Goal: Contribute content: Contribute content

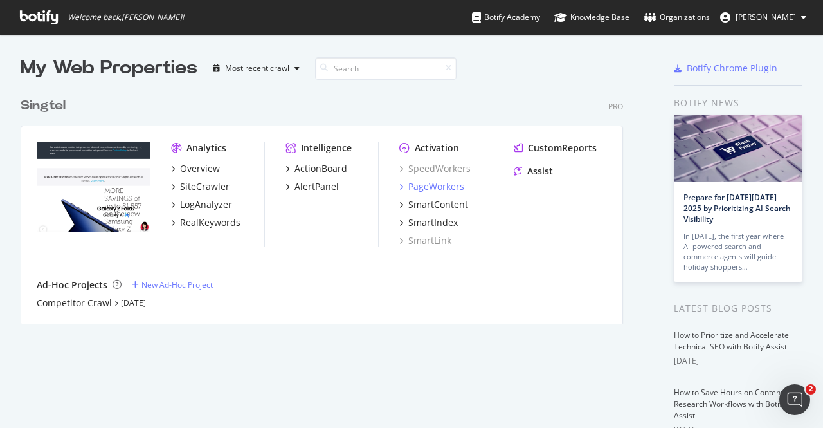
click at [445, 185] on div "PageWorkers" at bounding box center [436, 186] width 56 height 13
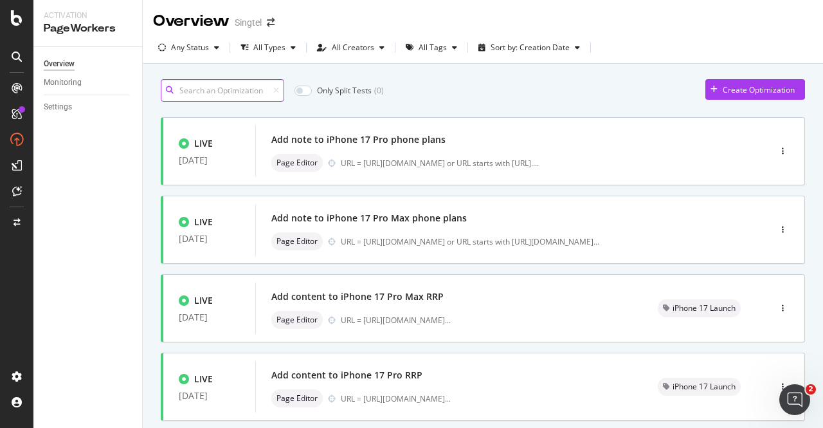
click at [233, 86] on input at bounding box center [222, 90] width 123 height 23
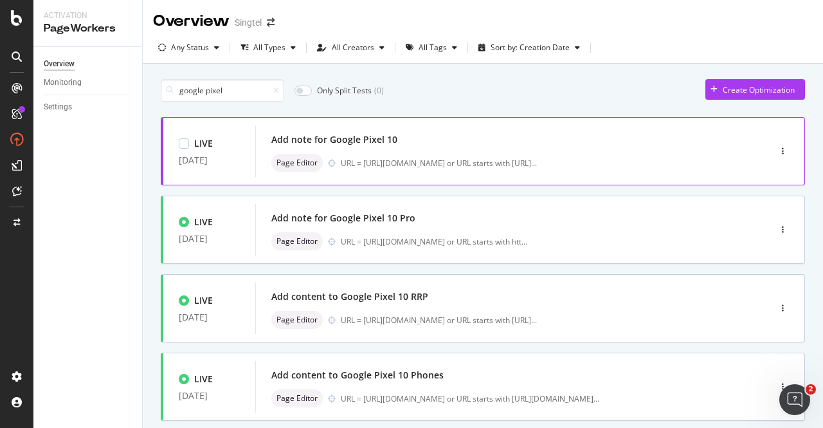
click at [639, 132] on div "Add note for Google Pixel 10" at bounding box center [493, 140] width 444 height 18
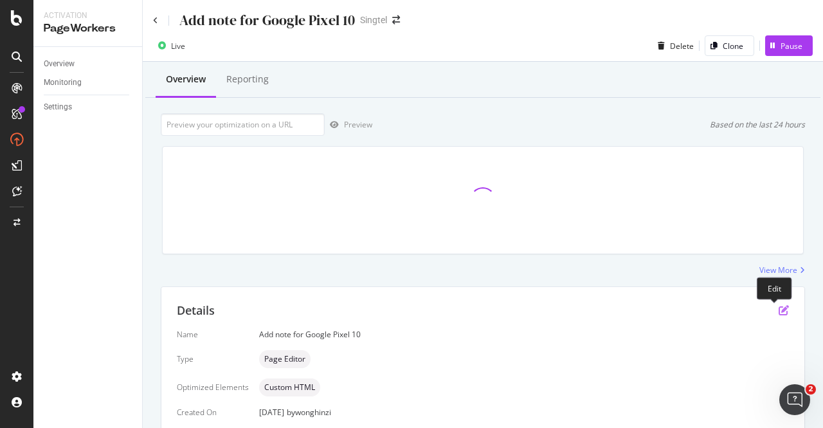
click at [779, 312] on icon "pen-to-square" at bounding box center [784, 310] width 10 height 10
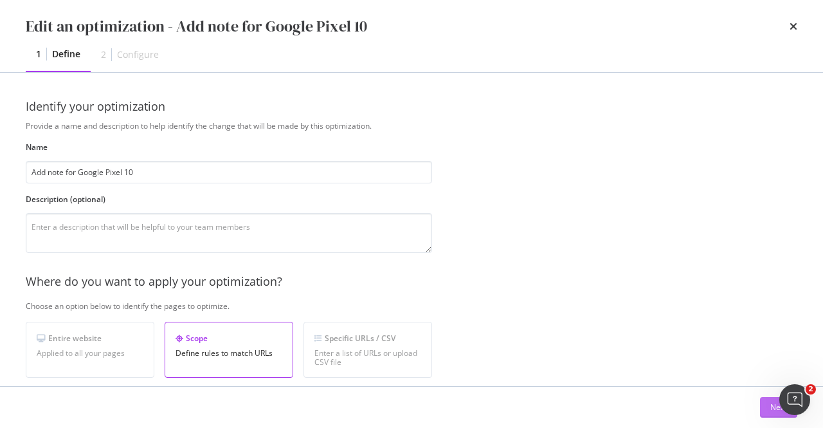
click at [769, 405] on button "Next" at bounding box center [778, 407] width 37 height 21
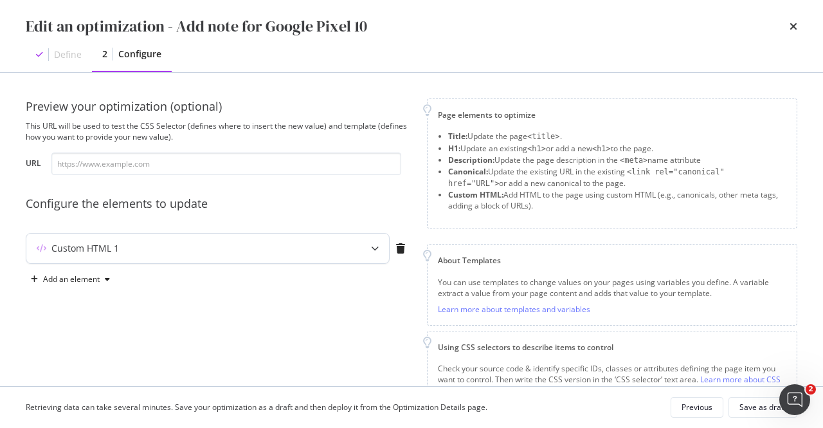
click at [375, 246] on icon "modal" at bounding box center [375, 248] width 8 height 8
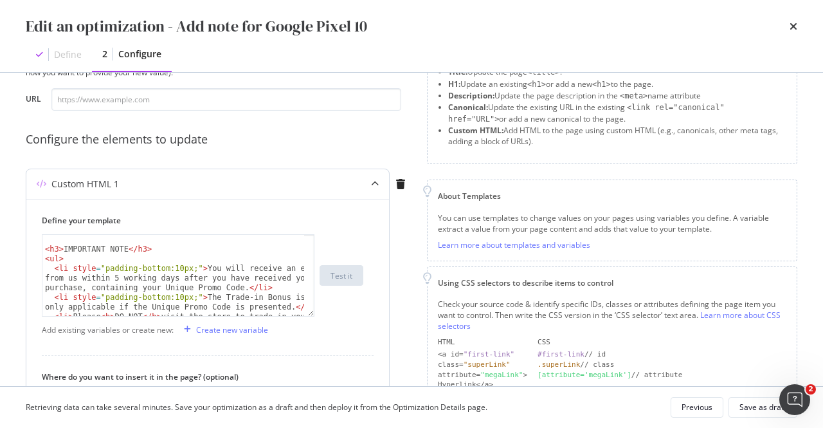
scroll to position [116, 0]
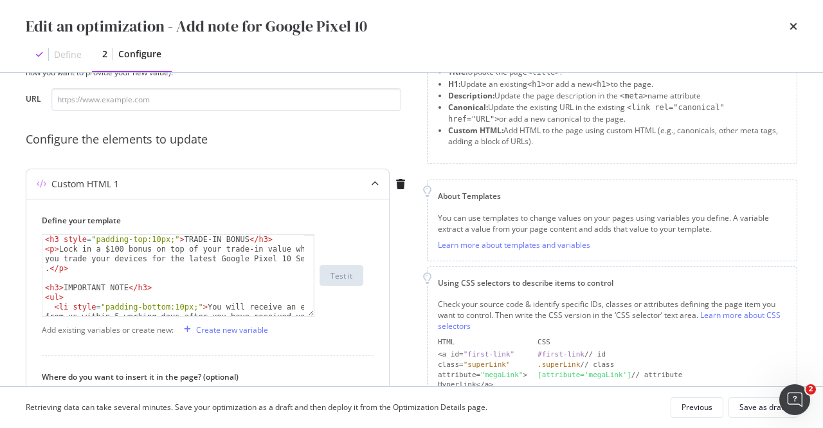
click at [50, 268] on div "< h3 style = "padding-top:10px;" > TRADE-IN BONUS </ h3 > < p > Lock in a $100 …" at bounding box center [173, 295] width 263 height 120
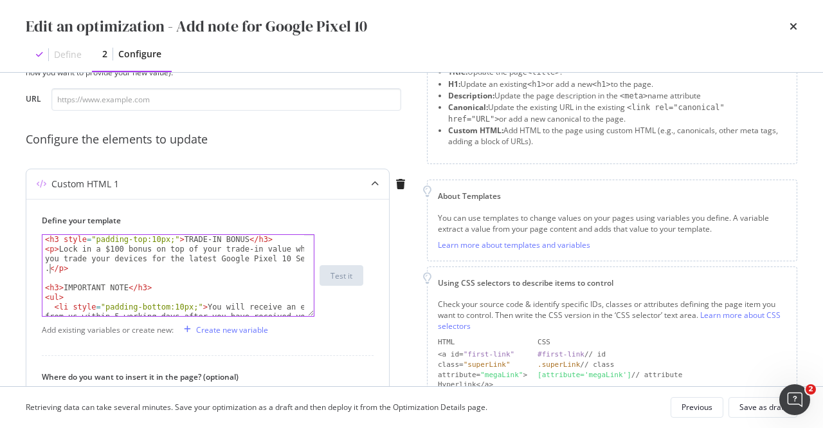
paste textarea "Learn more about how you can maximize your trade-in value on our Singtel Trade-…"
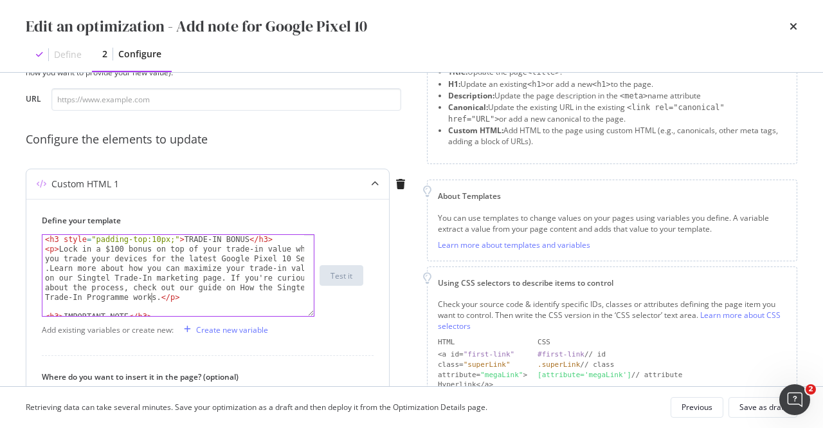
click at [50, 271] on div "< h3 style = "padding-top:10px;" > TRADE-IN BONUS </ h3 > < p > Lock in a $100 …" at bounding box center [173, 285] width 263 height 101
drag, startPoint x: 42, startPoint y: 277, endPoint x: 71, endPoint y: 277, distance: 28.3
click at [71, 277] on div "< h3 style = "padding-top:10px;" > TRADE-IN BONUS </ h3 > < p > Lock in a $100 …" at bounding box center [173, 285] width 263 height 101
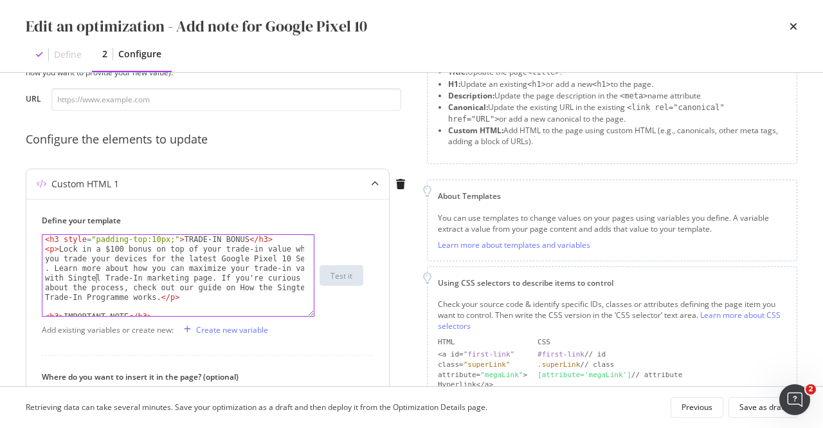
click at [96, 276] on div "< h3 style = "padding-top:10px;" > TRADE-IN BONUS </ h3 > < p > Lock in a $100 …" at bounding box center [173, 285] width 263 height 101
drag, startPoint x: 147, startPoint y: 277, endPoint x: 206, endPoint y: 279, distance: 59.2
click at [206, 279] on div "< h3 style = "padding-top:10px;" > TRADE-IN BONUS </ h3 > < p > Lock in a $100 …" at bounding box center [173, 285] width 263 height 101
click at [104, 279] on div "< h3 style = "padding-top:10px;" > TRADE-IN BONUS </ h3 > < p > Lock in a $100 …" at bounding box center [173, 285] width 263 height 101
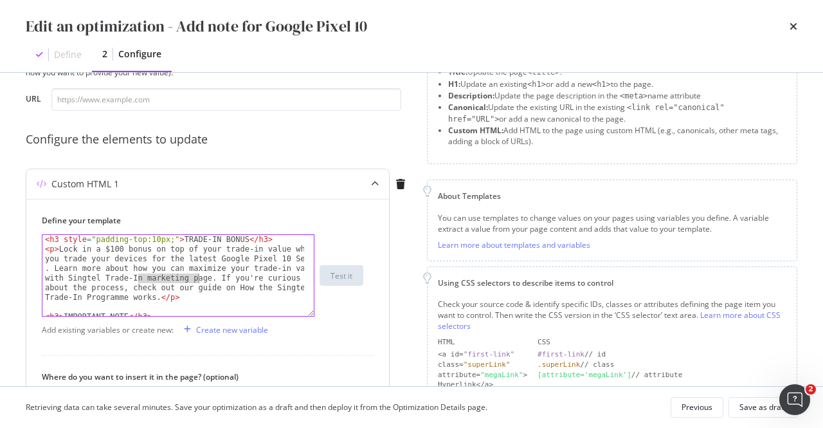
drag, startPoint x: 141, startPoint y: 276, endPoint x: 197, endPoint y: 280, distance: 56.1
click at [197, 280] on div "< h3 style = "padding-top:10px;" > TRADE-IN BONUS </ h3 > < p > Lock in a $100 …" at bounding box center [173, 285] width 263 height 101
click at [65, 278] on div "< h3 style = "padding-top:10px;" > TRADE-IN BONUS </ h3 > < p > Lock in a $100 …" at bounding box center [173, 285] width 263 height 101
click at [65, 278] on div "< h3 style = "padding-top:10px;" > TRADE-IN BONUS </ h3 > < p > Lock in a $100 …" at bounding box center [173, 275] width 262 height 81
click at [177, 277] on div "< h3 style = "padding-top:10px;" > TRADE-IN BONUS </ h3 > < p > Lock in a $100 …" at bounding box center [173, 285] width 263 height 101
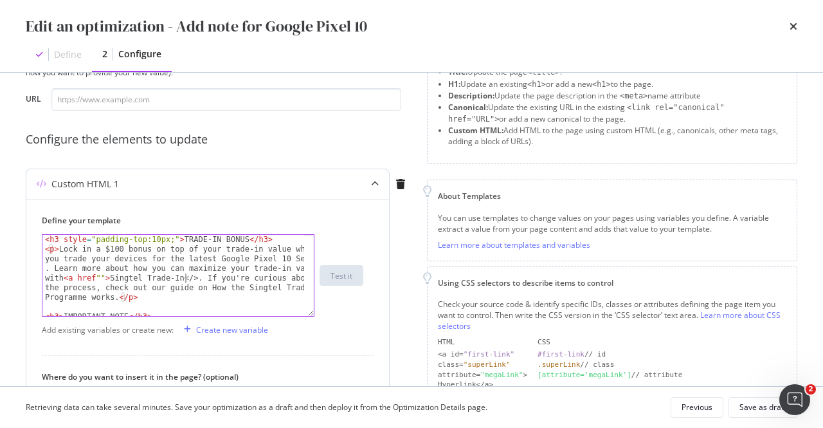
scroll to position [0, 75]
click at [96, 278] on div "< h3 style = "padding-top:10px;" > TRADE-IN BONUS </ h3 > < p > Lock in a $100 …" at bounding box center [173, 285] width 263 height 101
click at [103, 276] on div "< h3 style = "padding-top:10px;" > TRADE-IN BONUS </ h3 > < p > Lock in a $100 …" at bounding box center [173, 285] width 263 height 101
paste textarea "https://www.singtel.com/personal/products-services/mobile/trade-in"
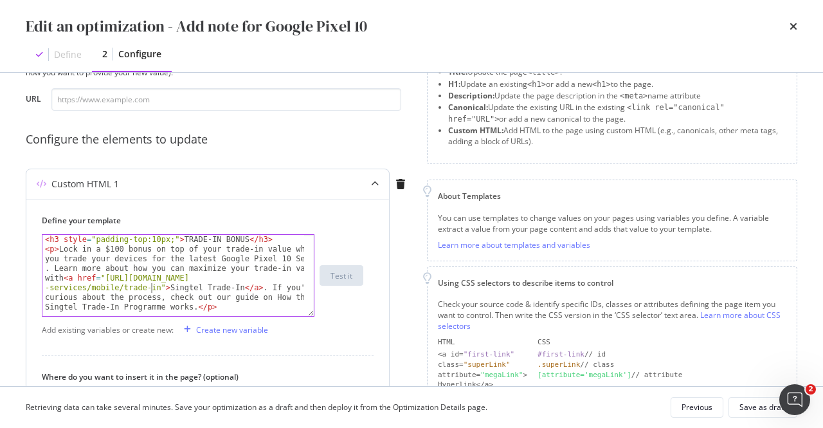
click at [159, 296] on div "< h3 style = "padding-top:10px;" > TRADE-IN BONUS </ h3 > < p > Lock in a $100 …" at bounding box center [173, 285] width 263 height 101
click at [262, 298] on div "< h3 style = "padding-top:10px;" > TRADE-IN BONUS </ h3 > < p > Lock in a $100 …" at bounding box center [173, 285] width 263 height 101
click at [256, 301] on div "< h3 style = "padding-top:10px;" > TRADE-IN BONUS </ h3 > < p > Lock in a $100 …" at bounding box center [173, 285] width 263 height 101
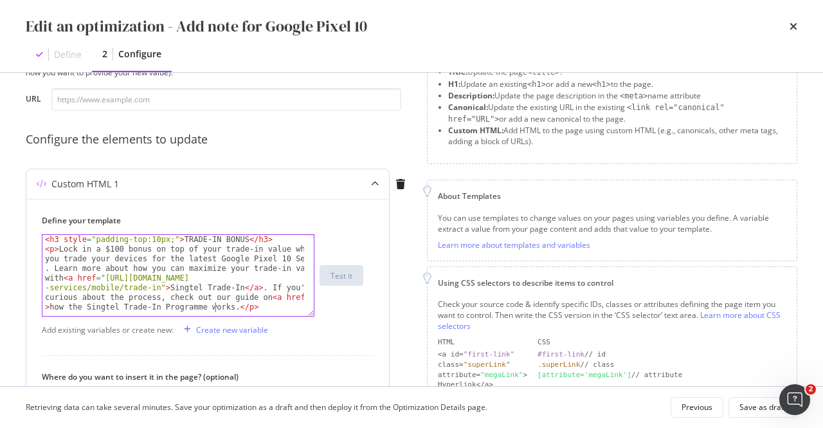
click at [215, 308] on div "< h3 style = "padding-top:10px;" > TRADE-IN BONUS </ h3 > < p > Lock in a $100 …" at bounding box center [173, 285] width 263 height 101
click at [217, 308] on div "< h3 style = "padding-top:10px;" > TRADE-IN BONUS </ h3 > < p > Lock in a $100 …" at bounding box center [173, 285] width 263 height 101
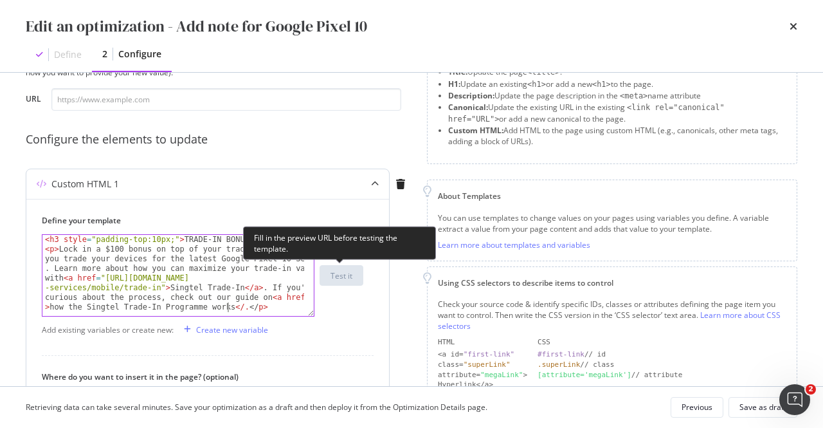
scroll to position [0, 140]
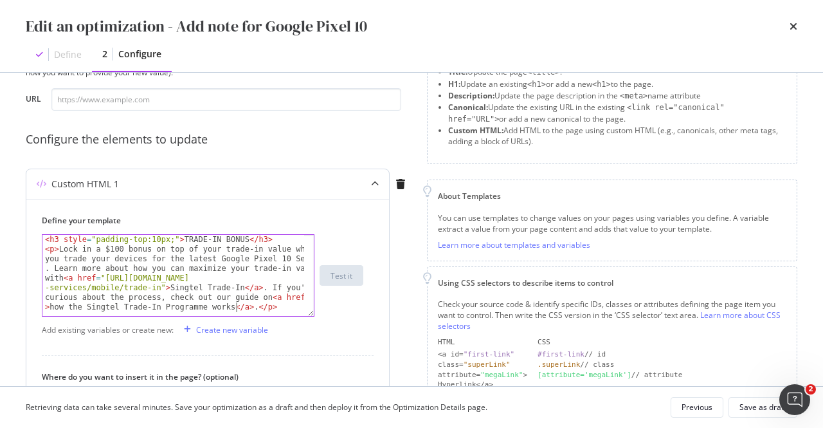
click at [295, 293] on div "< h3 style = "padding-top:10px;" > TRADE-IN BONUS </ h3 > < p > Lock in a $100 …" at bounding box center [173, 285] width 263 height 101
type textarea "<p>Lock in a $100 bonus on top of your trade-in value when you trade your devic…"
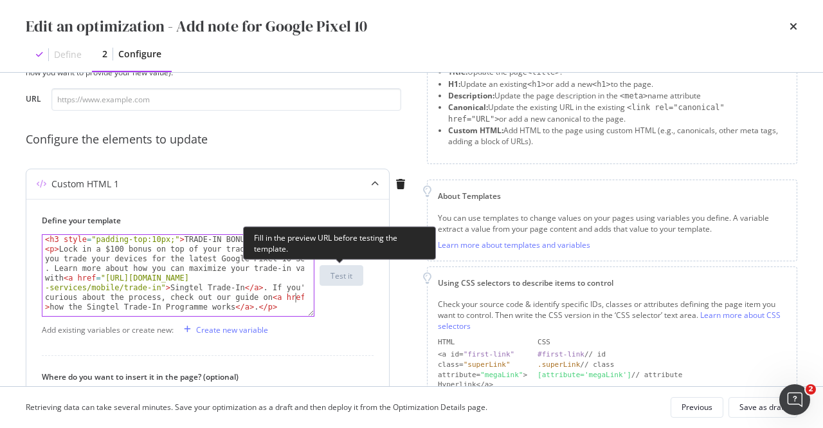
paste textarea "Cursor at row 9"
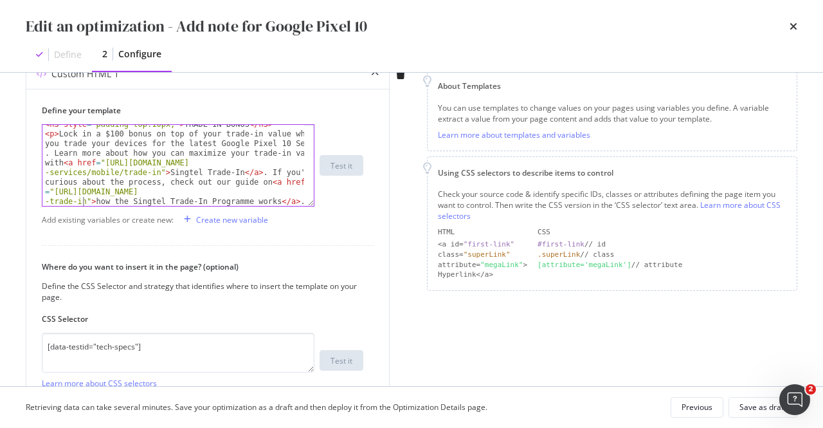
scroll to position [293, 0]
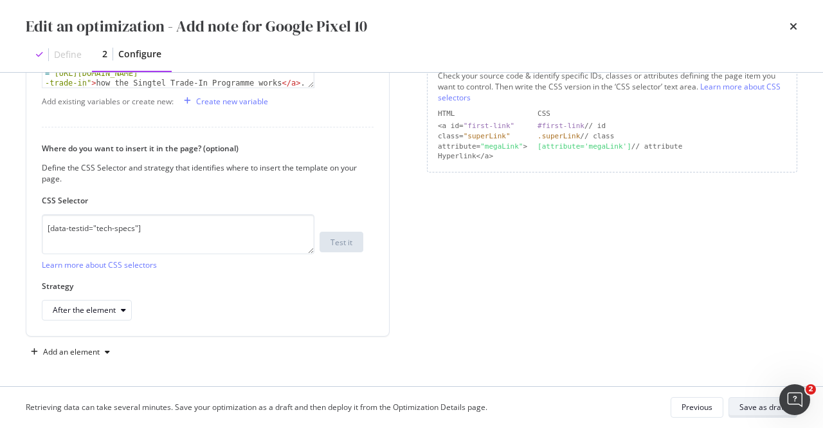
click at [747, 402] on div "Save as draft" at bounding box center [763, 406] width 47 height 11
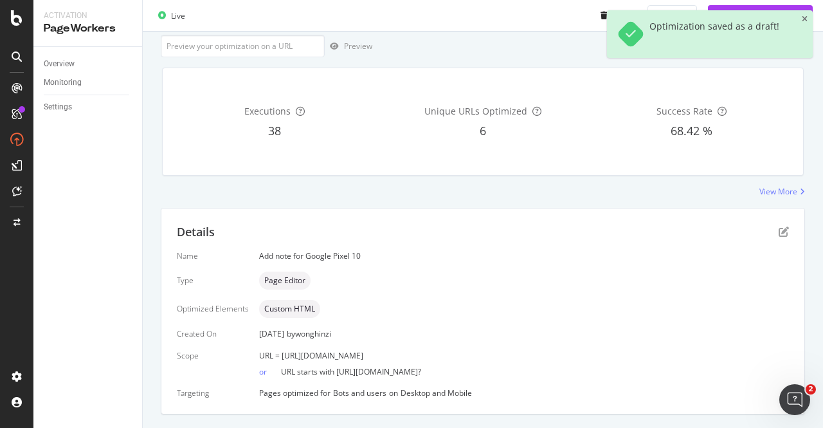
scroll to position [189, 0]
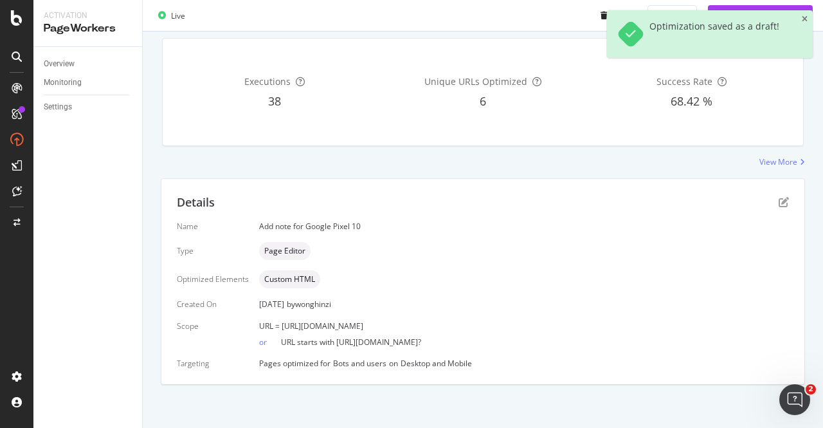
drag, startPoint x: 533, startPoint y: 327, endPoint x: 282, endPoint y: 325, distance: 250.8
click at [282, 325] on div "URL = https://shop.singtel.com/accessories/rrp-products/google-pixel-10" at bounding box center [524, 325] width 530 height 11
copy span "https://shop.singtel.com/accessories/rrp-products/google-pixel-10"
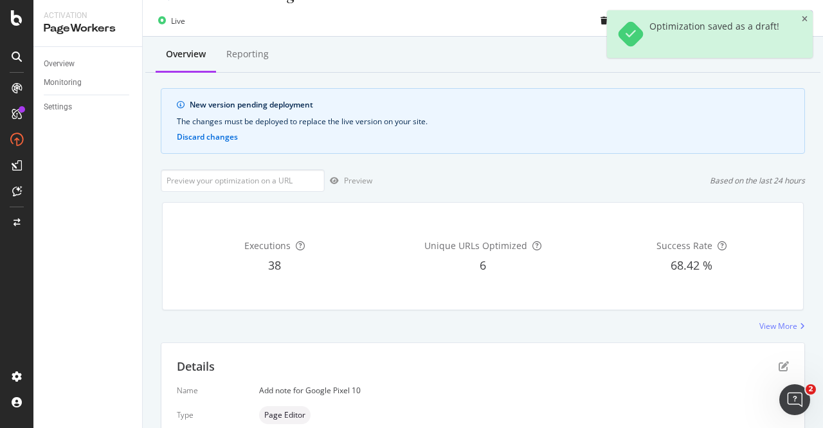
scroll to position [0, 0]
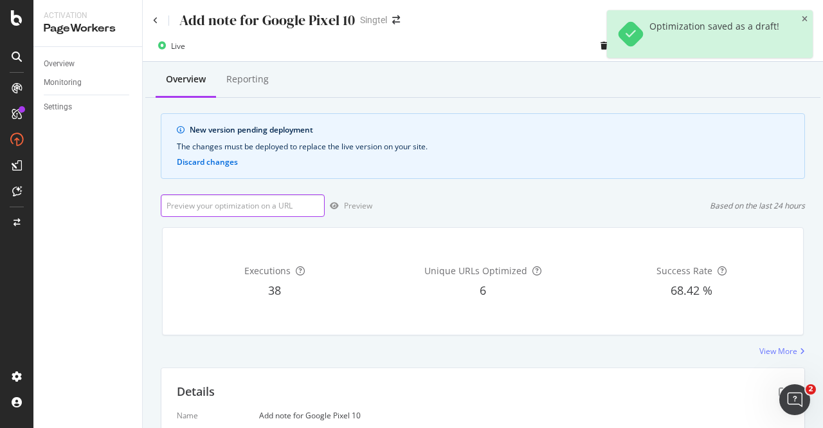
click at [278, 201] on input "url" at bounding box center [243, 205] width 164 height 23
paste input "https://shop.singtel.com/accessories/rrp-products/google-pixel-10"
type input "https://shop.singtel.com/accessories/rrp-products/google-pixel-10"
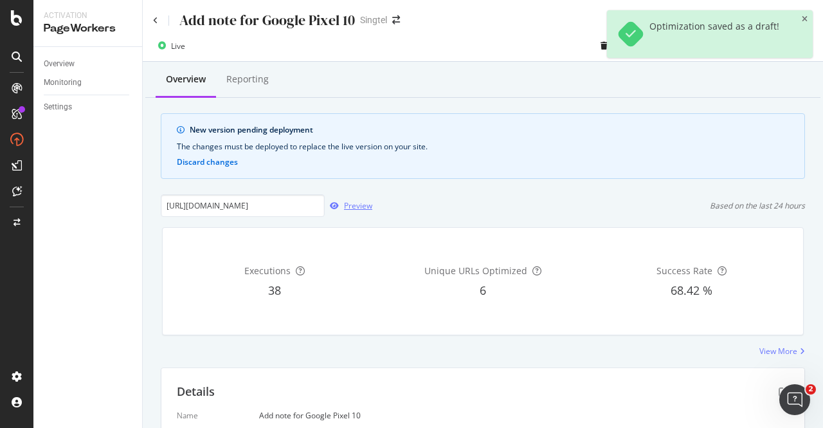
click at [353, 205] on div "Preview" at bounding box center [358, 205] width 28 height 11
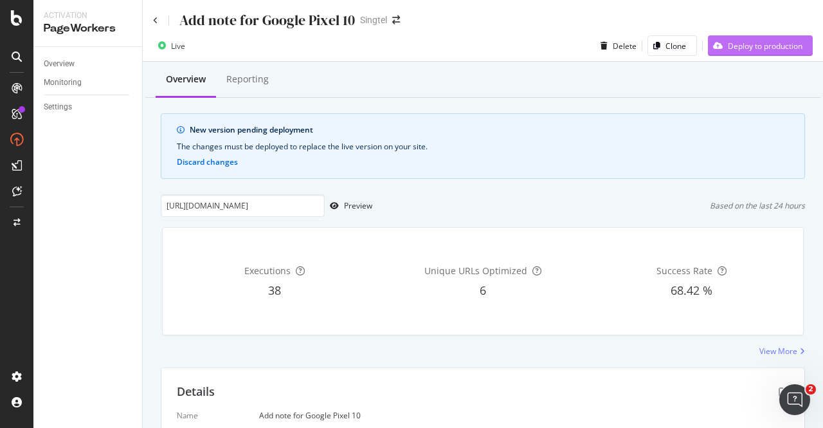
click at [761, 41] on div "Deploy to production" at bounding box center [765, 46] width 75 height 11
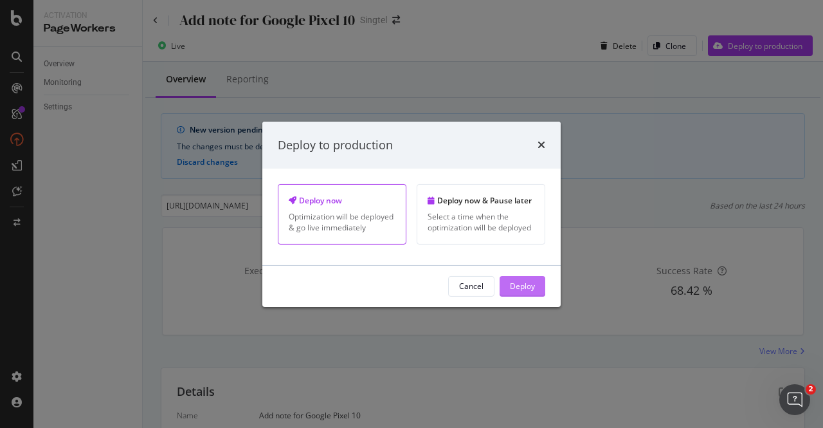
click at [531, 286] on div "Deploy" at bounding box center [522, 285] width 25 height 11
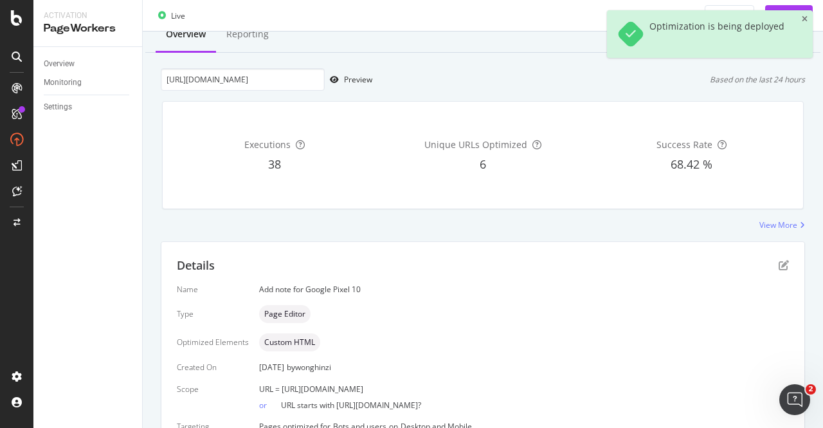
scroll to position [109, 0]
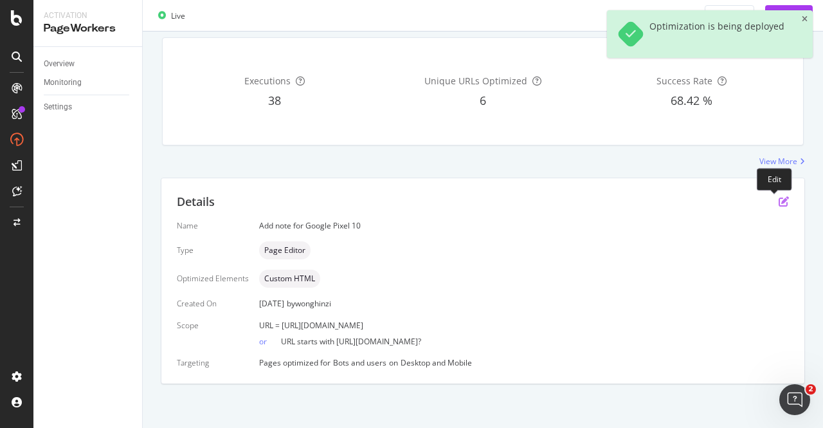
click at [779, 199] on icon "pen-to-square" at bounding box center [784, 201] width 10 height 10
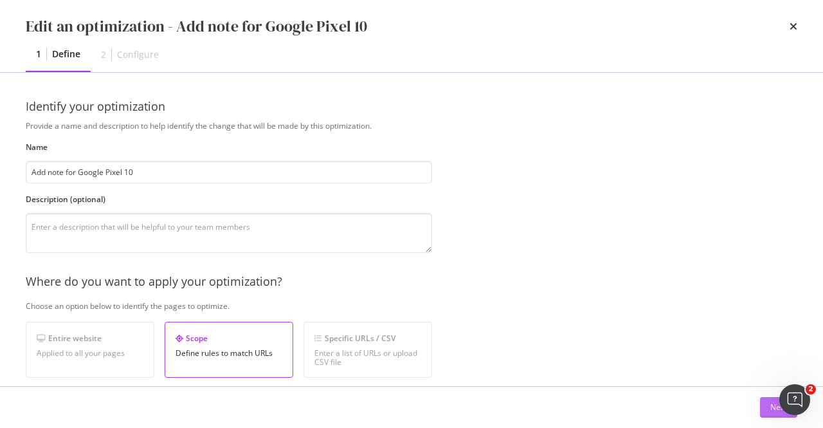
click at [769, 405] on button "Next" at bounding box center [778, 407] width 37 height 21
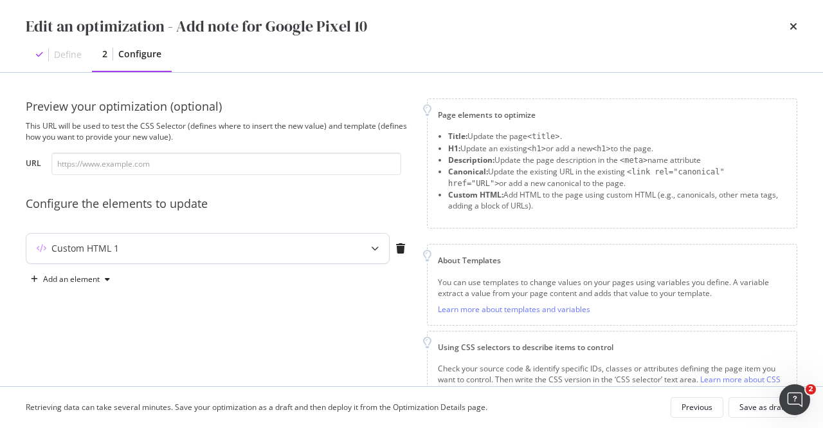
click at [365, 250] on div "modal" at bounding box center [375, 248] width 28 height 30
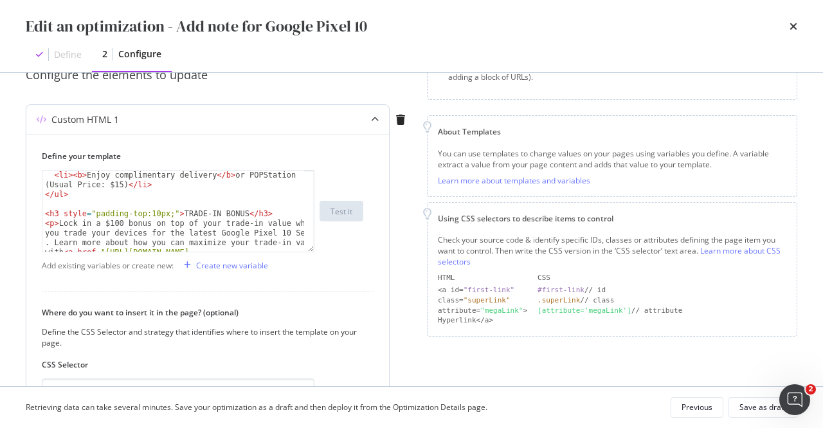
scroll to position [116, 0]
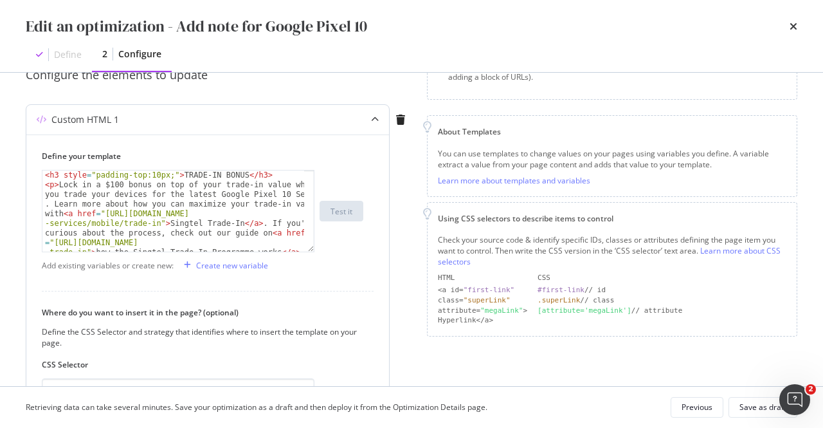
type textarea "<p>Lock in a $100 bonus on top of your trade-in value when you trade your devic…"
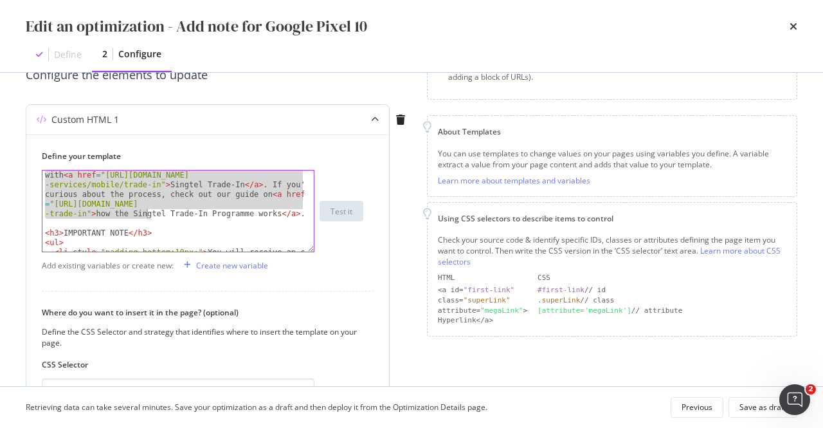
scroll to position [154, 0]
drag, startPoint x: 51, startPoint y: 205, endPoint x: 276, endPoint y: 213, distance: 224.6
click at [276, 213] on div "< p > Lock in a $100 bonus on top of your trade-in value when you trade your de…" at bounding box center [173, 235] width 263 height 188
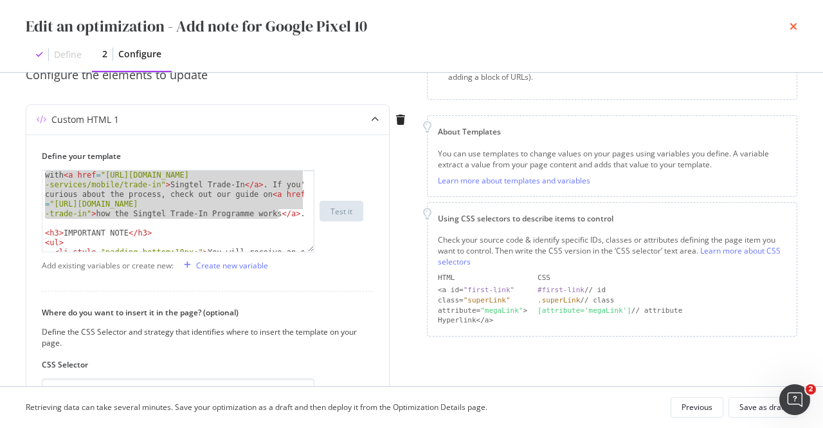
click at [795, 29] on icon "times" at bounding box center [794, 26] width 8 height 10
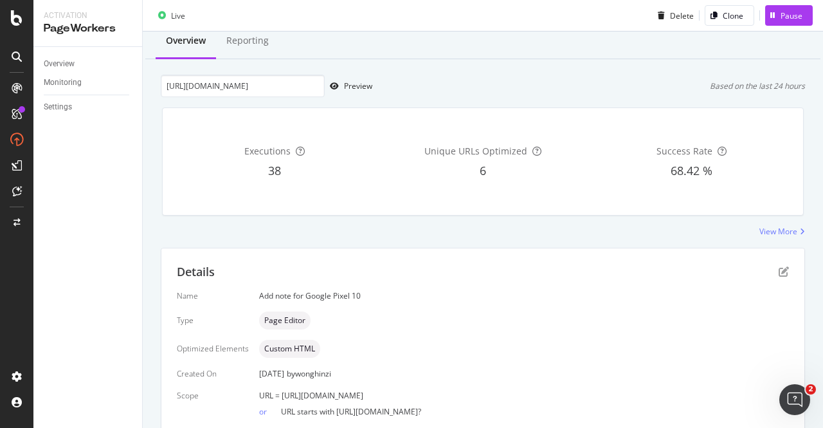
scroll to position [0, 0]
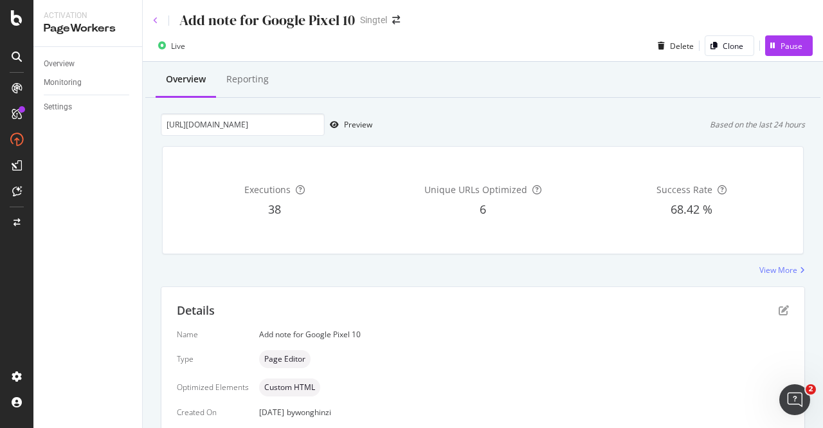
click at [155, 17] on icon at bounding box center [155, 21] width 5 height 8
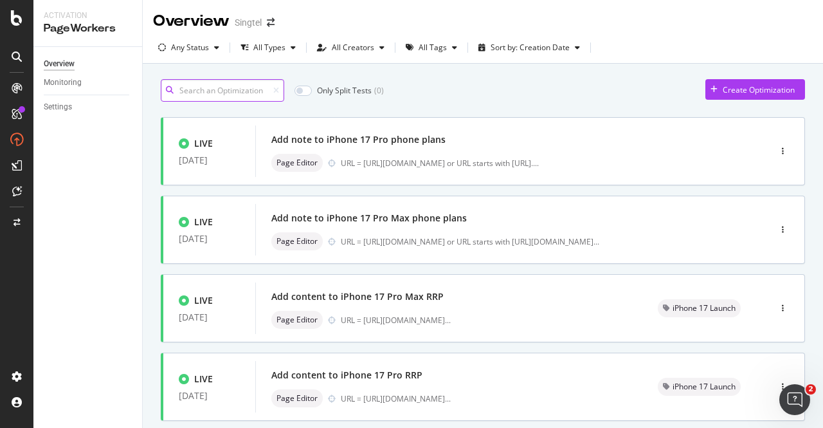
click at [255, 92] on input at bounding box center [222, 90] width 123 height 23
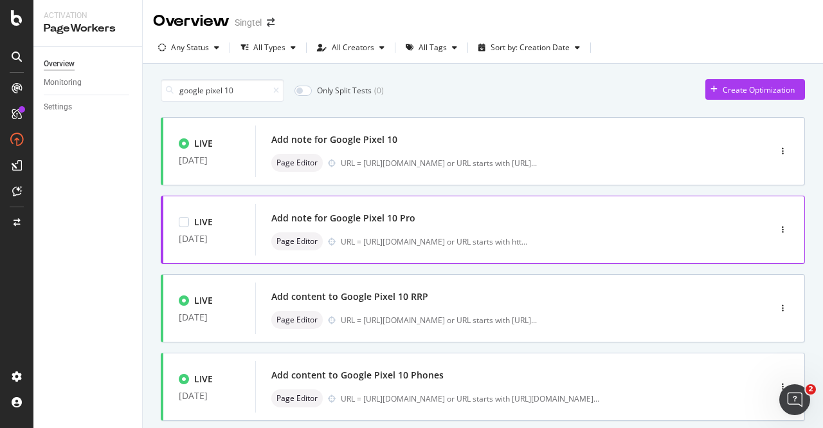
click at [357, 228] on div "Add note for Google Pixel 10 Pro Page Editor URL = https://shop.singtel.com/acc…" at bounding box center [493, 229] width 444 height 41
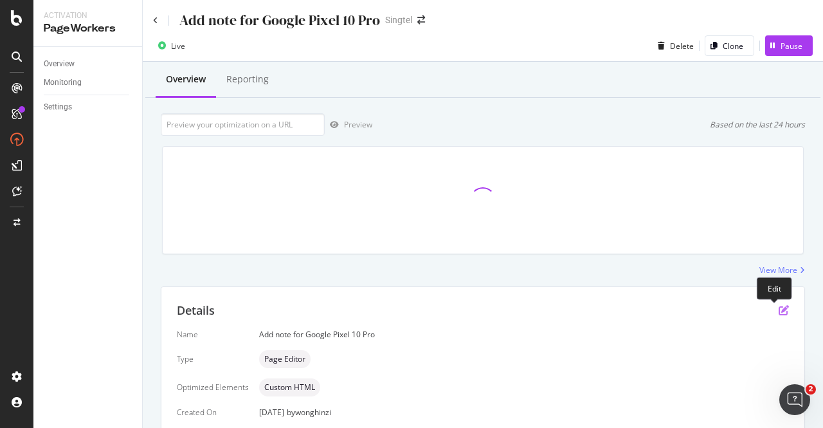
click at [779, 310] on icon "pen-to-square" at bounding box center [784, 310] width 10 height 10
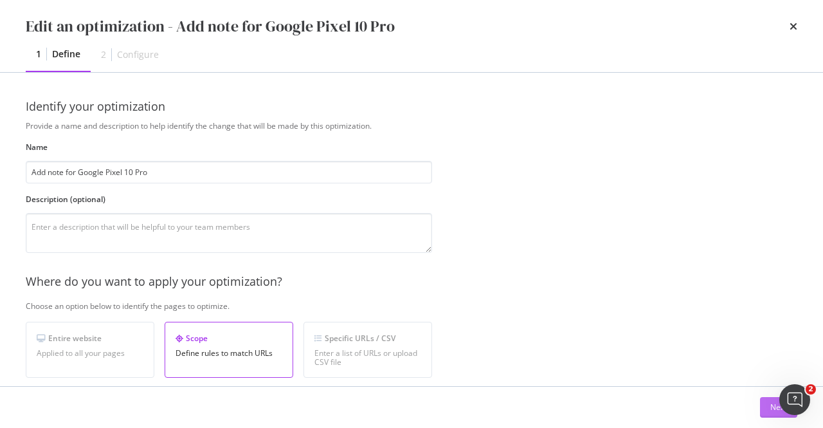
click at [763, 404] on button "Next" at bounding box center [778, 407] width 37 height 21
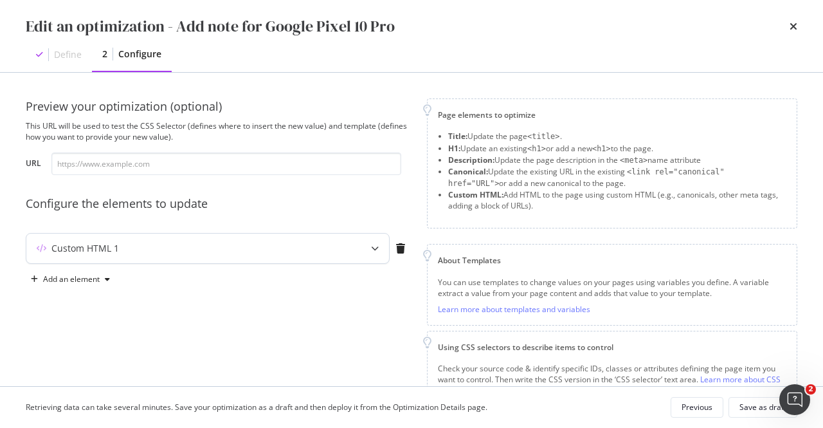
click at [206, 257] on div "Custom HTML 1" at bounding box center [207, 248] width 363 height 30
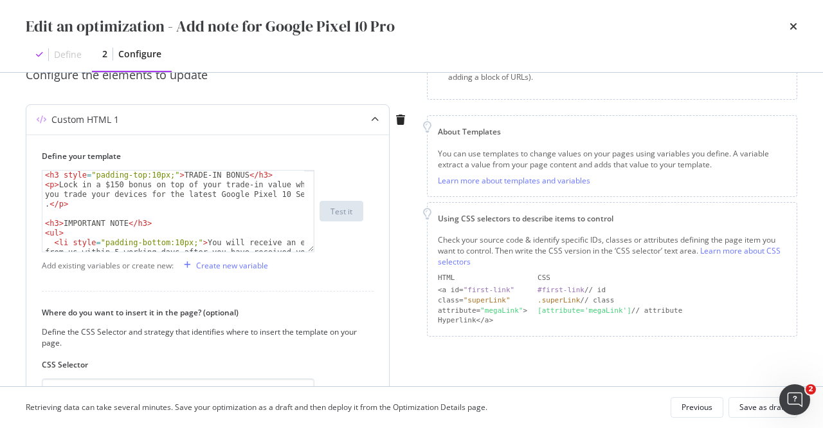
scroll to position [154, 0]
type textarea "<p>Lock in a $150 bonus on top of your trade-in value when you trade your devic…"
click at [48, 206] on div "< h3 style = "padding-top:10px;" > TRADE-IN BONUS </ h3 > < p > Lock in a $150 …" at bounding box center [173, 230] width 263 height 120
paste textarea "Cursor at row 11"
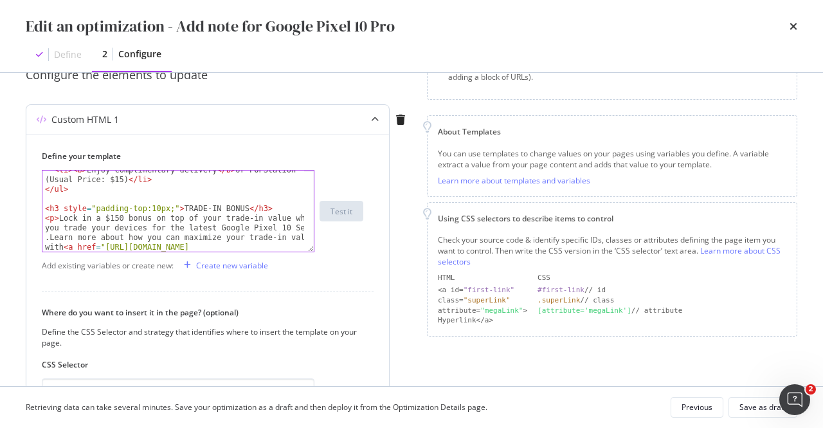
scroll to position [159, 0]
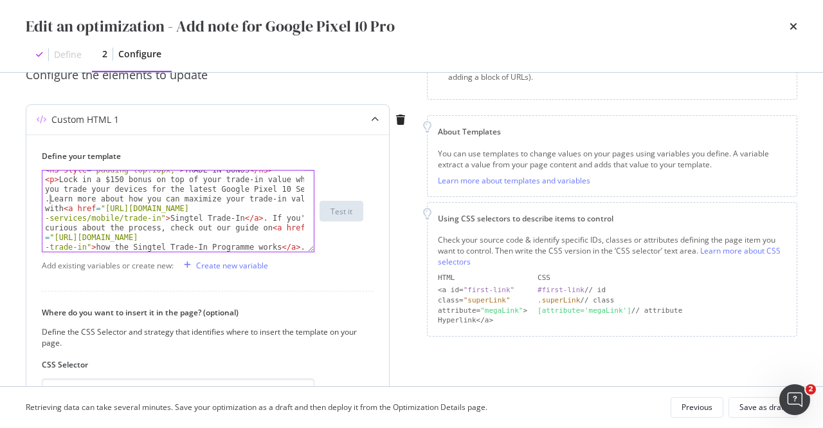
click at [49, 197] on div "< h3 style = "padding-top:10px;" > TRADE-IN BONUS </ h3 > < p > Lock in a $150 …" at bounding box center [173, 215] width 263 height 101
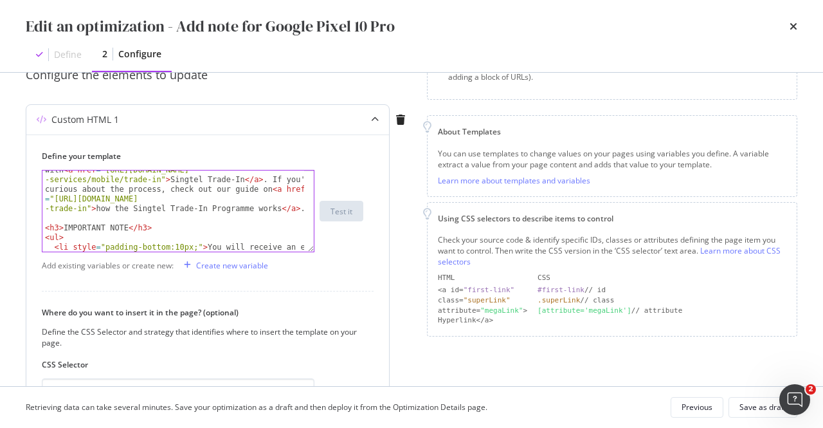
scroll to position [198, 0]
click at [214, 189] on div "< p > Lock in a $150 bonus on top of your trade-in value when you trade your de…" at bounding box center [173, 230] width 263 height 188
paste textarea "step-by-step guide guide on <a href="https://www.singtel.com/perso"
type textarea "<p>Lock in a $150 bonus on top of your trade-in value when you trade your devic…"
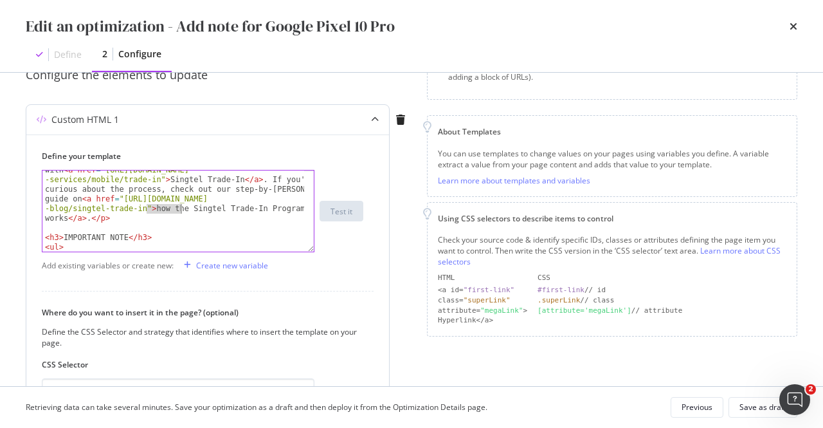
drag, startPoint x: 146, startPoint y: 210, endPoint x: 180, endPoint y: 205, distance: 34.6
click at [180, 205] on div "< p > Lock in a $150 bonus on top of your trade-in value when you trade your de…" at bounding box center [173, 234] width 263 height 197
click at [235, 207] on div "< p > Lock in a $150 bonus on top of your trade-in value when you trade your de…" at bounding box center [173, 234] width 263 height 197
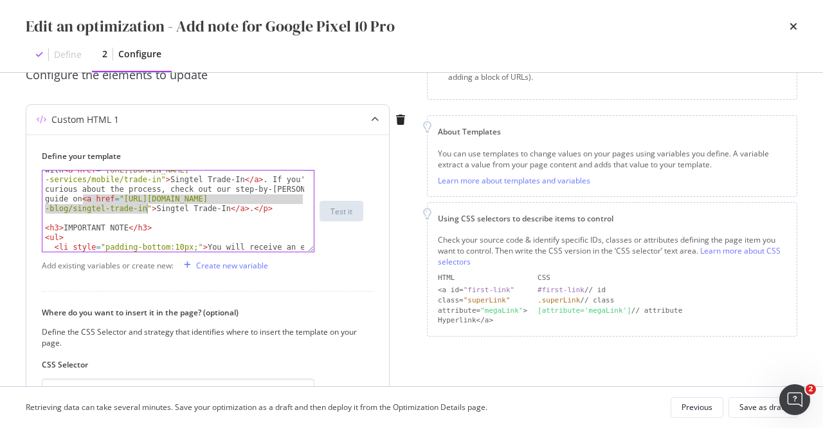
drag, startPoint x: 84, startPoint y: 200, endPoint x: 145, endPoint y: 210, distance: 62.0
click at [145, 210] on div "< p > Lock in a $150 bonus on top of your trade-in value when you trade your de…" at bounding box center [173, 230] width 263 height 188
type textarea "<p>Lock in a $150 bonus on top of your trade-in value when you trade your devic…"
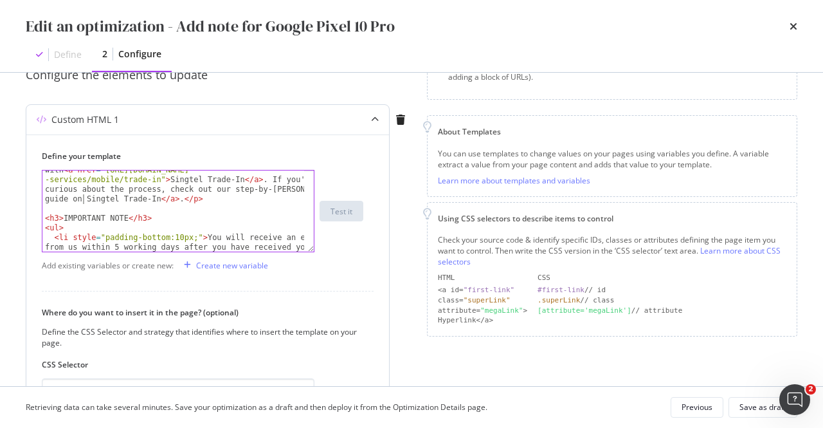
click at [219, 188] on div "< p > Lock in a $150 bonus on top of your trade-in value when you trade your de…" at bounding box center [173, 225] width 263 height 178
paste textarea "Cursor at row 11"
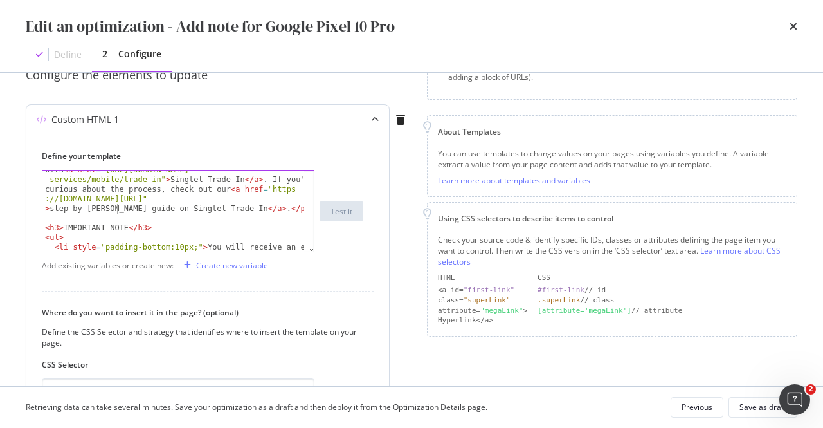
click at [115, 209] on div "< p > Lock in a $150 bonus on top of your trade-in value when you trade your de…" at bounding box center [173, 230] width 263 height 188
click at [270, 209] on div "< p > Lock in a $150 bonus on top of your trade-in value when you trade your de…" at bounding box center [173, 230] width 263 height 188
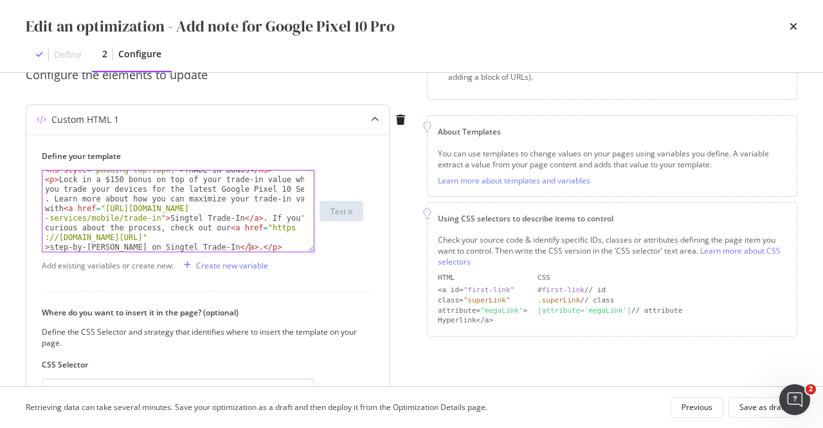
scroll to position [198, 0]
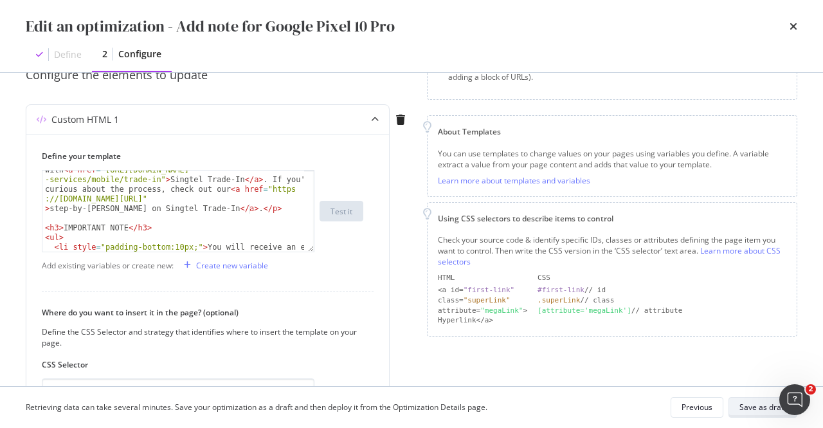
click at [756, 405] on div "Save as draft" at bounding box center [763, 406] width 47 height 11
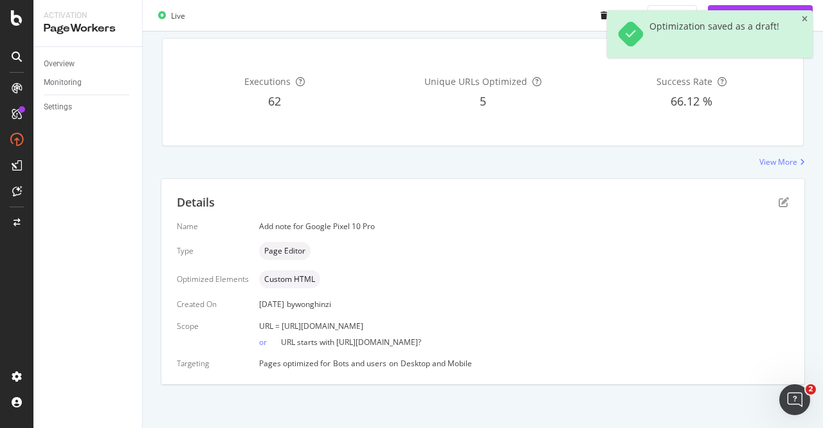
scroll to position [189, 0]
drag, startPoint x: 547, startPoint y: 323, endPoint x: 279, endPoint y: 316, distance: 267.7
click at [279, 316] on div "Name Add note for Google Pixel 10 Pro Type Page Editor Optimized Elements Custo…" at bounding box center [483, 295] width 612 height 148
copy span "https://shop.singtel.com/accessories/rrp-products/google-pixel-10-pro"
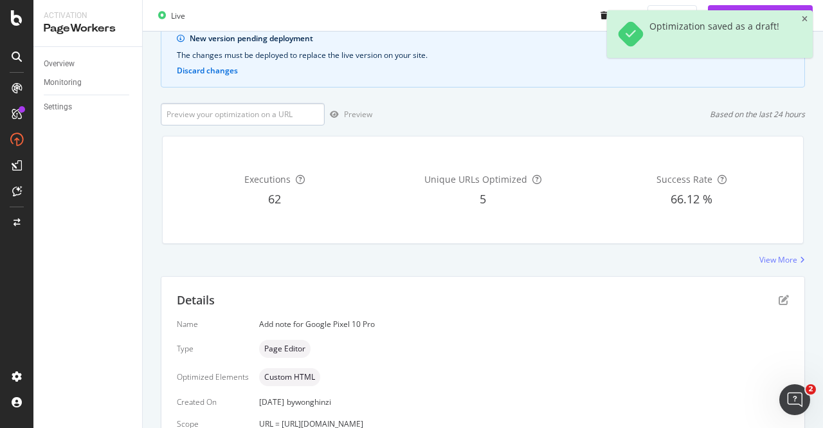
scroll to position [0, 0]
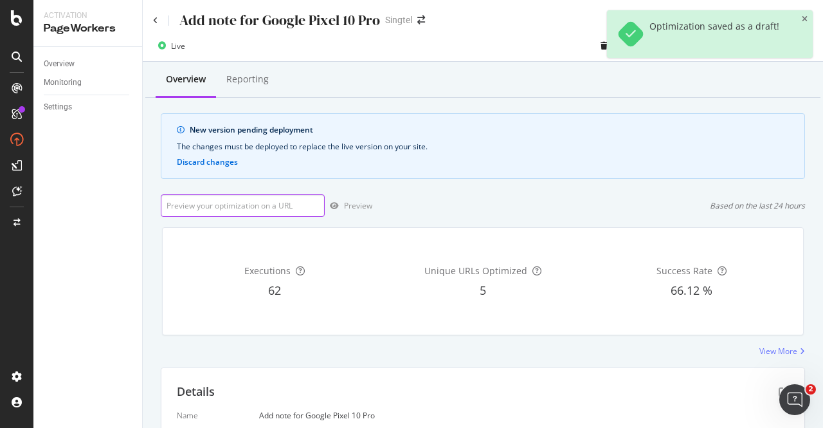
click at [256, 206] on input "url" at bounding box center [243, 205] width 164 height 23
paste input "https://shop.singtel.com/accessories/rrp-products/google-pixel-10-pro"
type input "https://shop.singtel.com/accessories/rrp-products/google-pixel-10-pro"
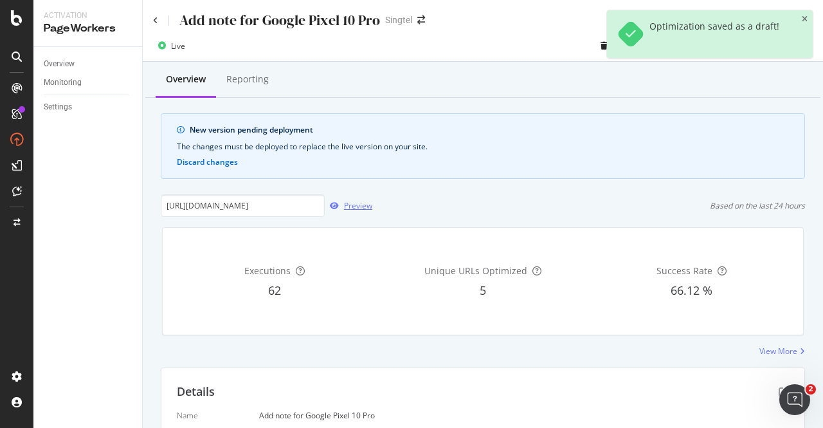
click at [352, 203] on div "Preview" at bounding box center [358, 205] width 28 height 11
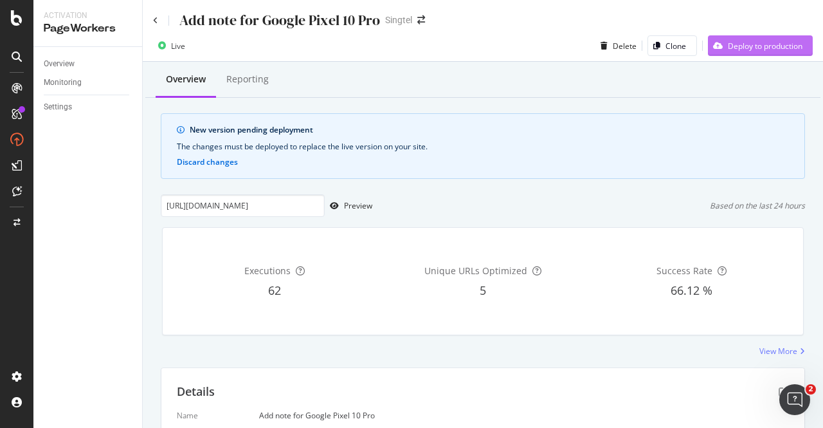
click at [769, 46] on div "Deploy to production" at bounding box center [765, 46] width 75 height 11
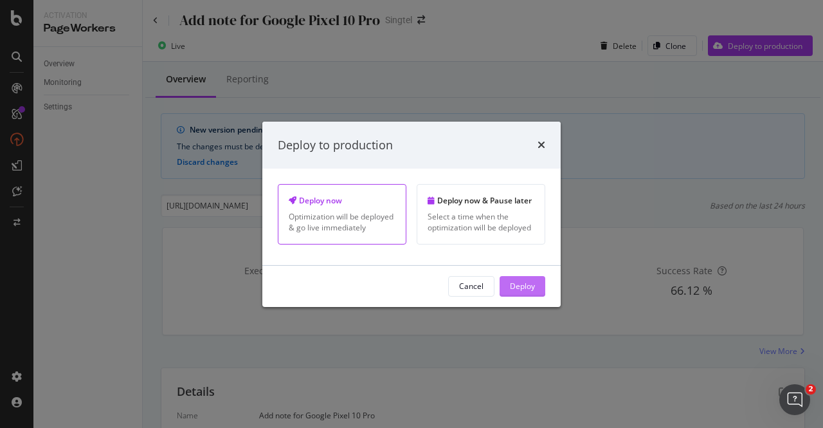
click at [527, 295] on div "Deploy" at bounding box center [522, 286] width 25 height 19
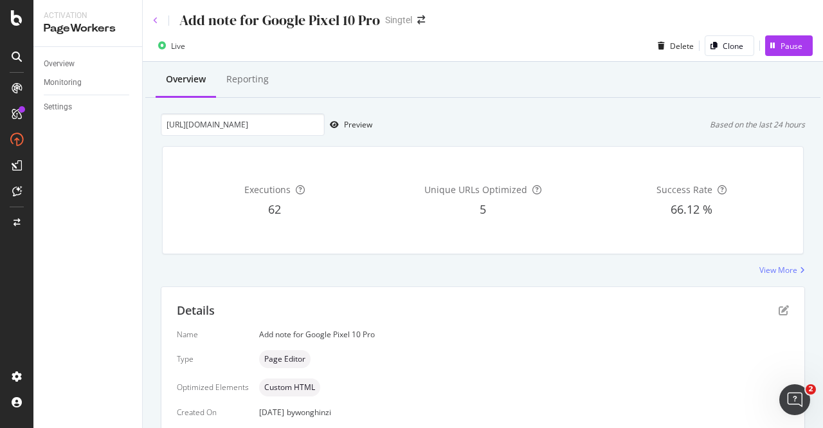
click at [154, 20] on icon at bounding box center [155, 21] width 5 height 8
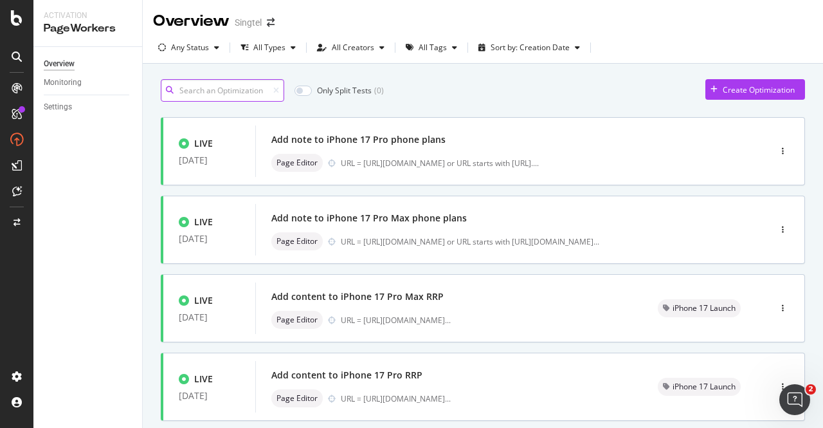
click at [239, 89] on input at bounding box center [222, 90] width 123 height 23
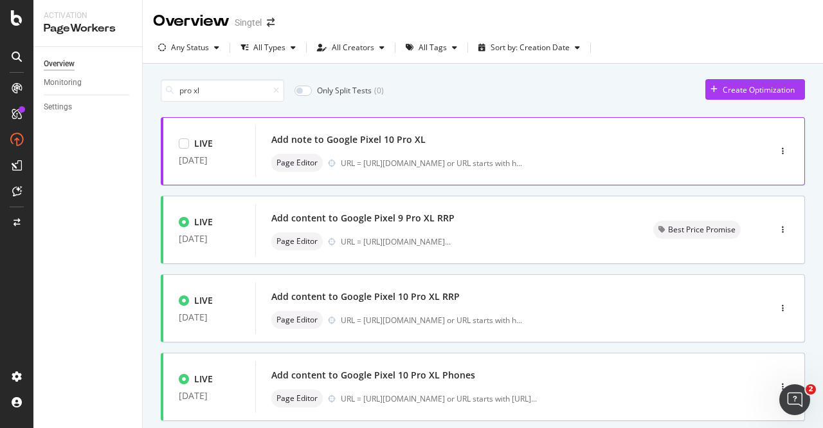
click at [426, 134] on div "Add note to Google Pixel 10 Pro XL" at bounding box center [493, 140] width 444 height 18
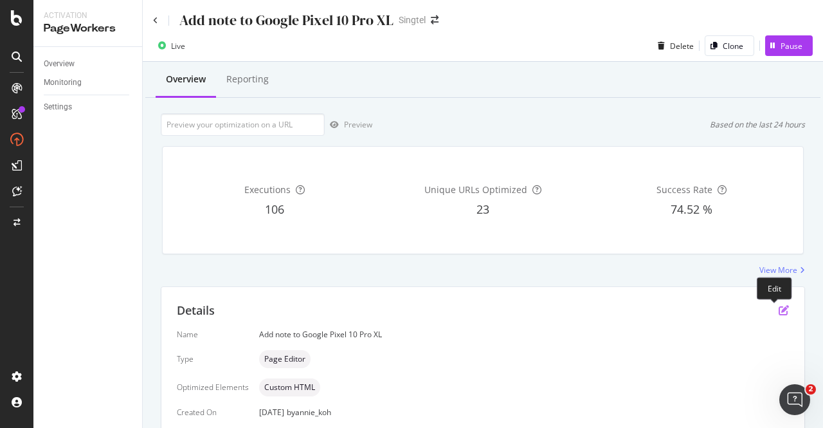
click at [779, 305] on icon "pen-to-square" at bounding box center [784, 310] width 10 height 10
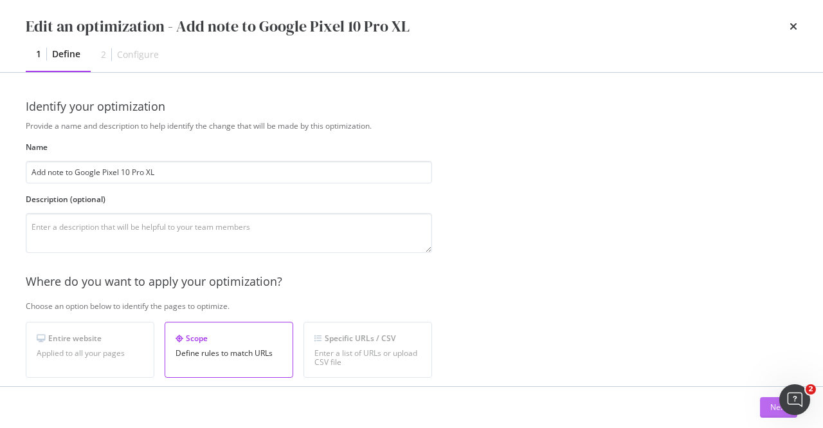
click at [770, 400] on div "Next" at bounding box center [778, 406] width 17 height 19
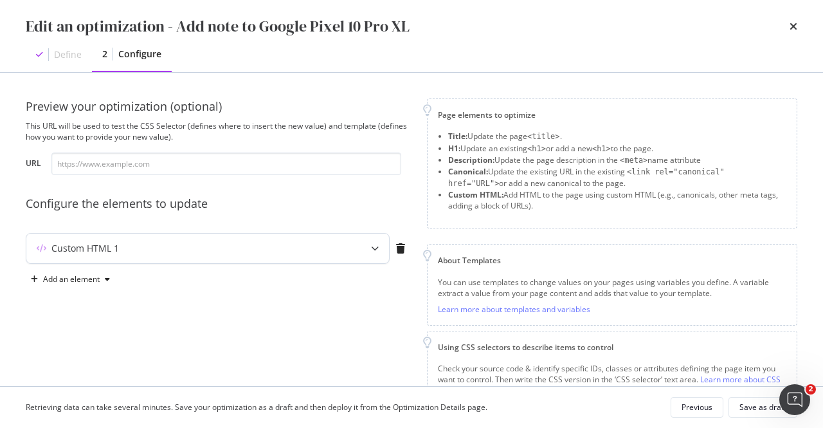
click at [351, 256] on div "Custom HTML 1" at bounding box center [207, 248] width 363 height 30
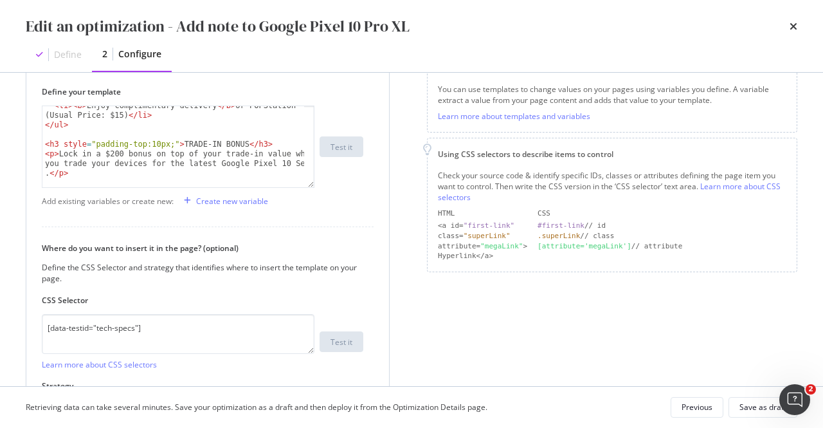
scroll to position [102, 0]
click at [50, 175] on div "< li > < b > Enjoy complimentary delivery </ b > or POPStation (Usual Price: $1…" at bounding box center [173, 156] width 263 height 111
type textarea "<p>Lock in a $200 bonus on top of your trade-in value when you trade your devic…"
paste textarea "Cursor at row 10"
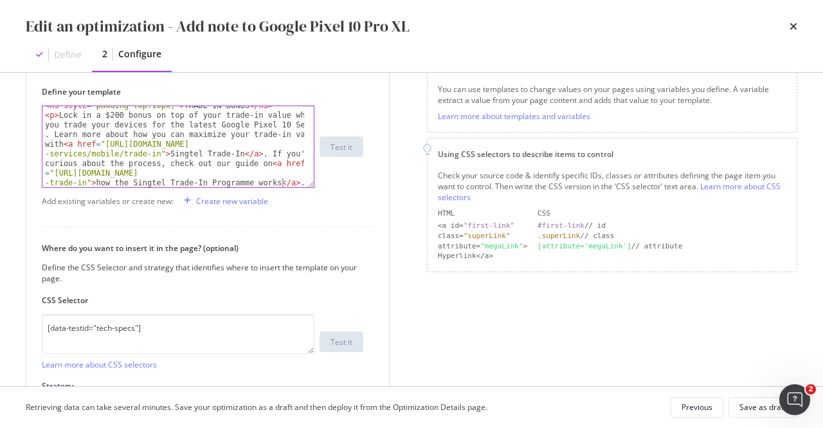
scroll to position [0, 0]
click at [226, 132] on div "< h3 style = "padding-top:10px;" > TRADE-IN BONUS </ h3 > < p > Lock in a $200 …" at bounding box center [173, 151] width 263 height 101
type textarea "<p>Lock in a $200 bonus on top of your trade-in value when you trade your devic…"
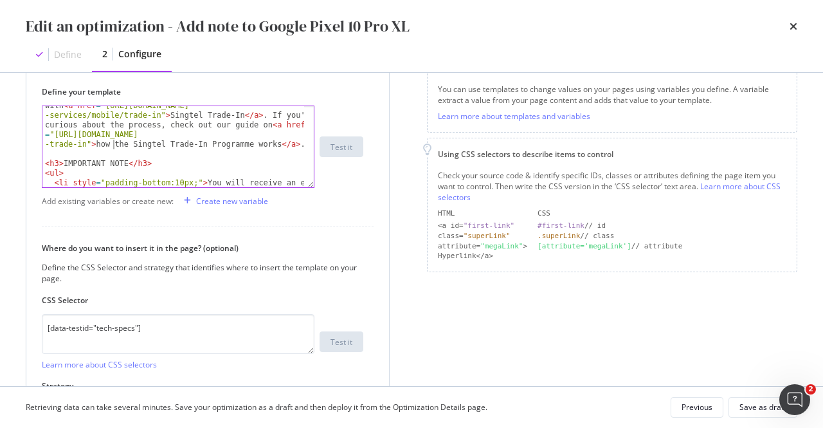
click at [113, 142] on div "< p > Lock in a $200 bonus on top of your trade-in value when you trade your de…" at bounding box center [173, 166] width 263 height 188
click at [194, 141] on div "< p > Lock in a $200 bonus on top of your trade-in value when you trade your de…" at bounding box center [173, 166] width 263 height 188
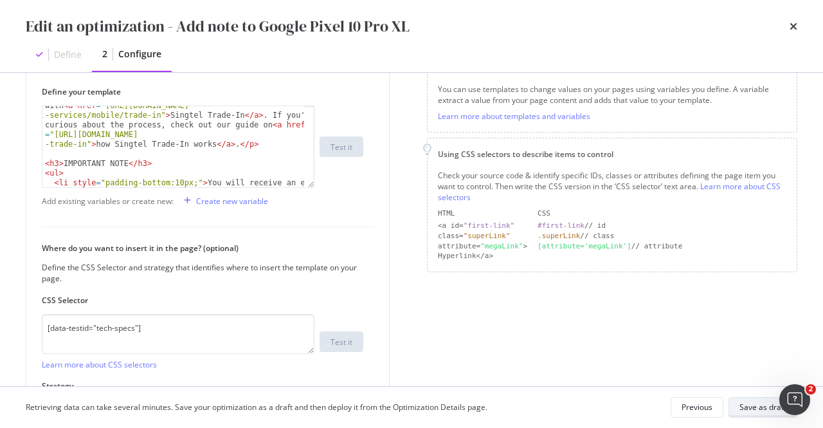
click at [765, 405] on div "Save as draft" at bounding box center [763, 406] width 47 height 11
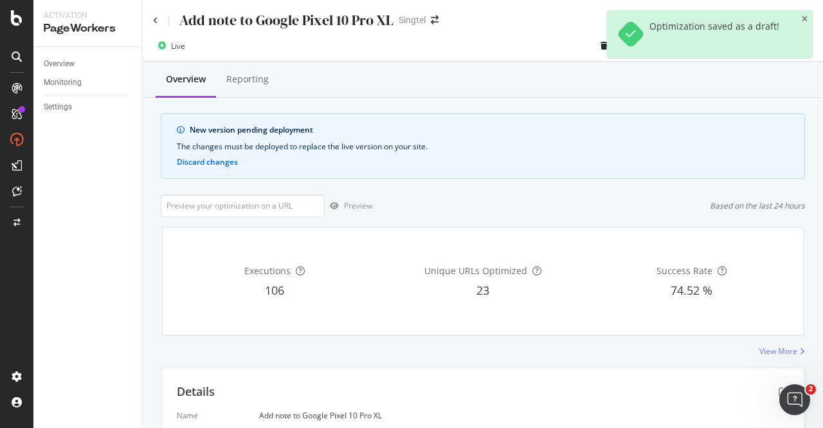
scroll to position [189, 0]
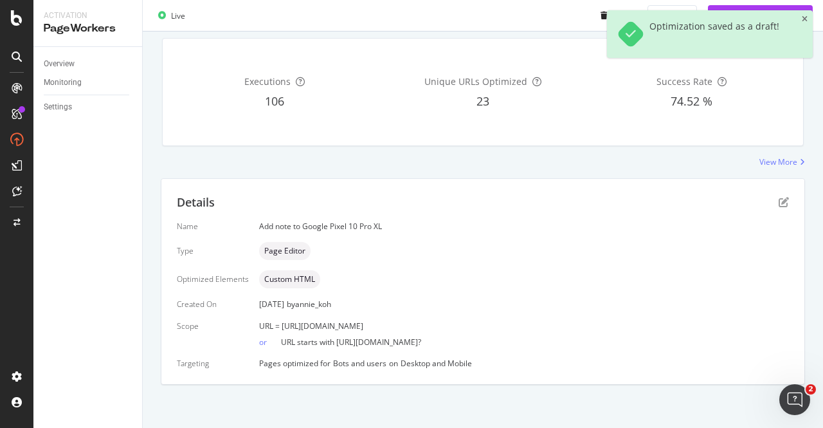
drag, startPoint x: 554, startPoint y: 325, endPoint x: 279, endPoint y: 327, distance: 275.3
click at [279, 327] on div "URL = https://shop.singtel.com/accessories/rrp-products/google-pixel-10-pro-xl" at bounding box center [524, 325] width 530 height 11
copy span "https://shop.singtel.com/accessories/rrp-products/google-pixel-10-pro-xl"
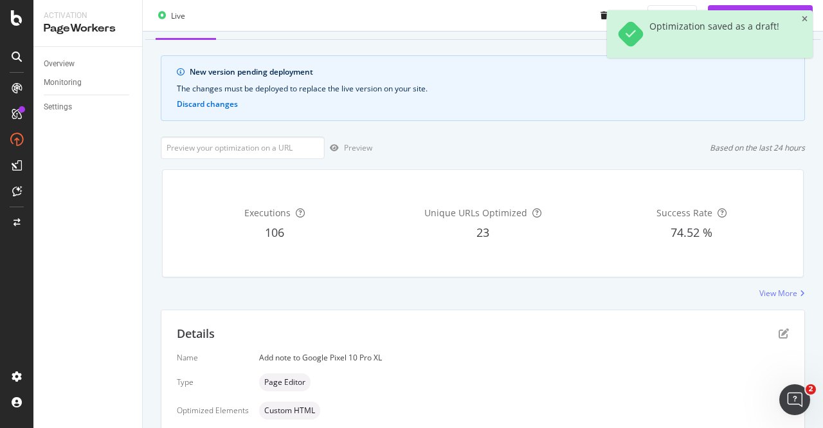
scroll to position [0, 0]
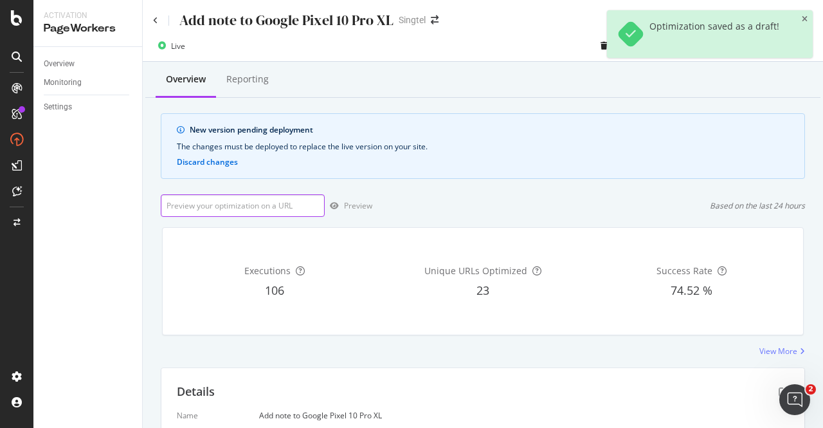
click at [266, 201] on input "url" at bounding box center [243, 205] width 164 height 23
paste input "https://shop.singtel.com/accessories/rrp-products/google-pixel-10-pro-xl"
type input "https://shop.singtel.com/accessories/rrp-products/google-pixel-10-pro-xl"
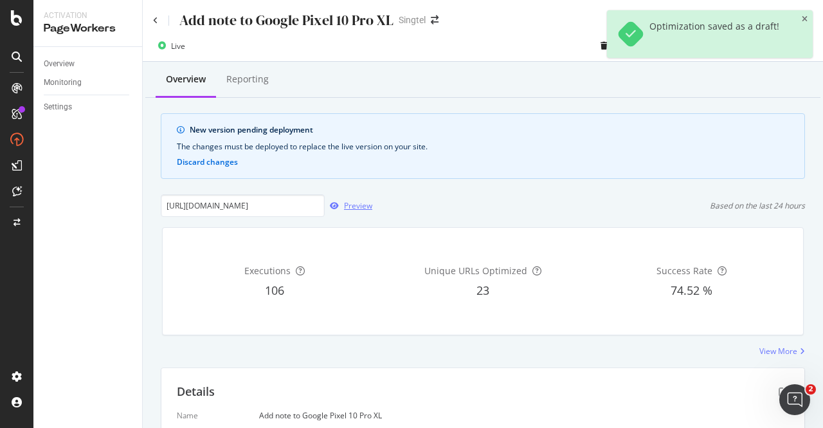
click at [354, 206] on div "Preview" at bounding box center [358, 205] width 28 height 11
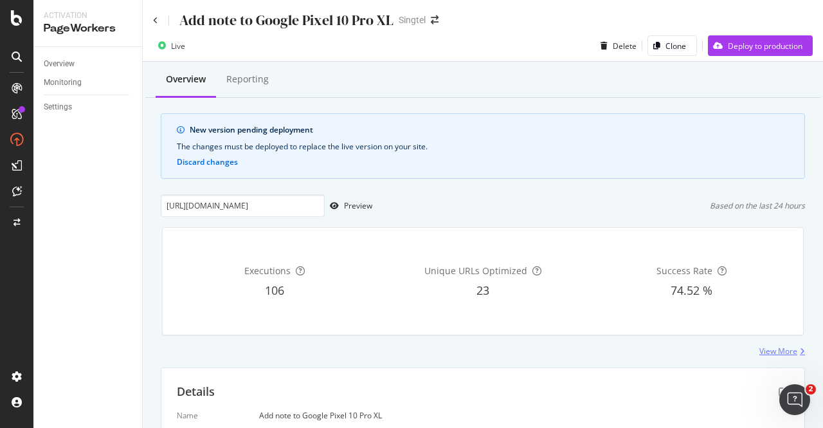
click at [760, 351] on div "View More" at bounding box center [779, 350] width 38 height 11
click at [748, 52] on div "Deploy to production" at bounding box center [755, 45] width 95 height 19
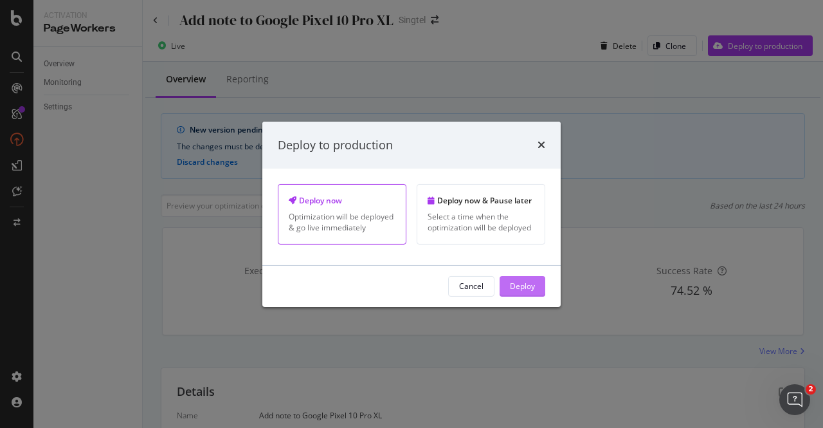
click at [533, 284] on div "Deploy" at bounding box center [522, 285] width 25 height 11
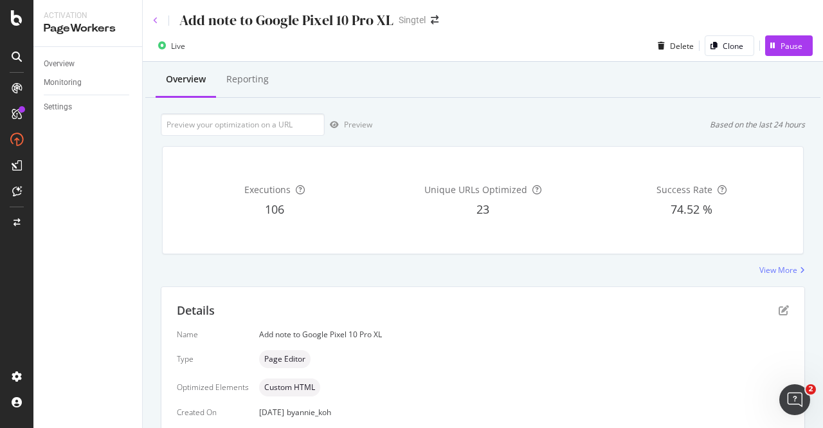
click at [157, 24] on icon at bounding box center [155, 21] width 5 height 8
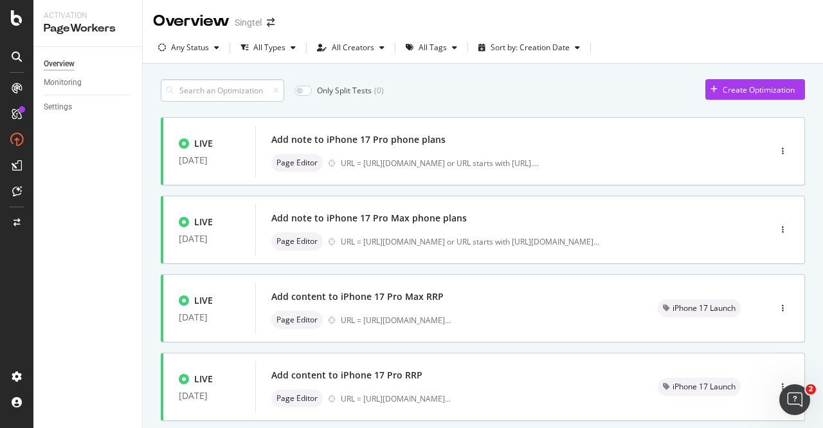
click at [252, 86] on input at bounding box center [222, 90] width 123 height 23
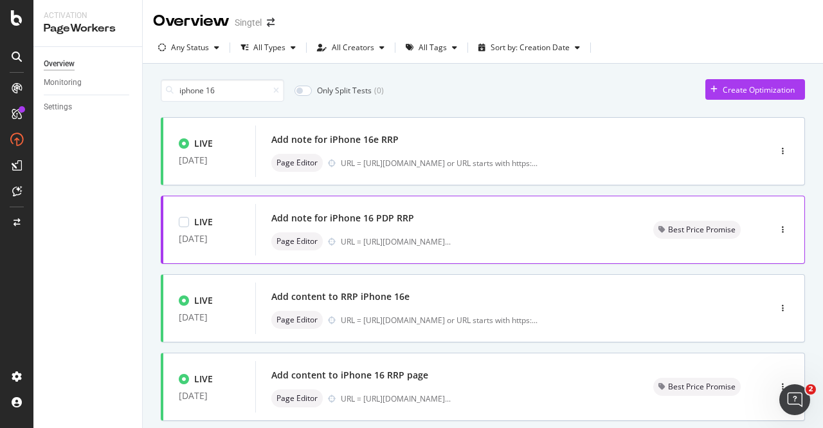
click at [435, 225] on div "Add note for iPhone 16 PDP RRP" at bounding box center [446, 218] width 351 height 18
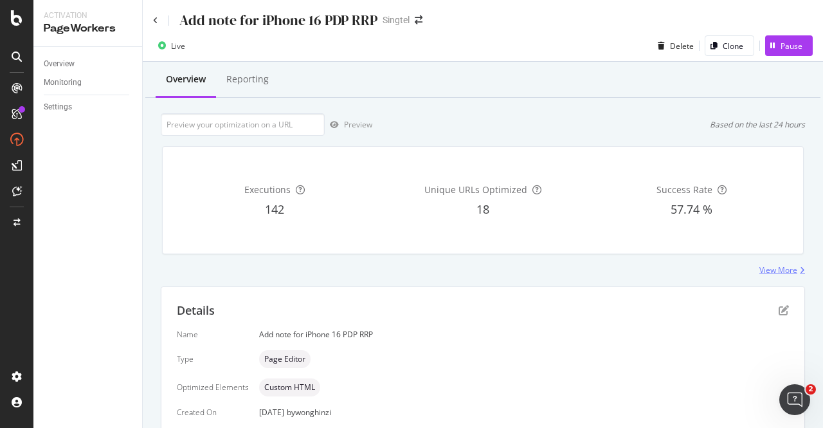
click at [770, 267] on div "View More" at bounding box center [779, 269] width 38 height 11
click at [773, 302] on div "Details" at bounding box center [483, 310] width 612 height 17
click at [779, 311] on icon "pen-to-square" at bounding box center [784, 310] width 10 height 10
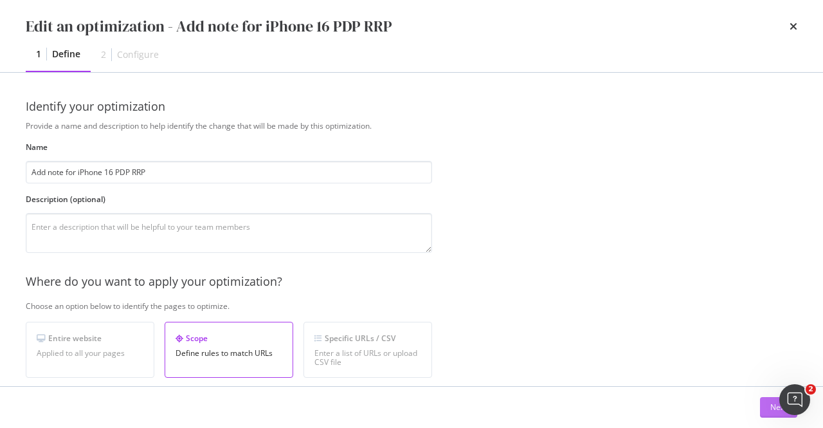
click at [770, 405] on div "Next" at bounding box center [778, 406] width 17 height 11
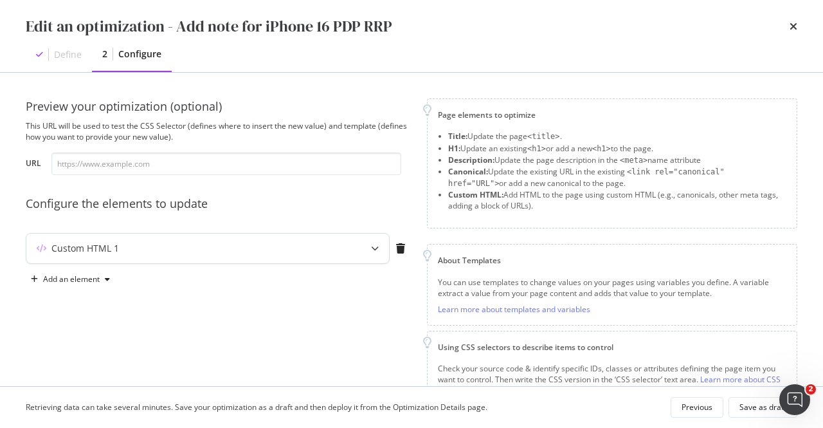
click at [295, 252] on div "Custom HTML 1" at bounding box center [182, 248] width 312 height 13
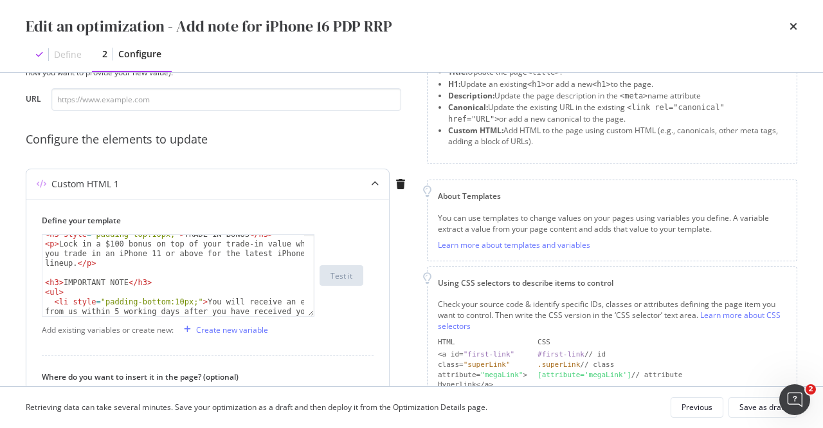
scroll to position [121, 0]
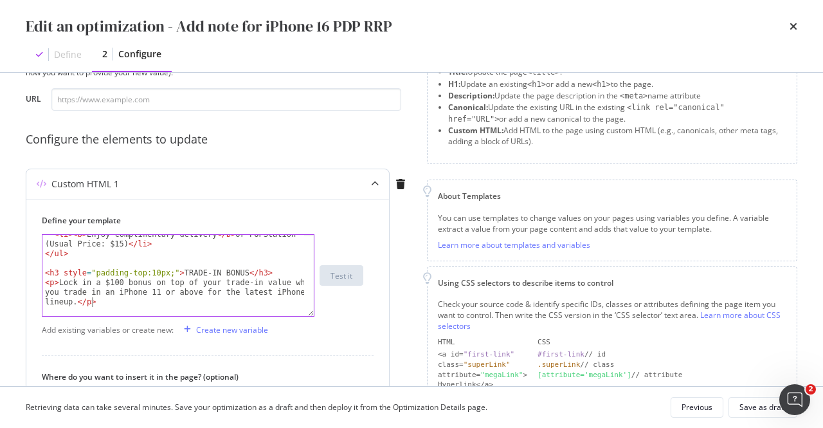
click at [108, 300] on div "< li > < b > Enjoy complimentary delivery </ b > or POPStation (Usual Price: $1…" at bounding box center [173, 285] width 263 height 111
click at [75, 302] on div "< li > < b > Enjoy complimentary delivery </ b > or POPStation (Usual Price: $1…" at bounding box center [173, 285] width 263 height 111
paste textarea "https://shop.singtel.com/accessories/rrp-products/google-pixel-10-pro-xl"
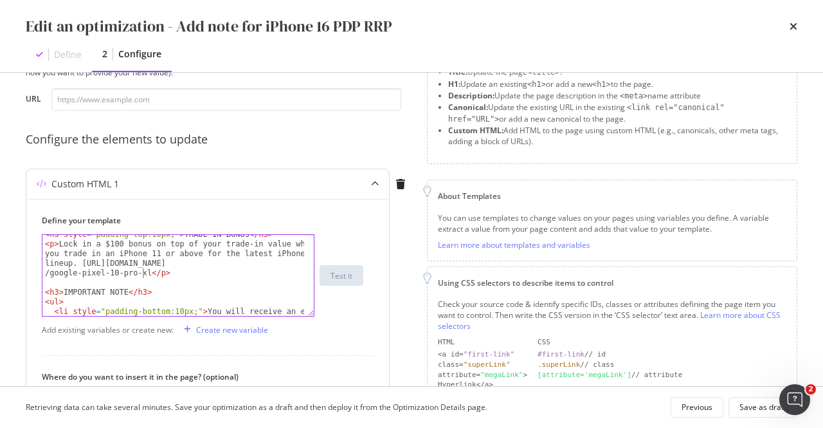
scroll to position [159, 0]
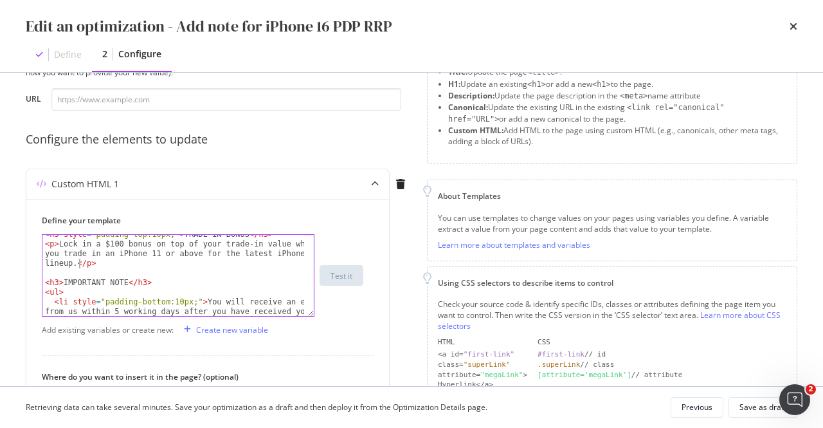
type textarea "<p>Lock in a $100 bonus on top of your trade-in value when you trade in an iPho…"
paste textarea "Cursor at row 10"
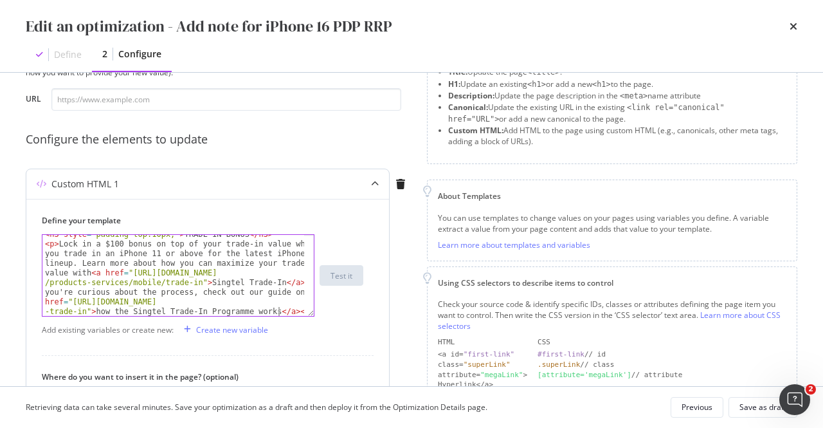
scroll to position [198, 0]
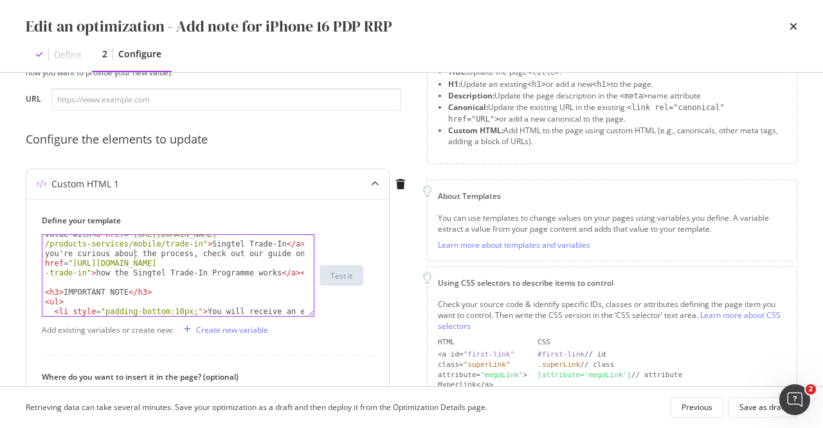
click at [134, 254] on div "< p > Lock in a $100 bonus on top of your trade-in value when you trade in an i…" at bounding box center [173, 295] width 263 height 188
drag, startPoint x: 143, startPoint y: 254, endPoint x: 181, endPoint y: 254, distance: 38.6
click at [181, 254] on div "< p > Lock in a $100 bonus on top of your trade-in value when you trade in an i…" at bounding box center [173, 295] width 263 height 188
click at [240, 255] on div "< p > Lock in a $100 bonus on top of your trade-in value when you trade in an i…" at bounding box center [173, 295] width 263 height 188
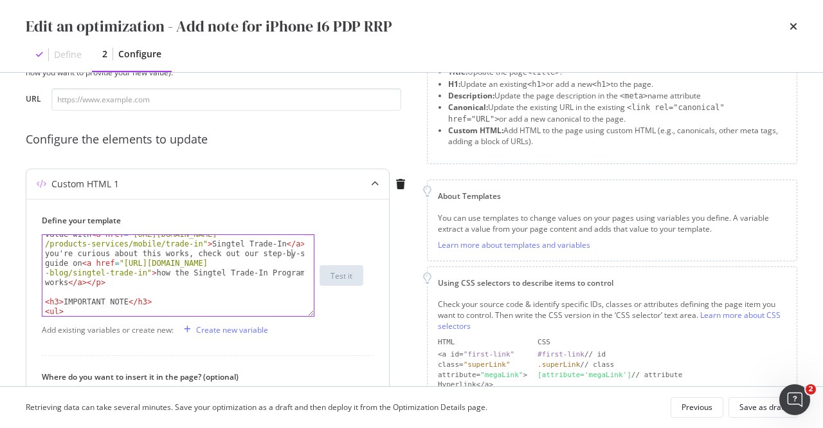
scroll to position [0, 123]
type textarea "<p>Lock in a $100 bonus on top of your trade-in value when you trade in an iPho…"
drag, startPoint x: 82, startPoint y: 263, endPoint x: 145, endPoint y: 273, distance: 63.2
click at [145, 273] on div "< p > Lock in a $100 bonus on top of your trade-in value when you trade in an i…" at bounding box center [173, 299] width 263 height 197
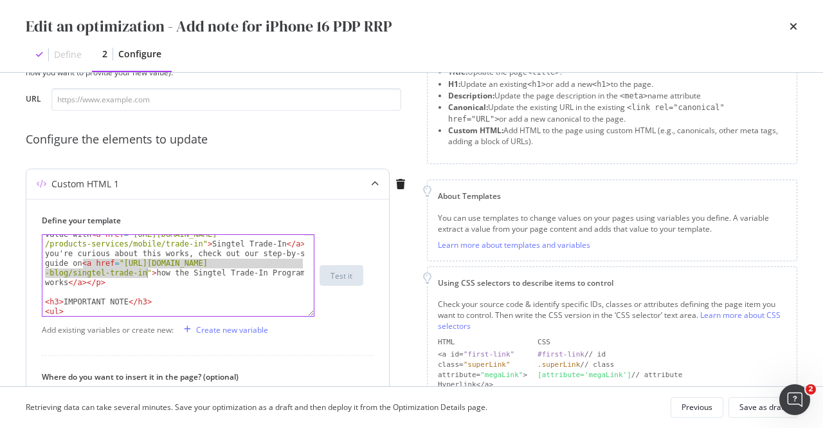
type textarea "<p>Lock in a $100 bonus on top of your trade-in value when you trade in an iPho…"
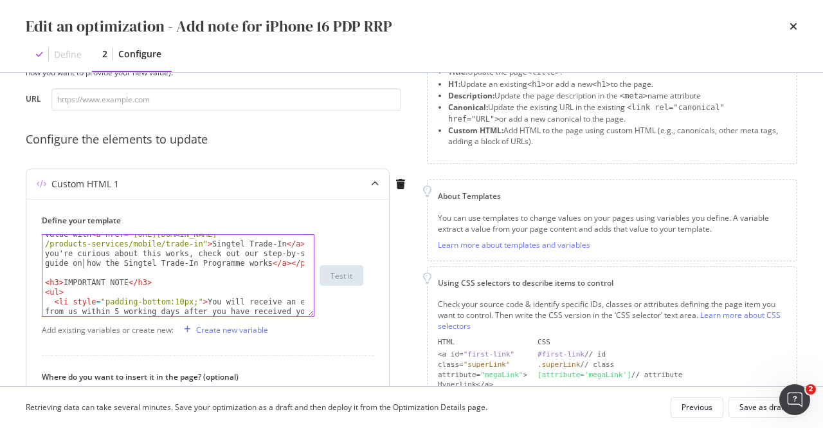
click at [242, 253] on div "< p > Lock in a $100 bonus on top of your trade-in value when you trade in an i…" at bounding box center [173, 290] width 263 height 178
paste textarea "Cursor at row 10"
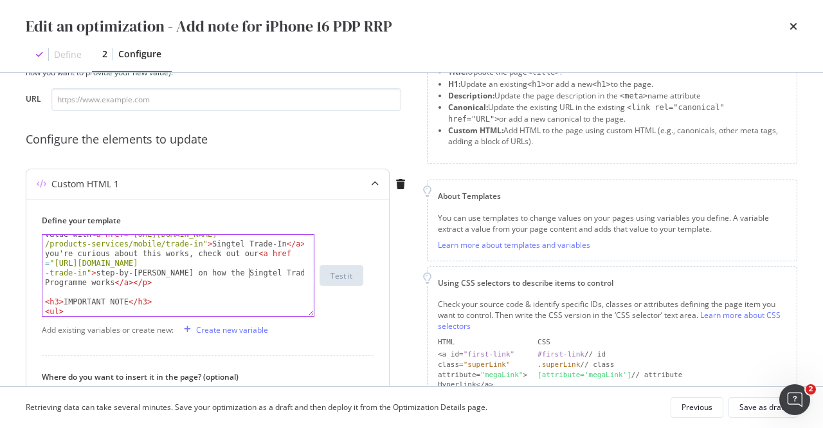
click at [250, 276] on div "< p > Lock in a $100 bonus on top of your trade-in value when you trade in an i…" at bounding box center [173, 299] width 263 height 197
click at [246, 284] on div "< p > Lock in a $100 bonus on top of your trade-in value when you trade in an i…" at bounding box center [173, 299] width 263 height 197
click at [123, 284] on div "< p > Lock in a $100 bonus on top of your trade-in value when you trade in an i…" at bounding box center [173, 299] width 263 height 197
type textarea "."
click at [751, 403] on div "Save as draft" at bounding box center [763, 406] width 47 height 11
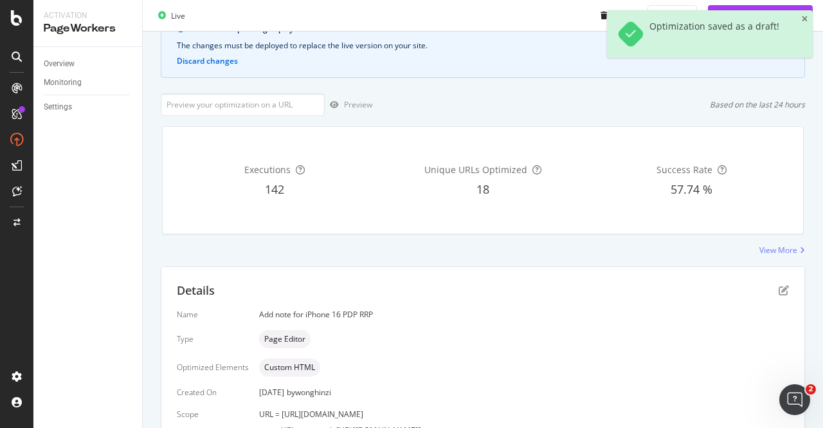
scroll to position [189, 0]
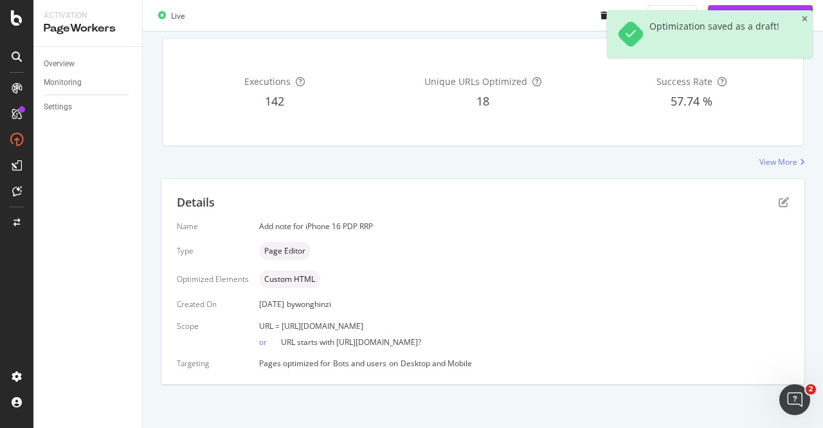
drag, startPoint x: 540, startPoint y: 322, endPoint x: 278, endPoint y: 322, distance: 261.8
click at [278, 322] on div "URL = https://shop.singtel.com/accessories/rrp-products/apple-iphone-16" at bounding box center [524, 325] width 530 height 11
copy span "[URL][DOMAIN_NAME]"
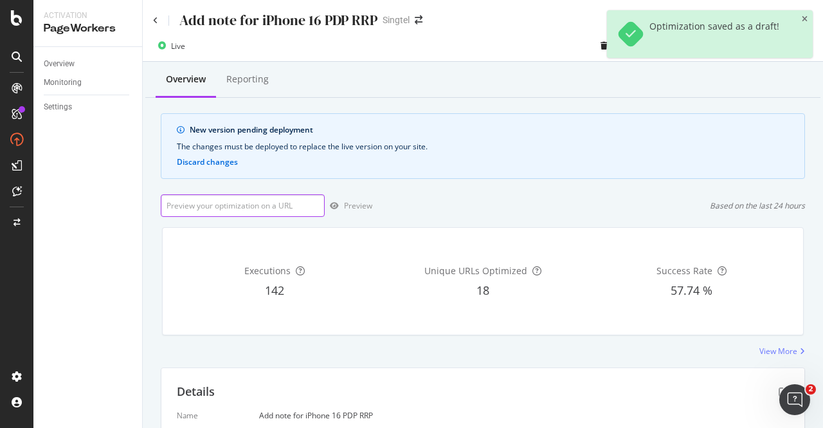
click at [237, 208] on input "url" at bounding box center [243, 205] width 164 height 23
paste input "[URL][DOMAIN_NAME]"
type input "[URL][DOMAIN_NAME]"
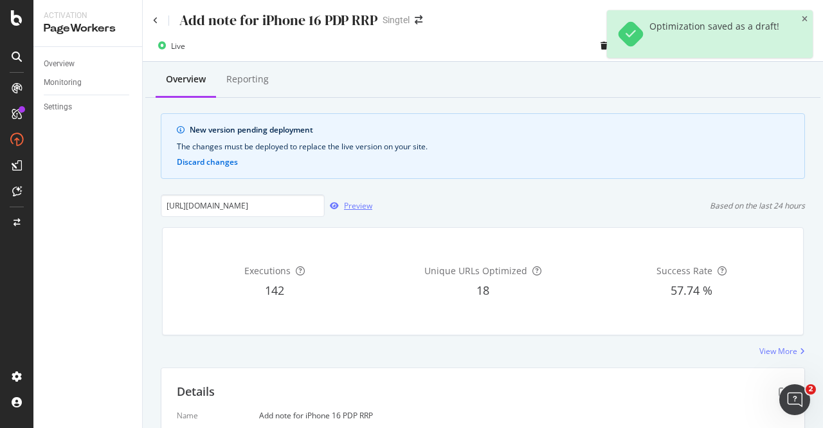
click at [349, 203] on div "Preview" at bounding box center [358, 205] width 28 height 11
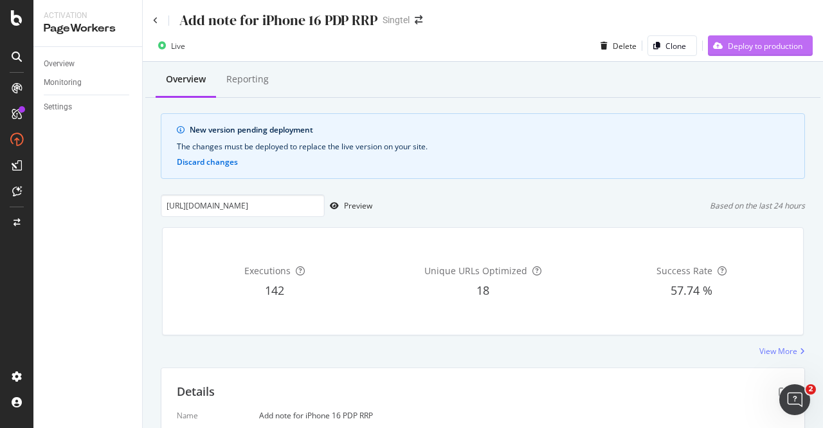
click at [728, 46] on div "Deploy to production" at bounding box center [765, 46] width 75 height 11
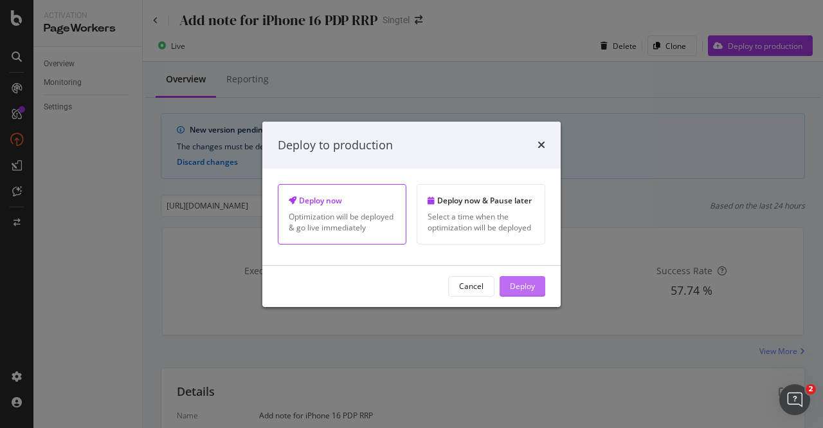
click at [520, 276] on button "Deploy" at bounding box center [523, 286] width 46 height 21
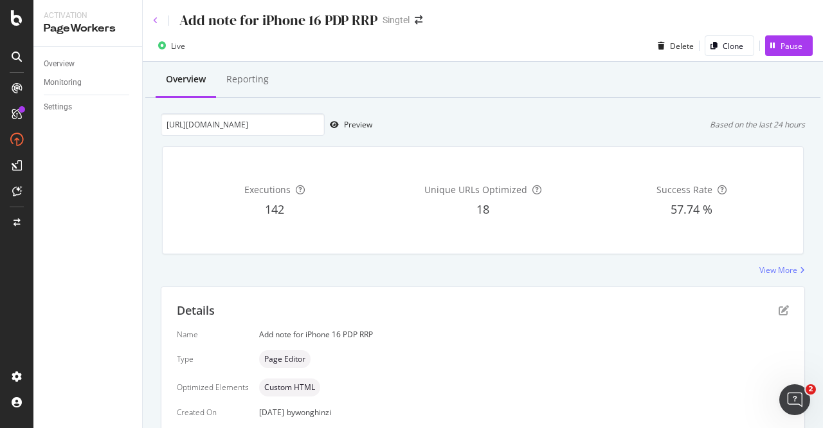
click at [156, 17] on icon at bounding box center [155, 21] width 5 height 8
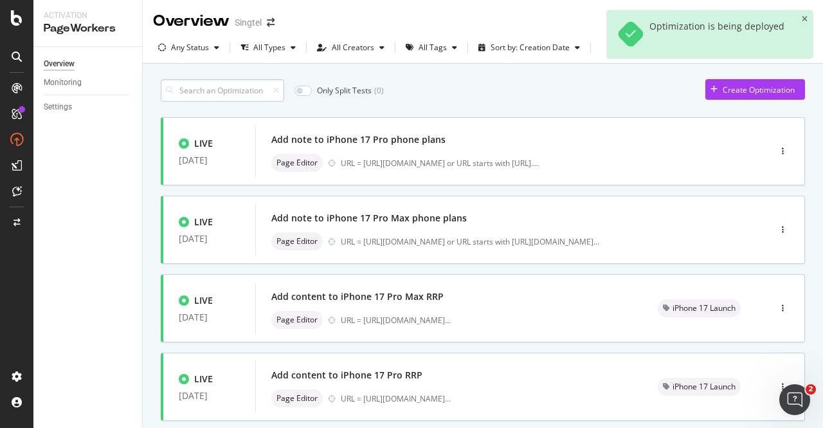
click at [226, 88] on input at bounding box center [222, 90] width 123 height 23
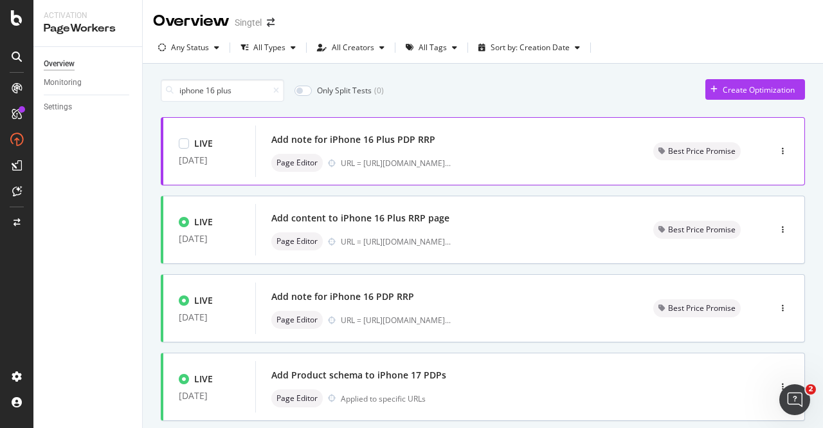
click at [462, 145] on div "Add note for iPhone 16 Plus PDP RRP" at bounding box center [446, 140] width 351 height 18
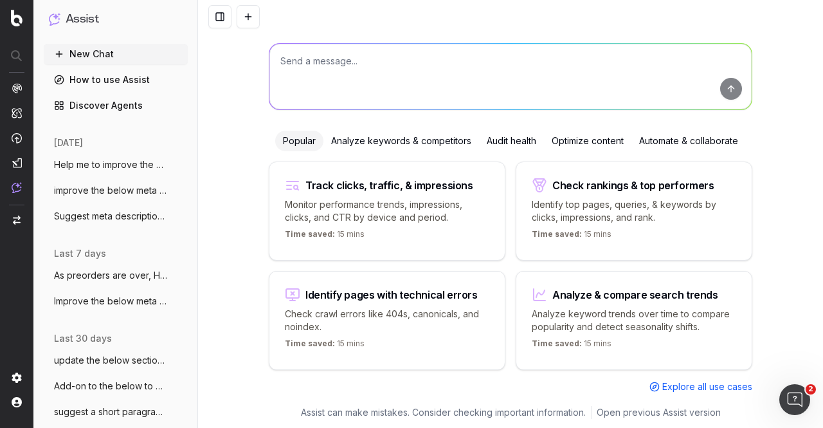
click at [396, 55] on textarea at bounding box center [510, 77] width 482 height 66
paste textarea "TRADE-IN BONUS Lock in a $100 bonus on top of your trade-in value when you trad…"
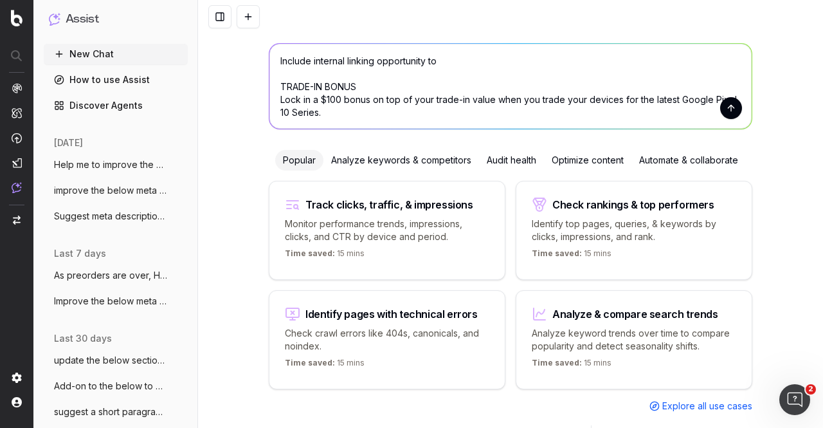
click at [465, 68] on textarea "Include internal linking opportunity to TRADE-IN BONUS Lock in a $100 bonus on …" at bounding box center [510, 86] width 482 height 85
click at [454, 51] on textarea "Include internal linking opportunity to TRADE-IN BONUS Lock in a $100 bonus on …" at bounding box center [510, 86] width 482 height 85
paste textarea "[URL][DOMAIN_NAME]"
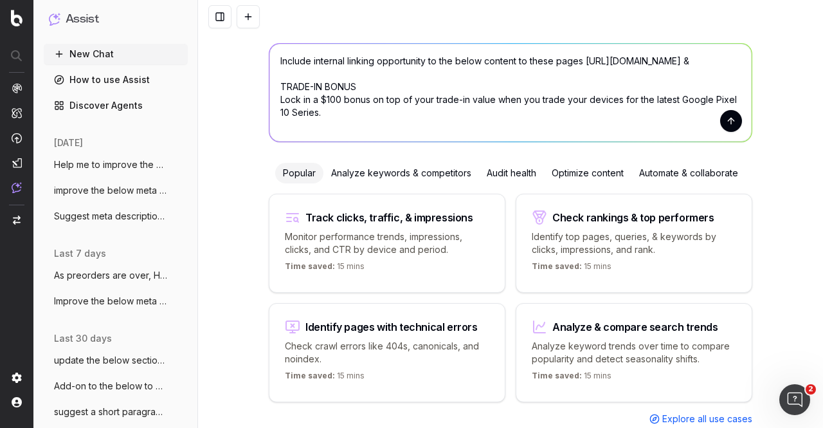
paste textarea "https://www.singtel.com/personal/singtel-blog/singtel-trade-in"
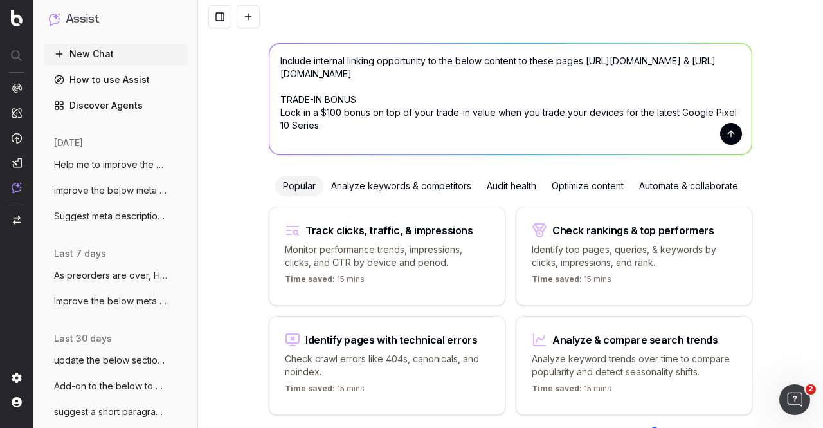
click at [273, 71] on textarea "Include internal linking opportunity to the below content to these pages https:…" at bounding box center [510, 99] width 482 height 111
click at [273, 83] on textarea "Include internal linking opportunity to the below content to these pages Singte…" at bounding box center [510, 99] width 482 height 111
paste textarea "How does Singtel Trade-In Programme work"
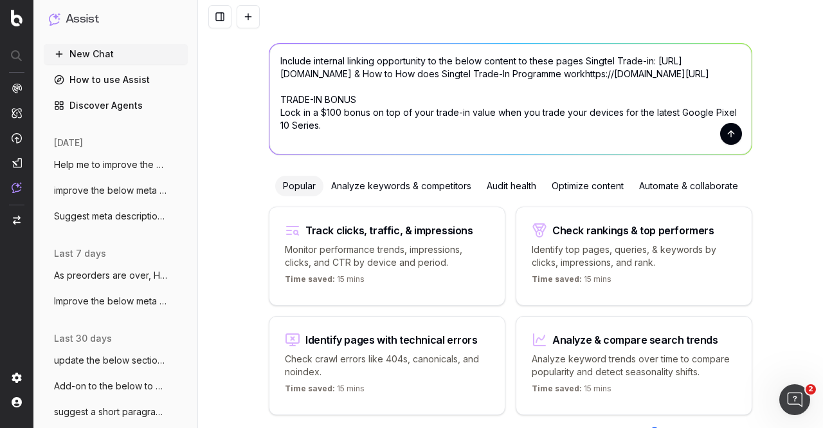
click at [650, 61] on textarea "Include internal linking opportunity to the below content to these pages Singte…" at bounding box center [510, 99] width 482 height 111
click at [349, 88] on textarea "Include internal linking opportunity to the below content to these pages Singte…" at bounding box center [510, 99] width 482 height 111
click at [648, 62] on textarea "Include internal linking opportunity to the below content to these pages Singte…" at bounding box center [510, 99] width 482 height 111
type textarea "Include internal linking opportunity to the below content to these pages Singte…"
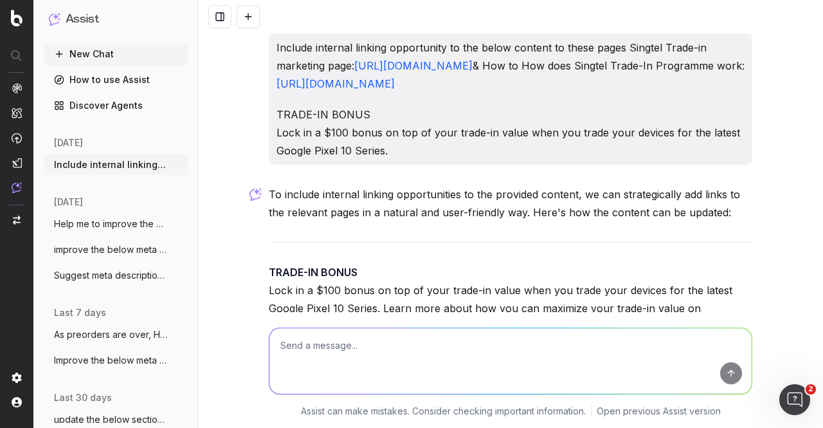
scroll to position [211, 0]
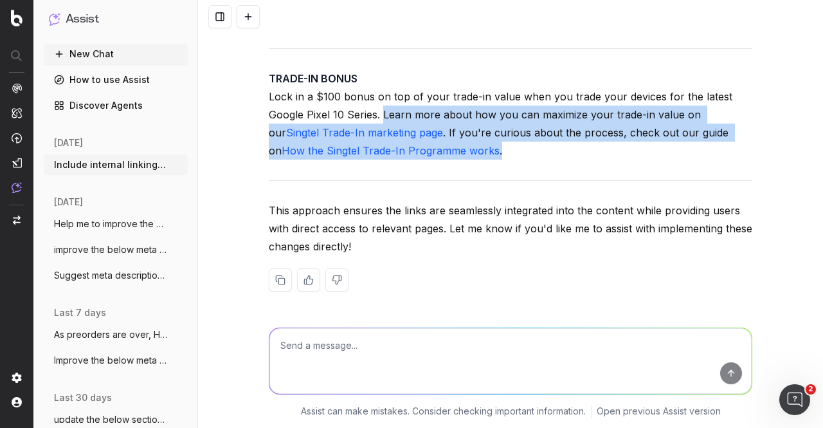
drag, startPoint x: 378, startPoint y: 113, endPoint x: 472, endPoint y: 149, distance: 100.6
click at [472, 149] on p "TRADE-IN BONUS Lock in a $100 bonus on top of your trade-in value when you trad…" at bounding box center [511, 114] width 484 height 90
copy p "Learn more about how you can maximize your trade-in value on our Singtel Trade-…"
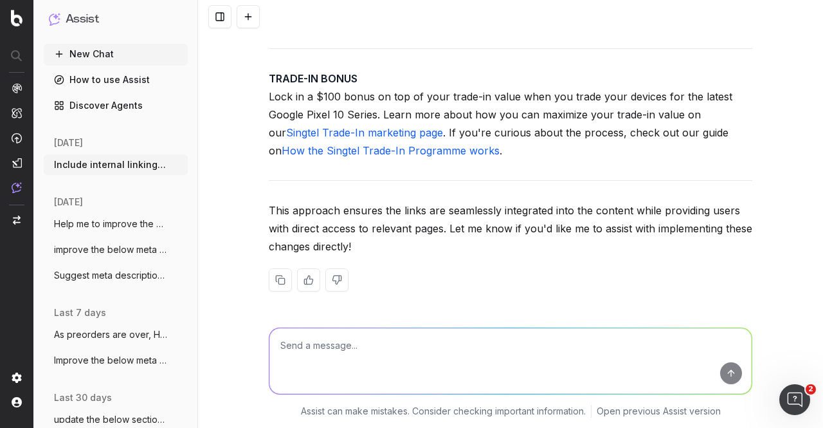
click at [400, 335] on textarea at bounding box center [510, 361] width 482 height 66
paste textarea "Learn more about how you can maximize your trade-in value on our Singtel Trade-…"
type textarea "Learn more about how you can maximize your trade-in value on our Singtel Trade-…"
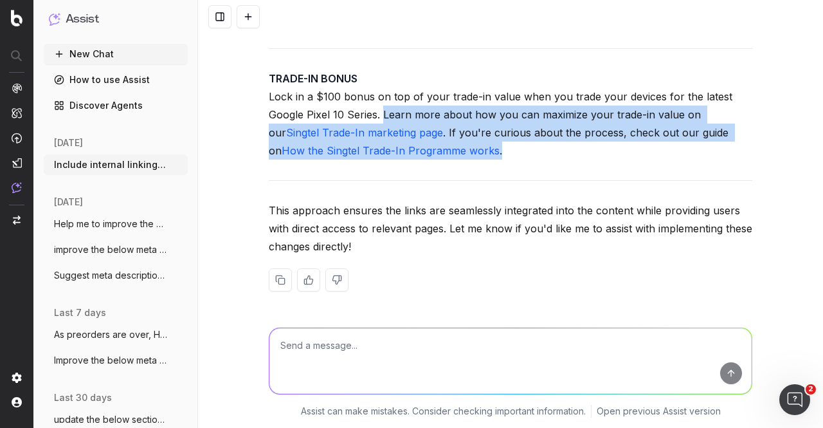
drag, startPoint x: 376, startPoint y: 114, endPoint x: 438, endPoint y: 151, distance: 72.7
click at [442, 151] on p "TRADE-IN BONUS Lock in a $100 bonus on top of your trade-in value when you trad…" at bounding box center [511, 114] width 484 height 90
copy p "Learn more about how you can maximize your trade-in value on our Singtel Trade-…"
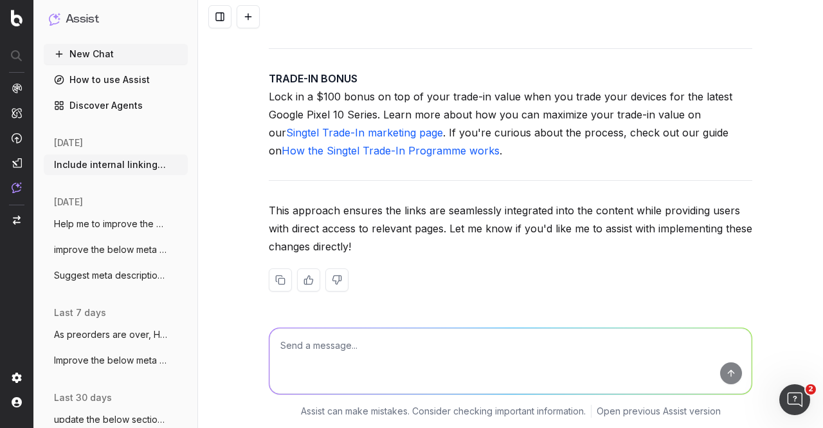
click at [467, 333] on textarea at bounding box center [510, 361] width 482 height 66
type textarea "provide alternatives"
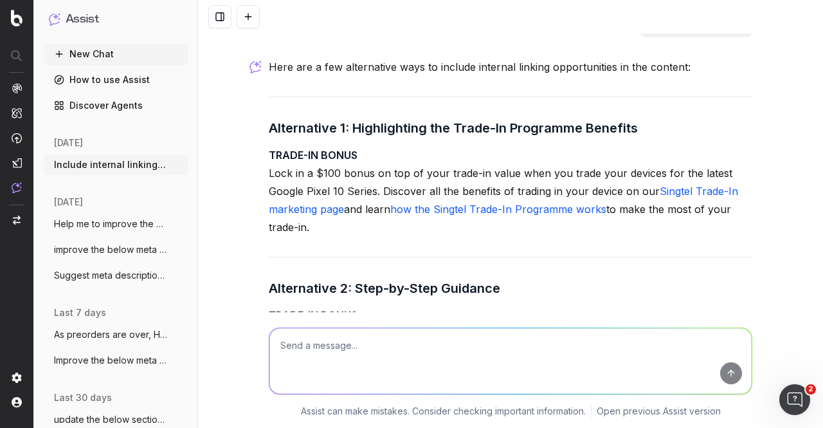
scroll to position [561, 0]
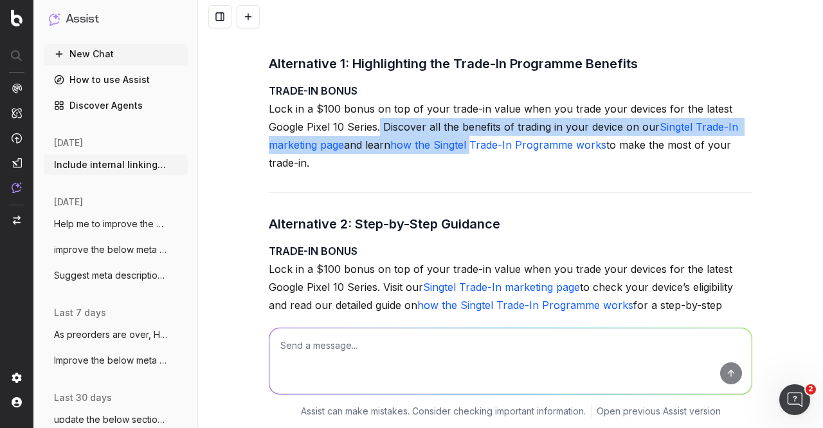
drag, startPoint x: 376, startPoint y: 143, endPoint x: 469, endPoint y: 156, distance: 94.8
click at [469, 156] on p "TRADE-IN BONUS Lock in a $100 bonus on top of your trade-in value when you trad…" at bounding box center [511, 127] width 484 height 90
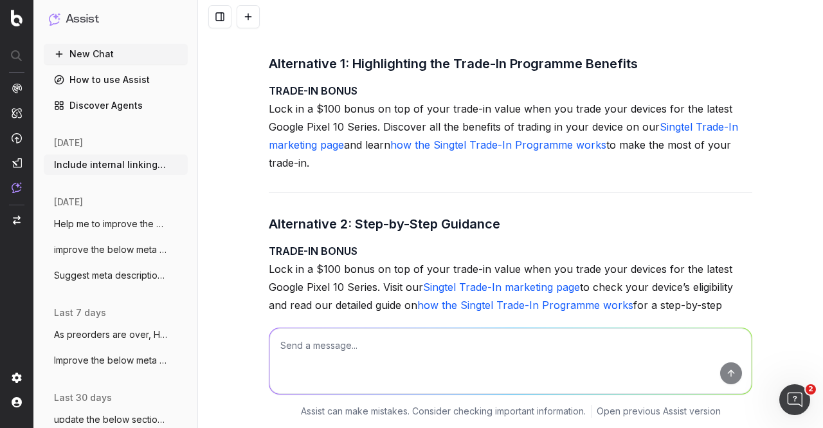
click at [432, 172] on p "TRADE-IN BONUS Lock in a $100 bonus on top of your trade-in value when you trad…" at bounding box center [511, 127] width 484 height 90
drag, startPoint x: 379, startPoint y: 144, endPoint x: 386, endPoint y: 176, distance: 32.2
click at [386, 172] on p "TRADE-IN BONUS Lock in a $100 bonus on top of your trade-in value when you trad…" at bounding box center [511, 127] width 484 height 90
click at [383, 143] on p "TRADE-IN BONUS Lock in a $100 bonus on top of your trade-in value when you trad…" at bounding box center [511, 127] width 484 height 90
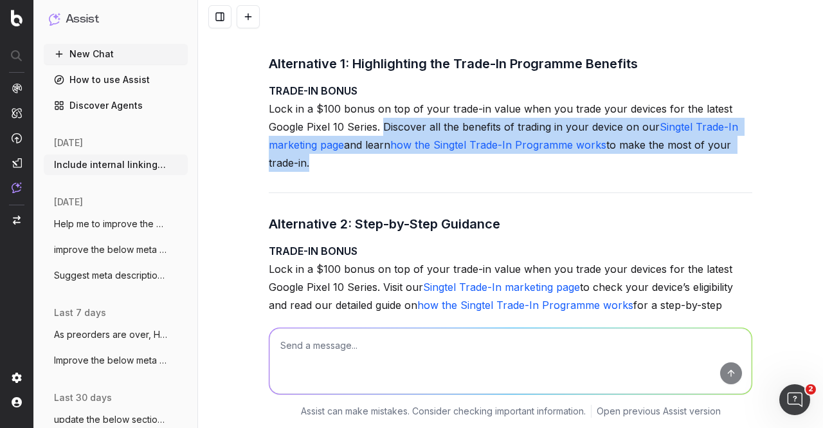
drag, startPoint x: 378, startPoint y: 143, endPoint x: 302, endPoint y: 178, distance: 83.5
click at [302, 172] on p "TRADE-IN BONUS Lock in a $100 bonus on top of your trade-in value when you trad…" at bounding box center [511, 127] width 484 height 90
copy p "Discover all the benefits of trading in your device on our Singtel Trade-In mar…"
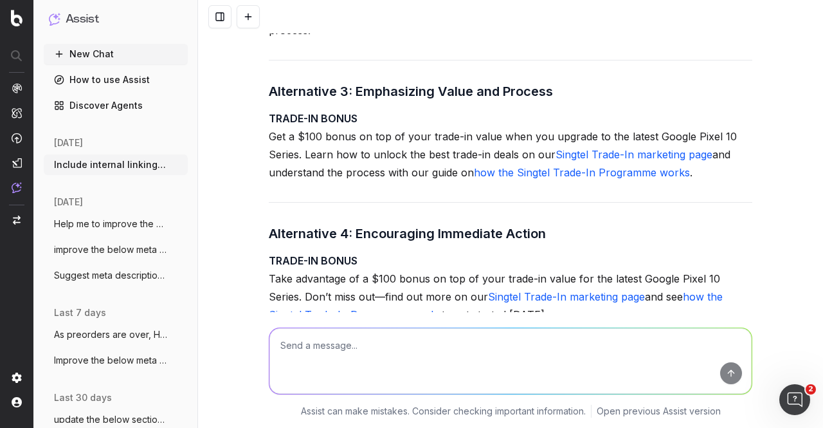
scroll to position [882, 0]
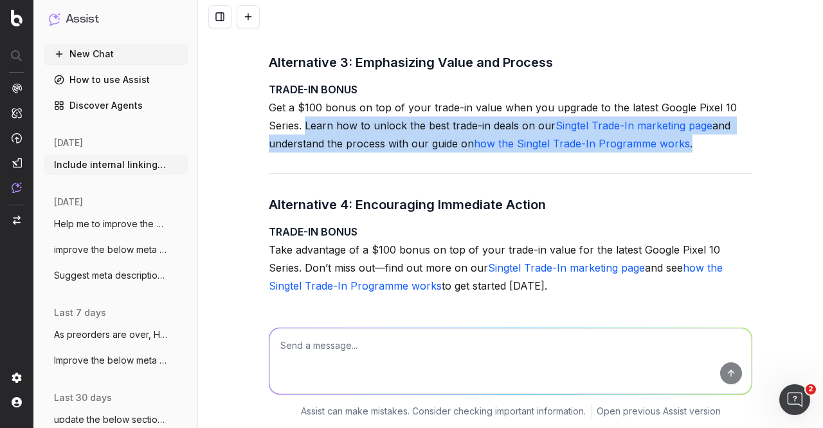
drag, startPoint x: 303, startPoint y: 143, endPoint x: 684, endPoint y: 163, distance: 381.3
click at [684, 152] on p "TRADE-IN BONUS Get a $100 bonus on top of your trade-in value when you upgrade …" at bounding box center [511, 116] width 484 height 72
copy p "Learn how to unlock the best trade-in deals on our Singtel Trade-In marketing p…"
click at [343, 147] on p "TRADE-IN BONUS Get a $100 bonus on top of your trade-in value when you upgrade …" at bounding box center [511, 116] width 484 height 72
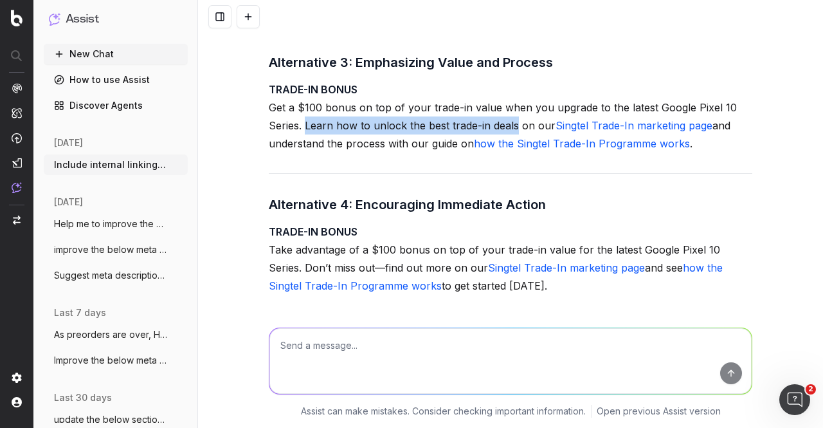
drag, startPoint x: 300, startPoint y: 141, endPoint x: 512, endPoint y: 133, distance: 212.4
click at [512, 134] on p "TRADE-IN BONUS Get a $100 bonus on top of your trade-in value when you upgrade …" at bounding box center [511, 116] width 484 height 72
copy p "Learn how to unlock the best trade-in deals"
drag, startPoint x: 709, startPoint y: 142, endPoint x: 466, endPoint y: 160, distance: 243.8
click at [466, 152] on p "TRADE-IN BONUS Get a $100 bonus on top of your trade-in value when you upgrade …" at bounding box center [511, 116] width 484 height 72
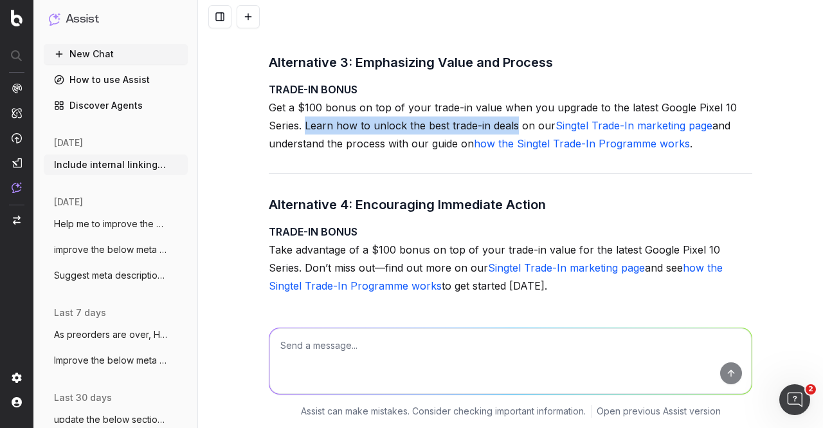
copy p "and understand the process with our guide on"
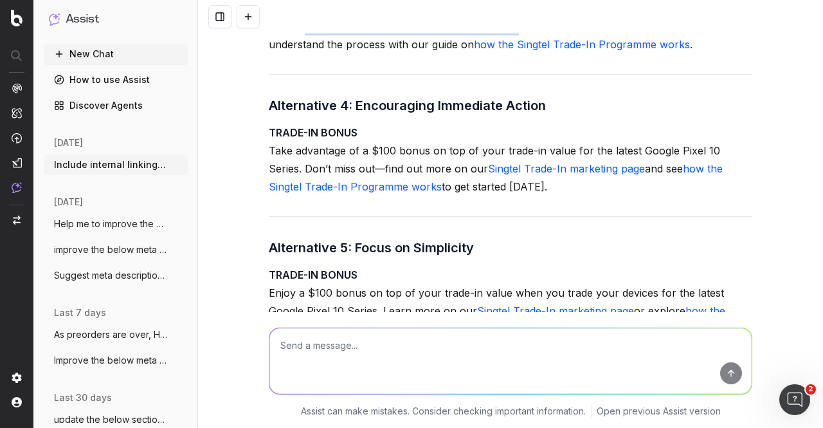
scroll to position [1011, 0]
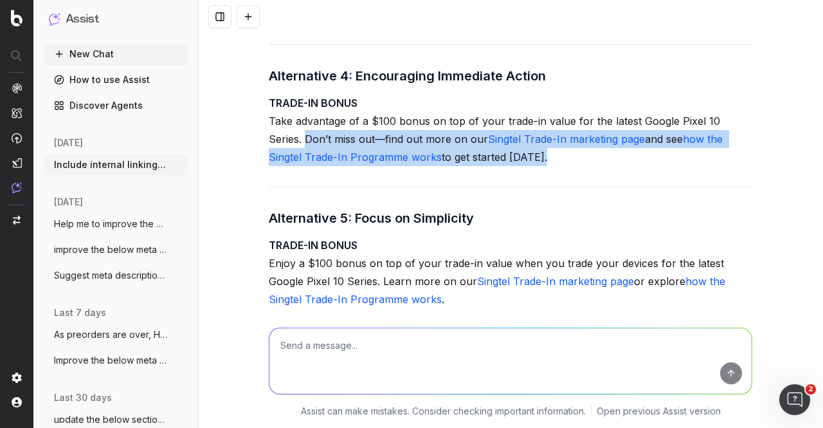
drag, startPoint x: 264, startPoint y: 157, endPoint x: 501, endPoint y: 177, distance: 237.5
click at [501, 166] on p "TRADE-IN BONUS Take advantage of a $100 bonus on top of your trade-in value for…" at bounding box center [511, 130] width 484 height 72
copy p "Don’t miss out—find out more on our Singtel Trade-In marketing page and see how…"
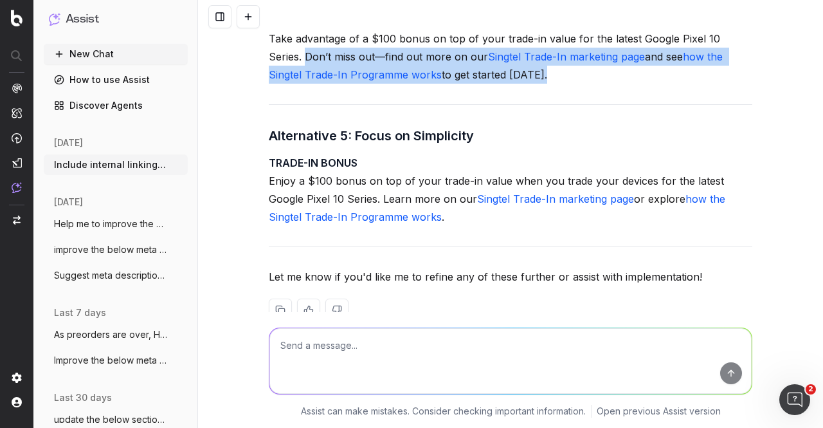
scroll to position [1075, 0]
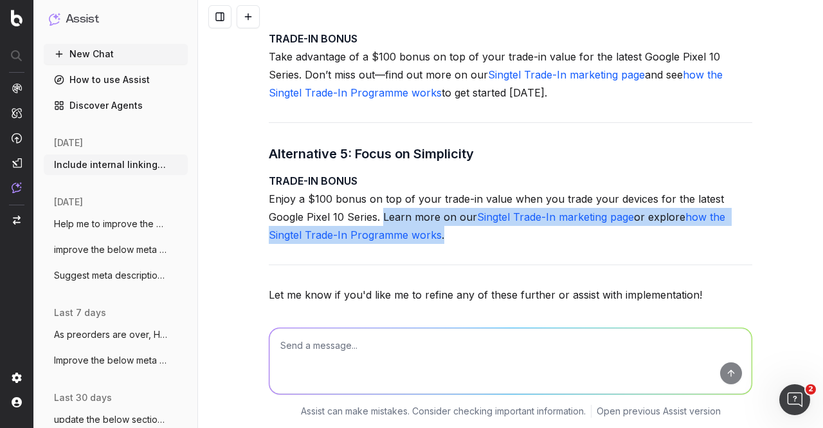
drag, startPoint x: 340, startPoint y: 233, endPoint x: 399, endPoint y: 250, distance: 61.7
click at [399, 244] on p "TRADE-IN BONUS Enjoy a $100 bonus on top of your trade-in value when you trade …" at bounding box center [511, 208] width 484 height 72
copy p "Learn more on our Singtel Trade-In marketing page or explore how the Singtel Tr…"
click at [102, 53] on button "New Chat" at bounding box center [116, 54] width 144 height 21
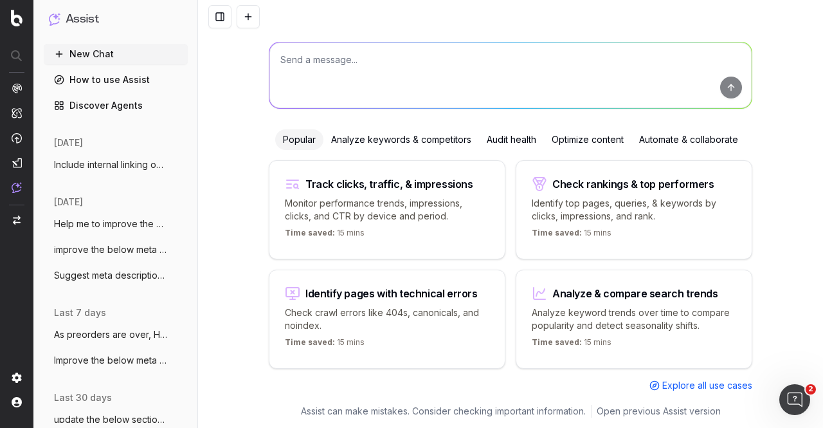
scroll to position [60, 0]
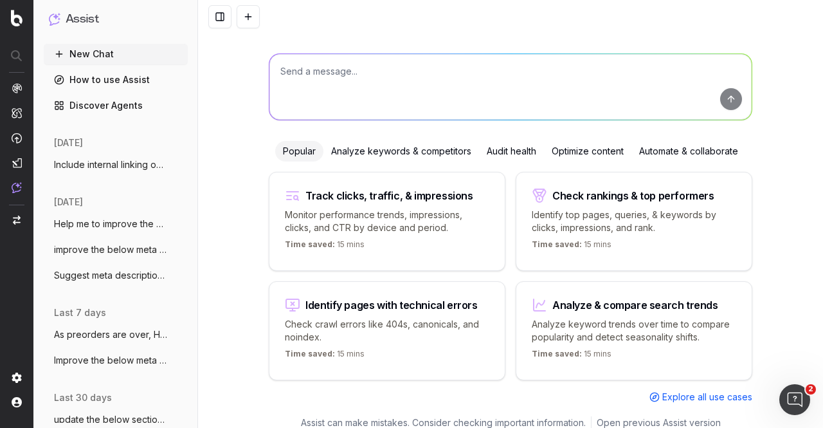
click at [399, 78] on textarea at bounding box center [510, 87] width 482 height 66
paste textarea "Purchase Google Pixel Pro XL With Plans in Singapore Next-Generation Mobile Inn…"
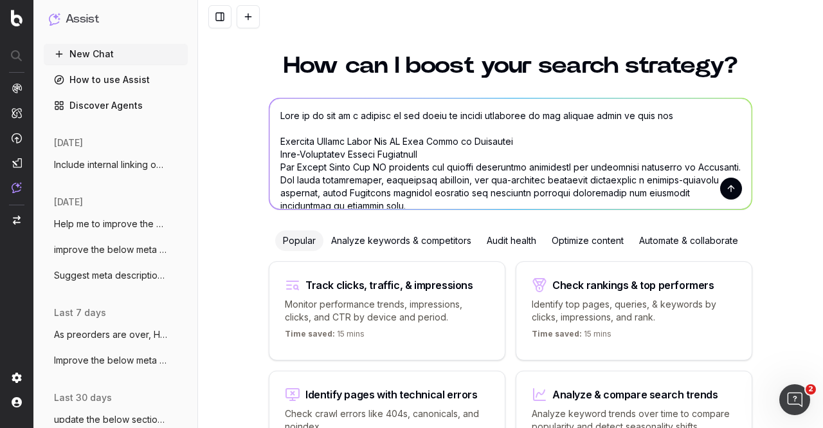
scroll to position [0, 0]
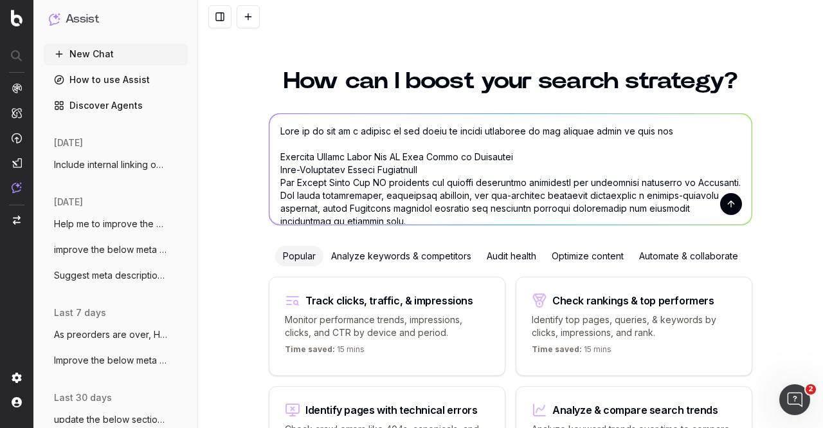
click at [684, 136] on textarea at bounding box center [510, 169] width 482 height 111
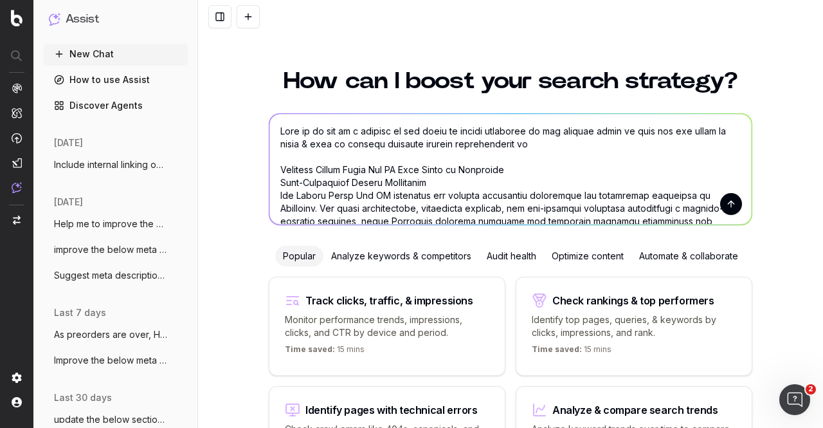
click at [522, 158] on textarea at bounding box center [510, 169] width 482 height 111
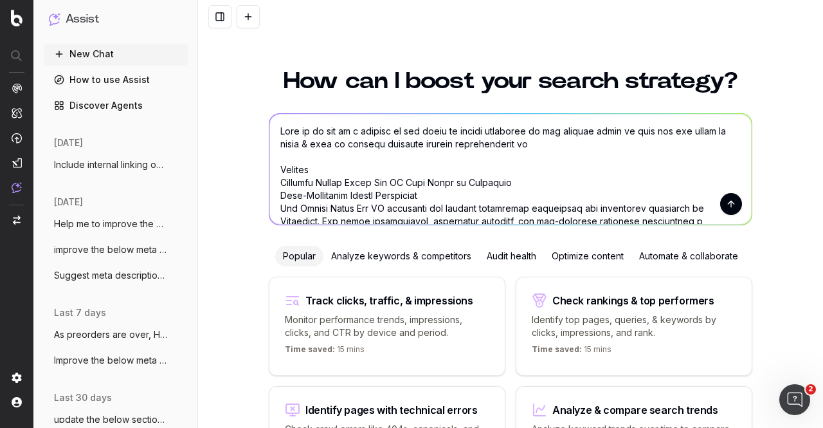
click at [557, 143] on textarea at bounding box center [510, 169] width 482 height 111
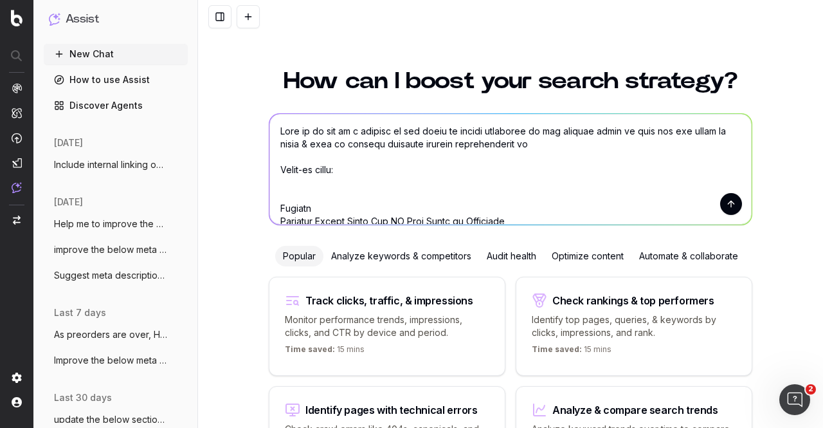
paste textarea "Lock in a $100 bonus on top of your trade-in value when you trade in an iPhone …"
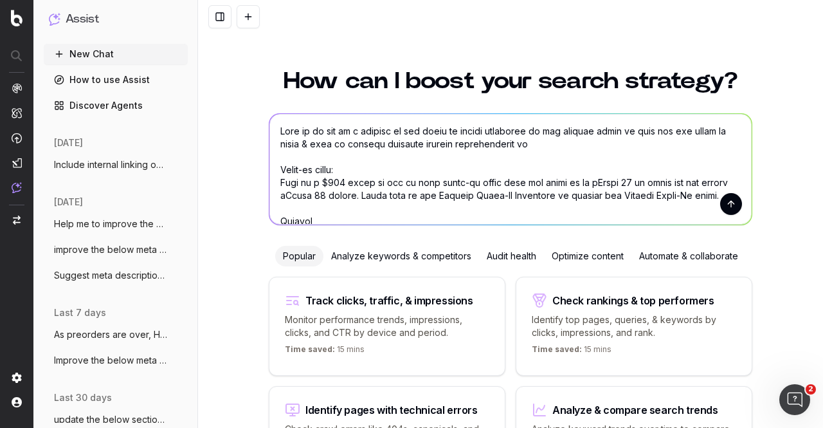
click at [536, 149] on textarea at bounding box center [510, 169] width 482 height 111
drag, startPoint x: 540, startPoint y: 196, endPoint x: 551, endPoint y: 196, distance: 10.3
click at [551, 196] on textarea at bounding box center [510, 169] width 482 height 111
click at [539, 148] on textarea at bounding box center [510, 169] width 482 height 111
paste textarea "https://www.singtel.com/personal/products-services/mobile/trade-in"
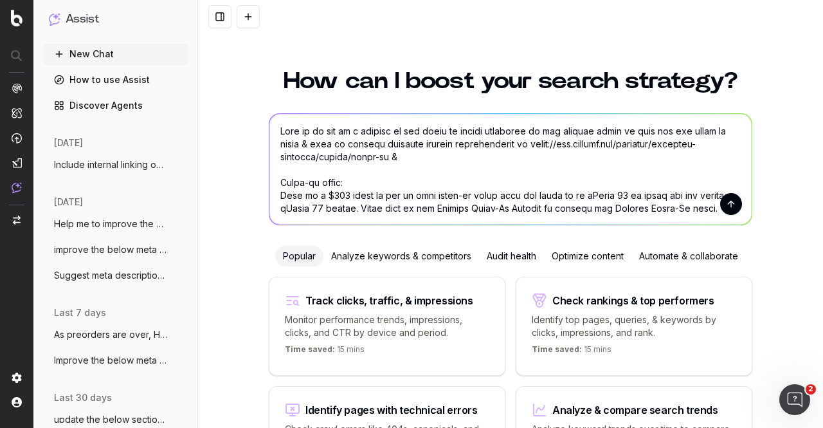
paste textarea "https://www.singtel.com/personal/singtel-blog/singtel-trade-in"
type textarea "Help me to add in a section as the first or second paragraph of the content bel…"
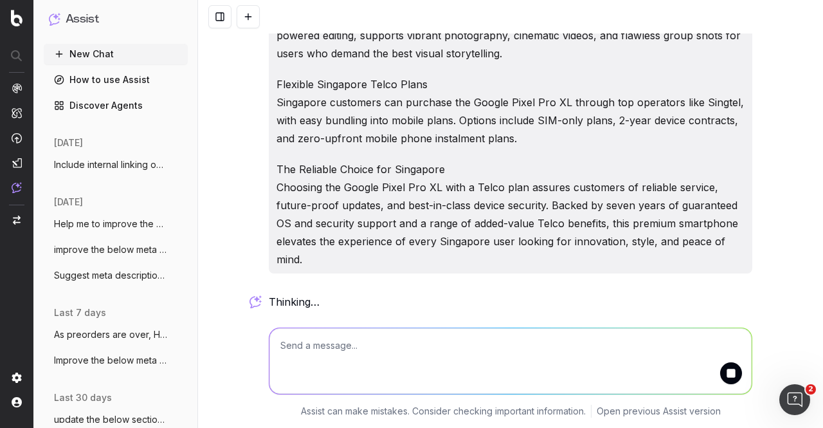
scroll to position [410, 0]
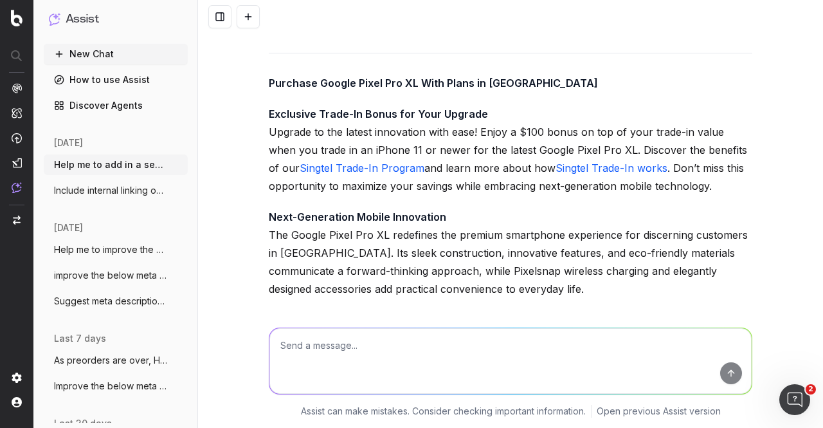
scroll to position [707, 0]
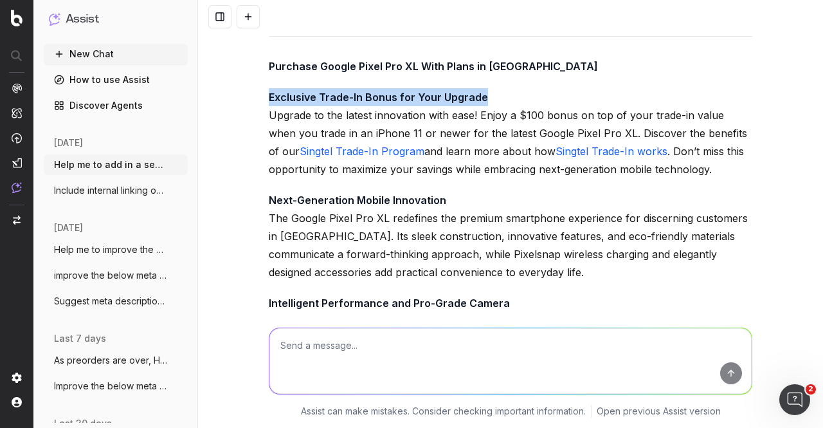
drag, startPoint x: 264, startPoint y: 112, endPoint x: 512, endPoint y: 119, distance: 248.4
click at [512, 119] on p "Exclusive Trade-In Bonus for Your Upgrade Upgrade to the latest innovation with…" at bounding box center [511, 133] width 484 height 90
copy strong "Exclusive Trade-In Bonus for Your Upgrade"
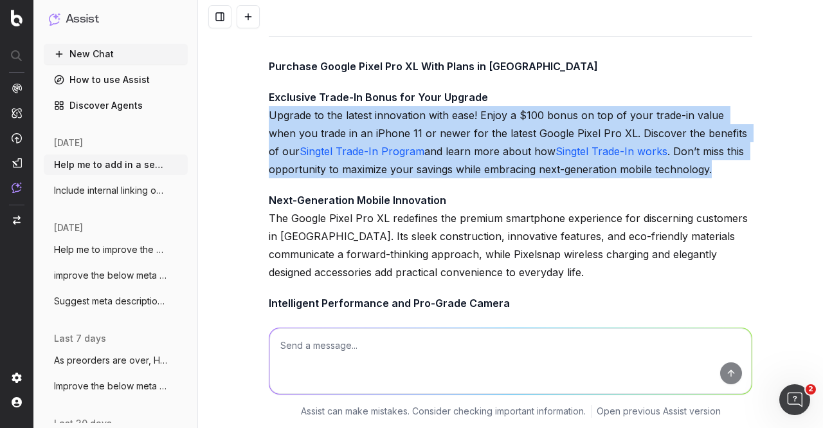
drag, startPoint x: 265, startPoint y: 133, endPoint x: 709, endPoint y: 188, distance: 447.2
click at [709, 178] on p "Exclusive Trade-In Bonus for Your Upgrade Upgrade to the latest innovation with…" at bounding box center [511, 133] width 484 height 90
copy p "Upgrade to the latest innovation with ease! Enjoy a $100 bonus on top of your t…"
click at [114, 186] on span "Include internal linking opportunity to" at bounding box center [110, 190] width 113 height 13
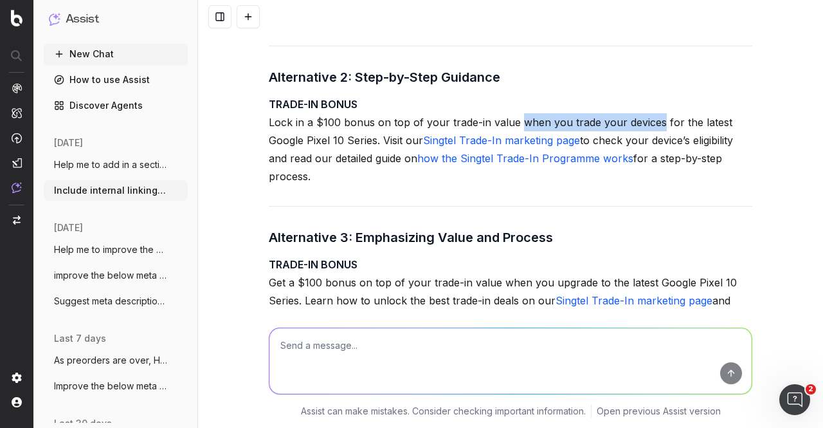
drag, startPoint x: 514, startPoint y: 140, endPoint x: 651, endPoint y: 141, distance: 137.6
click at [651, 141] on p "TRADE-IN BONUS Lock in a $100 bonus on top of your trade-in value when you trad…" at bounding box center [511, 140] width 484 height 90
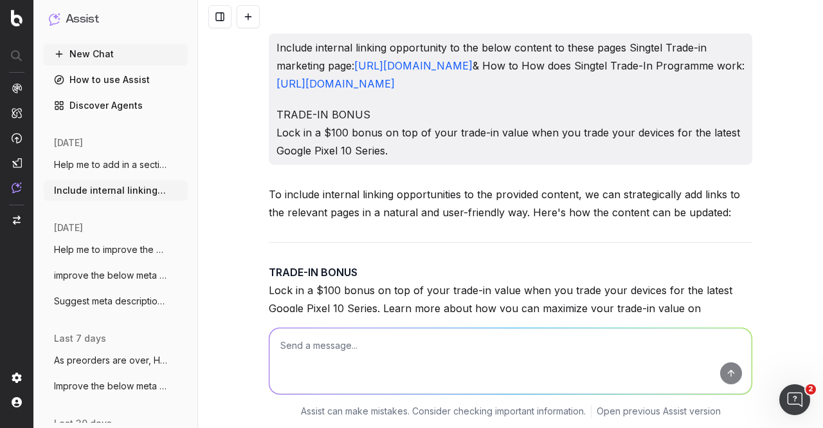
click at [92, 53] on button "New Chat" at bounding box center [116, 54] width 144 height 21
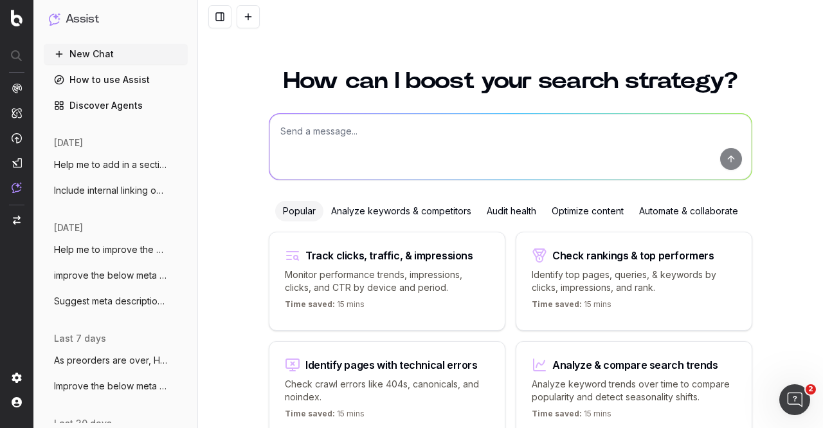
click at [118, 165] on span "Help me to add in a section as the first" at bounding box center [110, 164] width 113 height 13
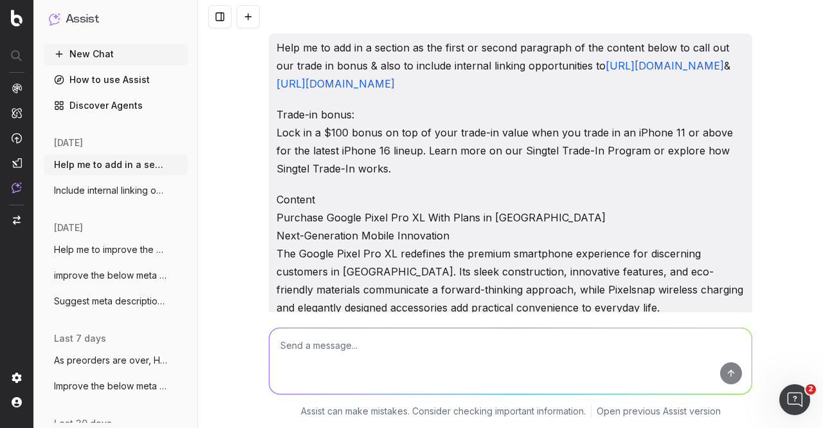
click at [331, 353] on textarea at bounding box center [510, 361] width 482 height 66
paste textarea "Buy the Google Pixel 10 with Singtel Experience the future of mobile technology…"
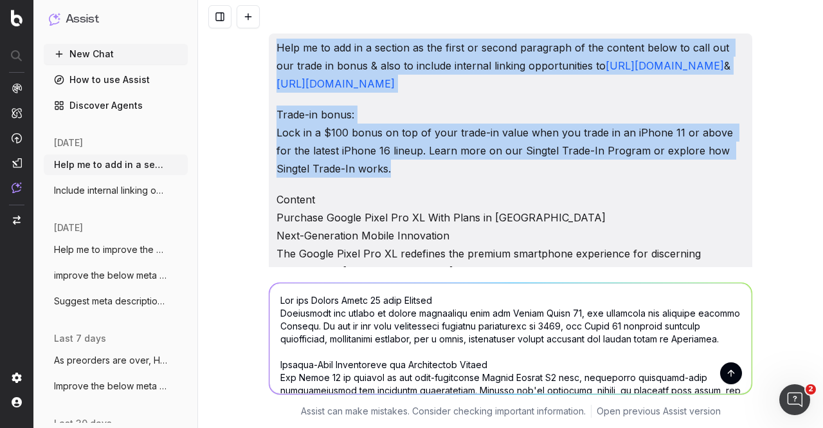
drag, startPoint x: 272, startPoint y: 46, endPoint x: 428, endPoint y: 182, distance: 207.4
click at [428, 182] on div "Help me to add in a section as the first or second paragraph of the content bel…" at bounding box center [511, 349] width 484 height 633
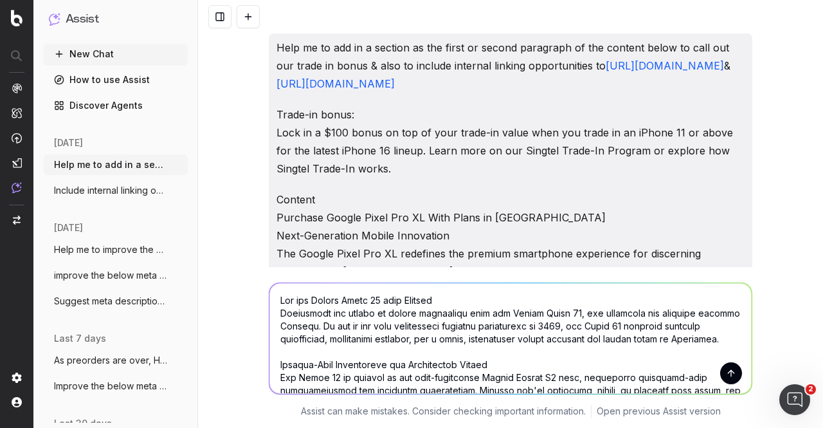
click at [324, 303] on textarea at bounding box center [510, 338] width 482 height 111
paste textarea "Help me to add in a section as the first or second paragraph of the content bel…"
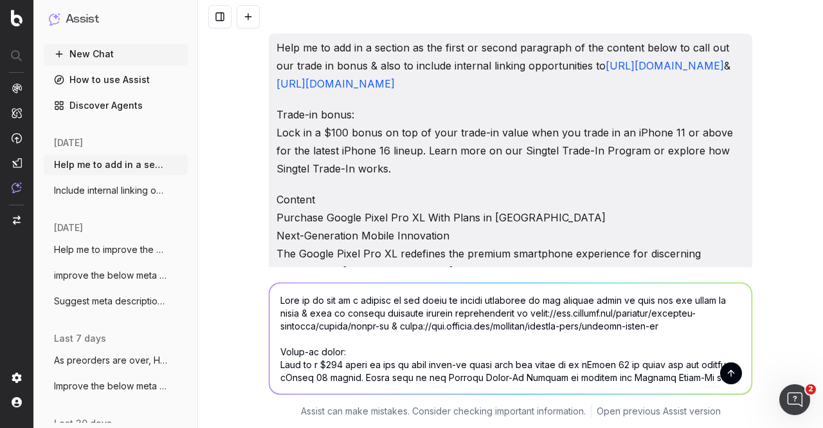
click at [275, 302] on textarea at bounding box center [510, 338] width 482 height 111
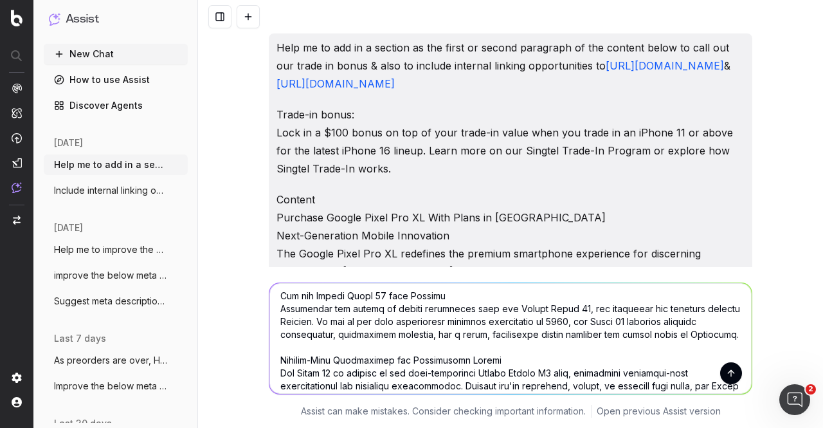
scroll to position [64, 0]
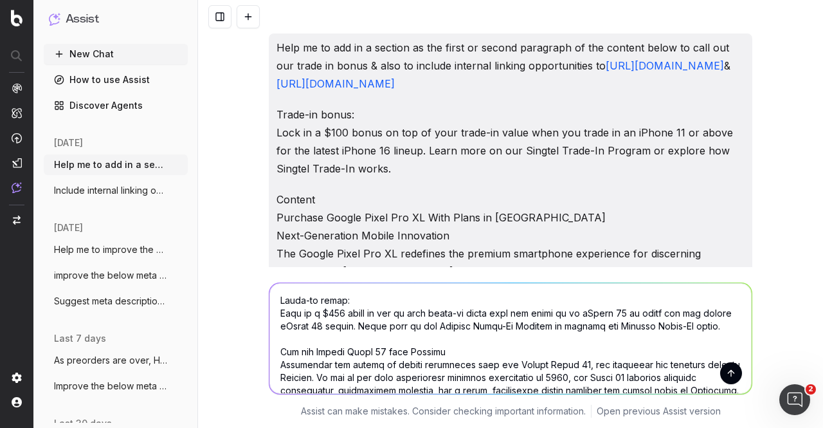
drag, startPoint x: 571, startPoint y: 312, endPoint x: 661, endPoint y: 312, distance: 90.0
click at [661, 312] on textarea at bounding box center [510, 338] width 482 height 111
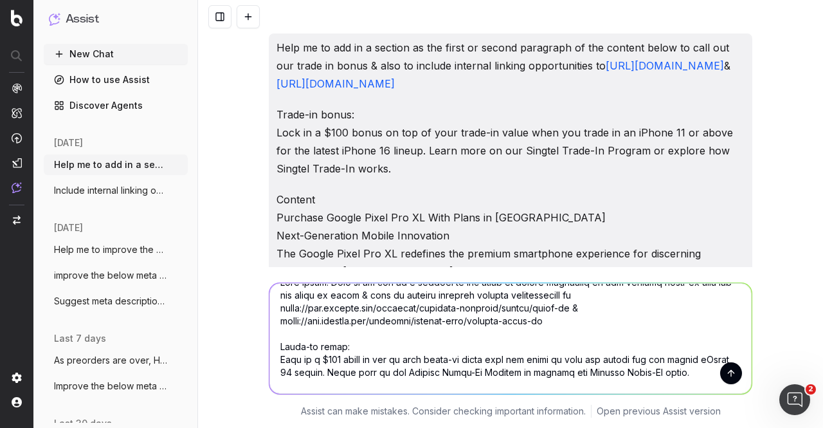
scroll to position [0, 0]
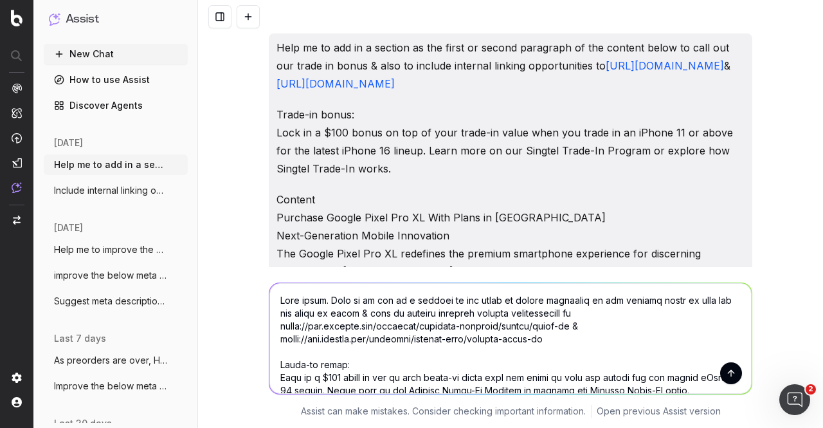
click at [574, 342] on textarea at bounding box center [510, 338] width 482 height 111
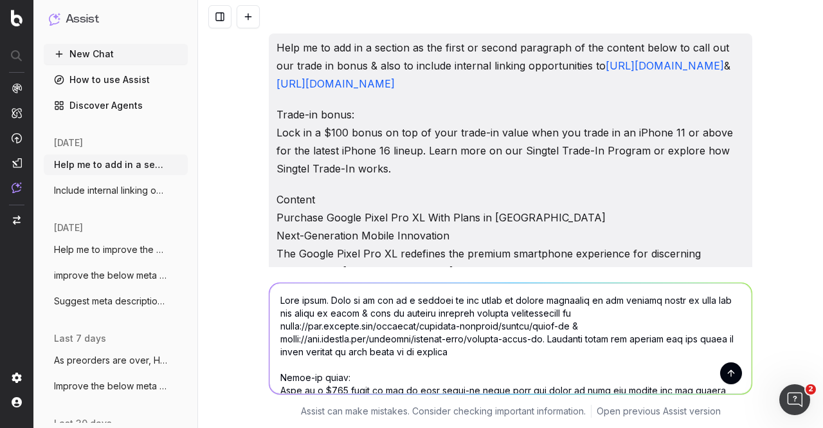
type textarea "Same thing. Help me to add in a section as the first or second paragraph of the…"
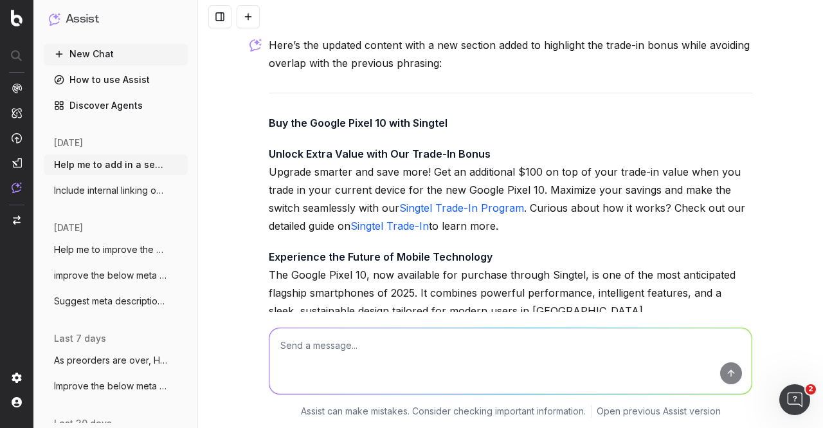
scroll to position [2203, 0]
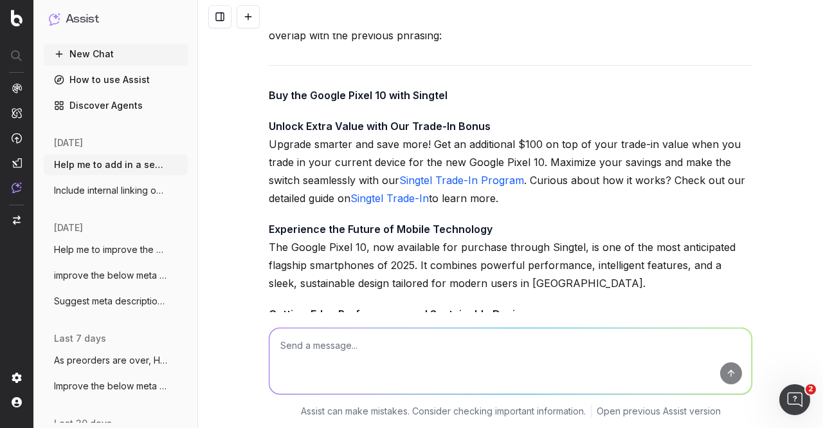
drag, startPoint x: 264, startPoint y: 159, endPoint x: 519, endPoint y: 232, distance: 265.0
click at [519, 207] on p "Unlock Extra Value with Our Trade-In Bonus Upgrade smarter and save more! Get a…" at bounding box center [511, 162] width 484 height 90
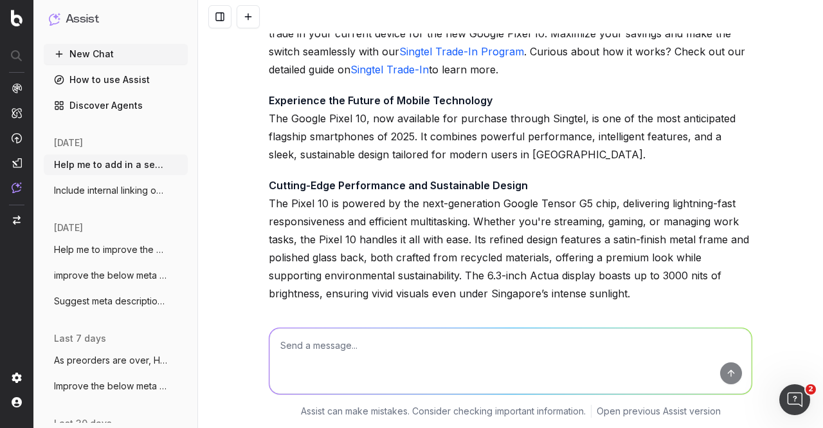
scroll to position [2267, 0]
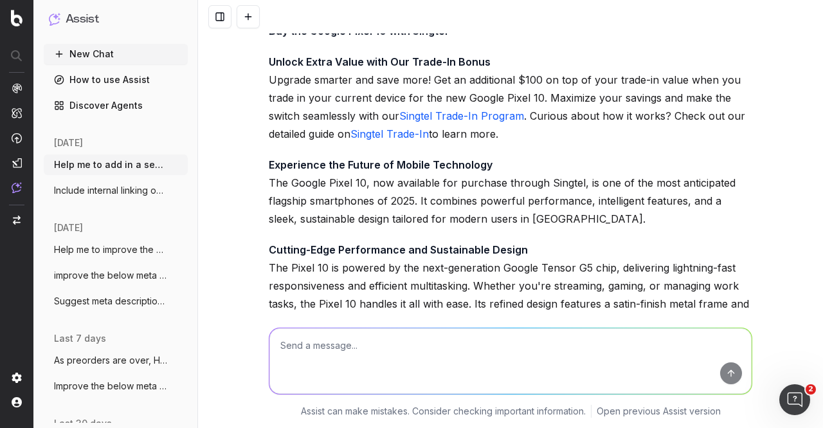
click at [365, 105] on p "Unlock Extra Value with Our Trade-In Bonus Upgrade smarter and save more! Get a…" at bounding box center [511, 98] width 484 height 90
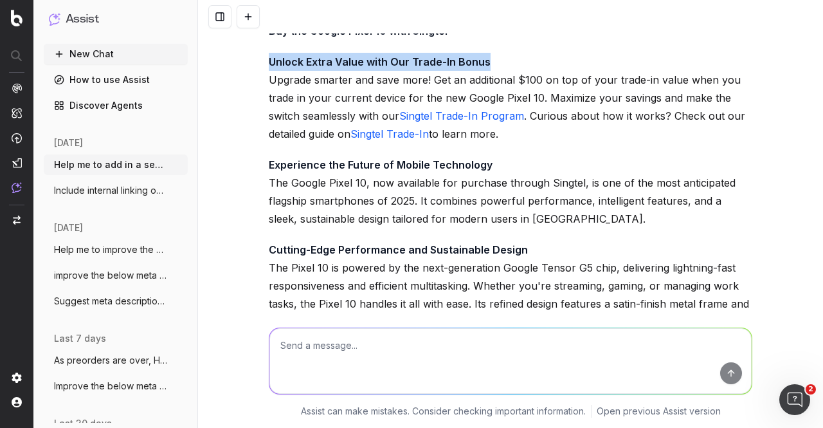
drag, startPoint x: 262, startPoint y: 95, endPoint x: 517, endPoint y: 96, distance: 254.7
drag, startPoint x: 264, startPoint y: 115, endPoint x: 529, endPoint y: 163, distance: 269.3
click at [529, 143] on p "Unlock Extra Value with Our Trade-In Bonus Upgrade smarter and save more! Get a…" at bounding box center [511, 98] width 484 height 90
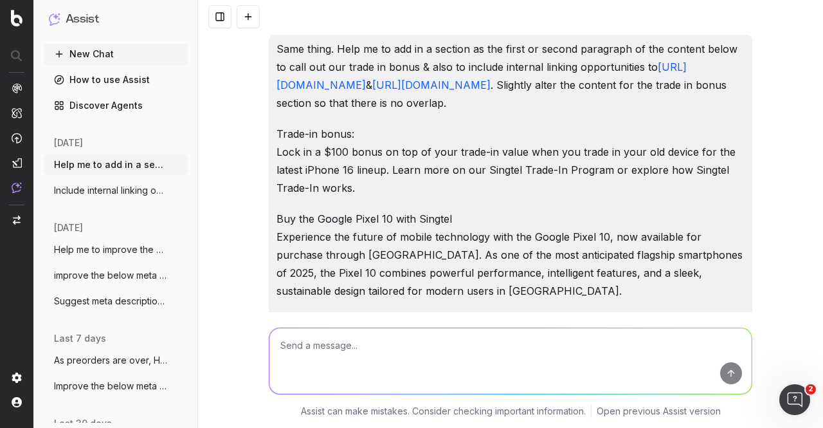
scroll to position [1431, 0]
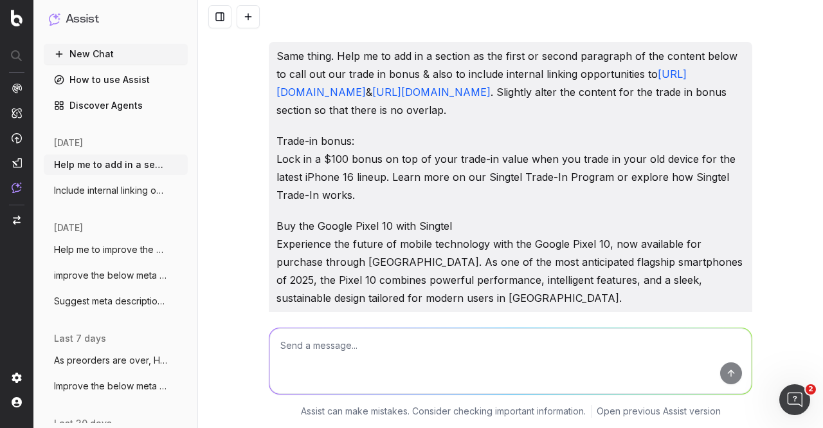
click at [352, 343] on textarea at bounding box center [510, 361] width 482 height 66
paste textarea "Buy the Google Pixel 10 Pro in Singapore with Phone Plan The Google Pixel 10 Pr…"
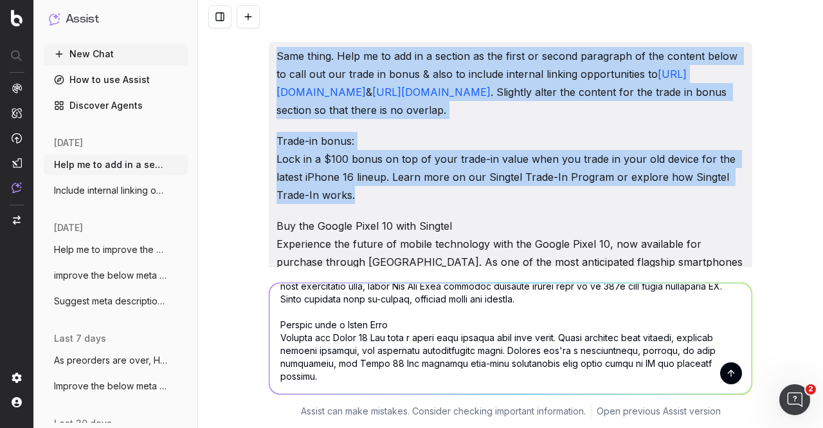
drag, startPoint x: 270, startPoint y: 136, endPoint x: 567, endPoint y: 228, distance: 311.2
click at [567, 228] on div "Same thing. Help me to add in a section as the first or second paragraph of the…" at bounding box center [511, 401] width 484 height 718
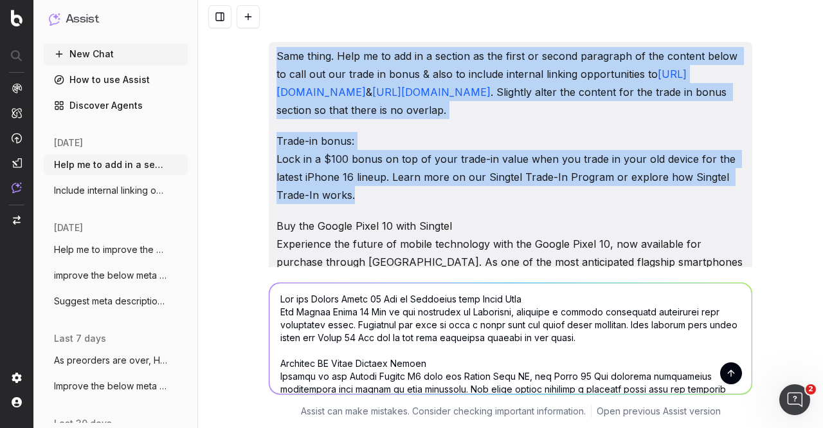
scroll to position [0, 0]
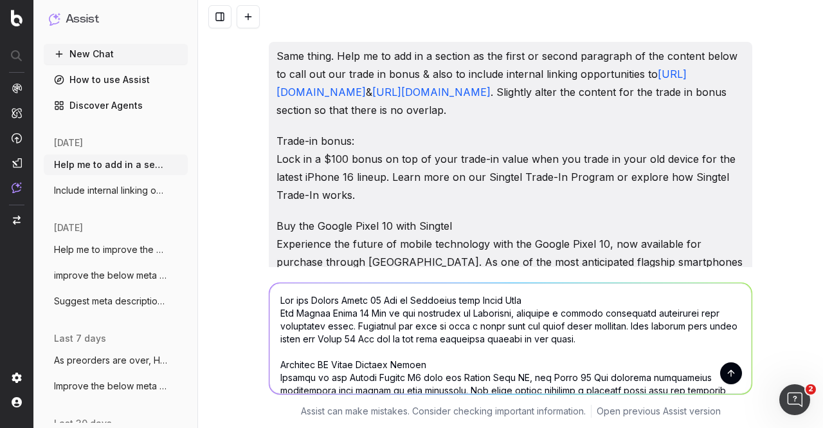
click at [381, 299] on textarea at bounding box center [510, 338] width 482 height 111
paste textarea "Same thing. Help me to add in a section as the first or second paragraph of the…"
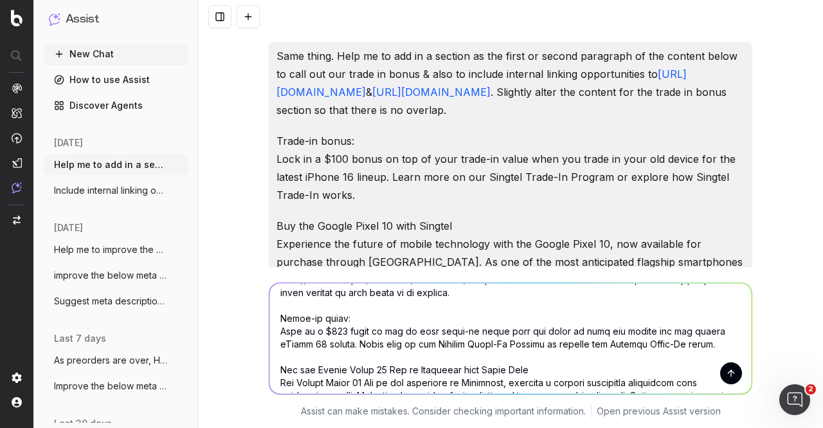
scroll to position [80, 0]
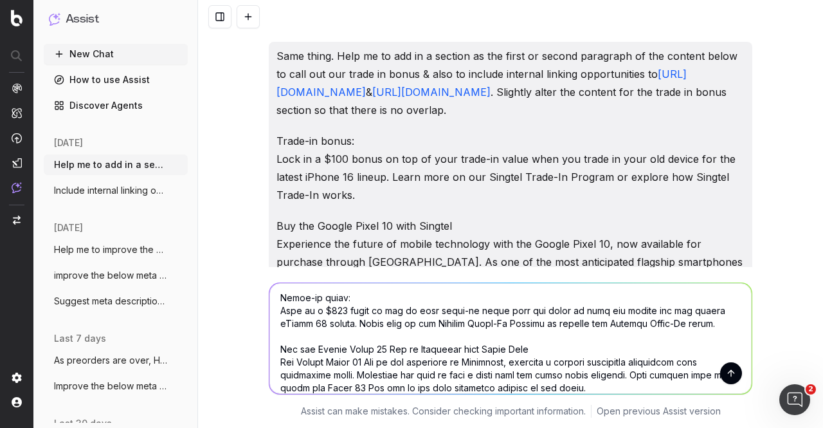
click at [329, 311] on textarea at bounding box center [510, 338] width 482 height 111
drag, startPoint x: 694, startPoint y: 311, endPoint x: 313, endPoint y: 322, distance: 381.5
click at [313, 322] on textarea at bounding box center [510, 338] width 482 height 111
paste textarea "Google Pixel 10 Pro"
click at [379, 329] on textarea at bounding box center [510, 338] width 482 height 111
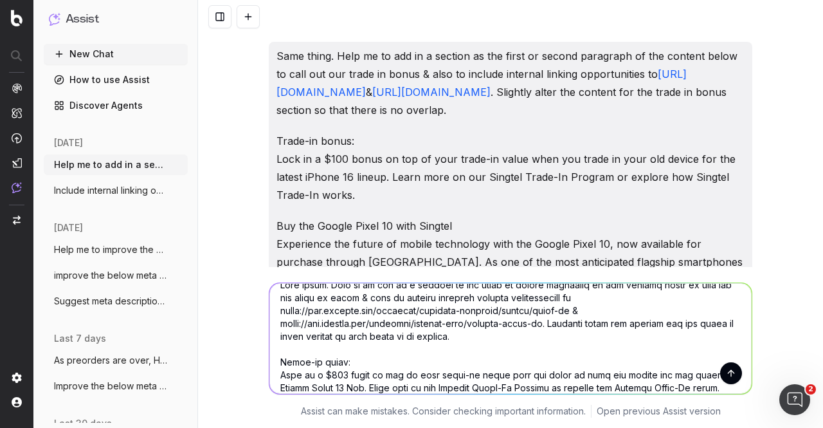
scroll to position [0, 0]
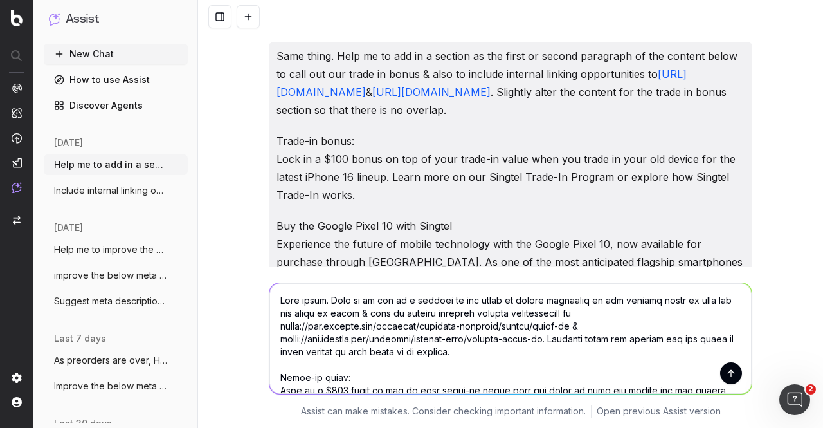
type textarea "Same thing. Help me to add in a section as the first or second paragraph of the…"
click at [725, 371] on button "submit" at bounding box center [731, 373] width 22 height 22
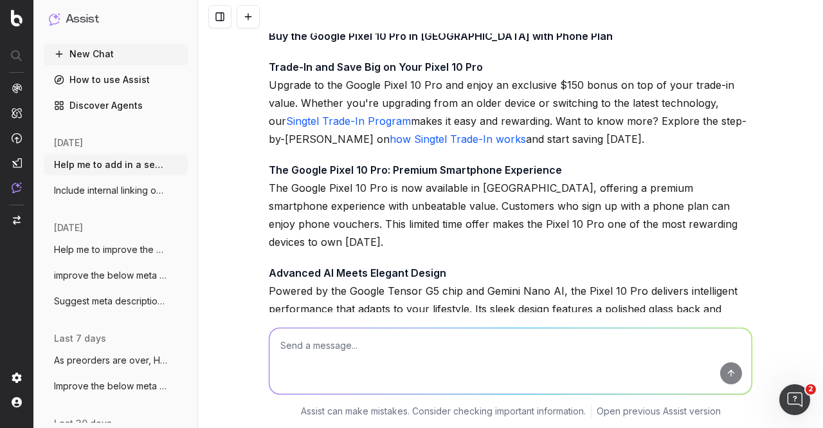
scroll to position [3775, 0]
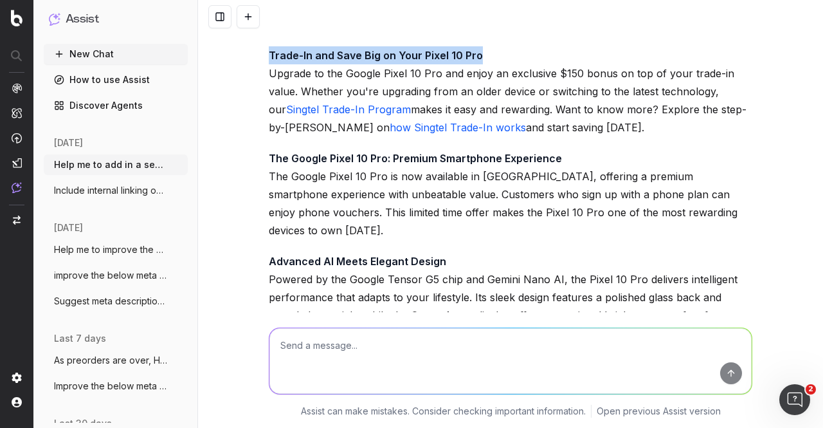
drag, startPoint x: 266, startPoint y: 88, endPoint x: 502, endPoint y: 79, distance: 236.2
click at [502, 78] on div "Here’s the updated content with a new section added to highlight the trade-in b…" at bounding box center [511, 319] width 484 height 763
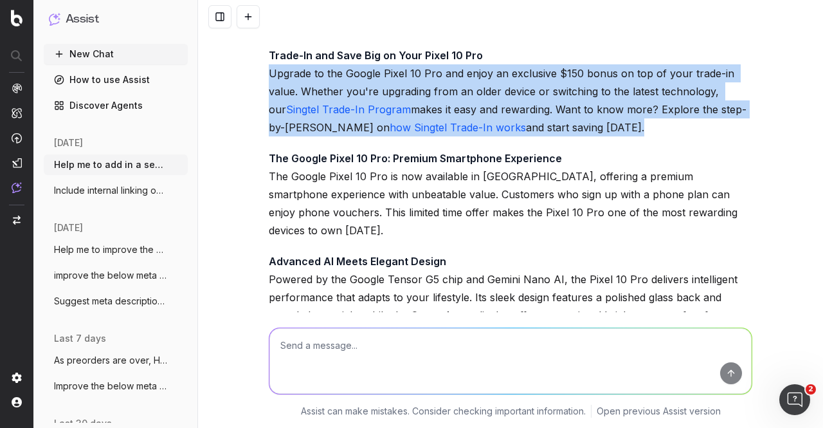
drag, startPoint x: 264, startPoint y: 111, endPoint x: 582, endPoint y: 170, distance: 323.1
click at [582, 136] on p "Trade-In and Save Big on Your Pixel 10 Pro Upgrade to the Google Pixel 10 Pro a…" at bounding box center [511, 91] width 484 height 90
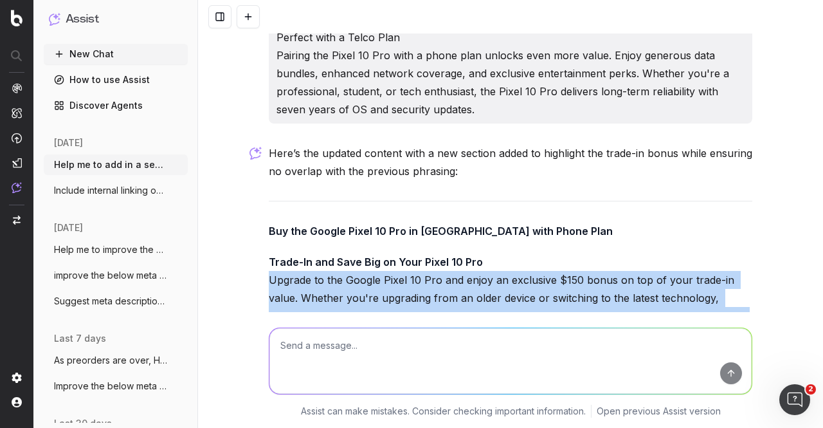
scroll to position [3453, 0]
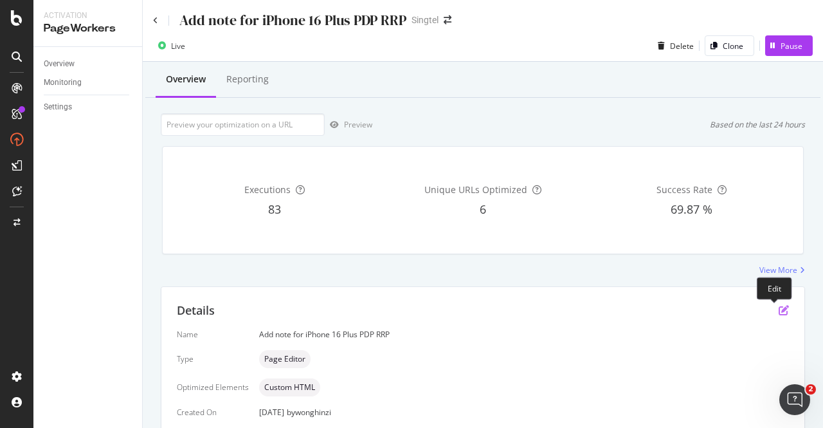
click at [779, 308] on icon "pen-to-square" at bounding box center [784, 310] width 10 height 10
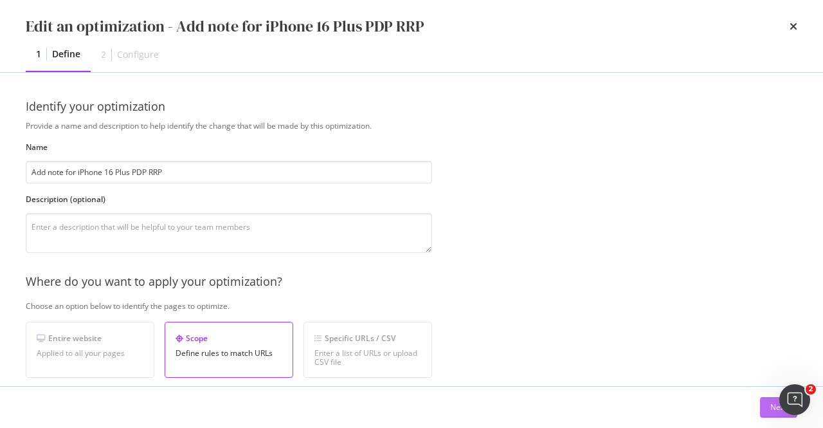
click at [767, 403] on button "Next" at bounding box center [778, 407] width 37 height 21
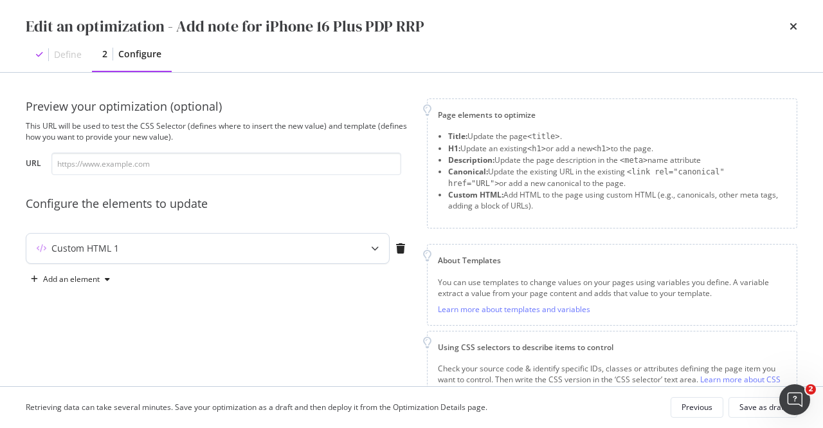
click at [349, 232] on div "Preview your optimization (optional) This URL will be used to test the CSS Sele…" at bounding box center [219, 281] width 386 height 367
click at [352, 246] on div "Custom HTML 1" at bounding box center [207, 248] width 363 height 30
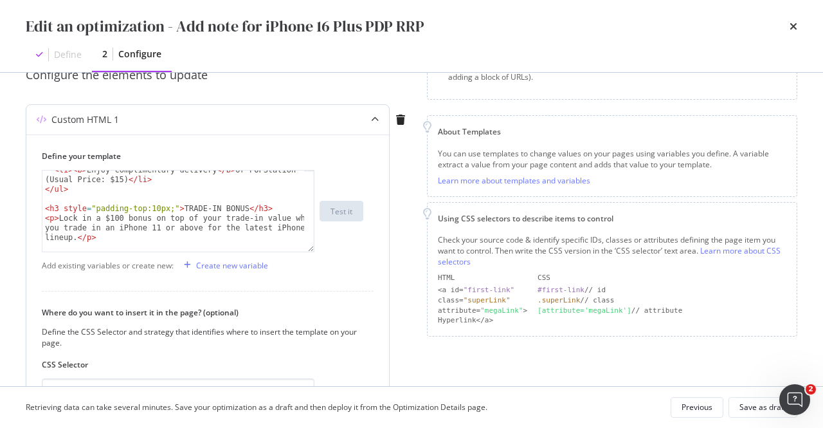
scroll to position [121, 0]
click at [75, 237] on div "< li > < b > Enjoy complimentary delivery </ b > or POPStation (Usual Price: $1…" at bounding box center [173, 220] width 263 height 111
paste textarea "Discover all the benefits of trading in your device on our Singtel Trade-In mar…"
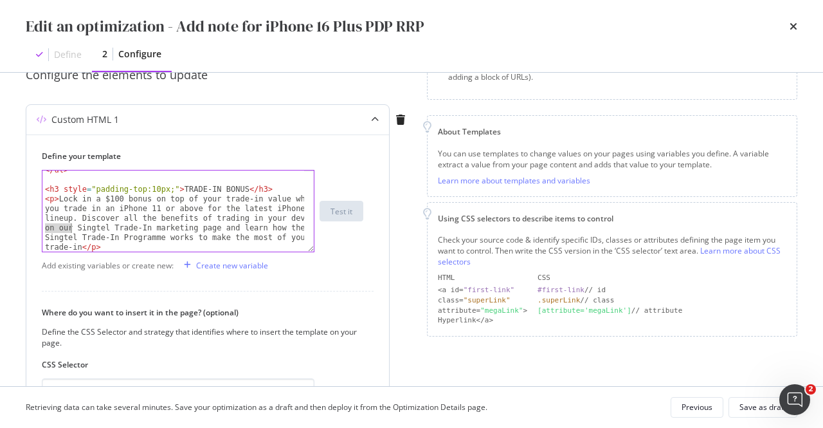
drag, startPoint x: 45, startPoint y: 225, endPoint x: 71, endPoint y: 228, distance: 26.6
click at [71, 228] on div "</ ul > < h3 style = "padding-top:10px;" > TRADE-IN BONUS </ h3 > < p > Lock in…" at bounding box center [173, 215] width 263 height 101
drag, startPoint x: 101, startPoint y: 228, endPoint x: 194, endPoint y: 224, distance: 93.3
click at [194, 224] on div "</ ul > < h3 style = "padding-top:10px;" > TRADE-IN BONUS </ h3 > < p > Lock in…" at bounding box center [173, 215] width 263 height 101
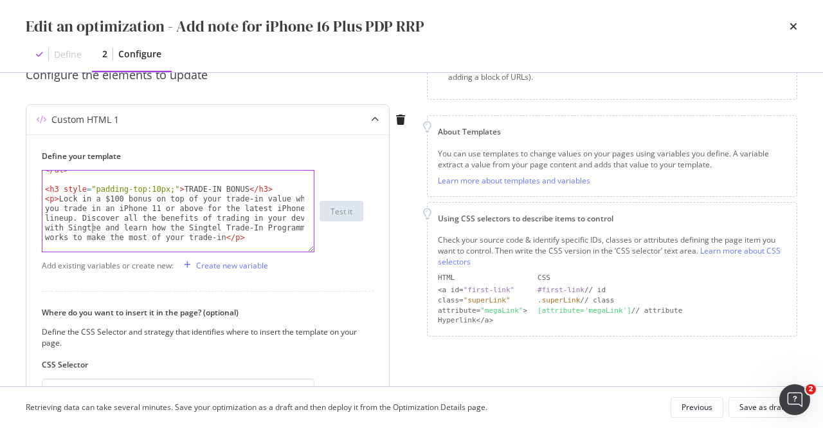
scroll to position [0, 67]
click at [267, 219] on div "</ ul > < h3 style = "padding-top:10px;" > TRADE-IN BONUS </ h3 > < p > Lock in…" at bounding box center [173, 215] width 263 height 101
click at [71, 229] on div "</ ul > < h3 style = "padding-top:10px;" > TRADE-IN BONUS </ h3 > < p > Lock in…" at bounding box center [173, 215] width 263 height 101
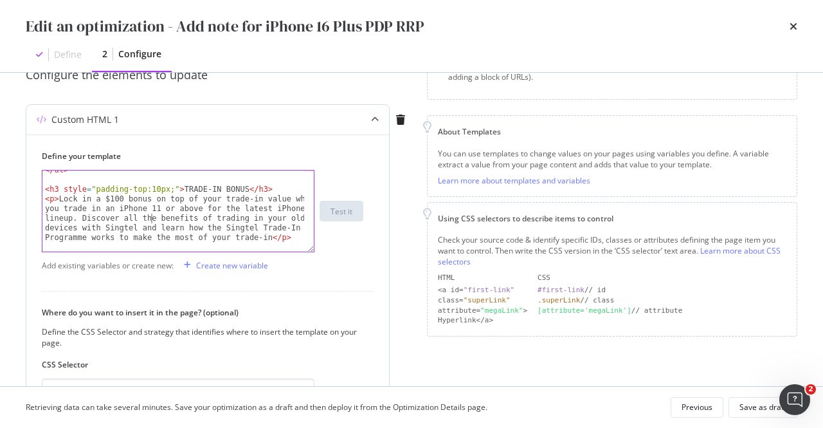
click at [150, 218] on div "</ ul > < h3 style = "padding-top:10px;" > TRADE-IN BONUS </ h3 > < p > Lock in…" at bounding box center [173, 215] width 263 height 101
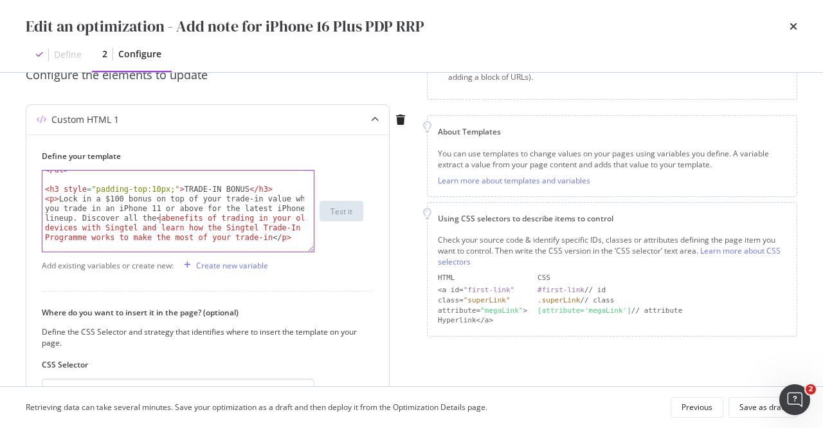
scroll to position [0, 51]
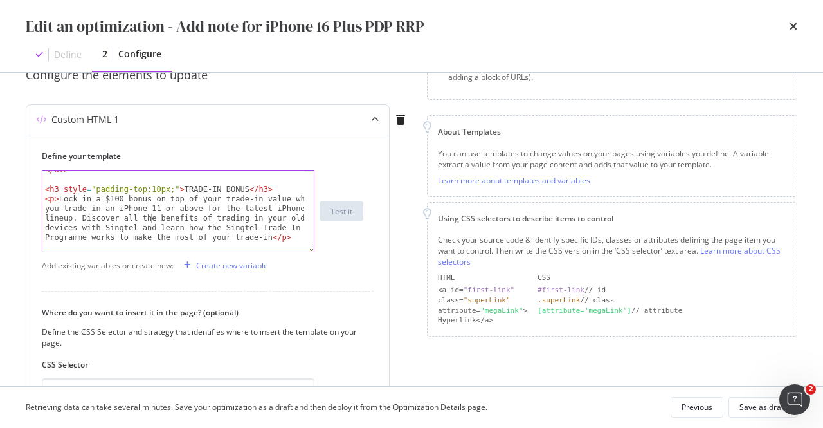
paste textarea "<a href="https://www.singtel.com/personal/products-services/mobile/trade-in">"
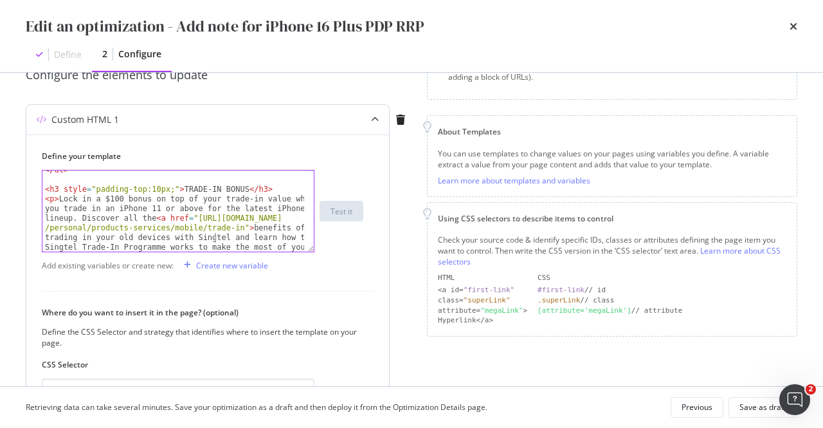
click at [212, 239] on div "</ ul > < h3 style = "padding-top:10px;" > TRADE-IN BONUS </ h3 > < p > Lock in…" at bounding box center [173, 244] width 263 height 159
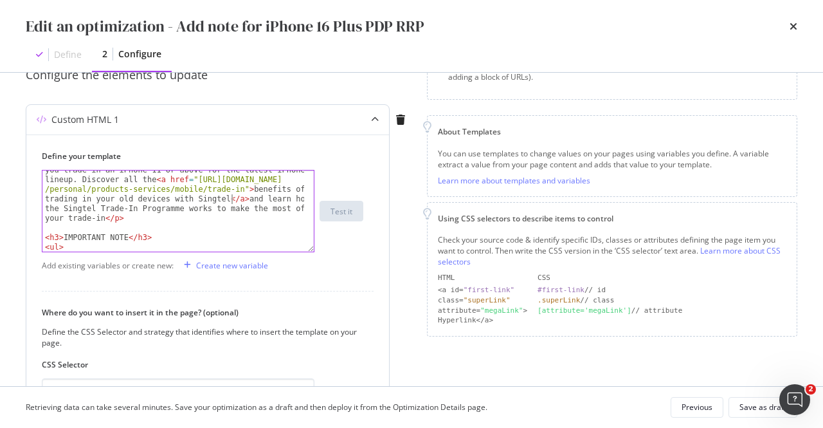
click at [278, 199] on div "< p > Lock in a $100 bonus on top of your trade-in value when you trade in an i…" at bounding box center [173, 245] width 263 height 178
paste textarea "<a href="https://www.singtel.com/personal/singtel-blog/singtel-trade-in">how th…"
type textarea "<p>Lock in a $100 bonus on top of your trade-in value when you trade in an iPho…"
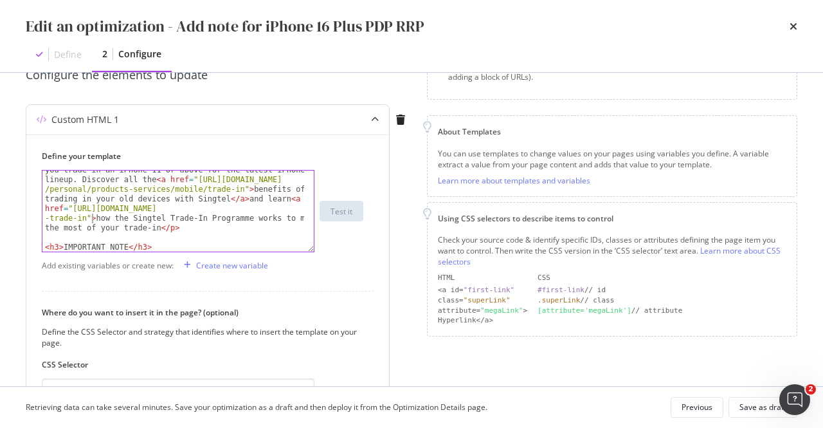
click at [261, 216] on div "< p > Lock in a $100 bonus on top of your trade-in value when you trade in an i…" at bounding box center [173, 240] width 263 height 169
type textarea "</a>"
click at [206, 231] on div "< p > Lock in a $100 bonus on top of your trade-in value when you trade in an i…" at bounding box center [173, 240] width 263 height 169
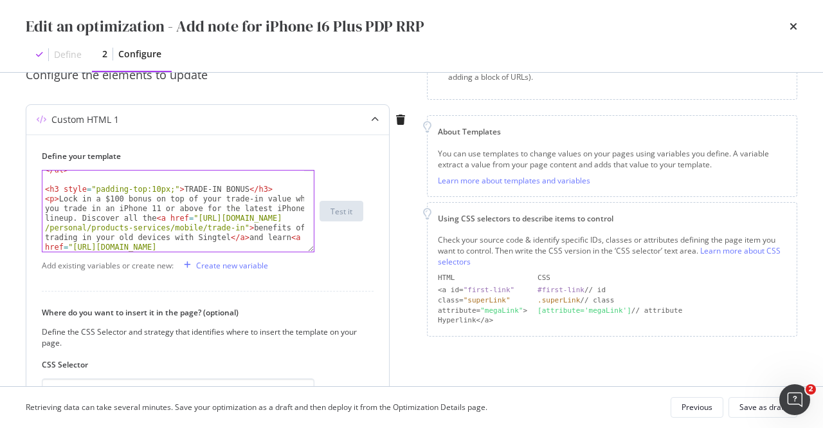
scroll to position [179, 0]
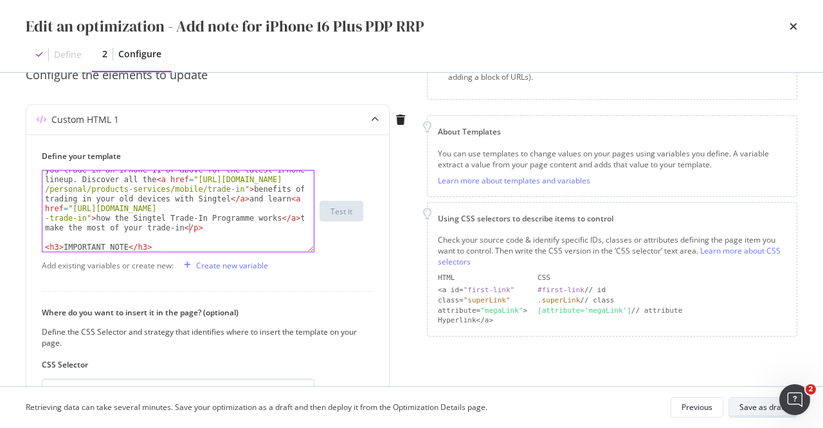
click at [760, 404] on div "Save as draft" at bounding box center [763, 406] width 47 height 11
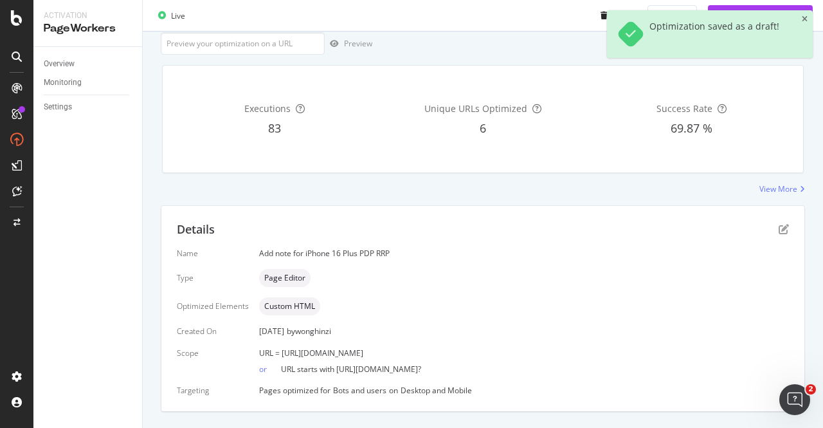
scroll to position [189, 0]
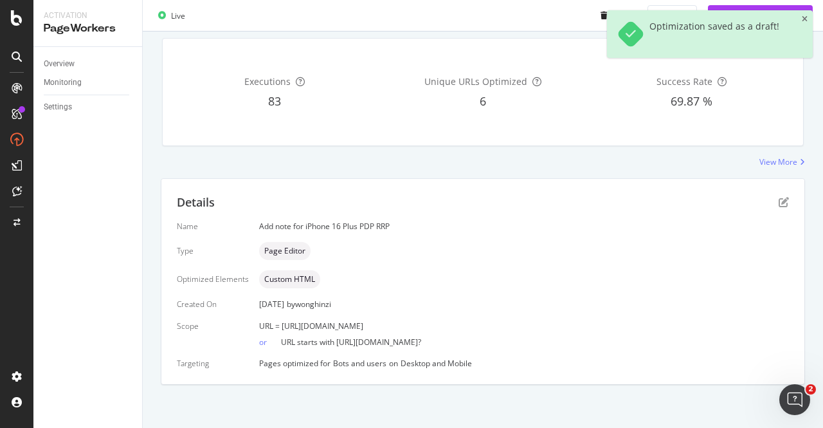
drag, startPoint x: 546, startPoint y: 322, endPoint x: 279, endPoint y: 324, distance: 266.9
click at [279, 324] on div "URL = https://shop.singtel.com/accessories/rrp-products/apple-iphone-16-plus" at bounding box center [524, 325] width 530 height 11
copy span "[URL][DOMAIN_NAME]"
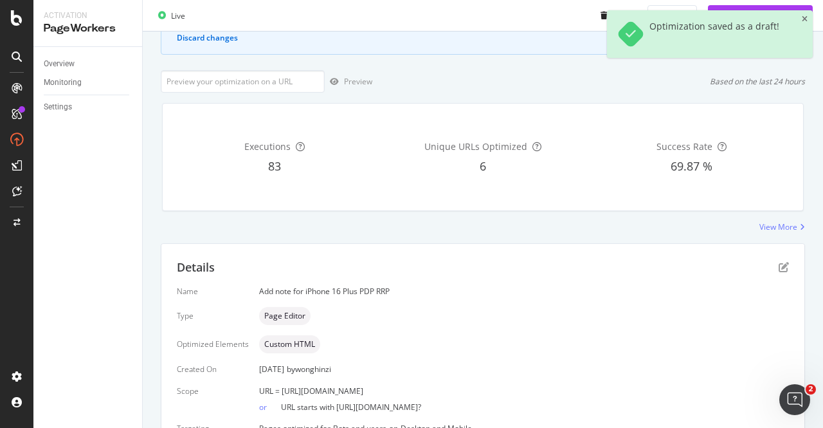
scroll to position [60, 0]
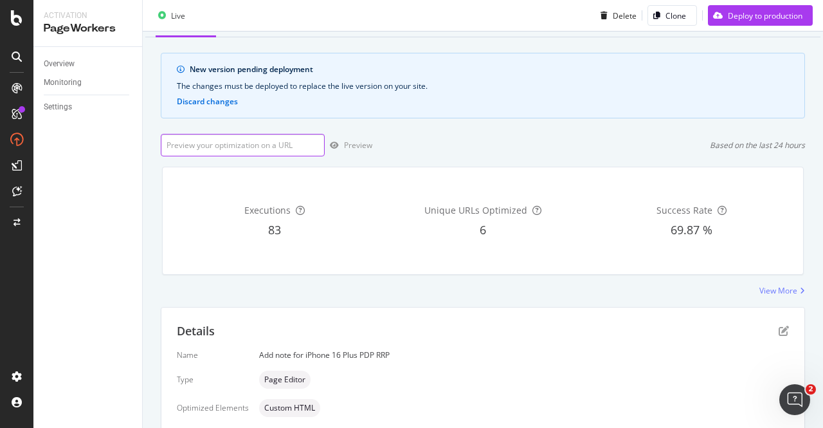
click at [270, 143] on input "url" at bounding box center [243, 145] width 164 height 23
paste input "[URL][DOMAIN_NAME]"
type input "[URL][DOMAIN_NAME]"
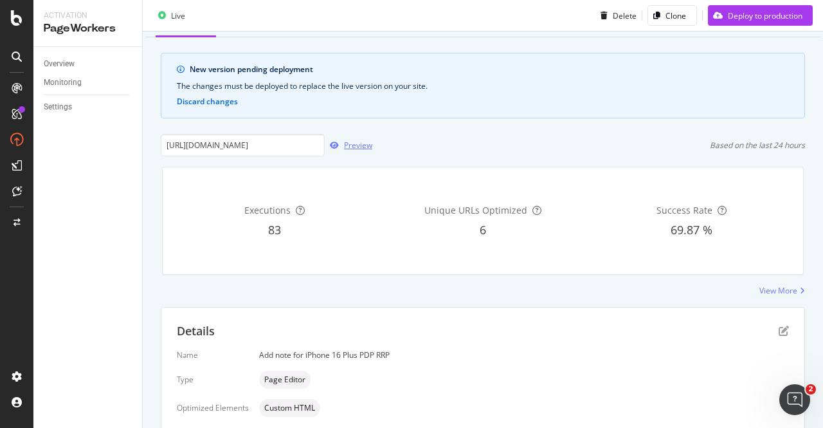
click at [363, 140] on div "Preview" at bounding box center [358, 145] width 28 height 11
click at [779, 329] on icon "pen-to-square" at bounding box center [784, 330] width 10 height 10
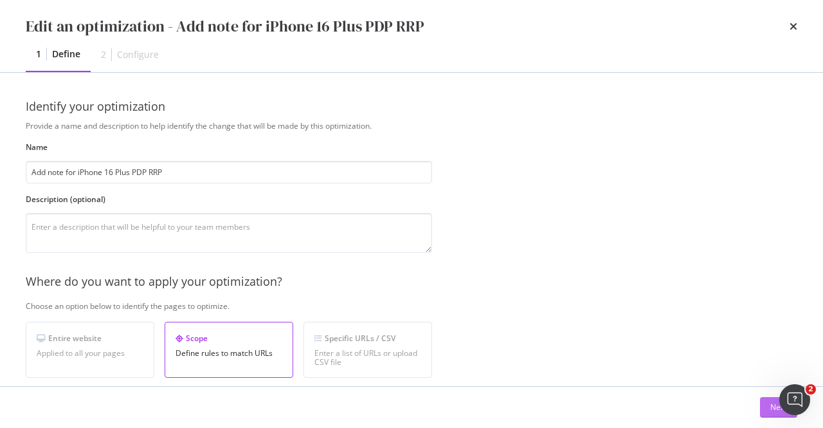
click at [772, 408] on div "Next" at bounding box center [778, 406] width 17 height 11
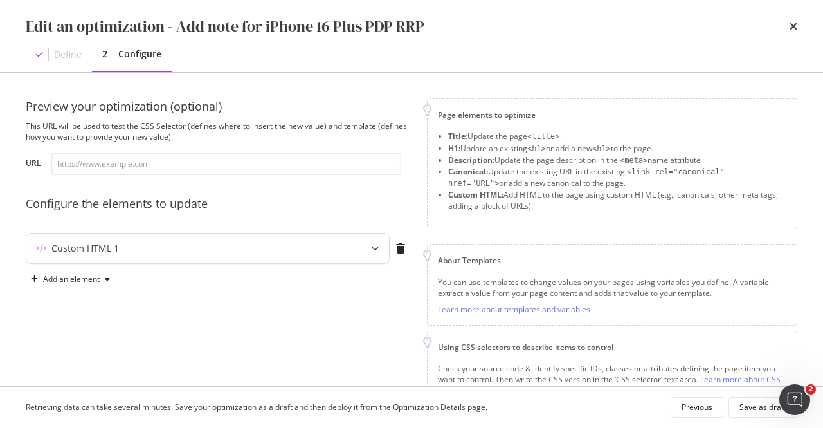
click at [381, 245] on div "modal" at bounding box center [375, 248] width 28 height 30
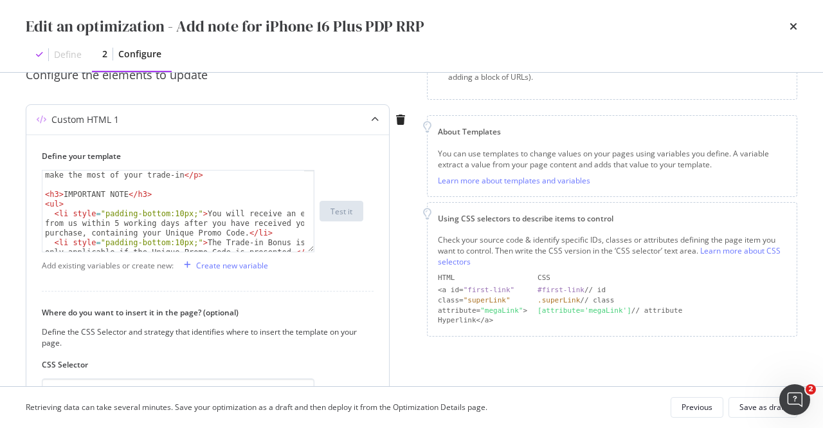
scroll to position [154, 0]
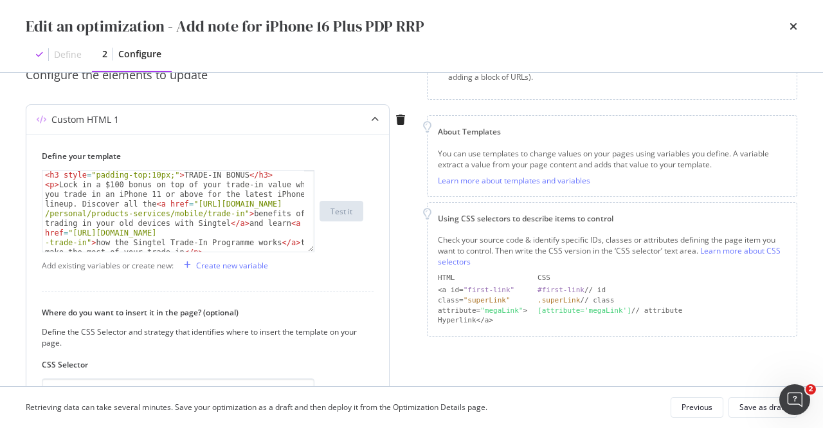
click at [241, 196] on div "< h3 style = "padding-top:10px;" > TRADE-IN BONUS </ h3 > < p > Lock in a $100 …" at bounding box center [173, 220] width 263 height 101
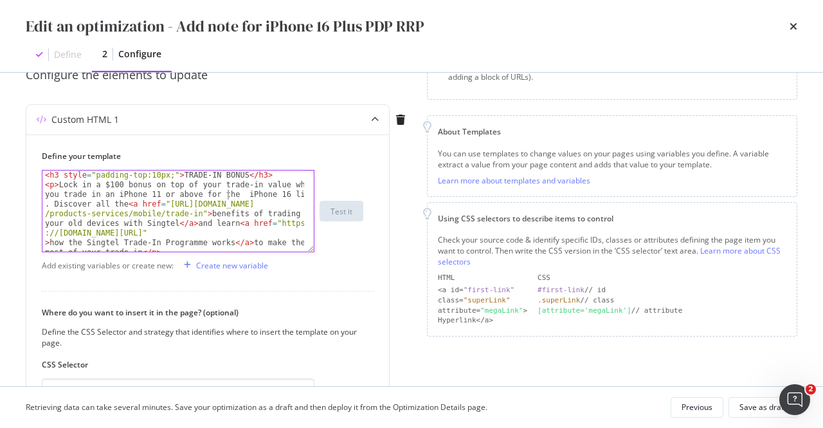
type textarea "<p>Lock in a $100 bonus on top of your trade-in value when you trade in an iPho…"
click at [754, 409] on div "Save as draft" at bounding box center [763, 406] width 47 height 11
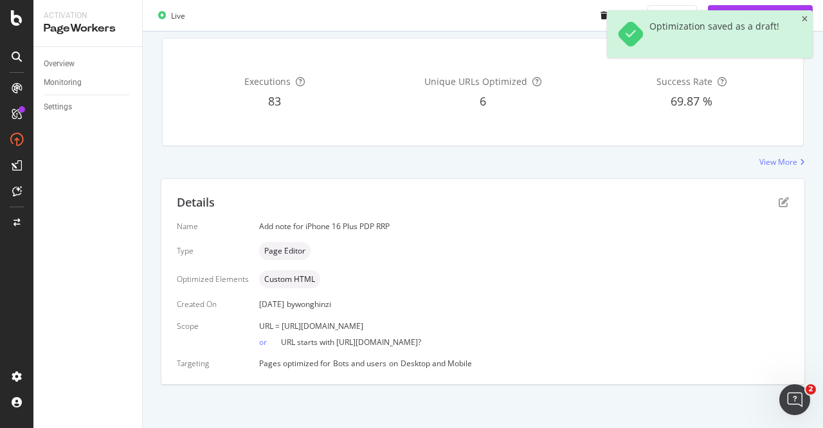
scroll to position [189, 0]
drag, startPoint x: 563, startPoint y: 321, endPoint x: 280, endPoint y: 327, distance: 283.0
click at [280, 327] on div "URL = https://shop.singtel.com/accessories/rrp-products/apple-iphone-16-plus" at bounding box center [524, 325] width 530 height 11
copy span "[URL][DOMAIN_NAME]"
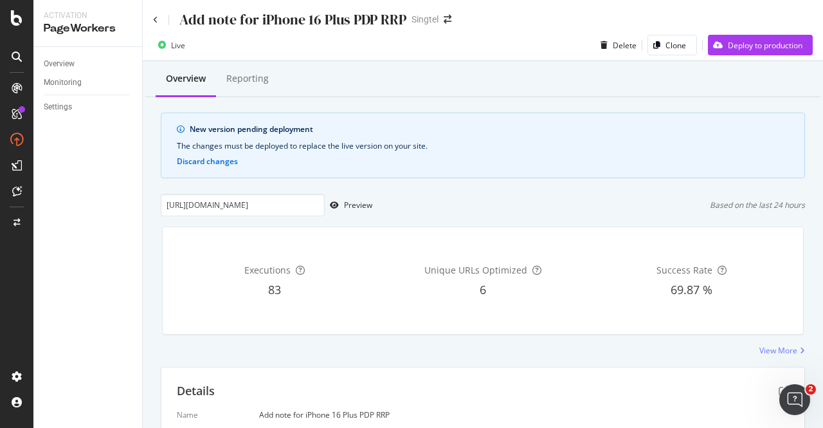
scroll to position [0, 0]
click at [345, 205] on div "Preview" at bounding box center [358, 205] width 28 height 11
click at [356, 203] on div "Preview" at bounding box center [358, 205] width 28 height 11
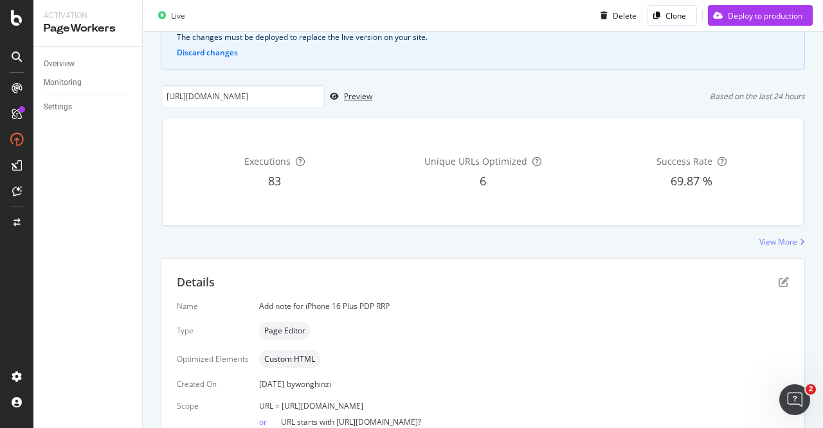
scroll to position [129, 0]
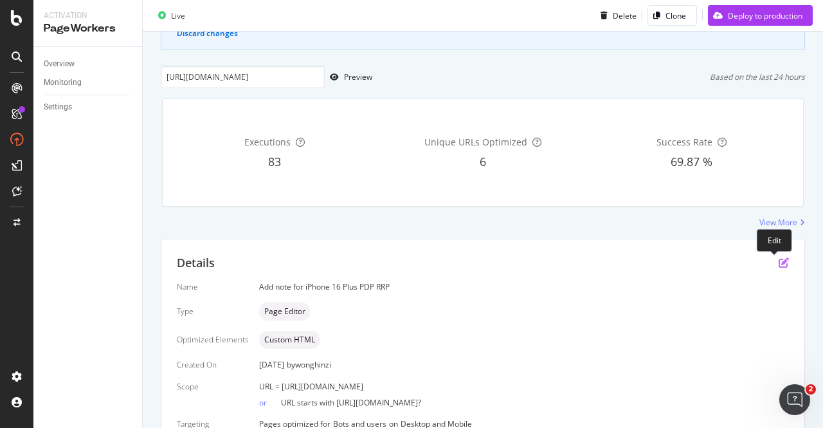
click at [779, 266] on icon "pen-to-square" at bounding box center [784, 262] width 10 height 10
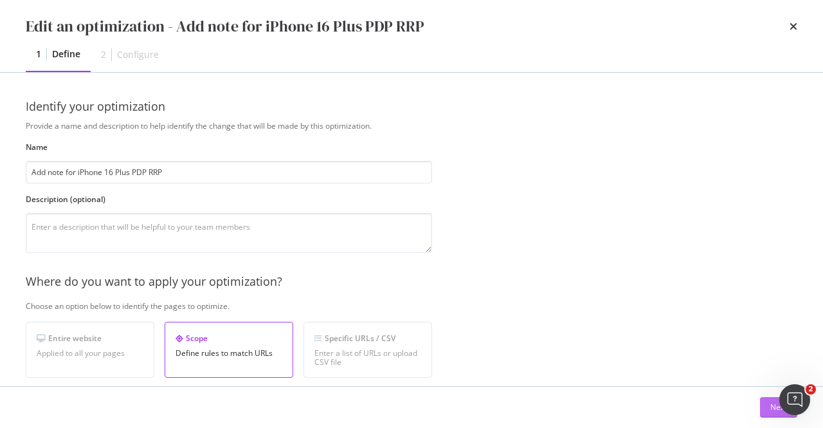
click at [776, 406] on div "Next" at bounding box center [778, 406] width 17 height 11
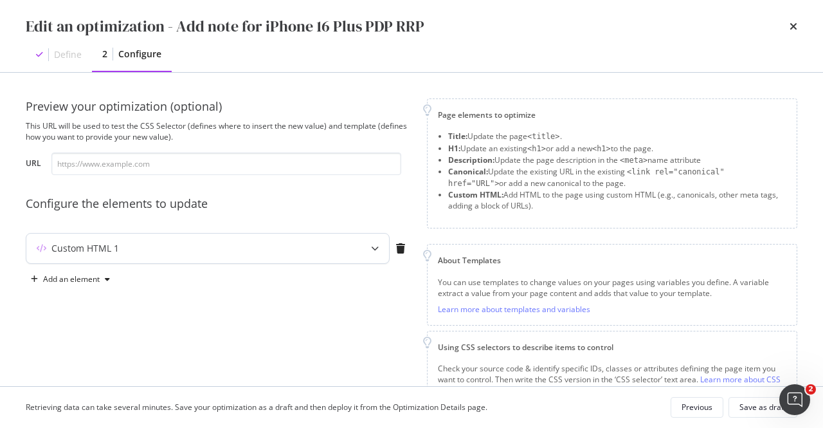
click at [336, 255] on div "Custom HTML 1" at bounding box center [207, 248] width 363 height 30
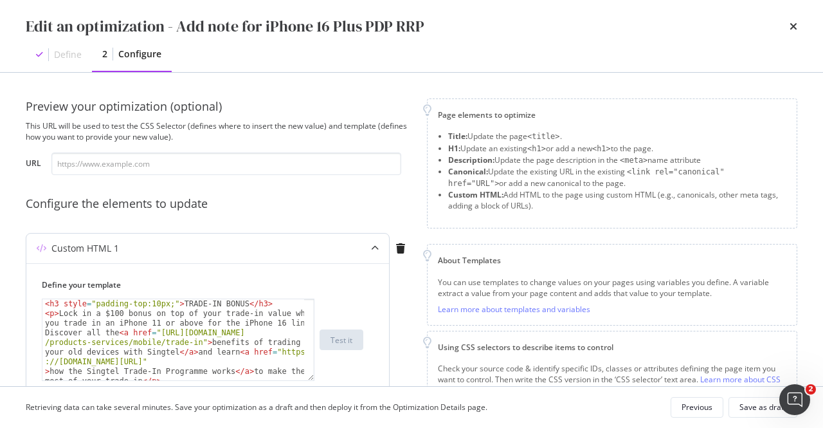
scroll to position [193, 0]
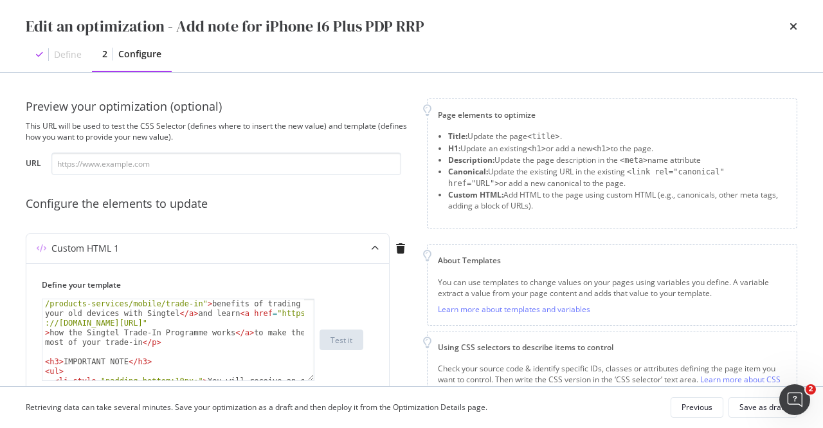
click at [794, 26] on icon "times" at bounding box center [794, 26] width 8 height 10
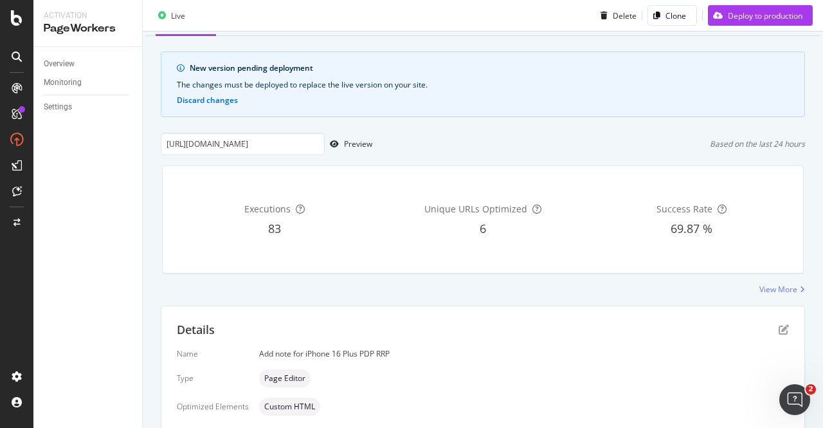
scroll to position [60, 0]
click at [356, 138] on div "Preview" at bounding box center [349, 145] width 48 height 19
click at [756, 14] on div "Deploy to production" at bounding box center [765, 15] width 75 height 11
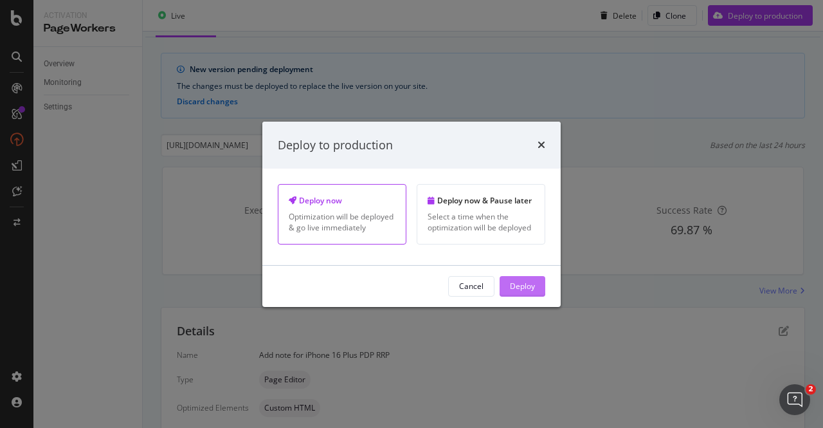
click at [518, 291] on div "Deploy" at bounding box center [522, 285] width 25 height 11
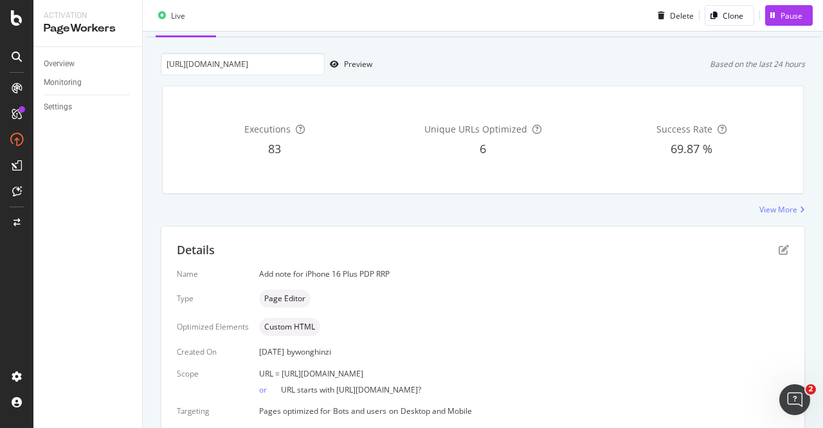
scroll to position [0, 0]
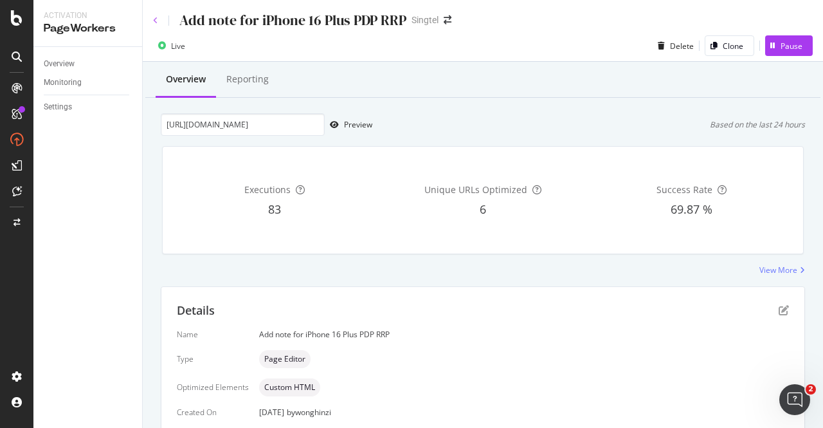
click at [157, 17] on icon at bounding box center [155, 21] width 5 height 8
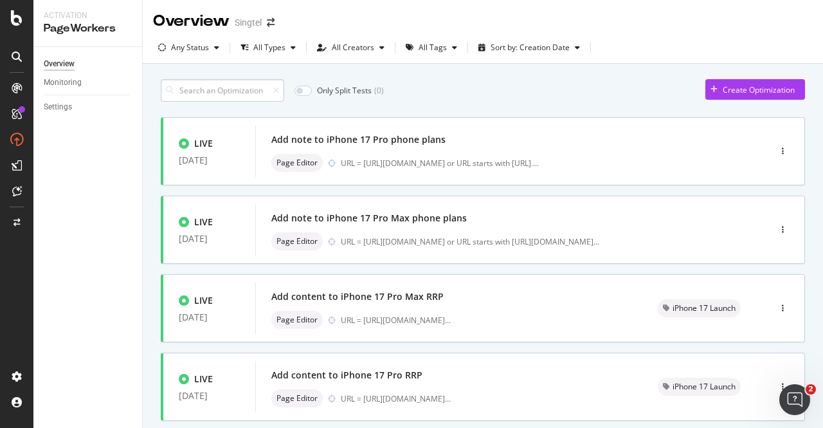
click at [204, 89] on input at bounding box center [222, 90] width 123 height 23
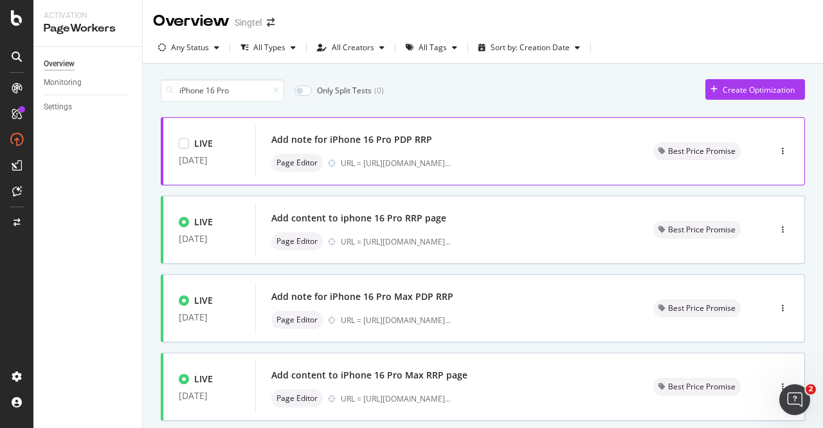
click at [424, 149] on div "Add note for iPhone 16 Pro PDP RRP Page Editor URL = https://shop.singtel.com/a…" at bounding box center [446, 151] width 351 height 41
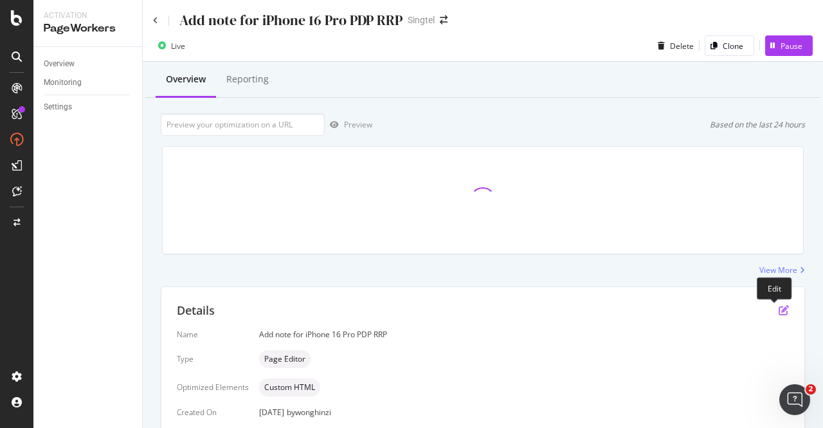
click at [779, 313] on icon "pen-to-square" at bounding box center [784, 310] width 10 height 10
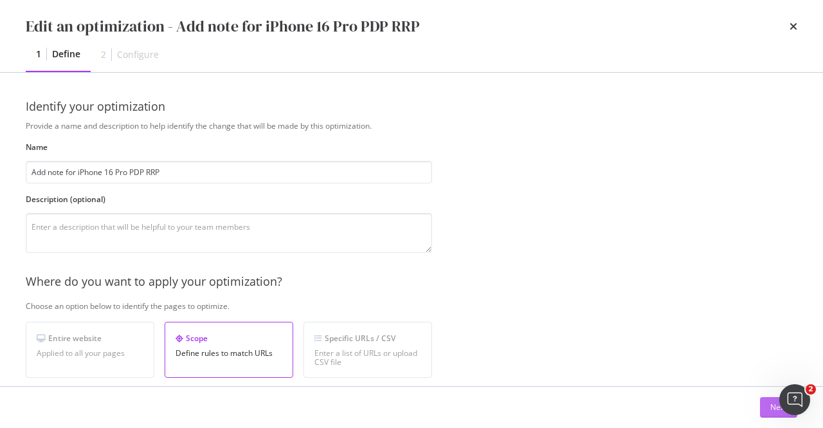
click at [769, 408] on button "Next" at bounding box center [778, 407] width 37 height 21
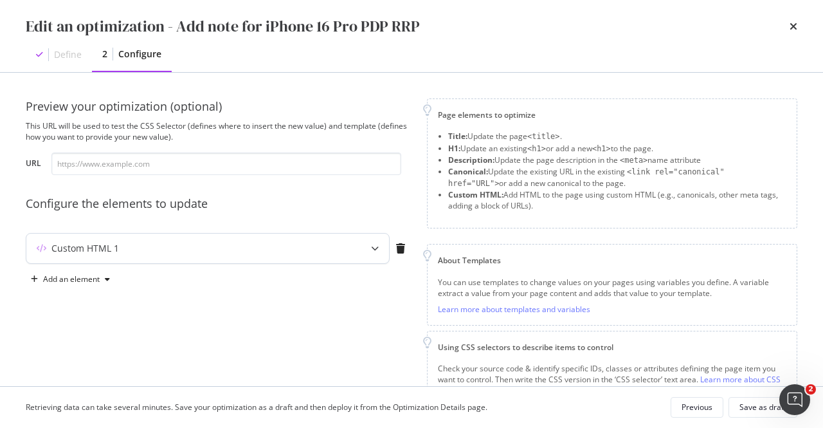
click at [247, 246] on div "Custom HTML 1" at bounding box center [182, 248] width 312 height 13
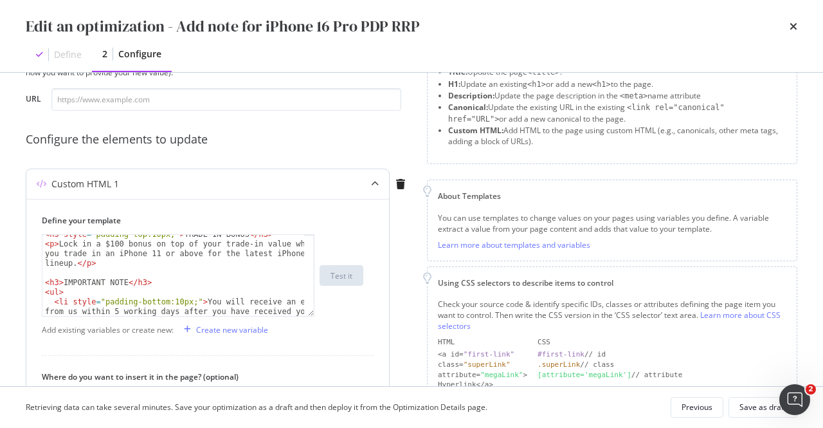
scroll to position [121, 0]
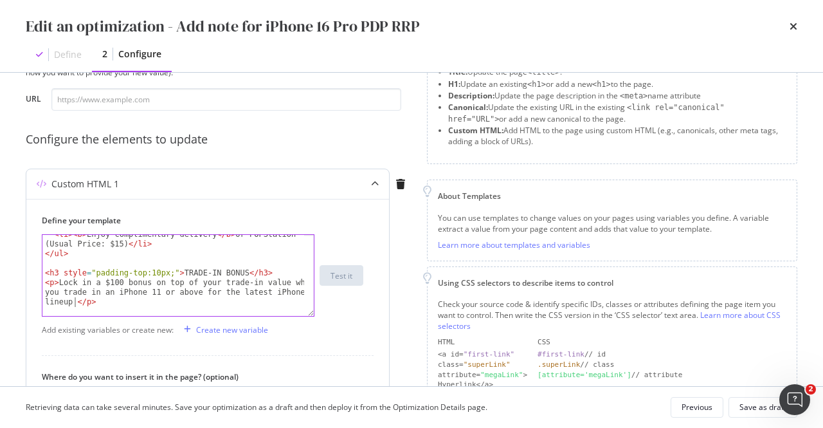
click at [73, 302] on div "< li > < b > Enjoy complimentary delivery </ b > or POPStation (Usual Price: $1…" at bounding box center [173, 285] width 263 height 111
type textarea "<p>Lock in a $100 bonus on top of your trade-in value when you trade in an iPho…"
paste textarea "Cursor at row 10"
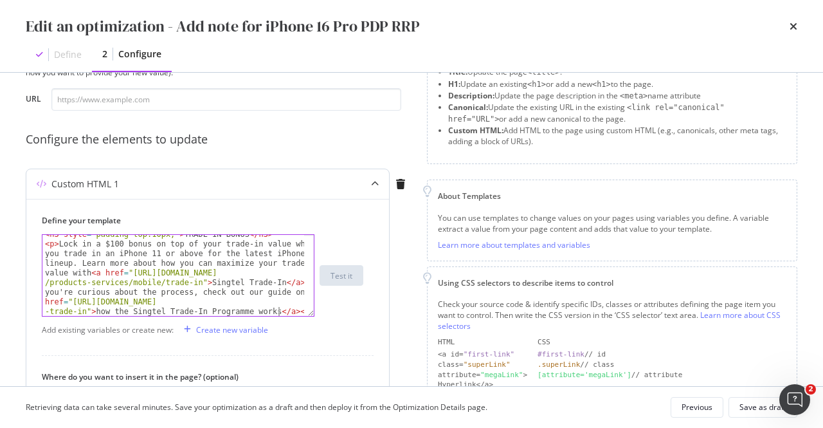
scroll to position [0, 0]
type textarea "."
drag, startPoint x: 80, startPoint y: 263, endPoint x: 64, endPoint y: 273, distance: 18.6
click at [64, 273] on div "< h3 style = "padding-top:10px;" > TRADE-IN BONUS </ h3 > < p > Lock in a $100 …" at bounding box center [173, 280] width 263 height 101
paste textarea "how to unlock the best trade-in deals with <a href="https://www.singtel.com/per…"
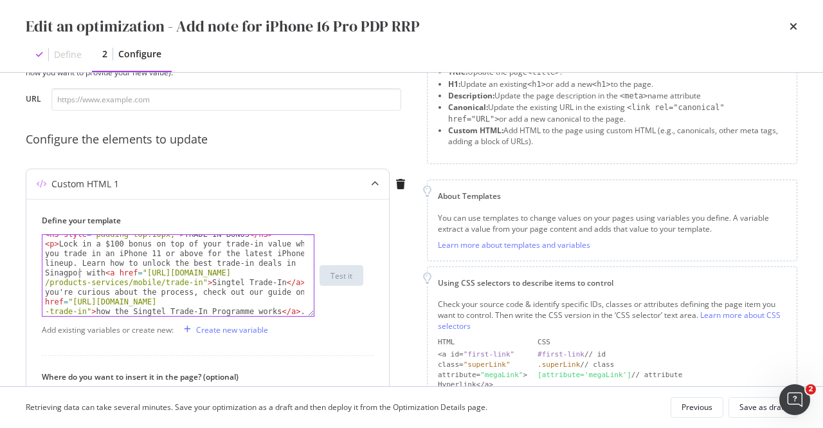
scroll to position [0, 64]
click at [71, 271] on div "< h3 style = "padding-top:10px;" > TRADE-IN BONUS </ h3 > < p > Lock in a $100 …" at bounding box center [173, 280] width 263 height 101
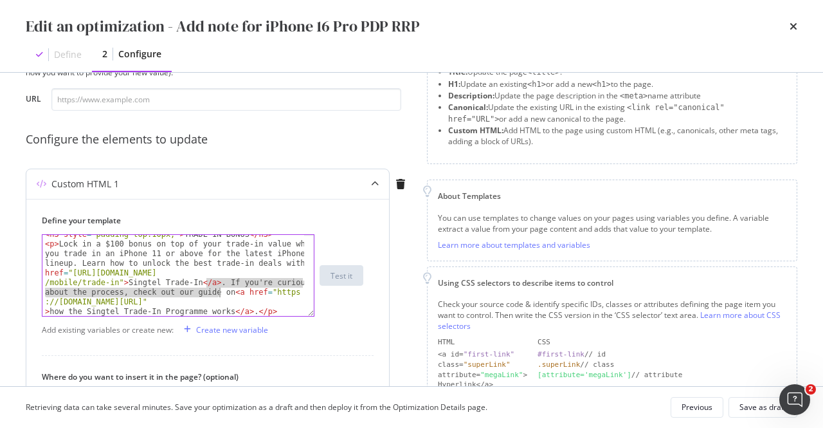
drag, startPoint x: 207, startPoint y: 285, endPoint x: 217, endPoint y: 288, distance: 10.2
click at [217, 288] on div "< h3 style = "padding-top:10px;" > TRADE-IN BONUS </ h3 > < p > Lock in a $100 …" at bounding box center [173, 280] width 263 height 101
paste textarea "and understand the process with our guide on <a href="https://www.singtel.com/p…"
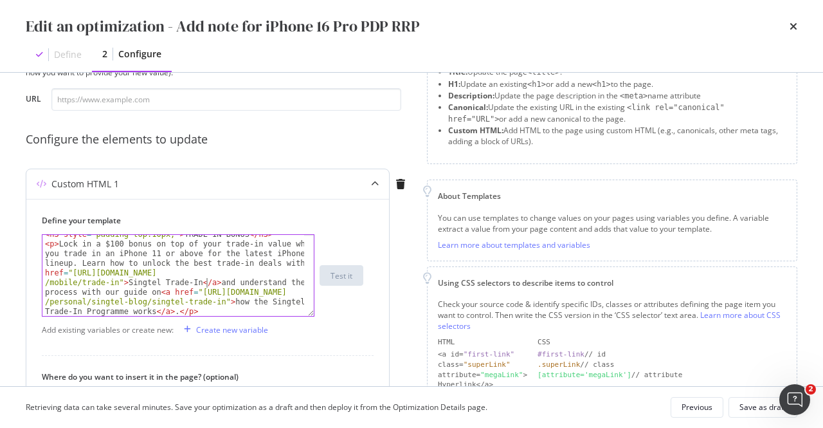
click at [207, 281] on div "< h3 style = "padding-top:10px;" > TRADE-IN BONUS </ h3 > < p > Lock in a $100 …" at bounding box center [173, 280] width 263 height 101
click at [154, 291] on div "< h3 style = "padding-top:10px;" > TRADE-IN BONUS </ h3 > < p > Lock in a $100 …" at bounding box center [173, 280] width 263 height 101
type textarea "<p>Lock in a $100 bonus on top of your trade-in value when you trade in an iPho…"
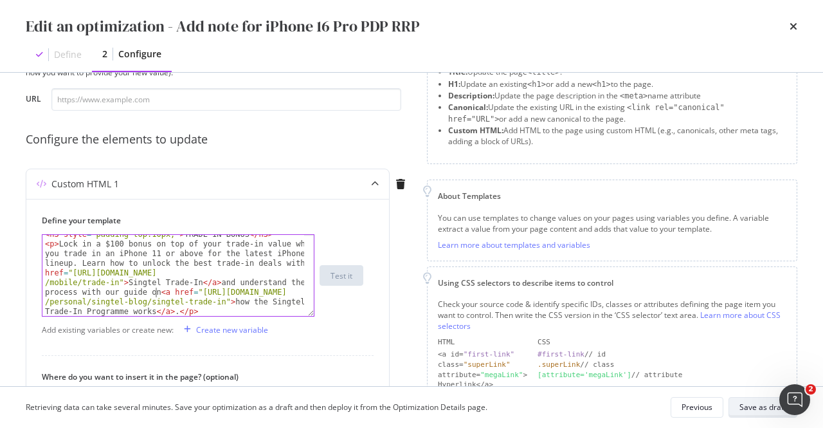
click at [759, 412] on div "Save as draft" at bounding box center [763, 406] width 47 height 11
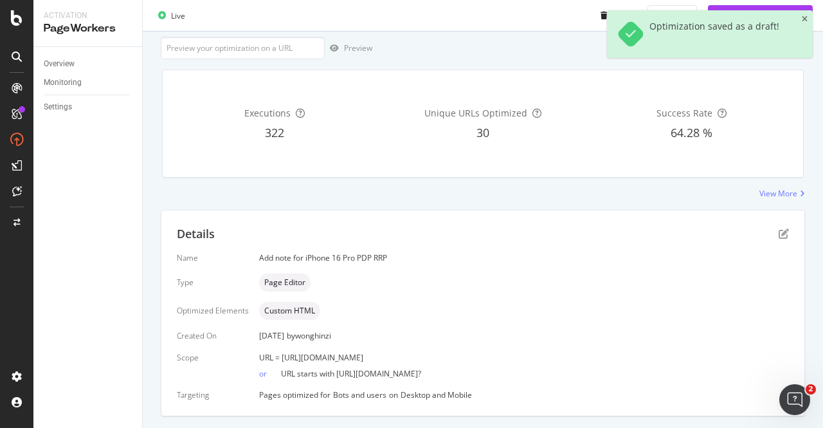
scroll to position [189, 0]
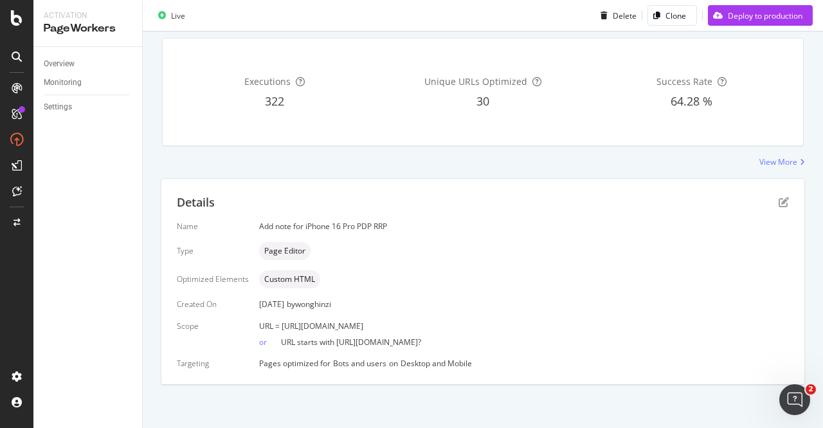
drag, startPoint x: 551, startPoint y: 326, endPoint x: 280, endPoint y: 326, distance: 270.8
click at [280, 326] on div "URL = https://shop.singtel.com/accessories/rrp-products/apple-iphone-16-pro" at bounding box center [524, 325] width 530 height 11
copy span "[URL][DOMAIN_NAME]"
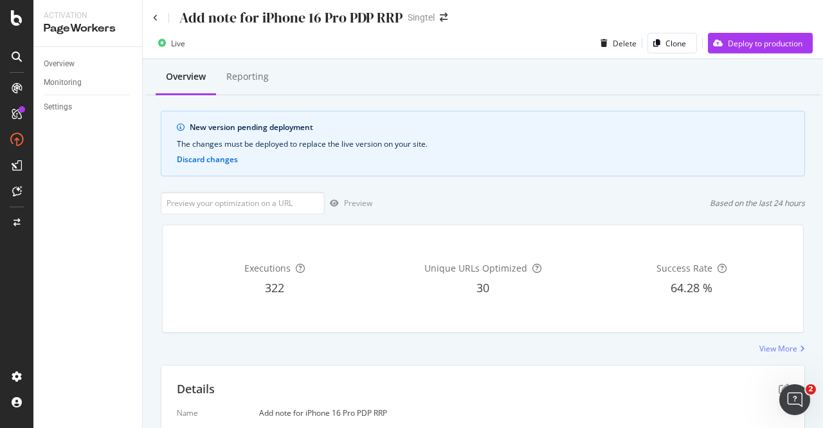
scroll to position [0, 0]
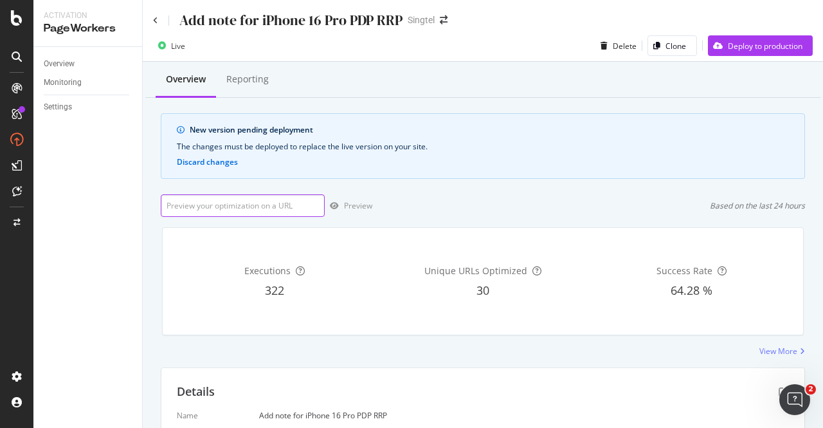
click at [306, 206] on input "url" at bounding box center [243, 205] width 164 height 23
paste input "[URL][DOMAIN_NAME]"
type input "[URL][DOMAIN_NAME]"
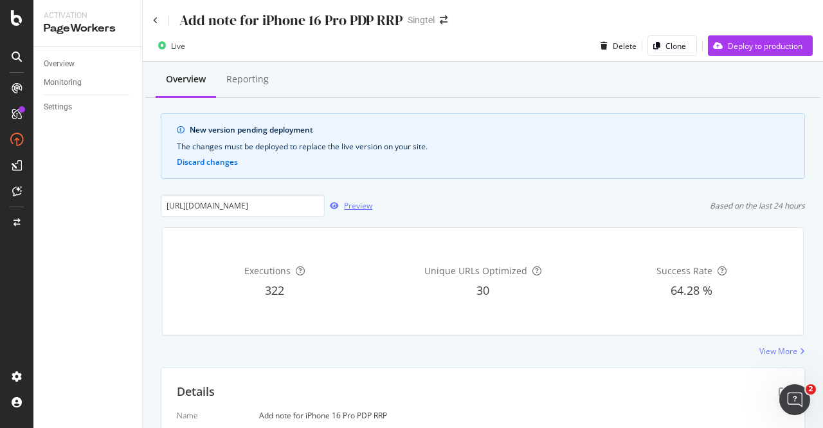
click at [361, 205] on div "Preview" at bounding box center [358, 205] width 28 height 11
click at [766, 47] on div "Deploy to production" at bounding box center [765, 46] width 75 height 11
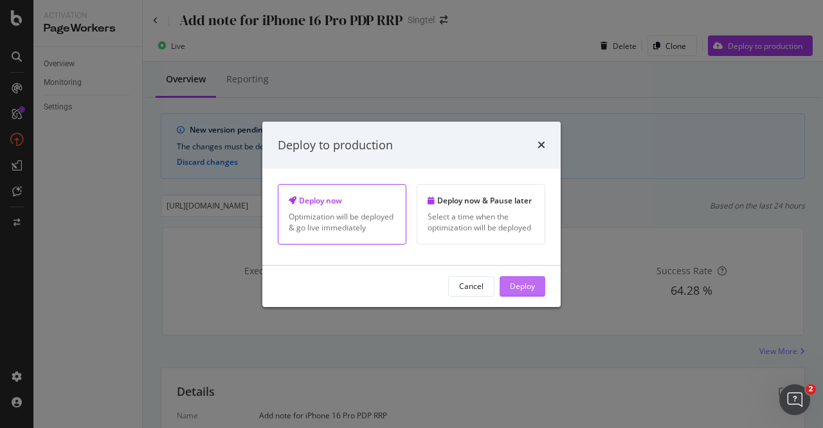
click at [510, 292] on div "Deploy" at bounding box center [522, 286] width 25 height 19
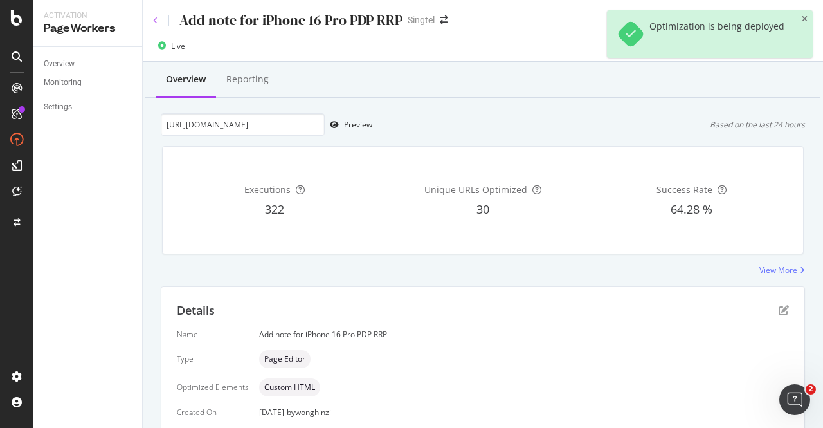
click at [156, 20] on icon at bounding box center [155, 21] width 5 height 8
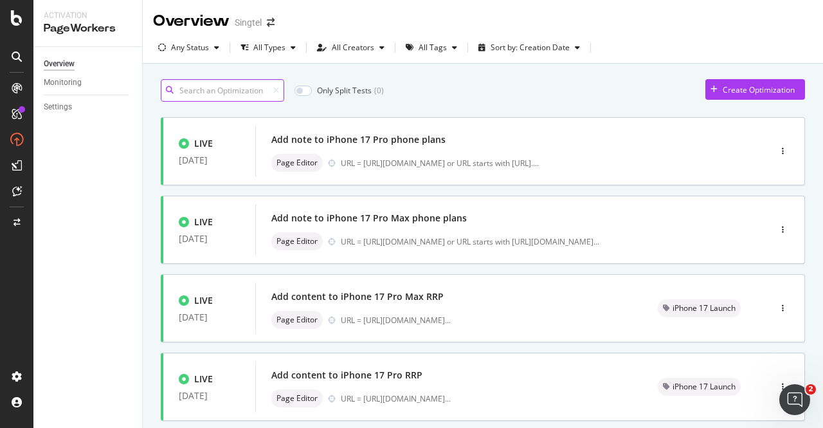
click at [228, 91] on input at bounding box center [222, 90] width 123 height 23
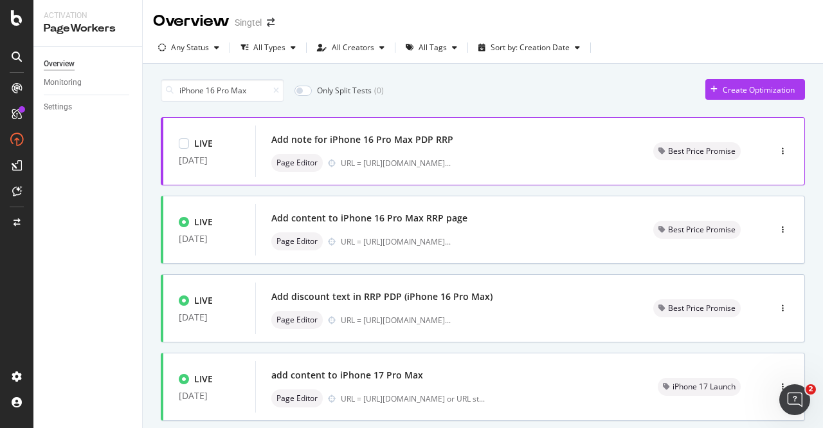
click at [436, 147] on div "Add note for iPhone 16 Pro Max PDP RRP" at bounding box center [446, 140] width 351 height 18
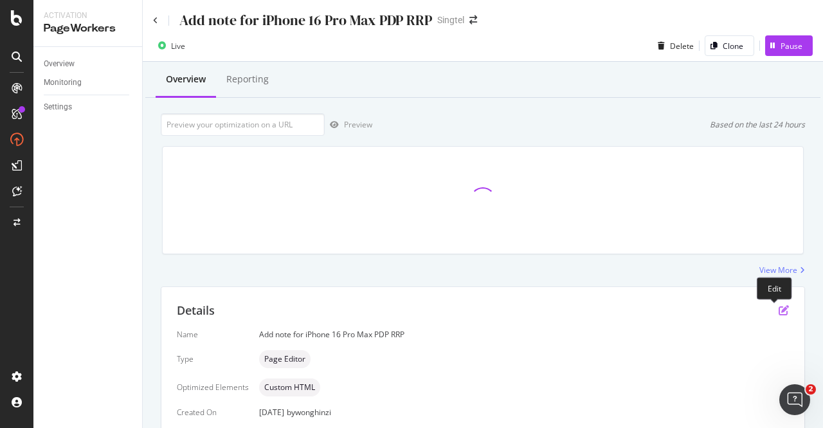
click at [779, 312] on icon "pen-to-square" at bounding box center [784, 310] width 10 height 10
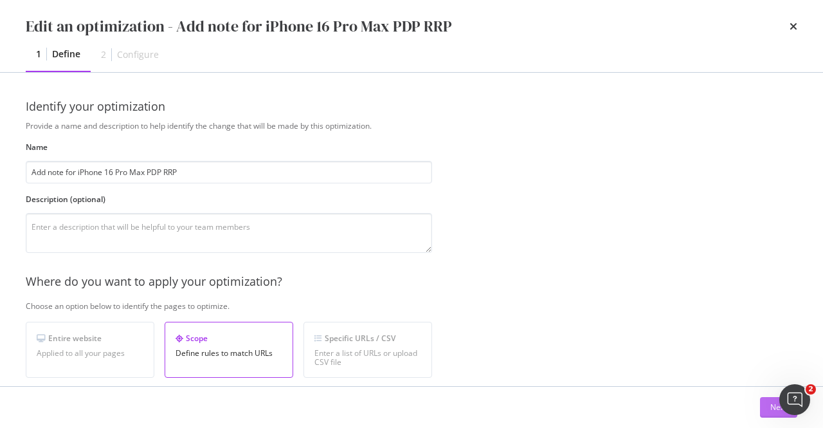
click at [770, 407] on div "Next" at bounding box center [778, 406] width 17 height 11
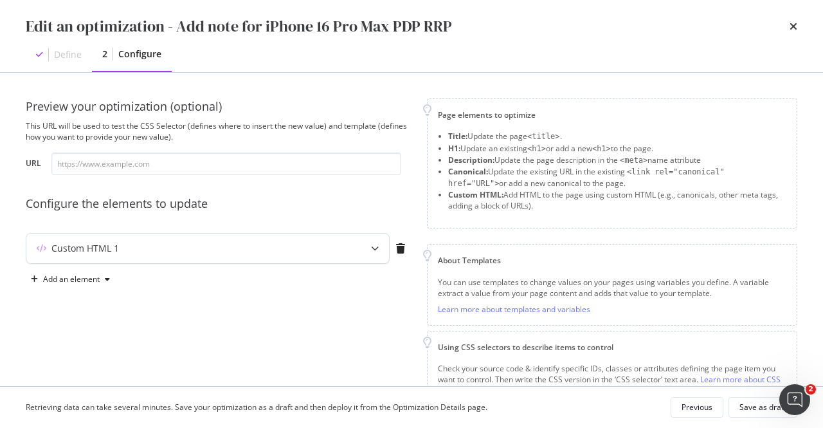
click at [283, 257] on div "Custom HTML 1" at bounding box center [207, 248] width 363 height 30
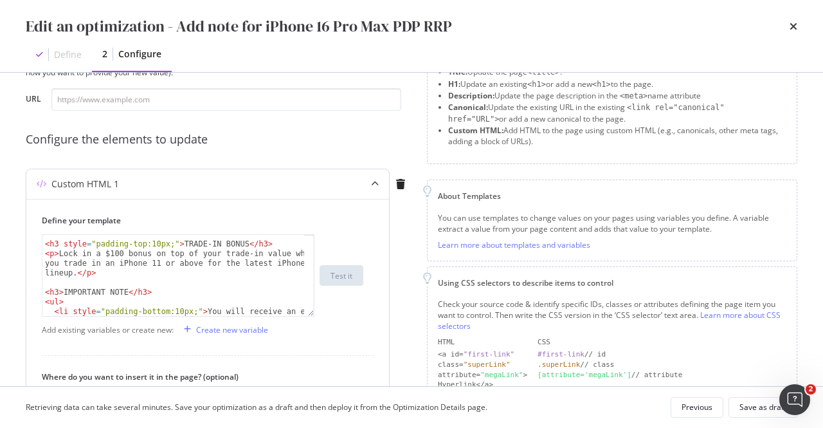
scroll to position [150, 0]
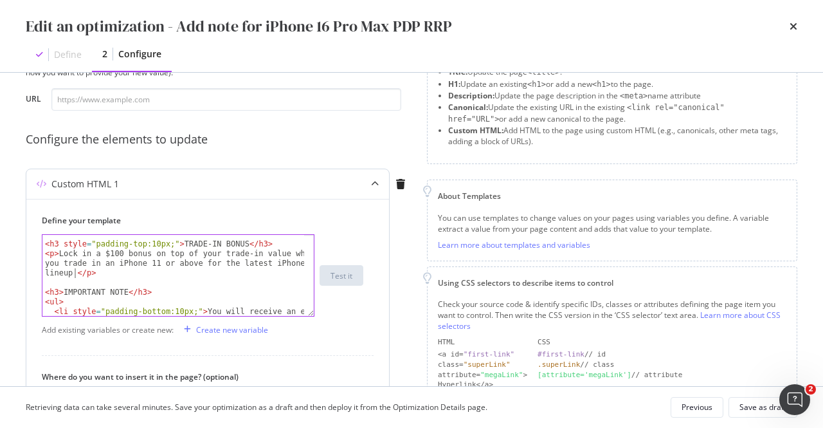
click at [76, 274] on div "< h3 style = "padding-top:10px;" > TRADE-IN BONUS </ h3 > < p > Lock in a $100 …" at bounding box center [173, 290] width 263 height 120
paste textarea "Don’t miss out—find out more on our Singtel Trade-In marketing page and see how…"
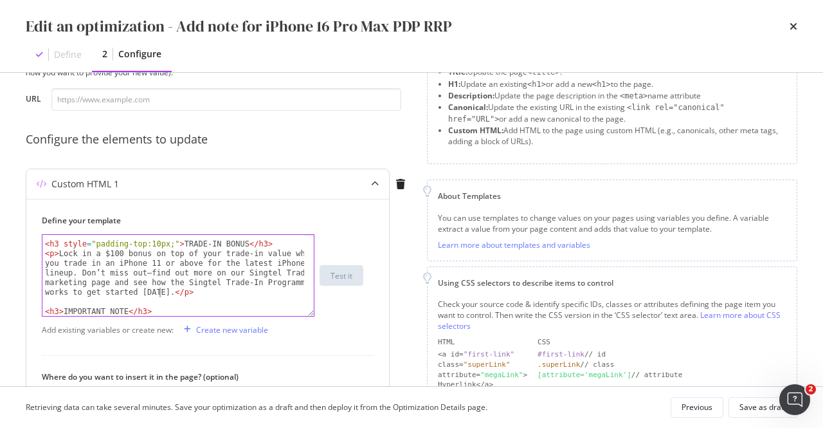
click at [137, 272] on div "< h3 style = "padding-top:10px;" > TRADE-IN BONUS </ h3 > < p > Lock in a $100 …" at bounding box center [173, 280] width 263 height 101
click at [218, 274] on div "< h3 style = "padding-top:10px;" > TRADE-IN BONUS </ h3 > < p > Lock in a $100 …" at bounding box center [173, 280] width 263 height 101
drag, startPoint x: 44, startPoint y: 282, endPoint x: 105, endPoint y: 282, distance: 61.1
click at [105, 282] on div "< h3 style = "padding-top:10px;" > TRADE-IN BONUS </ h3 > < p > Lock in a $100 …" at bounding box center [173, 280] width 263 height 101
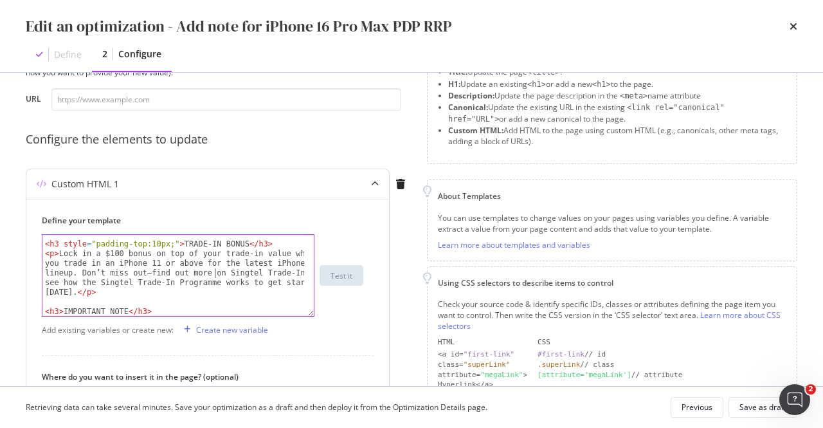
click at [213, 275] on div "< h3 style = "padding-top:10px;" > TRADE-IN BONUS </ h3 > < p > Lock in a $100 …" at bounding box center [173, 280] width 263 height 101
paste textarea "<a href="https://www.singtel.com/personal/products-services/mobile/trade-in">"
drag, startPoint x: 216, startPoint y: 273, endPoint x: 260, endPoint y: 273, distance: 43.7
click at [260, 273] on div "< h3 style = "padding-top:10px;" > TRADE-IN BONUS </ h3 > < p > Lock in a $100 …" at bounding box center [173, 280] width 263 height 101
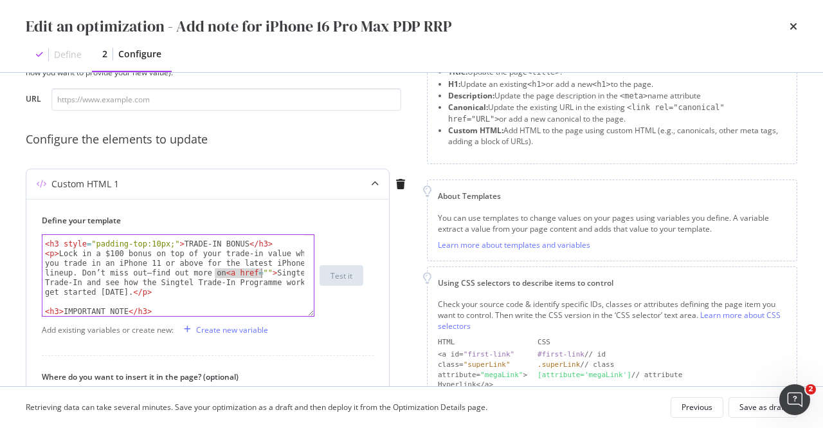
paste textarea "https://www.singtel.com/personal/products-services/mobile/trade-in"
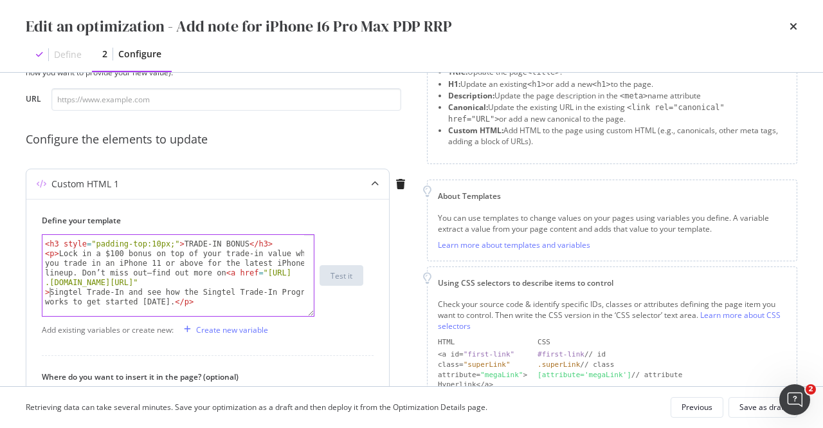
click at [116, 295] on div "< h3 style = "padding-top:10px;" > TRADE-IN BONUS </ h3 > < p > Lock in a $100 …" at bounding box center [173, 280] width 263 height 101
click at [206, 290] on div "< h3 style = "padding-top:10px;" > TRADE-IN BONUS </ h3 > < p > Lock in a $100 …" at bounding box center [173, 280] width 263 height 101
click at [178, 293] on div "< h3 style = "padding-top:10px;" > TRADE-IN BONUS </ h3 > < p > Lock in a $100 …" at bounding box center [173, 280] width 263 height 101
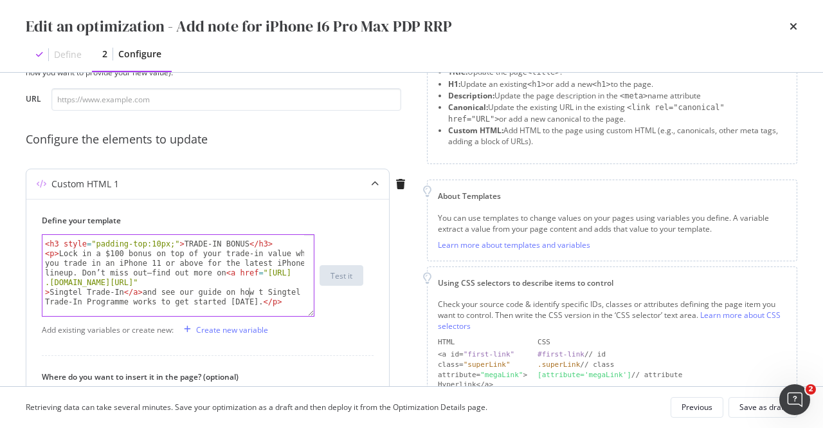
scroll to position [0, 100]
click at [226, 290] on div "< h3 style = "padding-top:10px;" > TRADE-IN BONUS </ h3 > < p > Lock in a $100 …" at bounding box center [173, 280] width 263 height 101
paste textarea "<a href="https://www.singtel.com/personal/singtel-blog/singtel-trade-in">how th…"
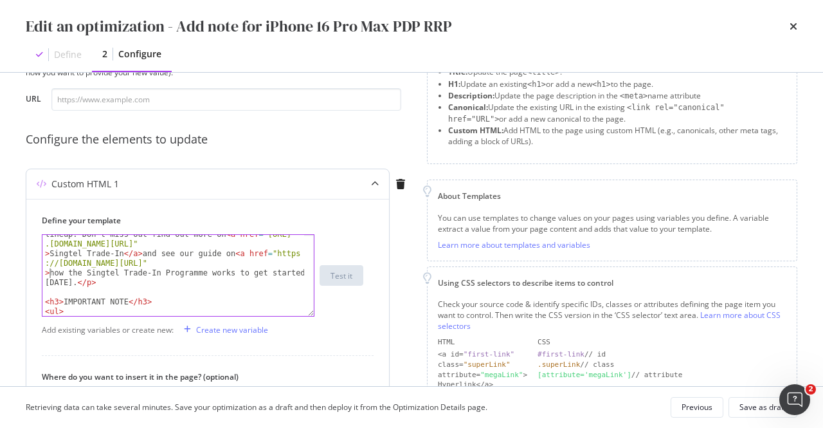
scroll to position [188, 0]
click at [217, 273] on div "< p > Lock in a $100 bonus on top of your trade-in value when you trade in an i…" at bounding box center [173, 304] width 263 height 188
type textarea "<p>Lock in a $100 bonus on top of your trade-in value when you trade in an iPho…"
click at [747, 415] on div "Save as draft" at bounding box center [763, 407] width 47 height 18
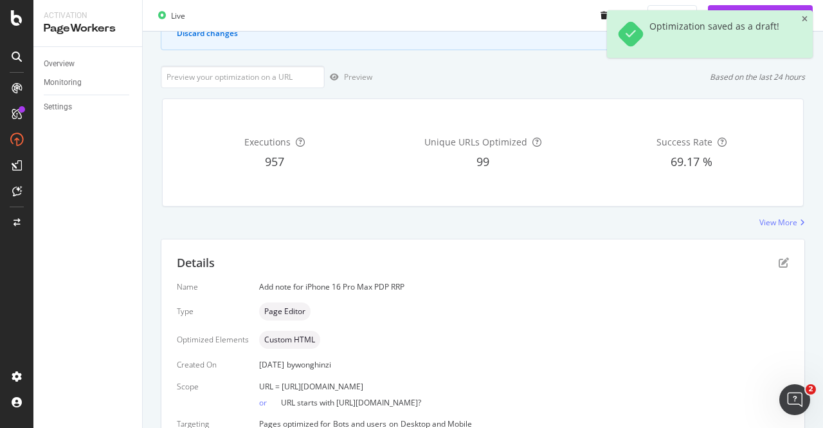
scroll to position [189, 0]
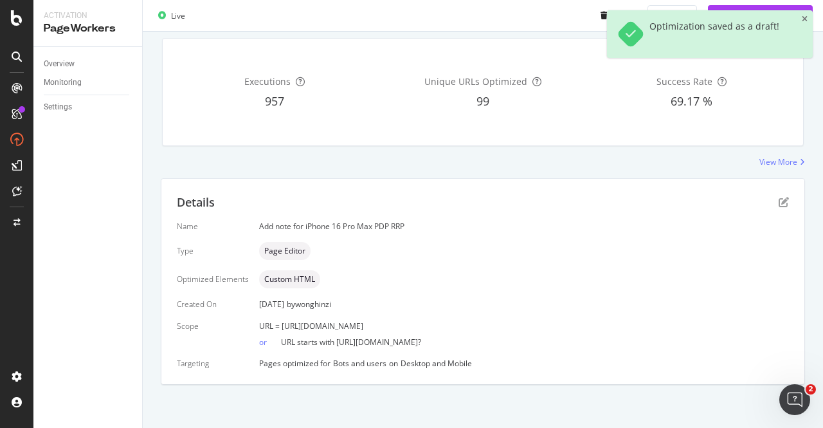
drag, startPoint x: 572, startPoint y: 325, endPoint x: 280, endPoint y: 327, distance: 292.6
click at [280, 327] on div "URL = https://shop.singtel.com/accessories/rrp-products/apple-iphone-16-pro-max" at bounding box center [524, 325] width 530 height 11
copy span "[URL][DOMAIN_NAME]"
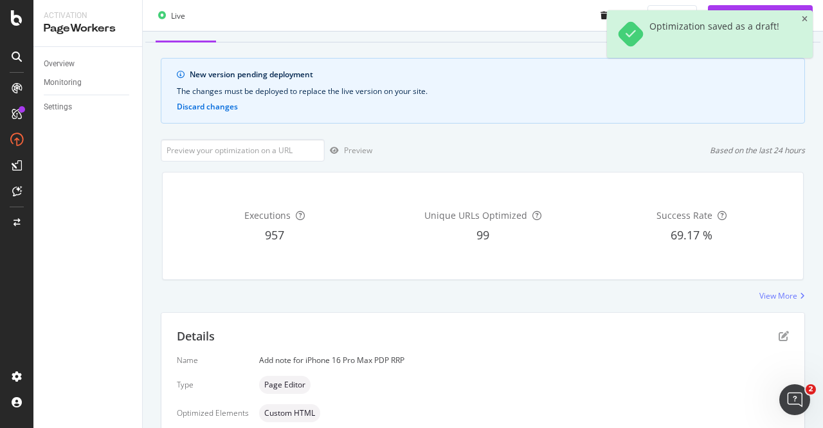
scroll to position [0, 0]
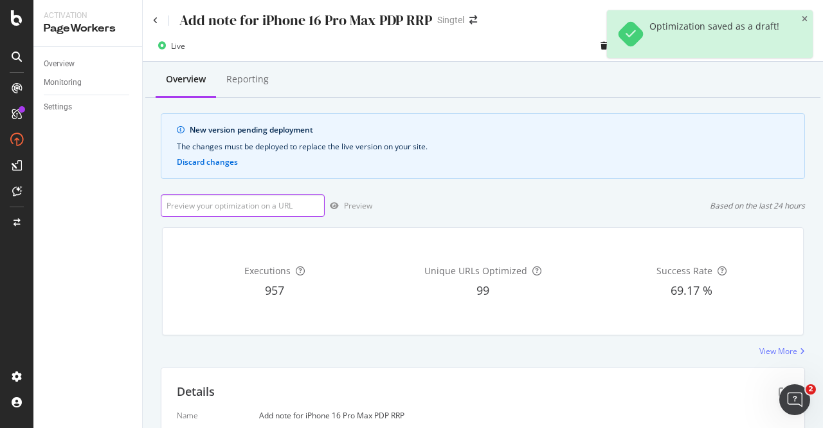
click at [303, 213] on input "url" at bounding box center [243, 205] width 164 height 23
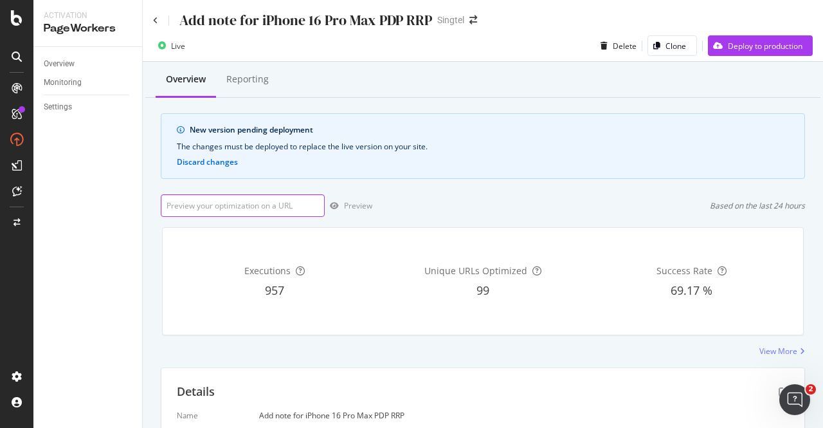
paste input "[URL][DOMAIN_NAME]"
type input "[URL][DOMAIN_NAME]"
click at [347, 212] on div "Preview" at bounding box center [349, 205] width 48 height 19
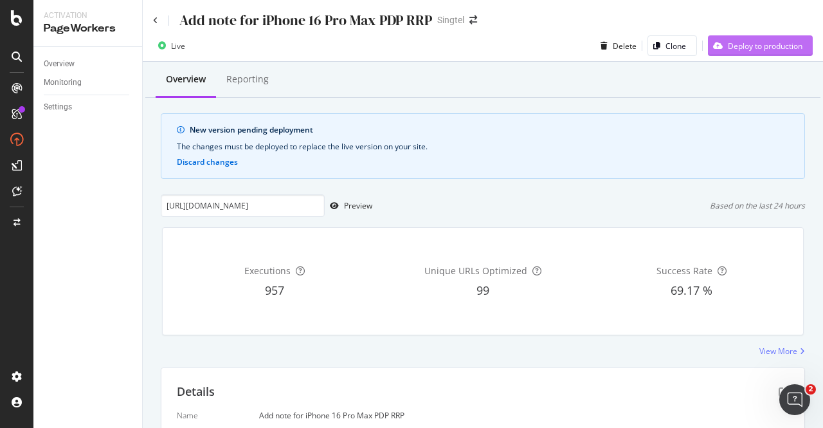
click at [718, 55] on div "Deploy to production" at bounding box center [755, 45] width 95 height 19
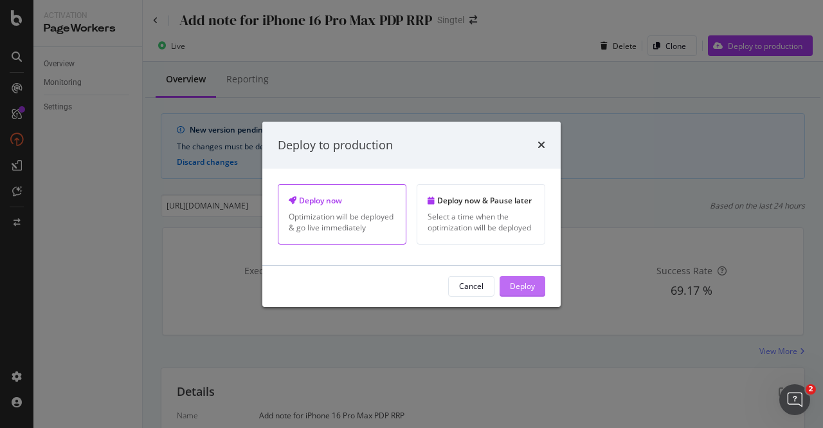
click at [524, 283] on div "Deploy" at bounding box center [522, 285] width 25 height 11
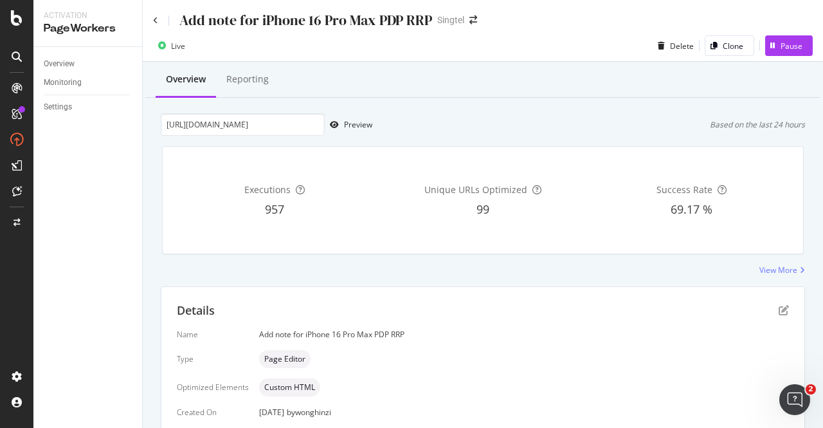
click at [150, 25] on div "Add note for iPhone 16 Pro Max PDP RRP Singtel" at bounding box center [483, 15] width 680 height 30
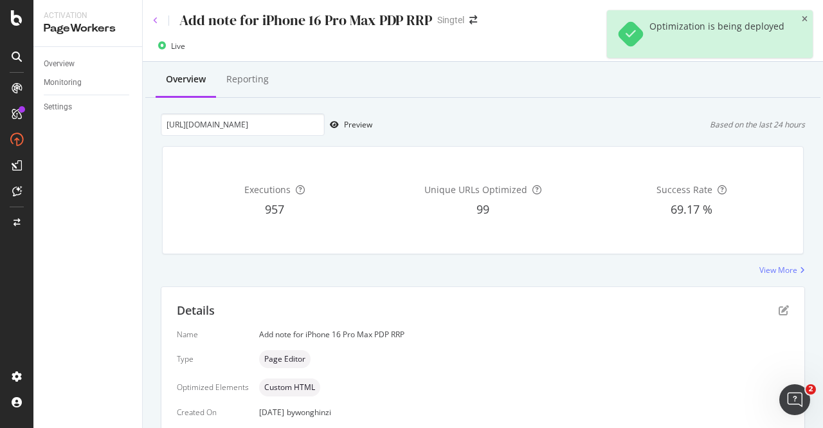
click at [155, 23] on icon at bounding box center [155, 21] width 5 height 8
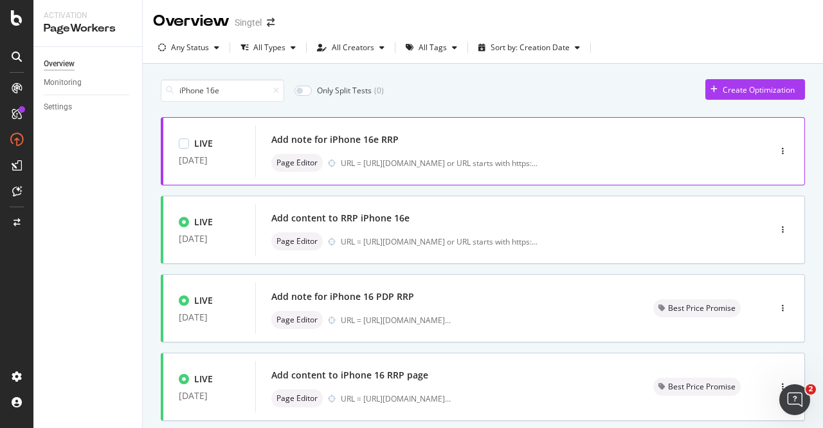
click at [395, 141] on div "Add note for iPhone 16e RRP" at bounding box center [334, 139] width 127 height 13
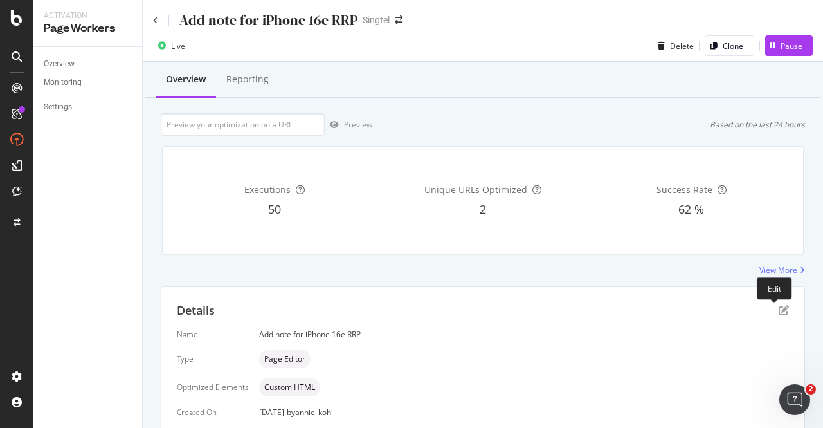
click at [769, 305] on div "Details" at bounding box center [483, 310] width 612 height 17
click at [779, 313] on icon "pen-to-square" at bounding box center [784, 310] width 10 height 10
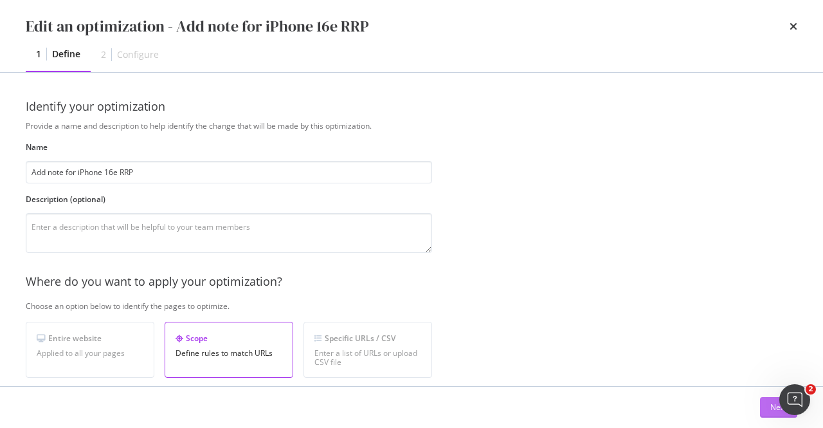
click at [766, 414] on button "Next" at bounding box center [778, 407] width 37 height 21
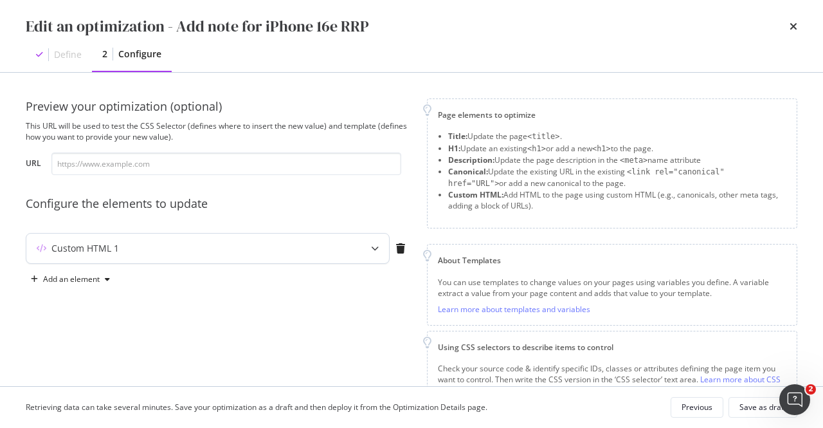
click at [268, 243] on div "Custom HTML 1" at bounding box center [182, 248] width 312 height 13
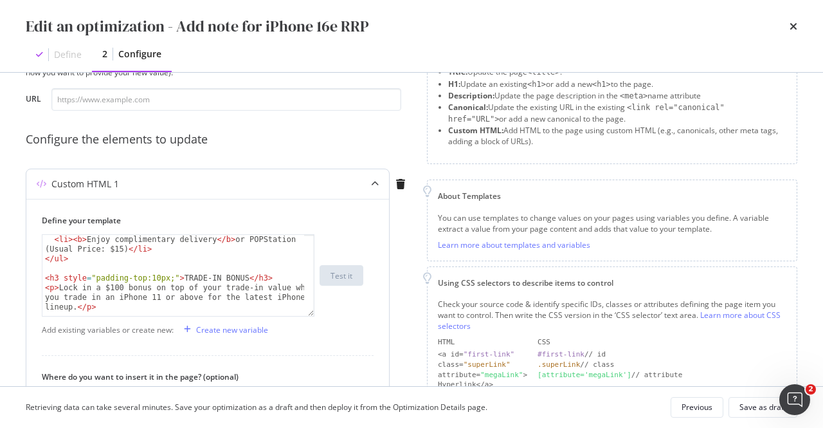
scroll to position [154, 0]
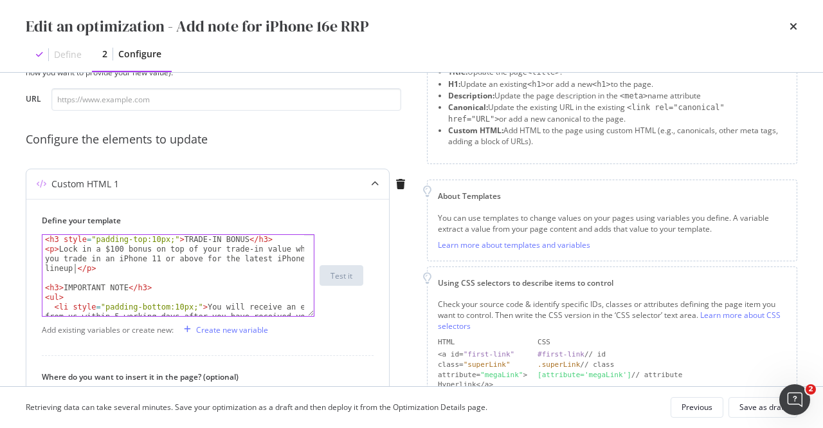
click at [74, 268] on div "< h3 style = "padding-top:10px;" > TRADE-IN BONUS </ h3 > < p > Lock in a $100 …" at bounding box center [173, 295] width 263 height 120
paste textarea "Learn more on our Singtel Trade-In marketing page or explore how the Singtel Tr…"
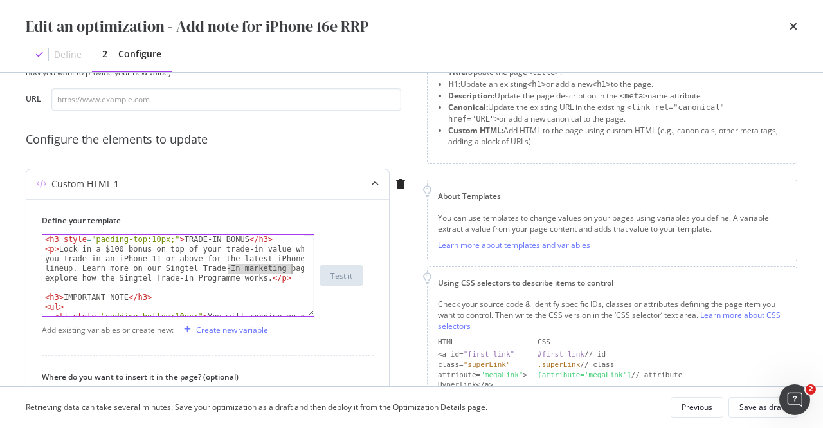
drag, startPoint x: 225, startPoint y: 268, endPoint x: 290, endPoint y: 272, distance: 65.1
click at [290, 272] on div "< h3 style = "padding-top:10px;" > TRADE-IN BONUS </ h3 > < p > Lock in a $100 …" at bounding box center [173, 295] width 263 height 120
click at [155, 267] on div "< h3 style = "padding-top:10px;" > TRADE-IN BONUS </ h3 > < p > Lock in a $100 …" at bounding box center [173, 295] width 263 height 120
paste textarea "<a href="https://www.singtel.com/personal/products-services/mobile/trade-in">"
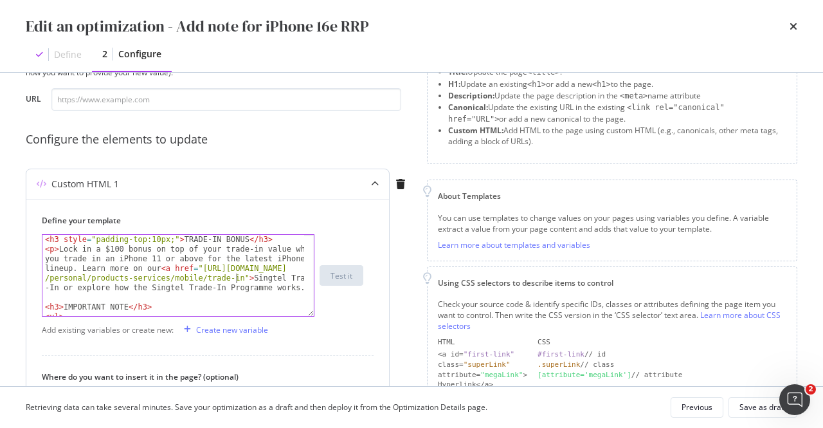
click at [58, 288] on div "< h3 style = "padding-top:10px;" > TRADE-IN BONUS </ h3 > < p > Lock in a $100 …" at bounding box center [173, 295] width 263 height 120
click at [235, 286] on div "< h3 style = "padding-top:10px;" > TRADE-IN BONUS </ h3 > < p > Lock in a $100 …" at bounding box center [173, 295] width 263 height 120
click at [60, 287] on div "< h3 style = "padding-top:10px;" > TRADE-IN BONUS </ h3 > < p > Lock in a $100 …" at bounding box center [173, 295] width 263 height 120
paste textarea "Programme"
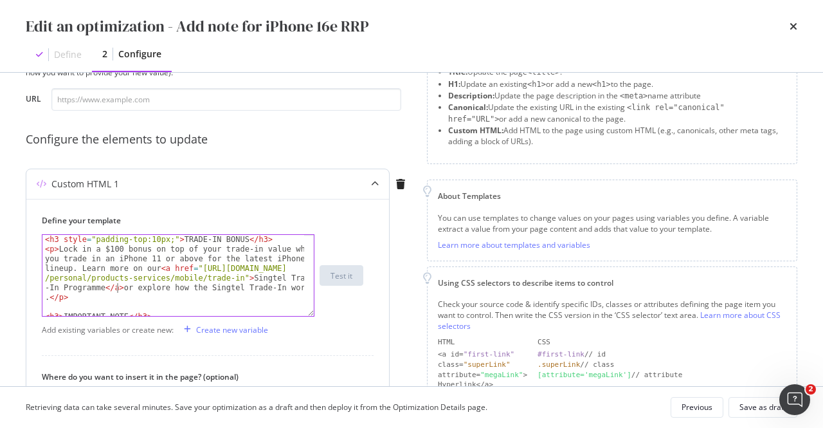
scroll to position [0, 89]
click at [169, 285] on div "< h3 style = "padding-top:10px;" > TRADE-IN BONUS </ h3 > < p > Lock in a $100 …" at bounding box center [173, 285] width 263 height 101
paste textarea "<a href="https://www.singtel.com/personal/singtel-blog/singtel-trade-in">"
click at [255, 300] on div "< h3 style = "padding-top:10px;" > TRADE-IN BONUS </ h3 > < p > Lock in a $100 …" at bounding box center [173, 285] width 263 height 101
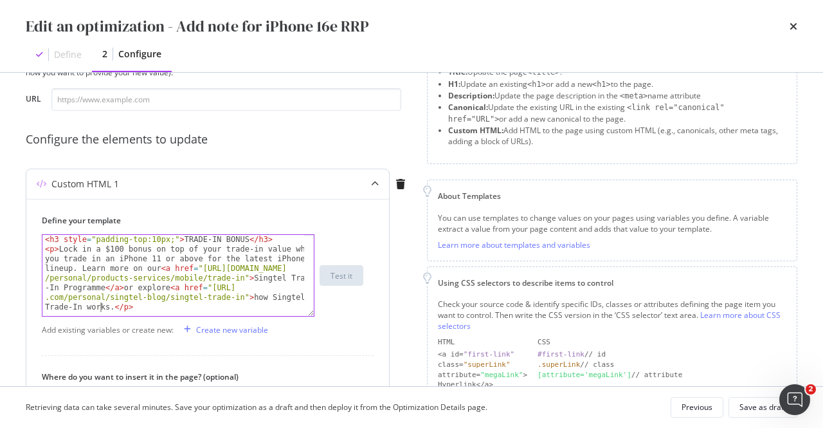
click at [101, 307] on div "< h3 style = "padding-top:10px;" > TRADE-IN BONUS </ h3 > < p > Lock in a $100 …" at bounding box center [173, 285] width 263 height 101
click at [104, 303] on div "< h3 style = "padding-top:10px;" > TRADE-IN BONUS </ h3 > < p > Lock in a $100 …" at bounding box center [173, 285] width 263 height 101
type textarea "<p>Lock in a $100 bonus on top of your trade-in value when you trade in an iPho…"
click at [749, 403] on div "Save as draft" at bounding box center [763, 406] width 47 height 11
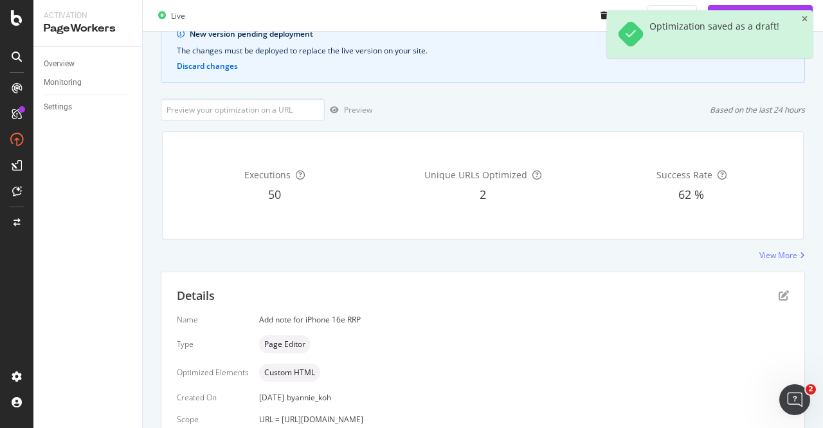
scroll to position [189, 0]
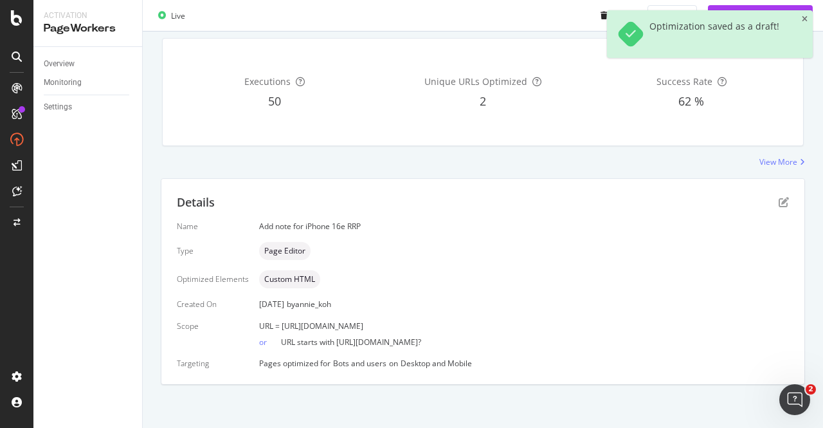
drag, startPoint x: 535, startPoint y: 321, endPoint x: 281, endPoint y: 320, distance: 254.0
click at [281, 320] on div "URL = https://shop.singtel.com/accessories/rrp-products/apple-iphone-16e" at bounding box center [524, 325] width 530 height 11
copy span "https://shop.singtel.com/accessories/rrp-products/apple-iphone-16e"
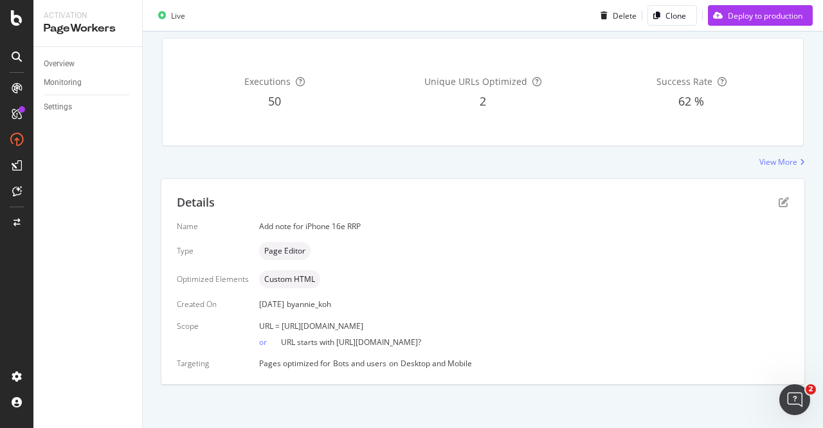
scroll to position [0, 0]
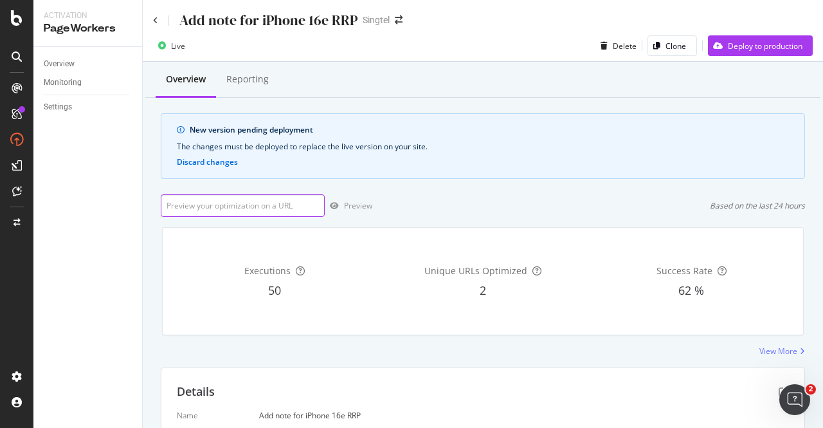
click at [275, 208] on input "url" at bounding box center [243, 205] width 164 height 23
paste input "https://shop.singtel.com/accessories/rrp-products/apple-iphone-16e"
type input "https://shop.singtel.com/accessories/rrp-products/apple-iphone-16e"
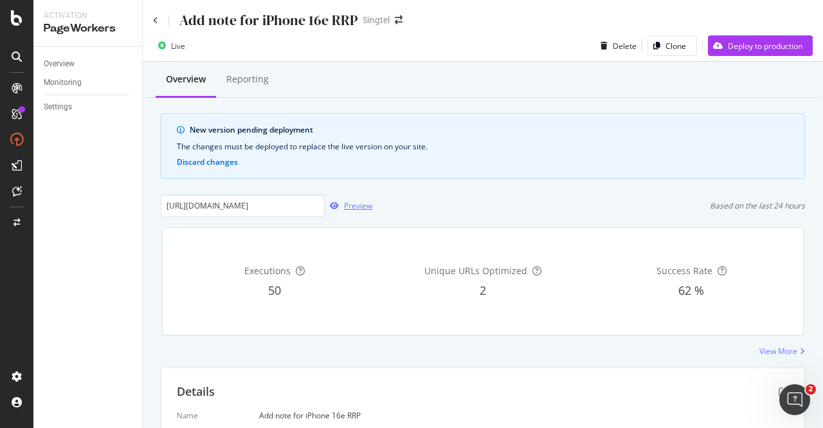
click at [350, 199] on div "Preview" at bounding box center [349, 205] width 48 height 19
click at [740, 51] on div "Deploy to production" at bounding box center [765, 46] width 75 height 11
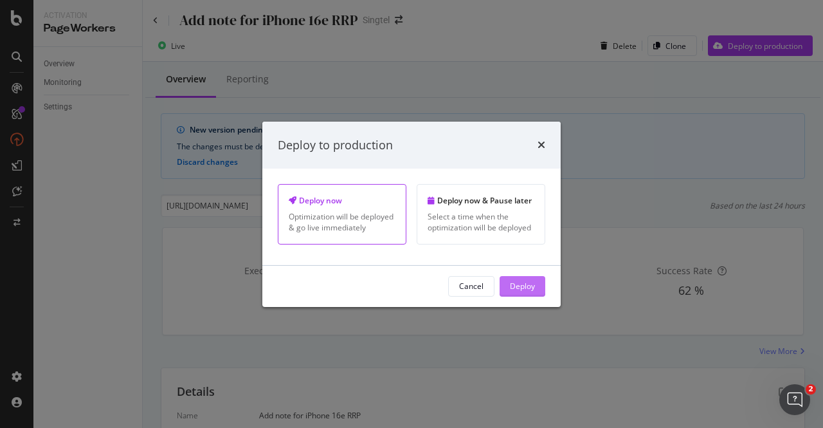
click at [518, 282] on div "Deploy" at bounding box center [522, 285] width 25 height 11
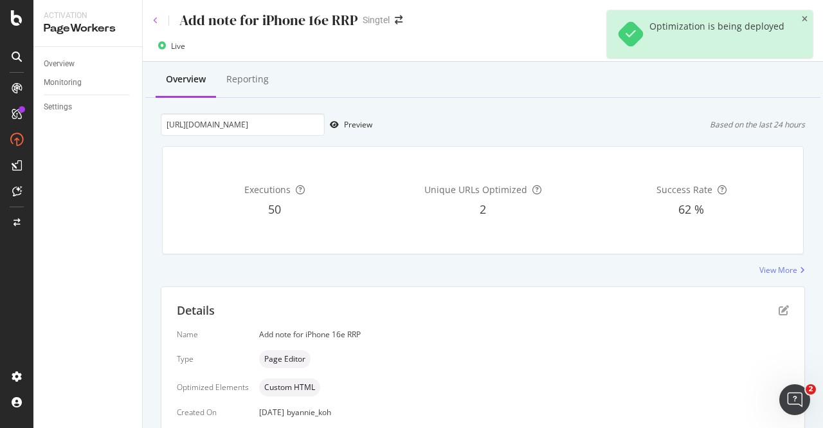
click at [157, 23] on icon at bounding box center [155, 21] width 5 height 8
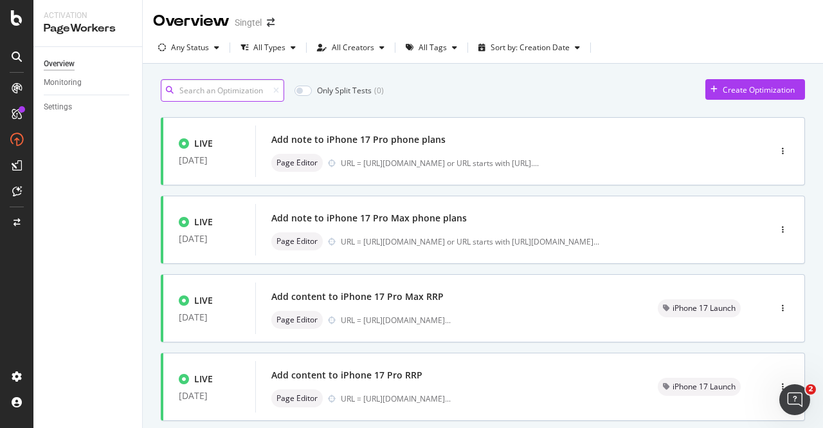
click at [241, 86] on input at bounding box center [222, 90] width 123 height 23
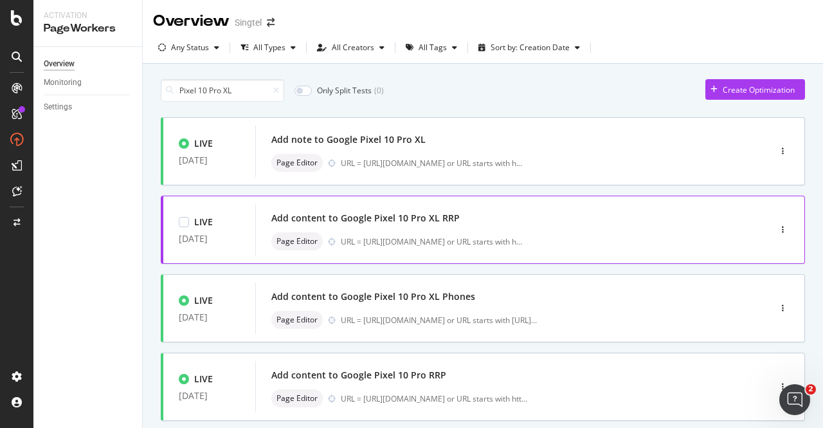
click at [417, 218] on div "Add content to Google Pixel 10 Pro XL RRP" at bounding box center [365, 218] width 188 height 13
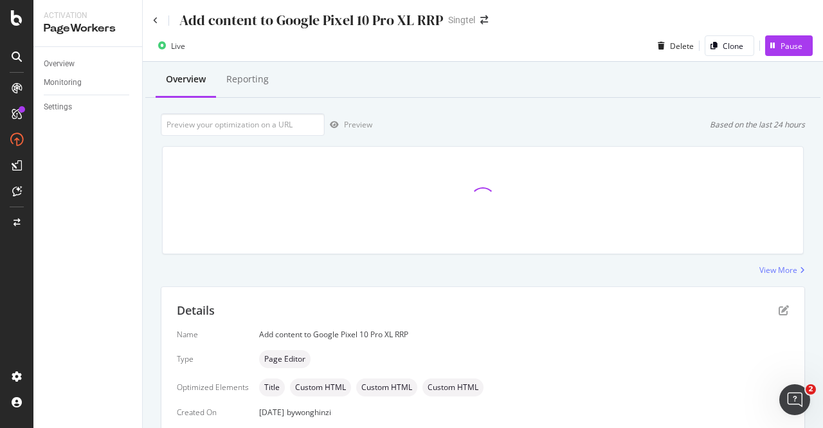
click at [153, 14] on div "Add content to Google Pixel 10 Pro XL RRP" at bounding box center [298, 20] width 290 height 20
click at [156, 17] on icon at bounding box center [155, 21] width 5 height 8
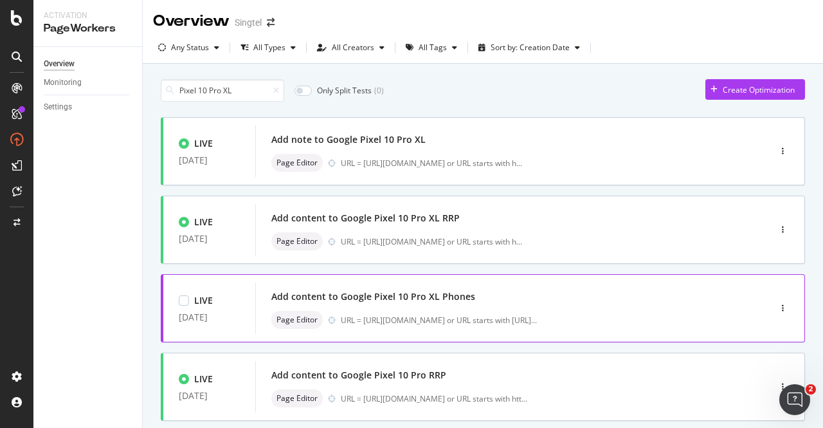
click at [411, 302] on div "Add content to Google Pixel 10 Pro XL Phones" at bounding box center [493, 296] width 444 height 18
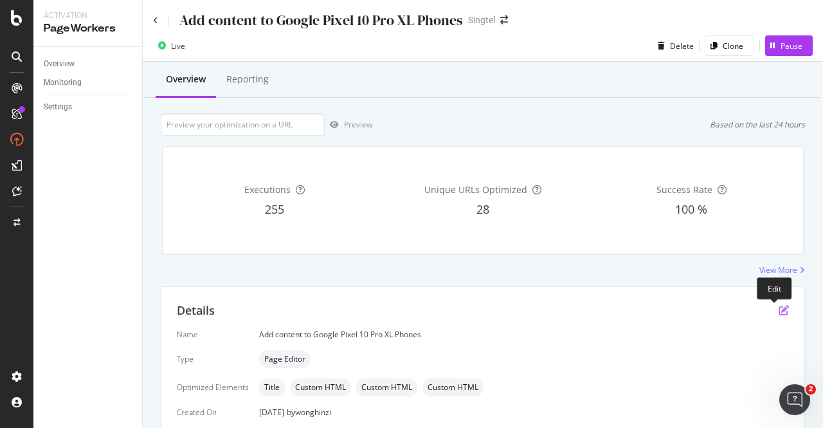
click at [779, 308] on icon "pen-to-square" at bounding box center [784, 310] width 10 height 10
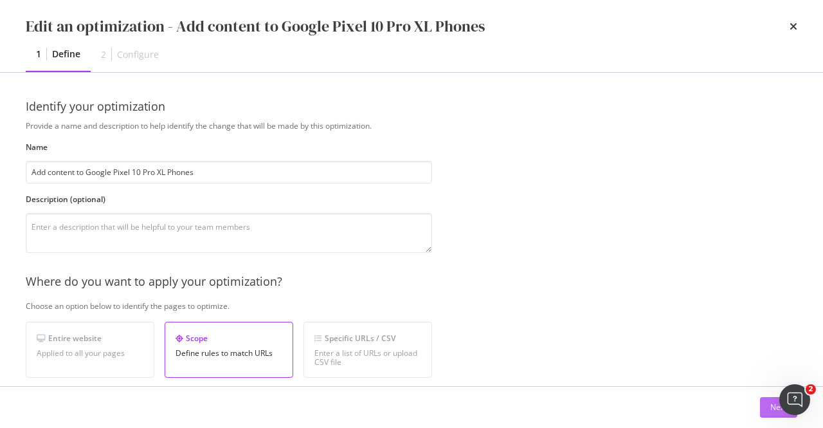
click at [763, 405] on button "Next" at bounding box center [778, 407] width 37 height 21
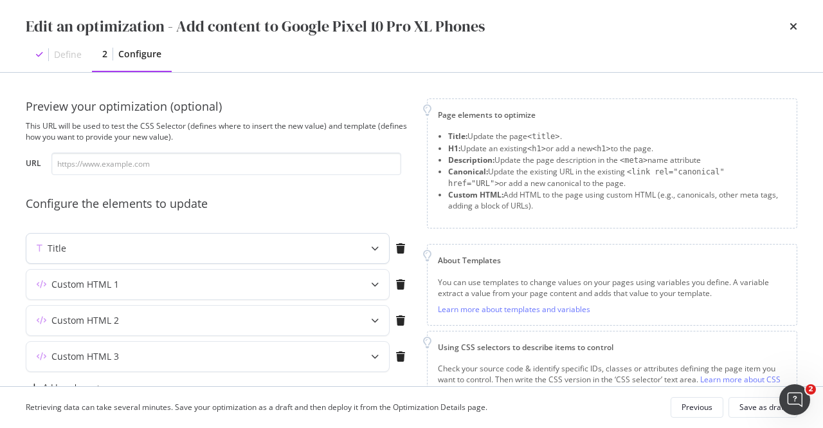
scroll to position [102, 0]
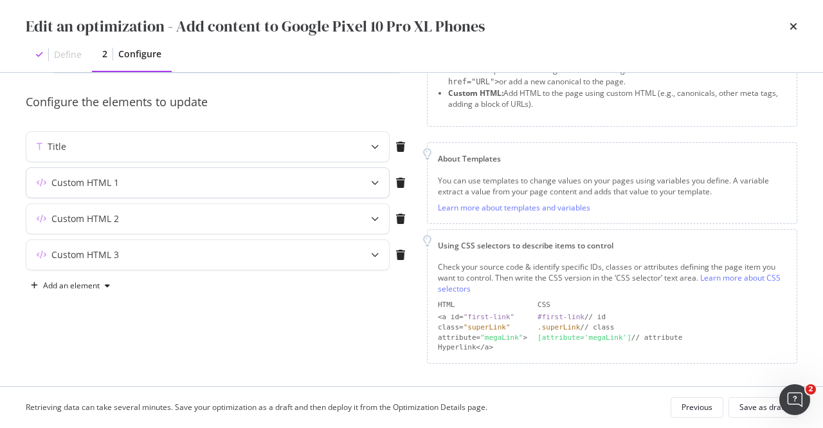
click at [188, 181] on div "Custom HTML 1" at bounding box center [182, 182] width 312 height 13
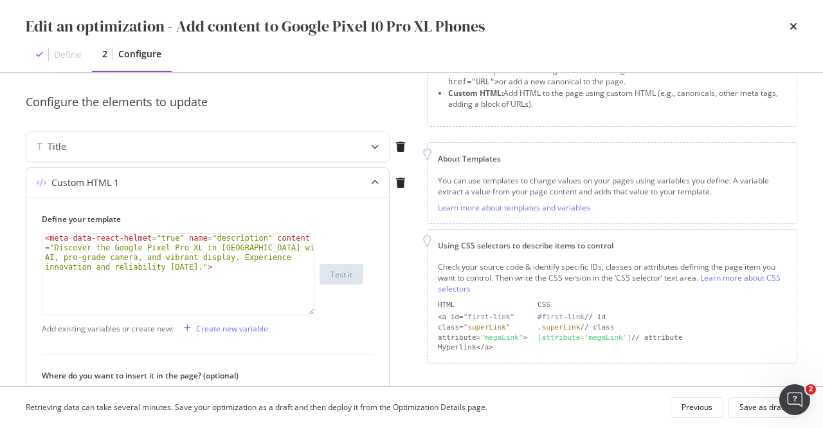
click at [188, 181] on div "Custom HTML 1" at bounding box center [182, 182] width 312 height 13
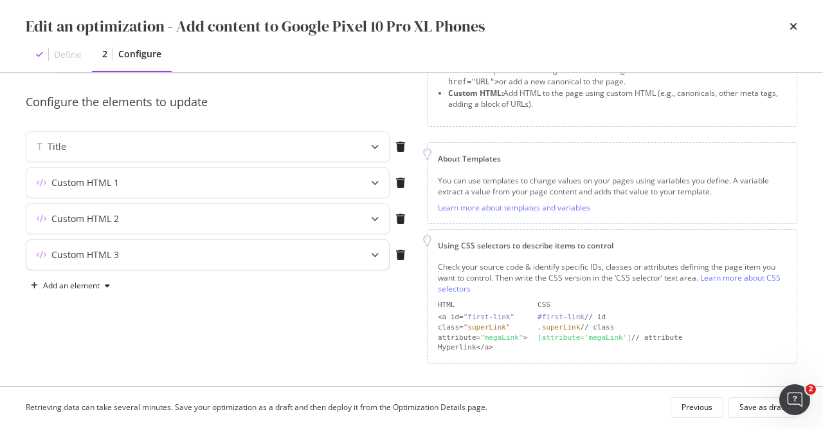
click at [177, 268] on div "Custom HTML 3" at bounding box center [207, 255] width 363 height 30
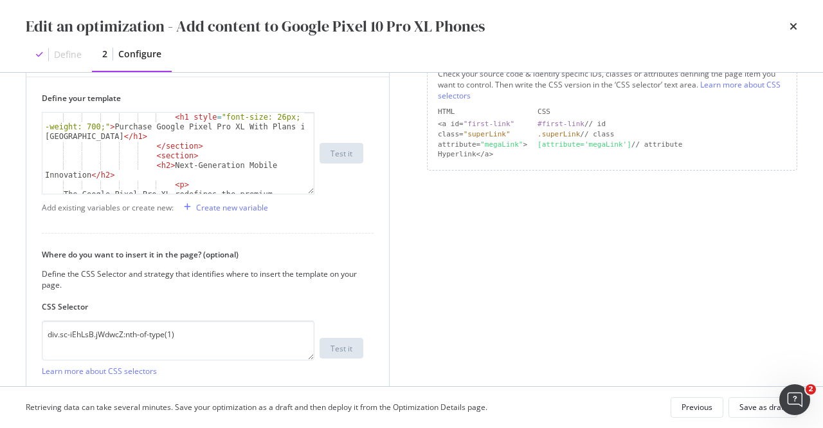
scroll to position [77, 0]
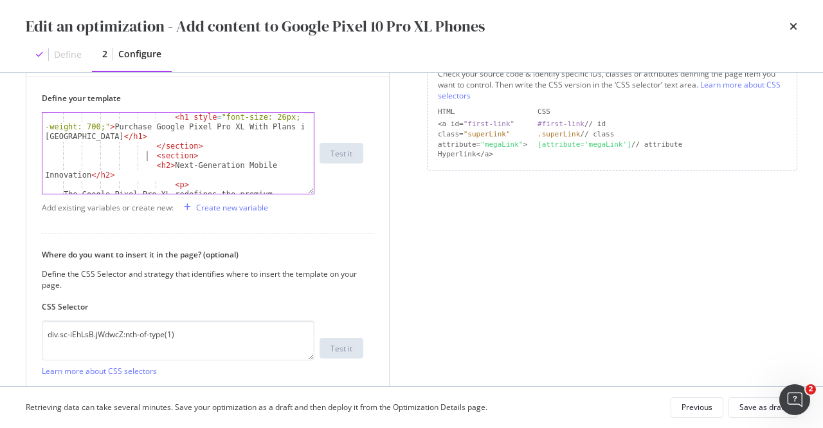
click at [147, 153] on div "< h1 style = "font-size: 26px; font -weight: 700;" > Purchase Google Pixel Pro …" at bounding box center [173, 197] width 263 height 169
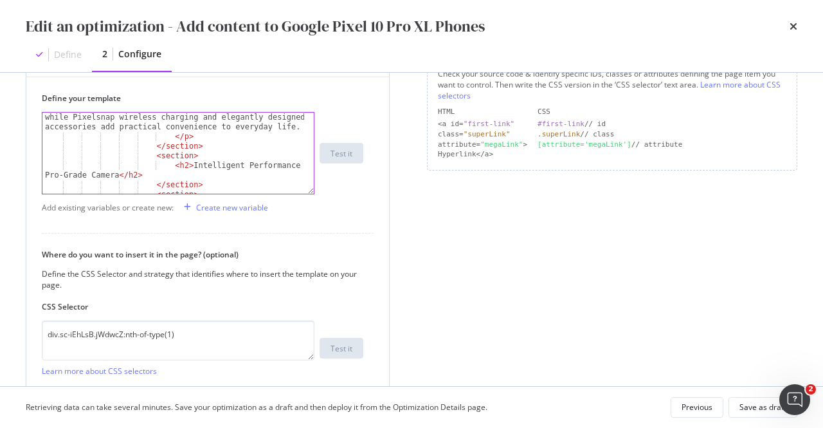
scroll to position [193, 0]
click at [206, 145] on div "The Google Pixel Pro XL redefines the premium smartphone experience for discern…" at bounding box center [173, 148] width 263 height 149
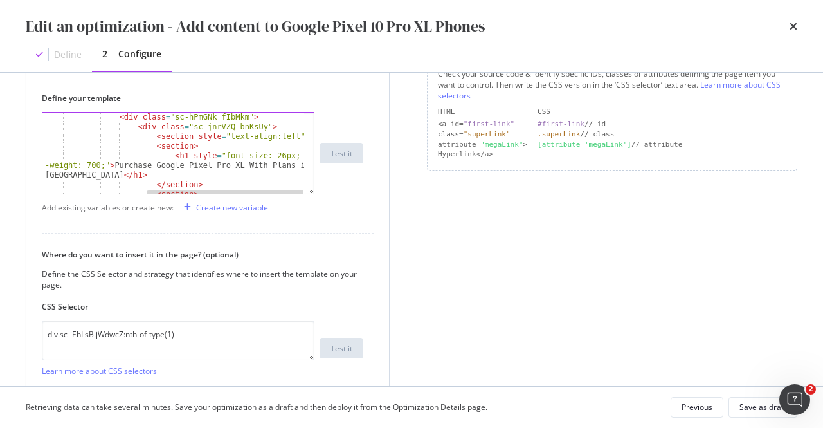
scroll to position [77, 0]
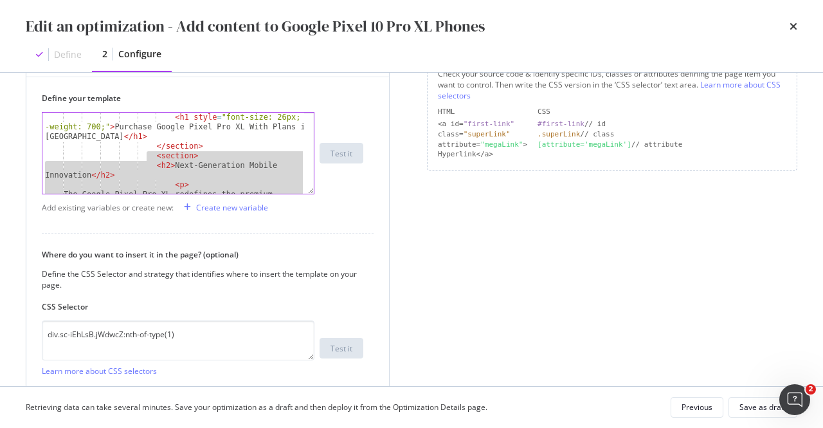
click at [205, 146] on div "< h1 style = "font-size: 26px; font -weight: 700;" > Purchase Google Pixel Pro …" at bounding box center [173, 197] width 263 height 169
type textarea "</section>"
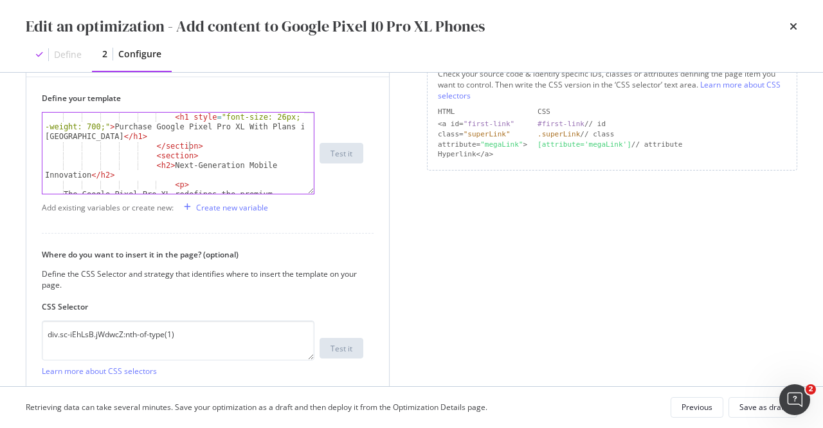
scroll to position [0, 16]
paste textarea "</section>"
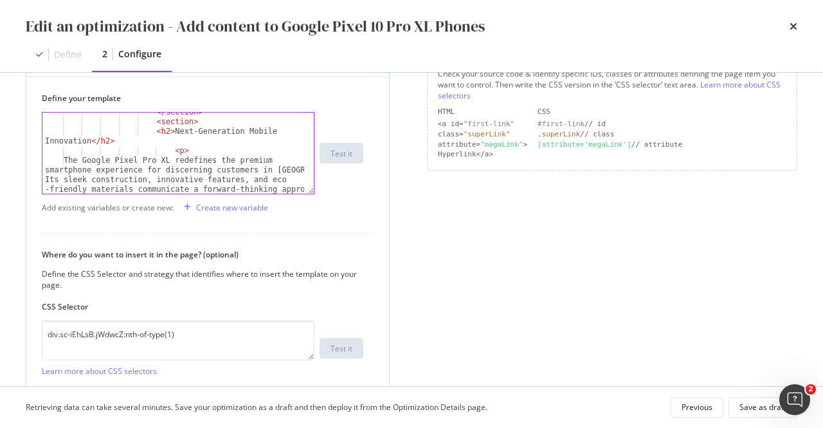
scroll to position [111, 0]
drag, startPoint x: 164, startPoint y: 134, endPoint x: 87, endPoint y: 140, distance: 77.3
click at [87, 140] on div "</ section > < section > < h2 > Next-Generation Mobile Innovation </ h2 > < p >…" at bounding box center [173, 181] width 263 height 149
paste textarea "Exclusive Trade-In Bonus for Your Upgrade"
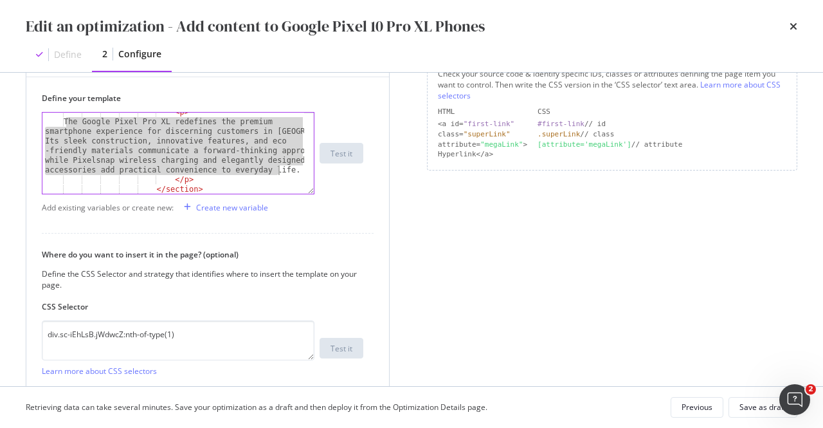
drag, startPoint x: 67, startPoint y: 118, endPoint x: 284, endPoint y: 172, distance: 224.0
click at [284, 172] on div "< p > The Google Pixel Pro XL redefines the premium smartphone experience for d…" at bounding box center [173, 157] width 263 height 101
paste textarea "Upgrade to the latest innovation with ease! Enjoy a $100 bonus on top of your t…"
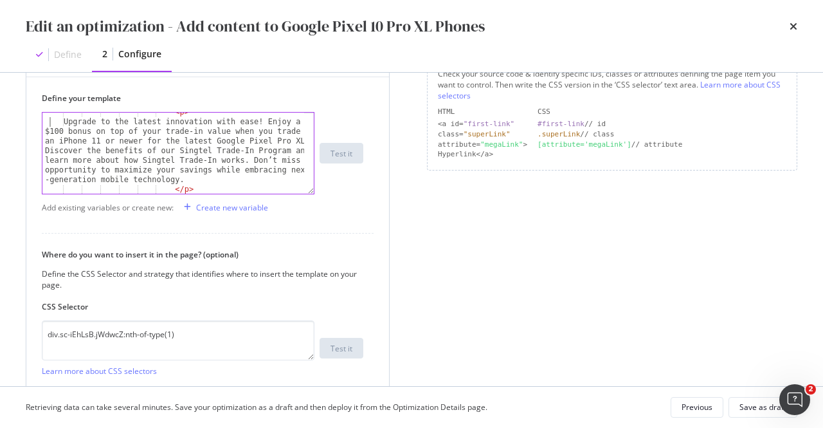
click at [49, 124] on div "< p > Upgrade to the latest innovation with ease! Enjoy a $100 bonus on top of …" at bounding box center [173, 157] width 263 height 101
click at [50, 129] on div "< p > Upgrade to the latest innovation with ease! Enjoy a $100 bonus on top of …" at bounding box center [173, 157] width 263 height 101
click at [47, 140] on div "< p > Upgrade to the latest innovation with ease! Enjoy a $200 bonus on top of …" at bounding box center [173, 157] width 263 height 101
click at [131, 141] on div "< p > Upgrade to the latest innovation with ease! Enjoy a $200 bonus on top of …" at bounding box center [173, 157] width 263 height 101
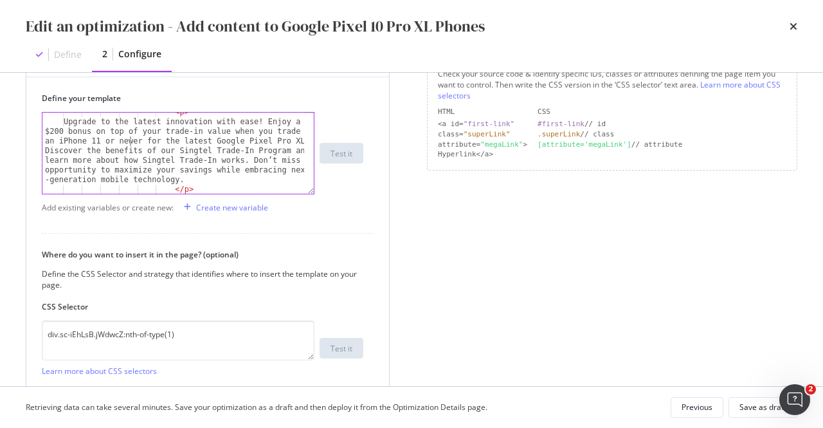
click at [134, 141] on div "< p > Upgrade to the latest innovation with ease! Enjoy a $200 bonus on top of …" at bounding box center [173, 157] width 263 height 101
drag, startPoint x: 217, startPoint y: 131, endPoint x: 134, endPoint y: 139, distance: 83.4
click at [134, 139] on div "< p > Upgrade to the latest innovation with ease! Enjoy a $200 bonus on top of …" at bounding box center [173, 157] width 263 height 101
paste textarea "your devices"
click at [300, 131] on div "< p > Upgrade to the latest innovation with ease! Enjoy a $200 bonus on top of …" at bounding box center [173, 157] width 263 height 101
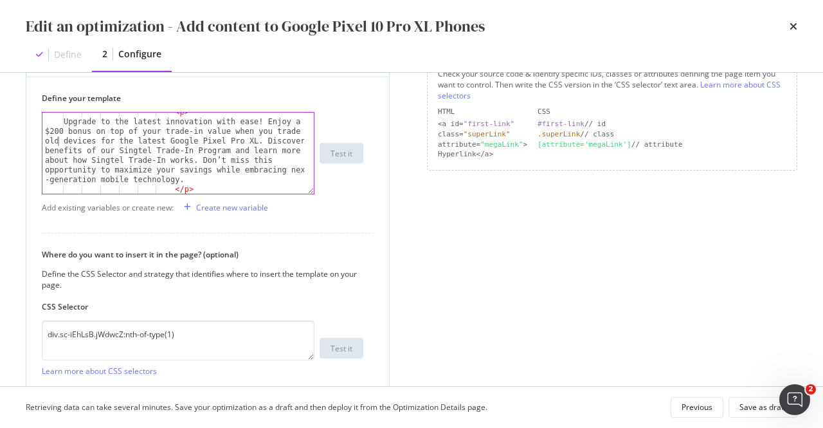
scroll to position [0, 42]
click at [208, 138] on div "< p > Upgrade to the latest innovation with ease! Enjoy a $200 bonus on top of …" at bounding box center [173, 157] width 263 height 101
click at [129, 150] on div "< p > Upgrade to the latest innovation with ease! Enjoy a $200 bonus on top of …" at bounding box center [173, 157] width 263 height 101
paste textarea "<a href="https://www.singtel.com/personal/products-services/mobile/trade-in">Si…"
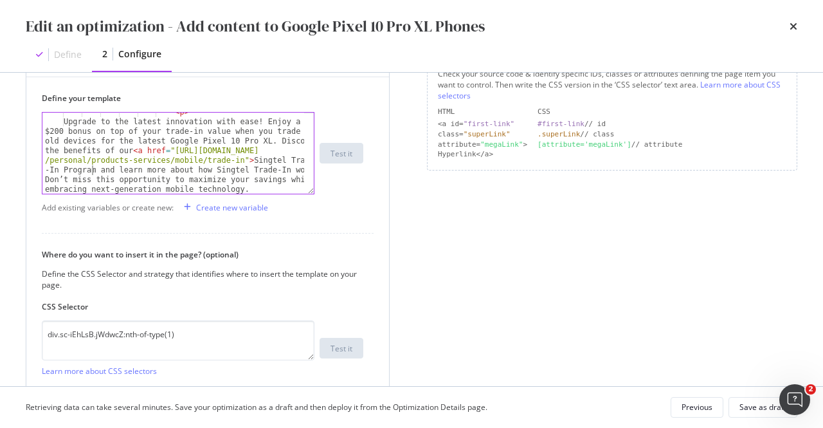
click at [91, 169] on div "< p > Upgrade to the latest innovation with ease! Enjoy a $200 bonus on top of …" at bounding box center [173, 157] width 263 height 101
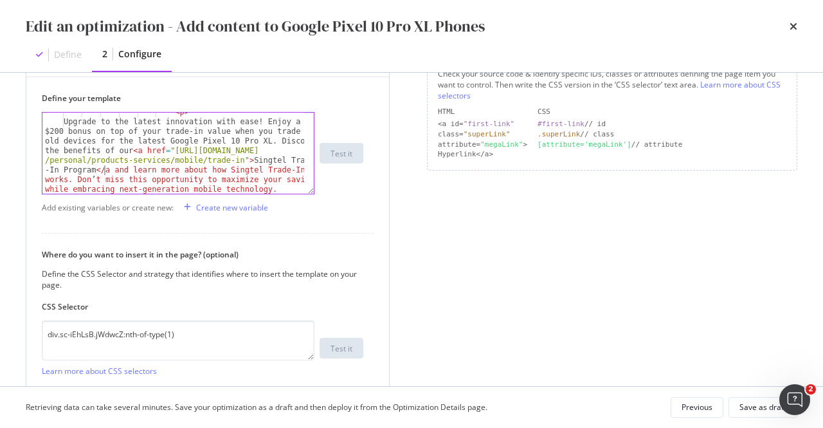
scroll to position [0, 107]
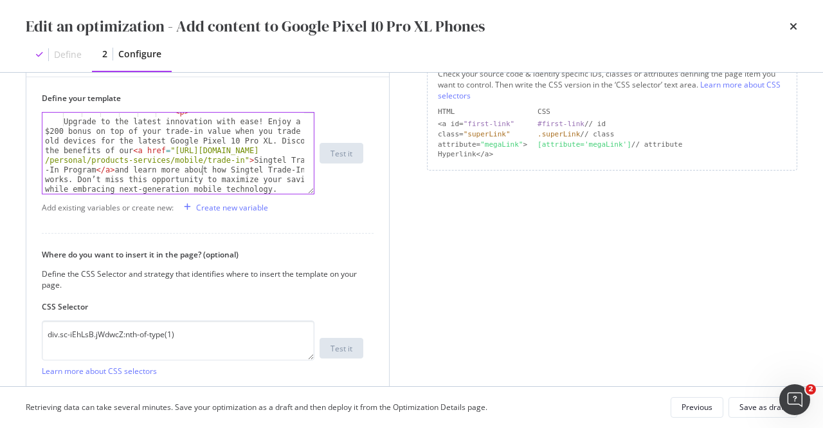
click at [201, 169] on div "< p > Upgrade to the latest innovation with ease! Enjoy a $200 bonus on top of …" at bounding box center [173, 157] width 263 height 101
paste textarea "<a href="https://www.singtel.com/personal/singtel-blog/singtel-trade-in">ho"
type textarea "Upgrade to the latest innovation with ease! Enjoy a $200 bonus on top of your t…"
click at [112, 189] on div "< p > Upgrade to the latest innovation with ease! Enjoy a $200 bonus on top of …" at bounding box center [173, 201] width 263 height 188
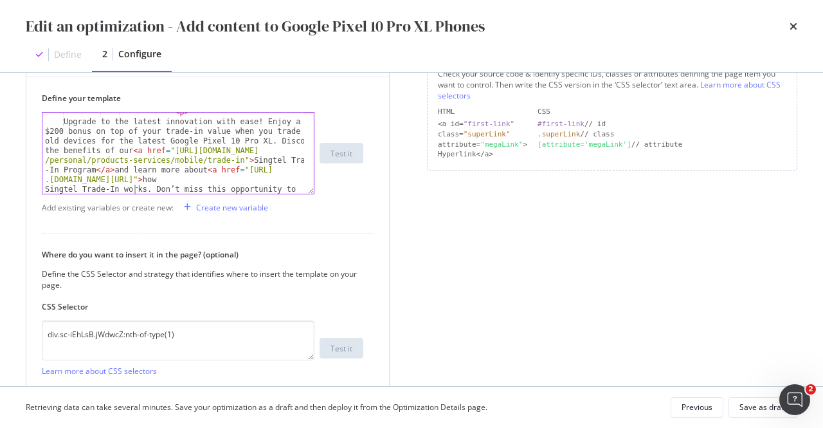
click at [136, 187] on div "< p > Upgrade to the latest innovation with ease! Enjoy a $200 bonus on top of …" at bounding box center [173, 201] width 263 height 188
click at [138, 188] on div "< p > Upgrade to the latest innovation with ease! Enjoy a $200 bonus on top of …" at bounding box center [173, 201] width 263 height 188
type textarea "</a>"
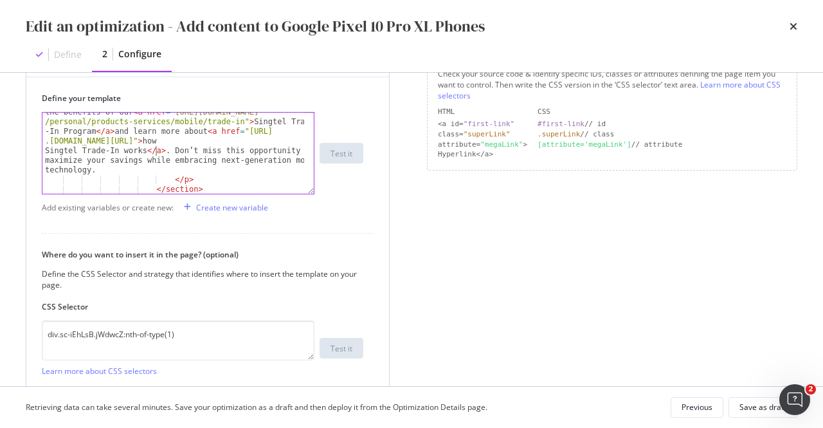
scroll to position [188, 0]
click at [175, 167] on div "Upgrade to the latest innovation with ease! Enjoy a $200 bonus on top of your t…" at bounding box center [173, 172] width 263 height 188
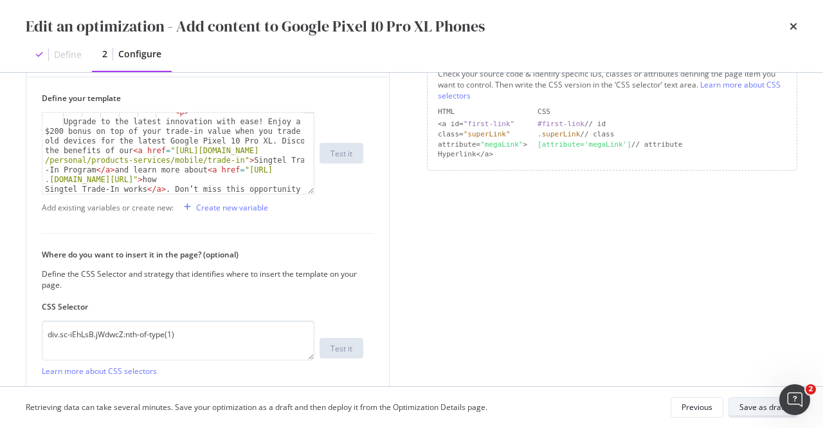
click at [747, 410] on div "Save as draft" at bounding box center [763, 406] width 47 height 11
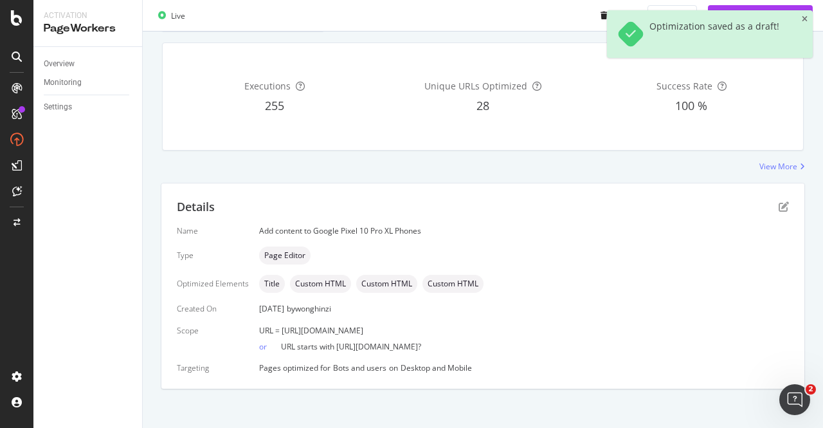
scroll to position [189, 0]
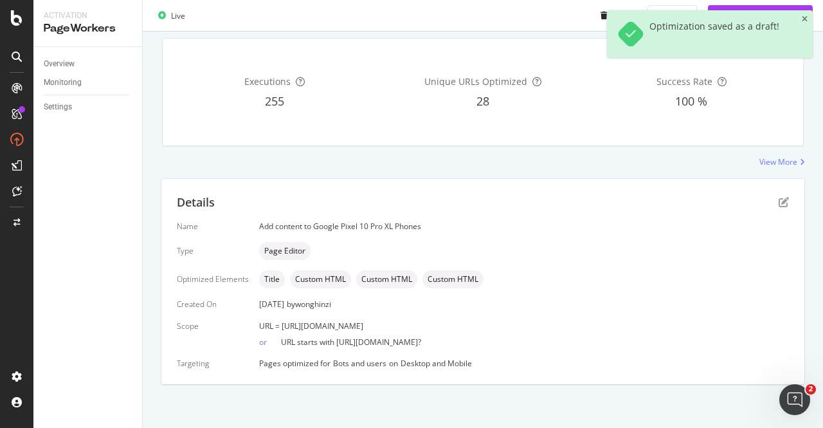
drag, startPoint x: 491, startPoint y: 323, endPoint x: 279, endPoint y: 325, distance: 211.6
click at [279, 325] on div "URL = https://shop.singtel.com/phones/google-pixel-10-pro-xl" at bounding box center [524, 325] width 530 height 11
copy span "https://shop.singtel.com/phones/google-pixel-10-pro-xl"
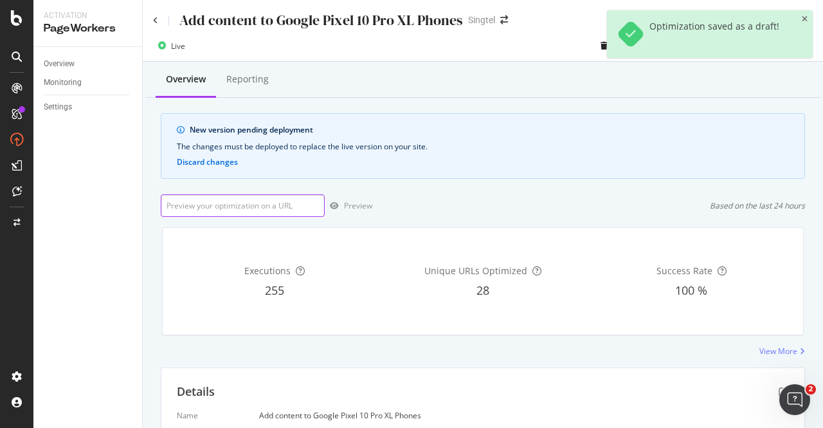
click at [283, 208] on input "url" at bounding box center [243, 205] width 164 height 23
paste input "https://shop.singtel.com/phones/google-pixel-10-pro-xl"
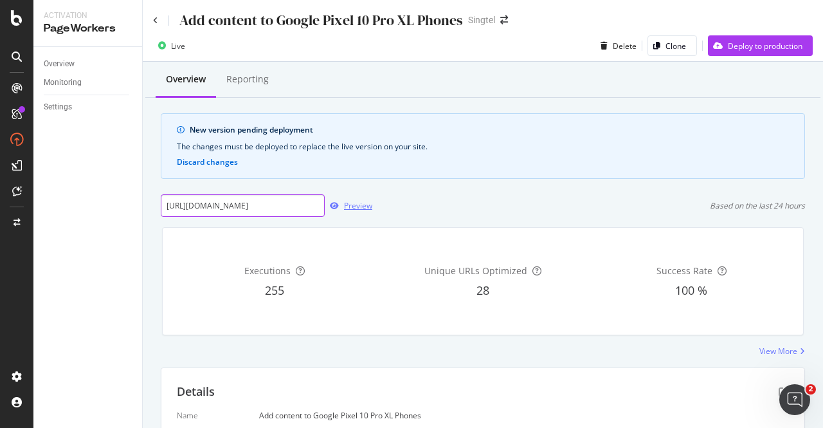
type input "https://shop.singtel.com/phones/google-pixel-10-pro-xl"
click at [358, 200] on div "Preview" at bounding box center [358, 205] width 28 height 11
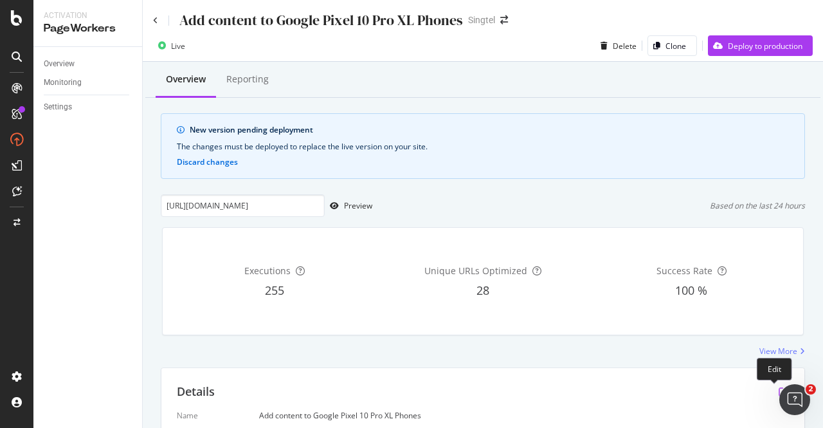
click at [779, 390] on icon "pen-to-square" at bounding box center [784, 391] width 10 height 10
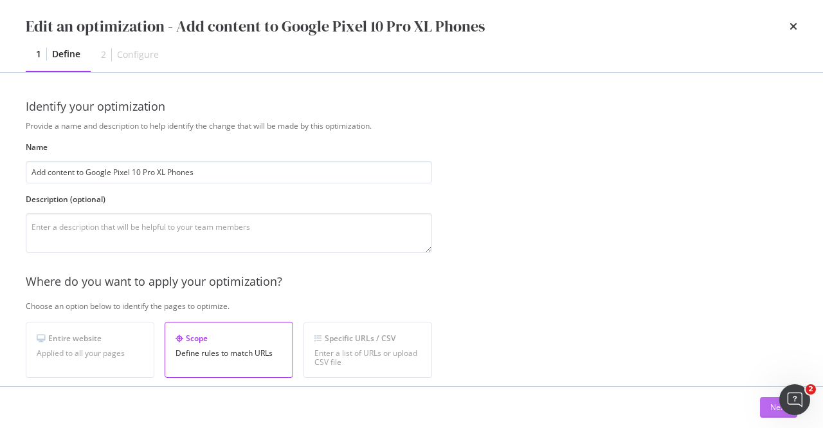
click at [763, 414] on button "Next" at bounding box center [778, 407] width 37 height 21
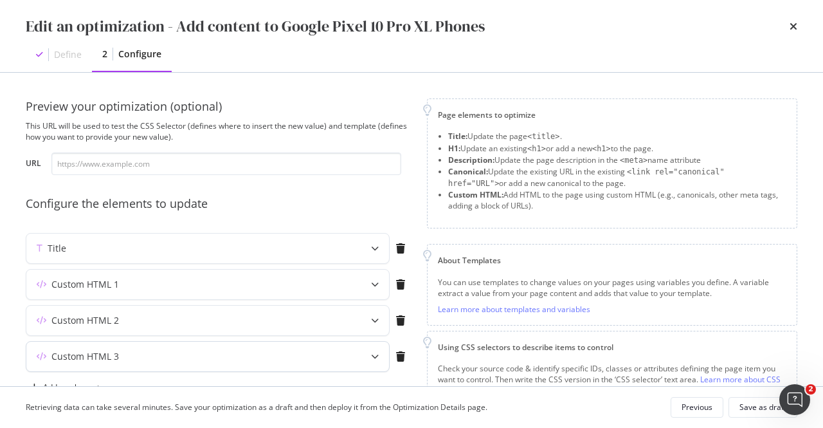
click at [316, 354] on div "Custom HTML 3" at bounding box center [182, 356] width 312 height 13
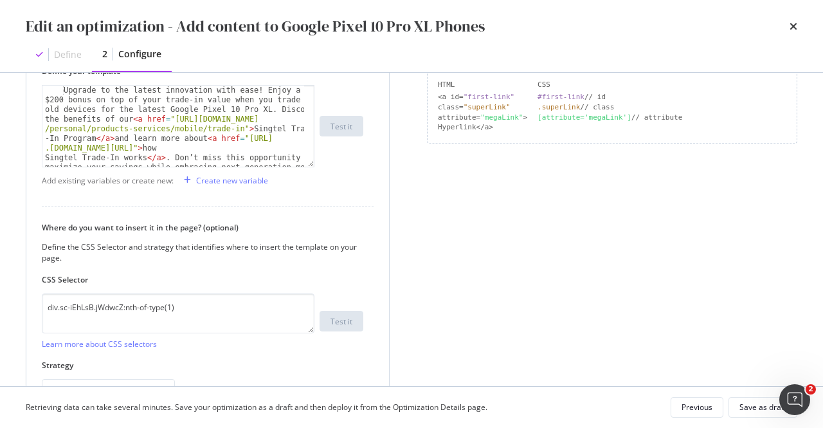
scroll to position [154, 0]
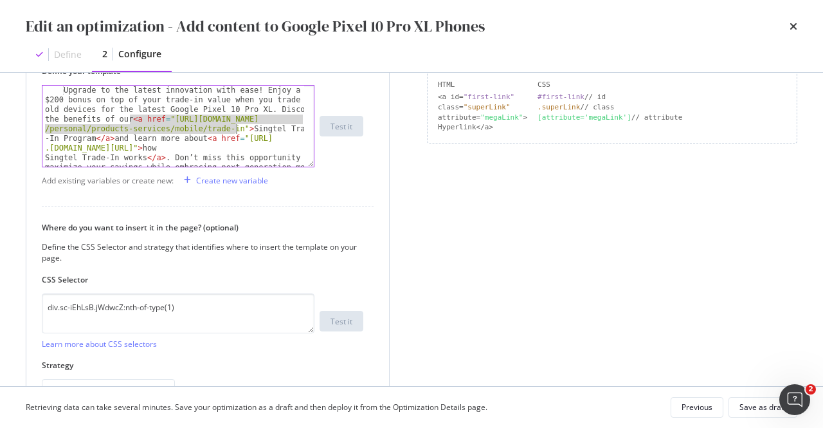
drag, startPoint x: 130, startPoint y: 118, endPoint x: 237, endPoint y: 125, distance: 107.0
click at [237, 125] on div "Upgrade to the latest innovation with ease! Enjoy a $200 bonus on top of your t…" at bounding box center [173, 223] width 263 height 275
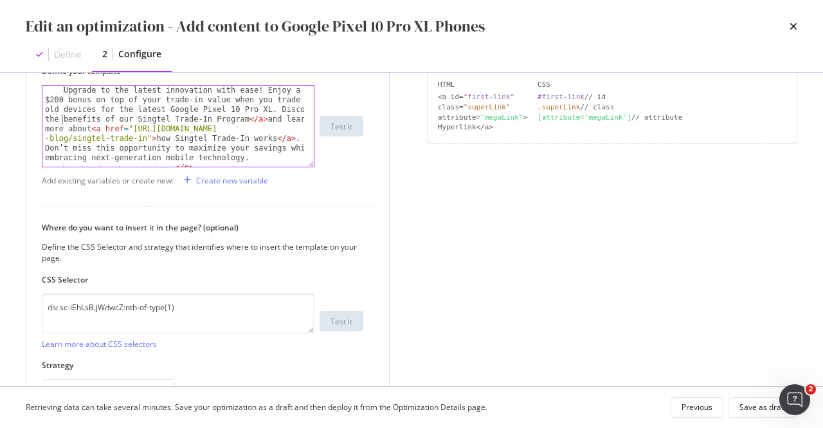
click at [63, 115] on div "Upgrade to the latest innovation with ease! Enjoy a $200 bonus on top of your t…" at bounding box center [173, 170] width 263 height 169
paste textarea "<a href="https://www.singtel.com/personal/products-services/mobile/trade-in">be…"
type textarea "Upgrade to the latest innovation with ease! Enjoy a $200 bonus on top of your t…"
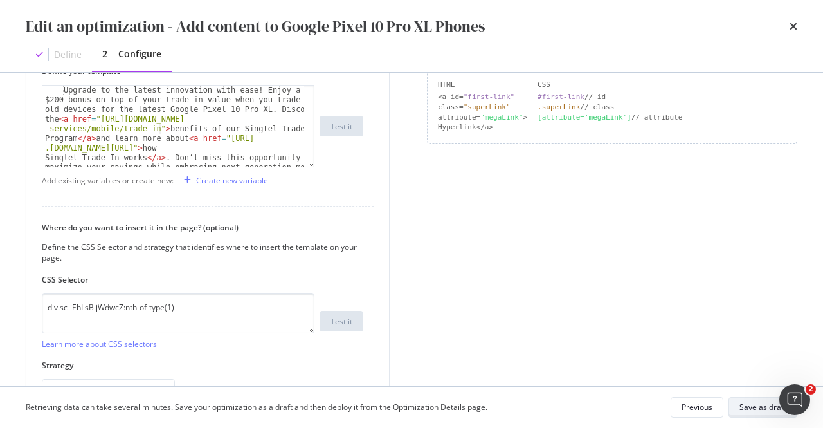
click at [750, 408] on div "Save as draft" at bounding box center [763, 406] width 47 height 11
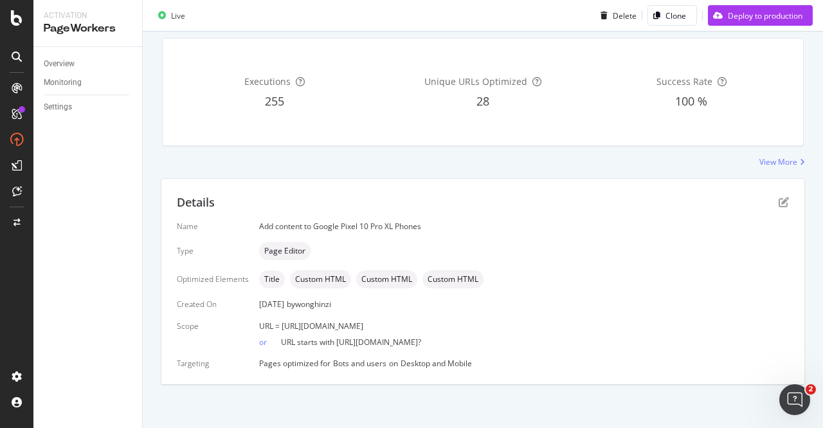
scroll to position [0, 0]
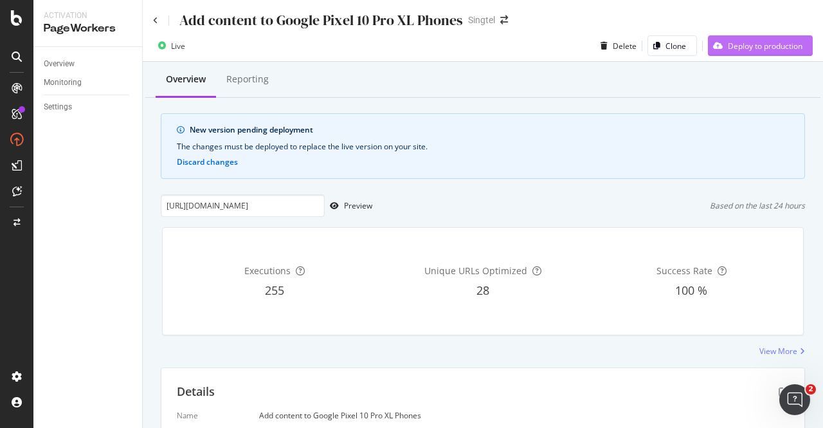
click at [778, 51] on div "Deploy to production" at bounding box center [765, 46] width 75 height 11
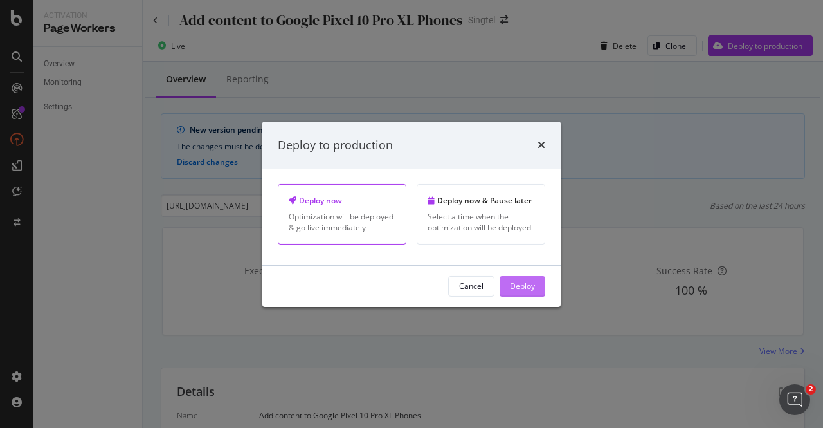
click at [542, 289] on button "Deploy" at bounding box center [523, 286] width 46 height 21
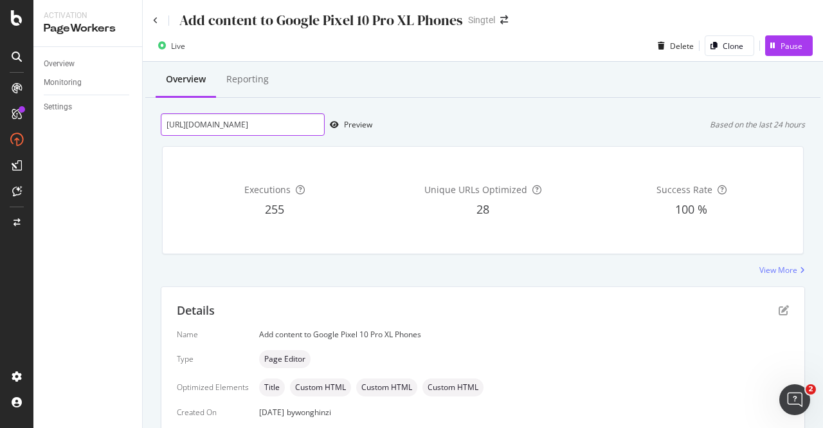
click at [235, 127] on input "https://shop.singtel.com/phones/google-pixel-10-pro-xl" at bounding box center [243, 124] width 164 height 23
click at [156, 21] on icon at bounding box center [155, 21] width 5 height 8
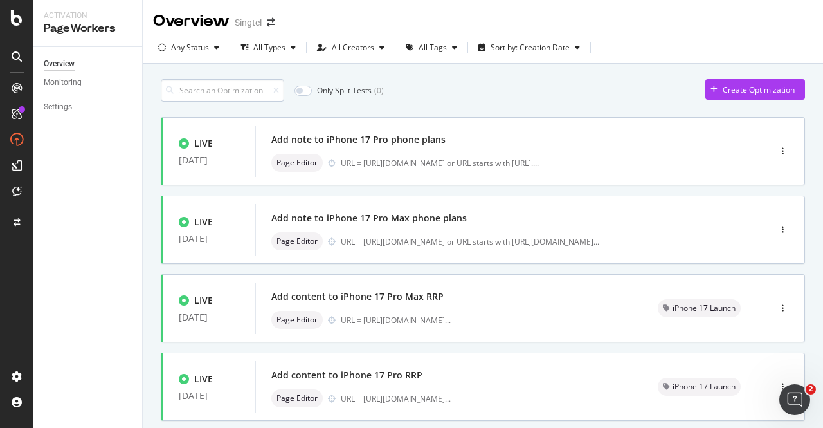
click at [255, 91] on input at bounding box center [222, 90] width 123 height 23
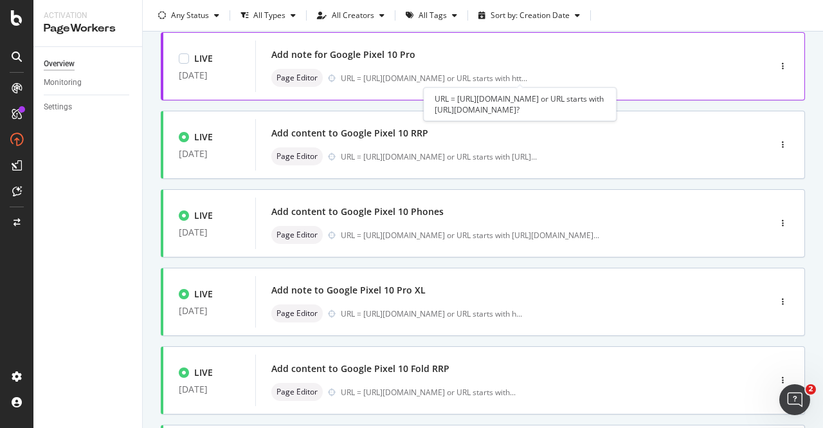
scroll to position [193, 0]
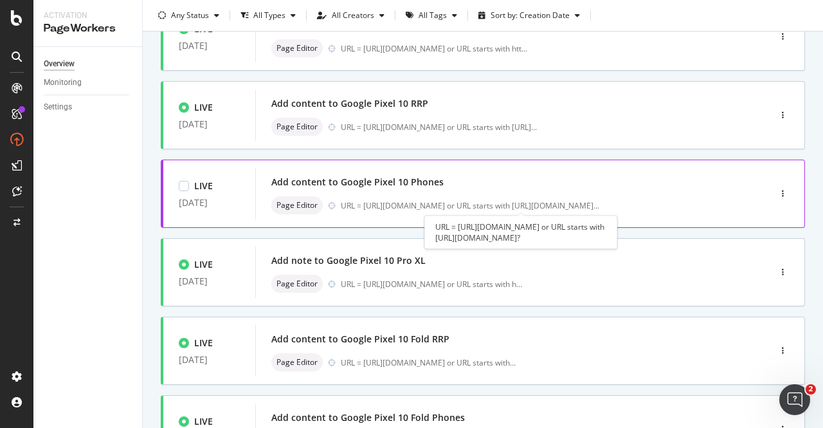
click at [416, 201] on div "URL = https://shop.singtel.com/phones/google-pixel-10 or URL starts with https:…" at bounding box center [470, 205] width 259 height 11
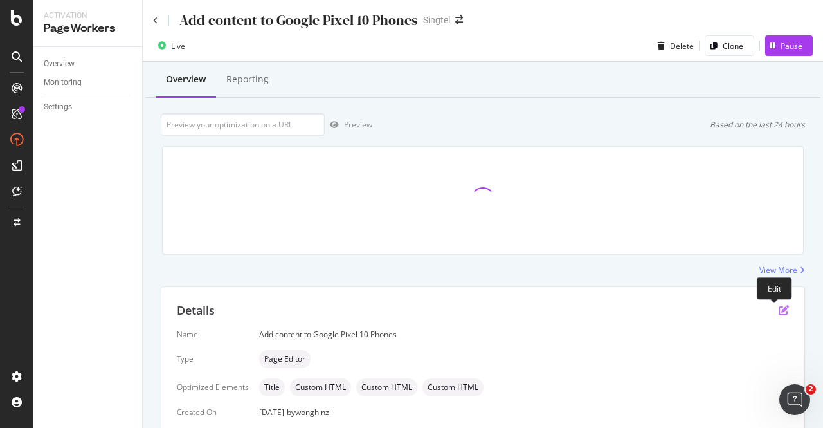
click at [779, 310] on icon "pen-to-square" at bounding box center [784, 310] width 10 height 10
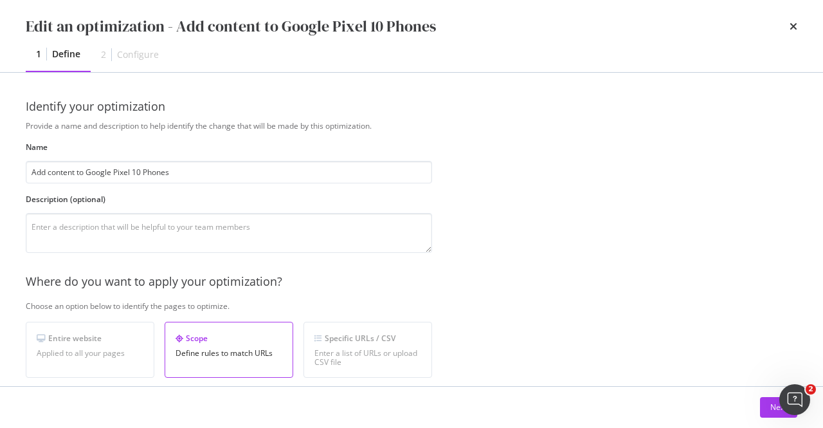
scroll to position [257, 0]
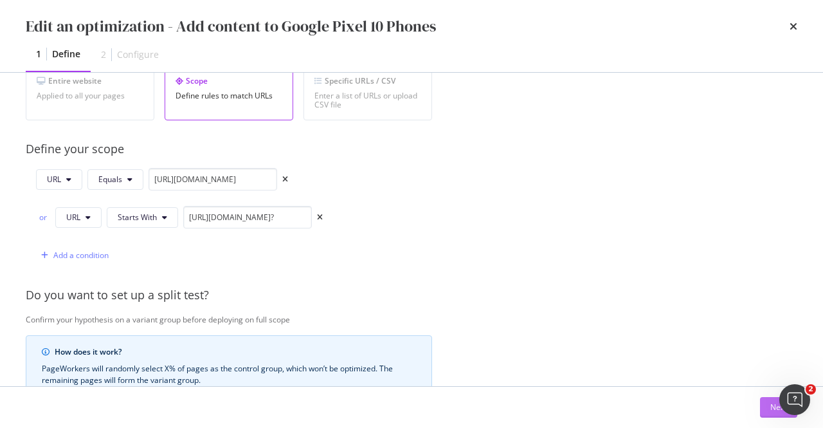
click at [764, 408] on button "Next" at bounding box center [778, 407] width 37 height 21
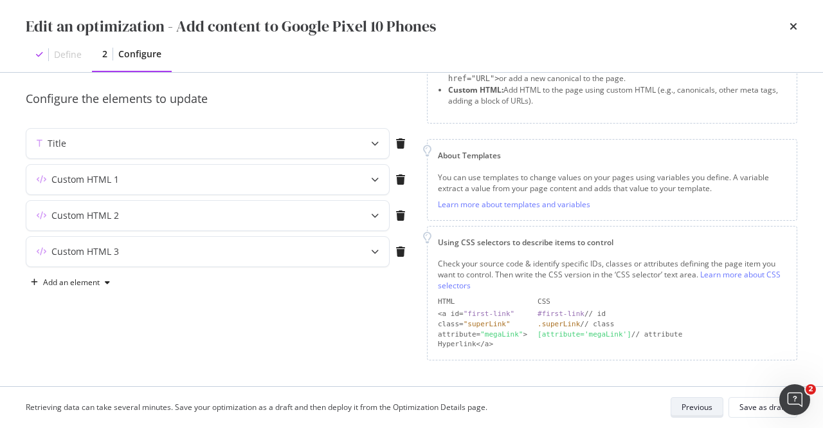
scroll to position [102, 0]
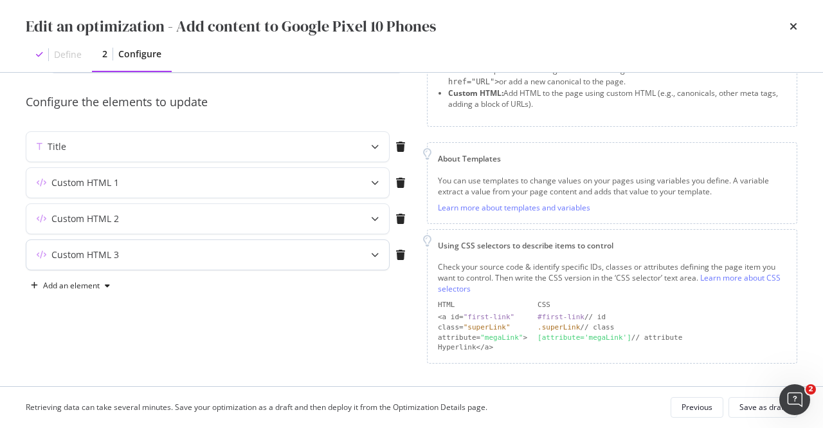
click at [228, 261] on div "Custom HTML 3" at bounding box center [207, 255] width 363 height 30
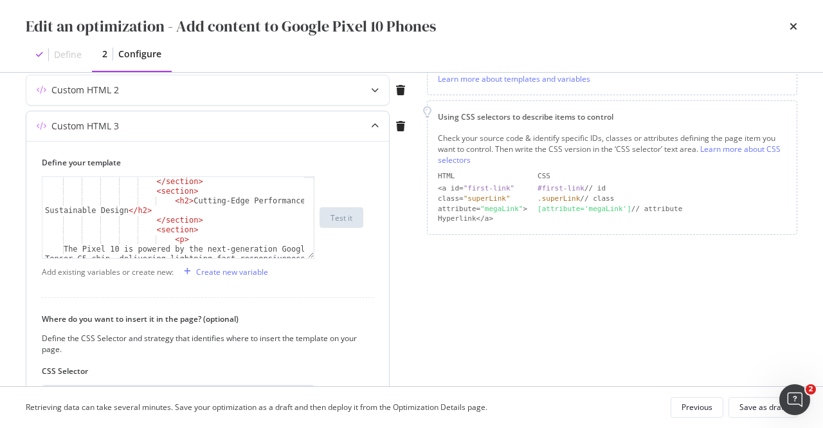
scroll to position [193, 0]
click at [144, 189] on div "</ section > < section > < h2 > Cutting-Edge Performance and Sustainable Design…" at bounding box center [173, 271] width 263 height 188
click at [147, 190] on div "</ section > < section > < h2 > Cutting-Edge Performance and Sustainable Design…" at bounding box center [173, 271] width 263 height 188
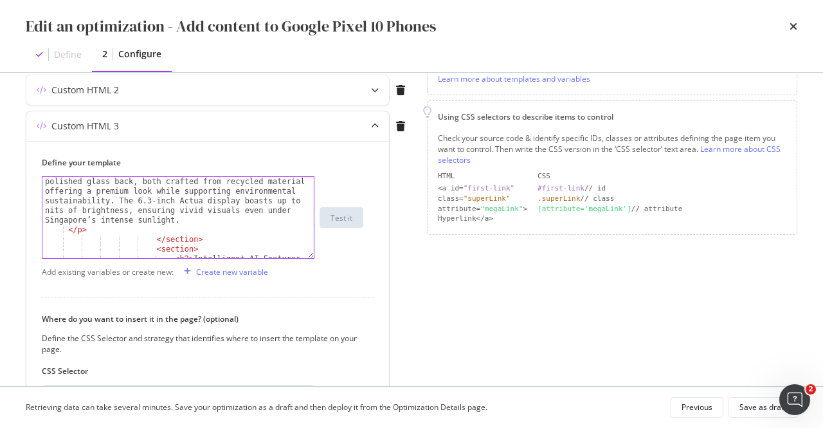
scroll to position [347, 0]
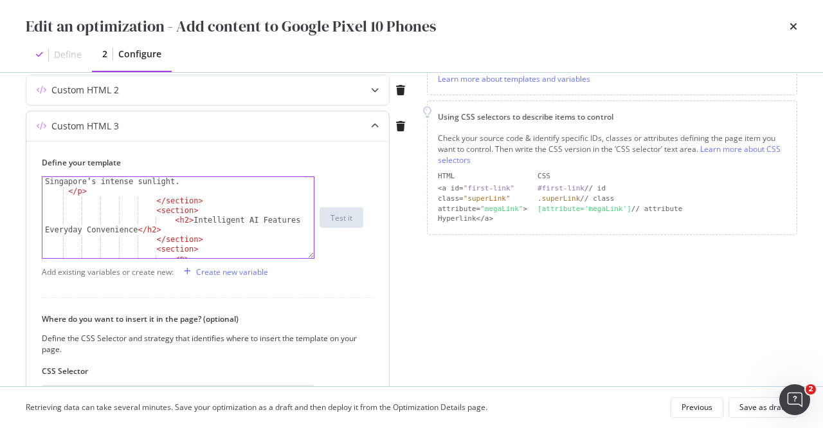
click at [202, 197] on div "The Pixel 10 is powered by the next-generation Google Tensor G5 chip, deliverin…" at bounding box center [173, 227] width 263 height 275
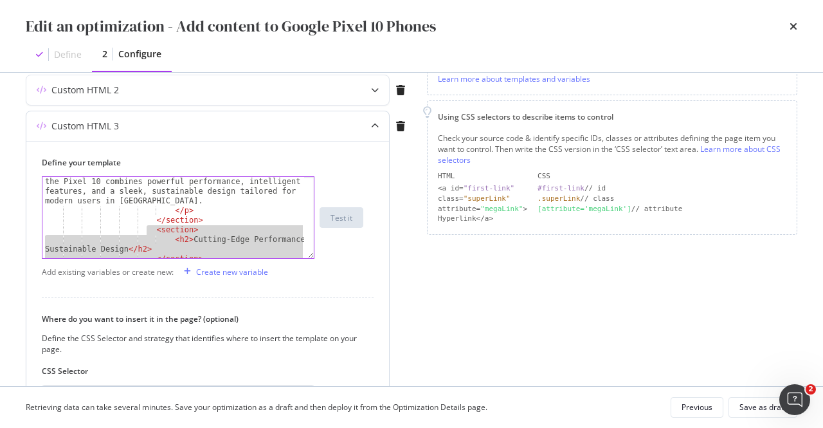
scroll to position [154, 0]
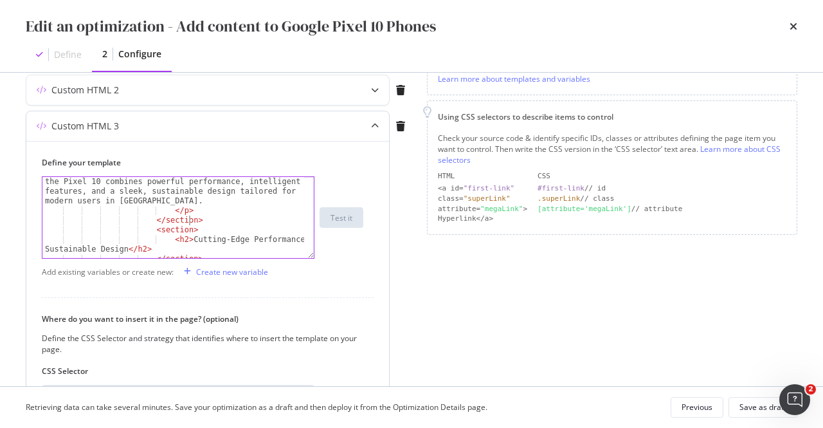
click at [208, 223] on div "Experience the future of mobile technology with the Google Pixel 10, now availa…" at bounding box center [173, 222] width 263 height 149
type textarea "</section>"
paste textarea "</section>"
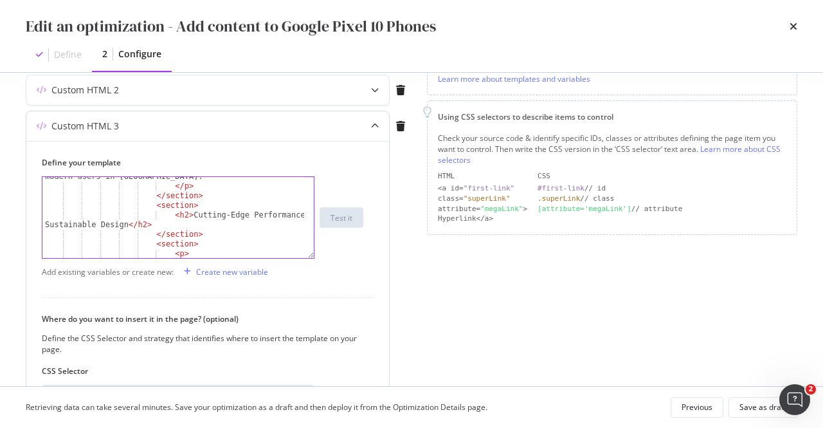
scroll to position [179, 0]
drag, startPoint x: 144, startPoint y: 236, endPoint x: 196, endPoint y: 241, distance: 51.7
click at [196, 241] on div "Experience the future of mobile technology with the Google Pixel 10, now availa…" at bounding box center [173, 241] width 263 height 236
type textarea "</section> <section>"
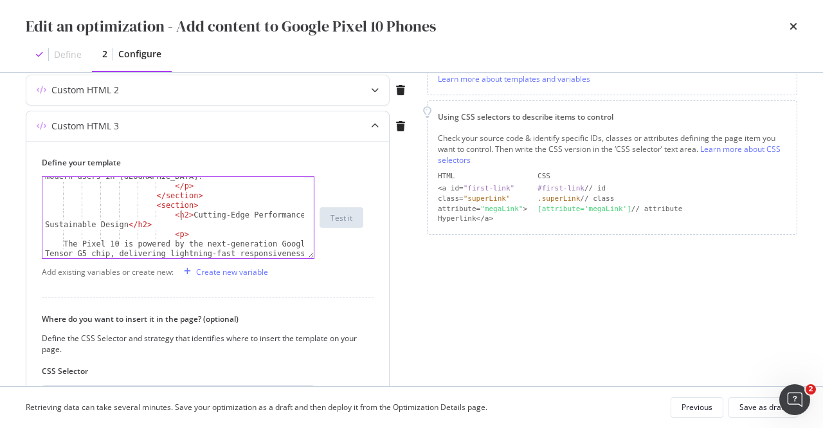
click at [180, 218] on div "Experience the future of mobile technology with the Google Pixel 10, now availa…" at bounding box center [173, 241] width 263 height 236
drag, startPoint x: 180, startPoint y: 214, endPoint x: 121, endPoint y: 223, distance: 59.8
click at [121, 223] on div "Experience the future of mobile technology with the Google Pixel 10, now availa…" at bounding box center [173, 241] width 263 height 236
paste textarea "Unlock Extra Value with Our Trade-In Bonus"
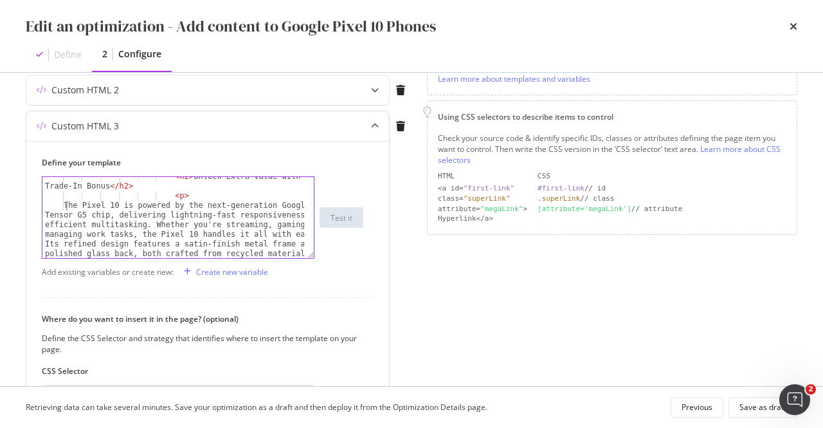
click at [69, 201] on div "< h2 > Unlock Extra Value with Our Trade-In Bonus </ h2 > < p > The Pixel 10 is…" at bounding box center [173, 270] width 263 height 197
type textarea "The Pixel 10 is powered by the next-generation Google Tensor G5 chip, deliverin…"
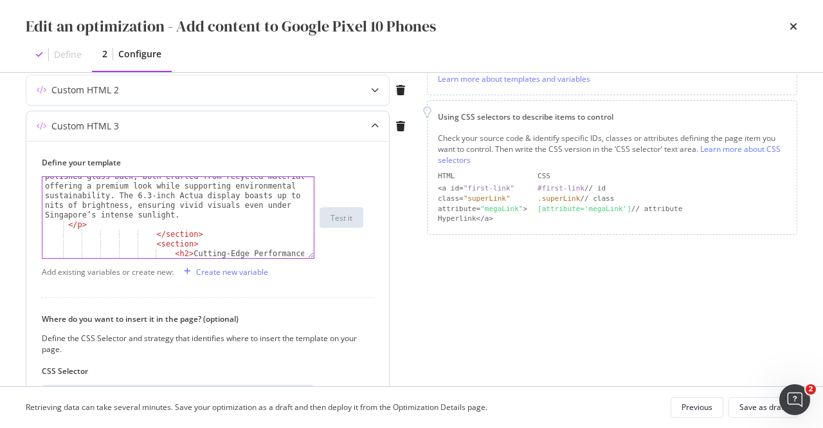
scroll to position [295, 0]
click at [190, 212] on div "The Pixel 10 is powered by the next-generation Google Tensor G5 chip, deliverin…" at bounding box center [173, 221] width 263 height 197
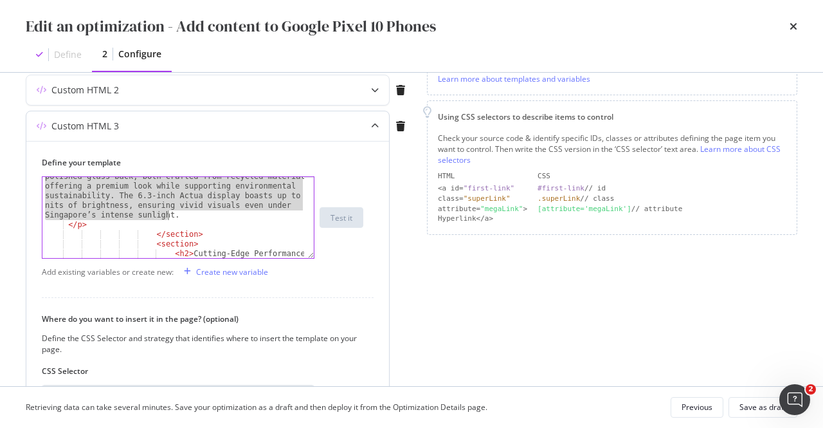
paste textarea "Upgrade smarter and save more! Get an additional $100 on top of your trade-in v…"
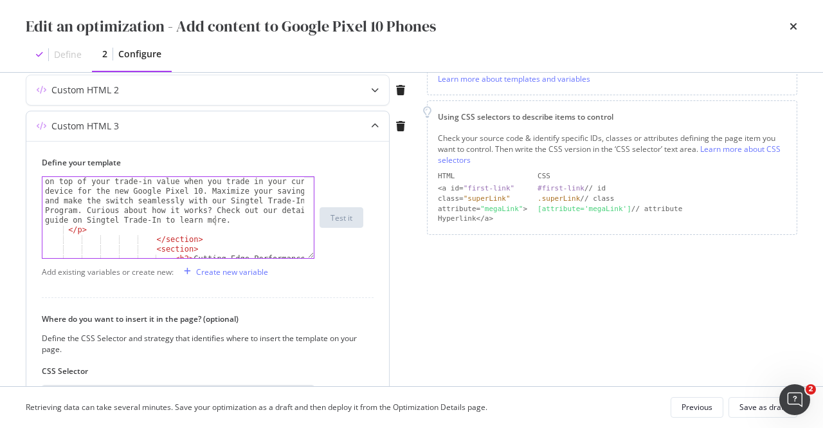
scroll to position [212, 0]
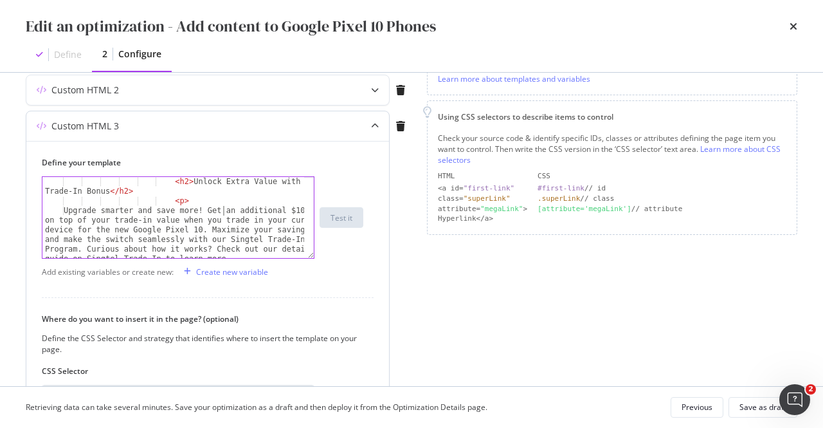
click at [223, 210] on div "< h2 > Unlock Extra Value with Our Trade-In Bonus </ h2 > < p > Upgrade smarter…" at bounding box center [173, 232] width 263 height 111
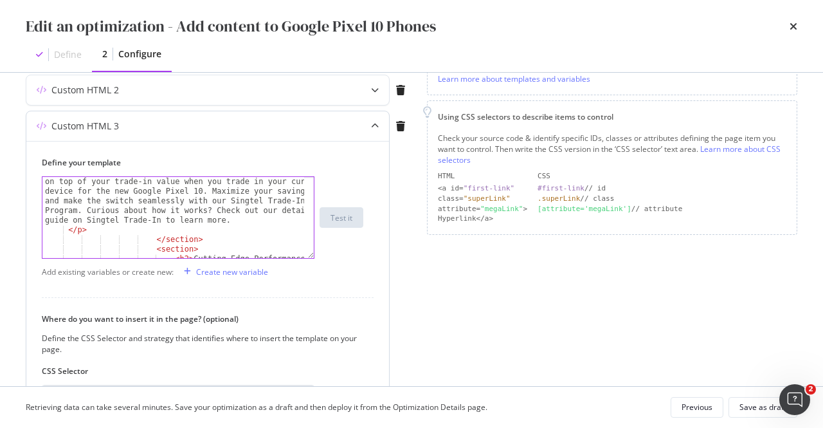
scroll to position [251, 0]
click at [206, 199] on div "Upgrade smarter and save more! Get an additional $100 on top of your trade-in v…" at bounding box center [173, 246] width 263 height 159
click at [278, 199] on div "Upgrade smarter and save more! Get an additional $100 on top of your trade-in v…" at bounding box center [173, 246] width 263 height 159
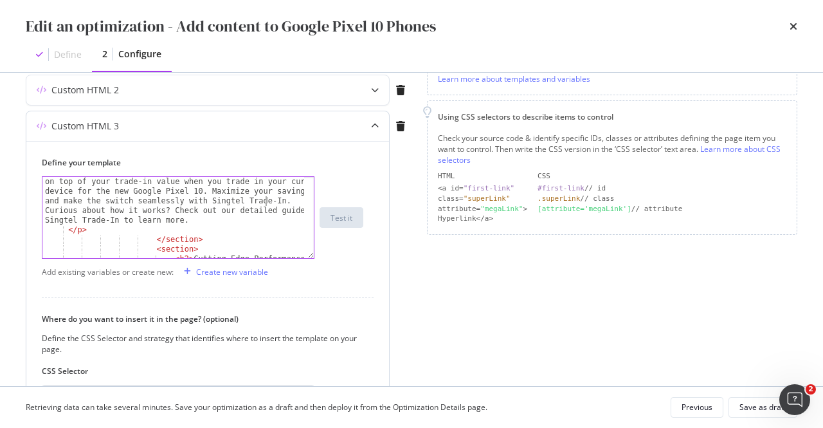
click at [197, 200] on div "Upgrade smarter and save more! Get an additional $100 on top of your trade-in v…" at bounding box center [173, 246] width 263 height 159
paste textarea "<a href="https://www.singtel.com/personal/products-services/mobile/trade-in">"
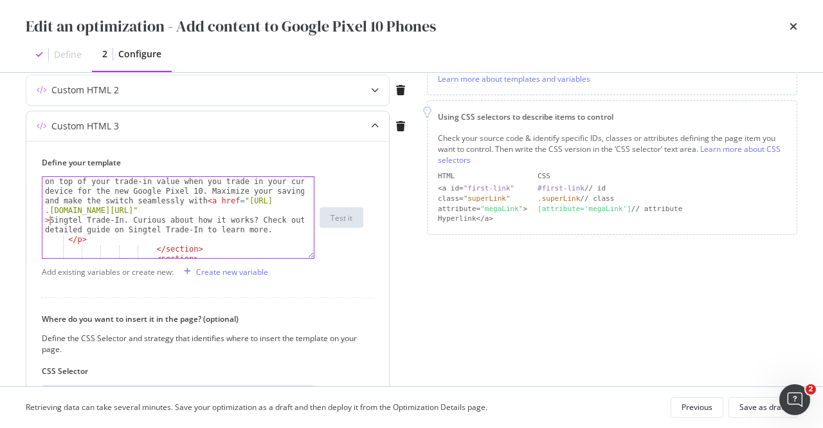
click at [117, 221] on div "Upgrade smarter and save more! Get an additional $100 on top of your trade-in v…" at bounding box center [173, 251] width 263 height 169
click at [62, 228] on div "Upgrade smarter and save more! Get an additional $100 on top of your trade-in v…" at bounding box center [173, 251] width 263 height 169
type textarea "Upgrade smarter and save more! Get an additional $100 on top of your trade-in v…"
paste textarea "Cursor at row 19"
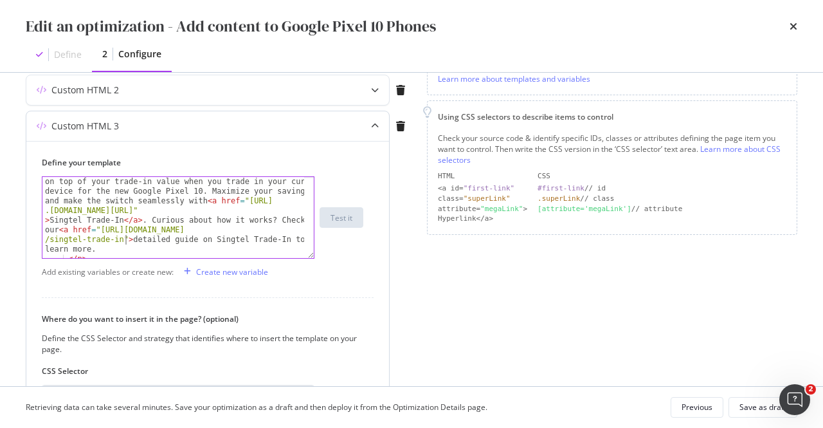
scroll to position [0, 0]
click at [269, 240] on div "Upgrade smarter and save more! Get an additional $100 on top of your trade-in v…" at bounding box center [173, 256] width 263 height 178
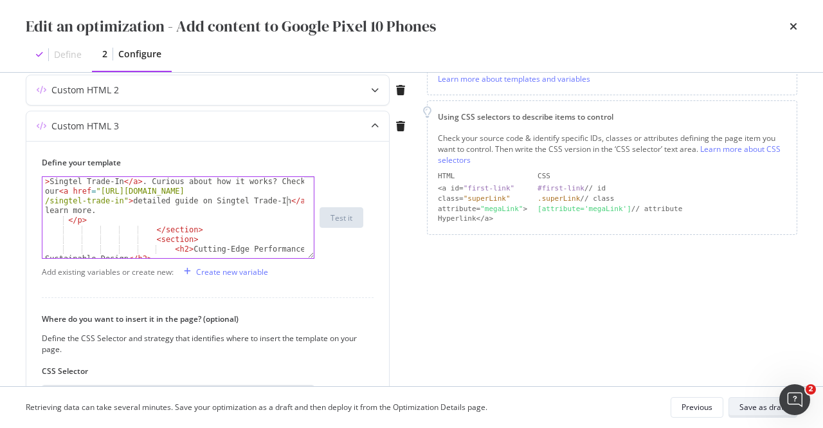
type textarea "</a>"
click at [743, 408] on div "Save as draft" at bounding box center [763, 406] width 47 height 11
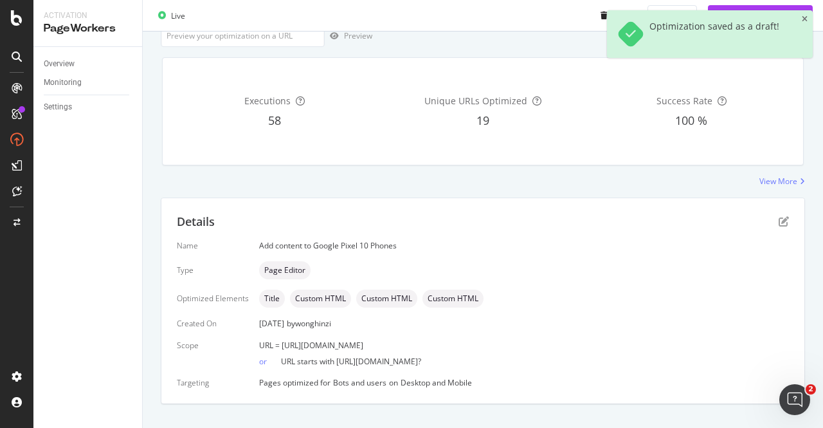
scroll to position [189, 0]
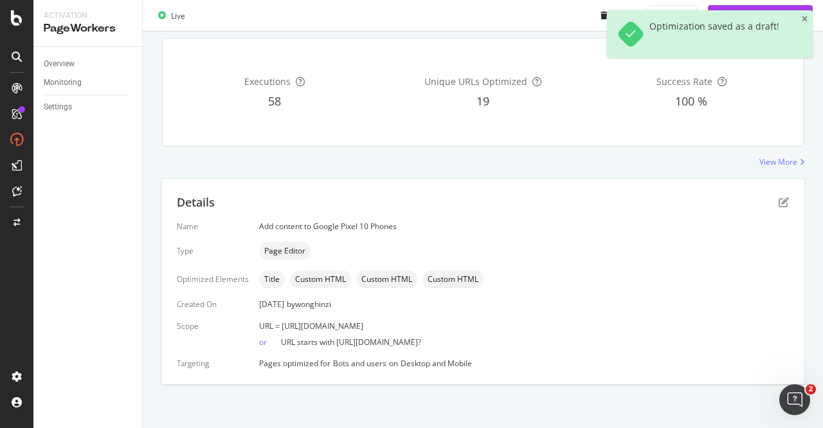
drag, startPoint x: 497, startPoint y: 326, endPoint x: 279, endPoint y: 320, distance: 217.5
click at [279, 320] on div "URL = https://shop.singtel.com/phones/google-pixel-10" at bounding box center [524, 325] width 530 height 11
copy span "https://shop.singtel.com/phones/google-pixel-10"
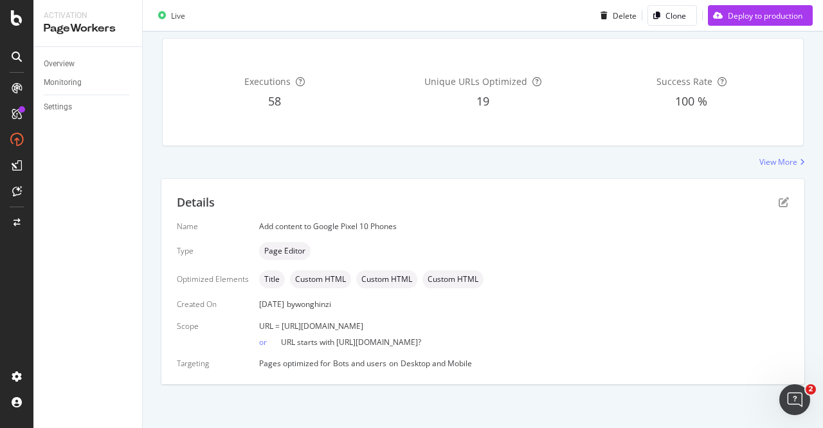
scroll to position [0, 0]
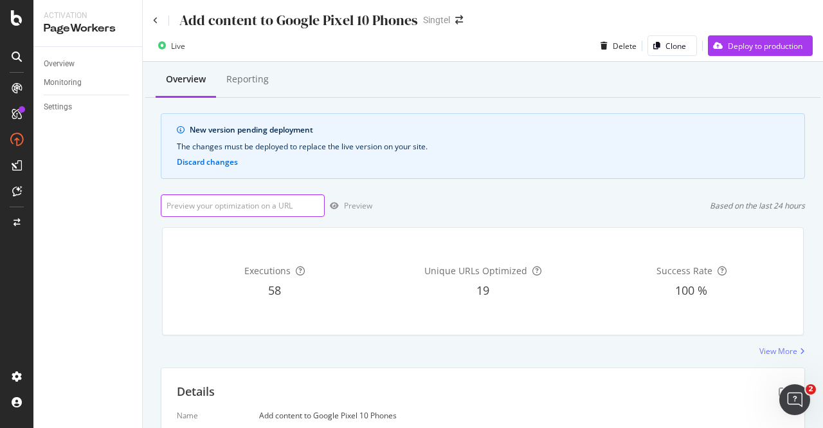
click at [264, 210] on input "url" at bounding box center [243, 205] width 164 height 23
paste input "https://shop.singtel.com/phones/google-pixel-10"
type input "https://shop.singtel.com/phones/google-pixel-10"
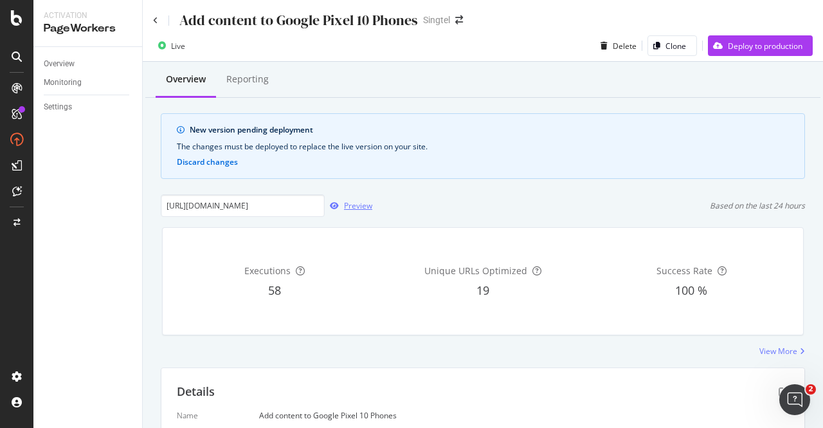
click at [346, 206] on div "Preview" at bounding box center [358, 205] width 28 height 11
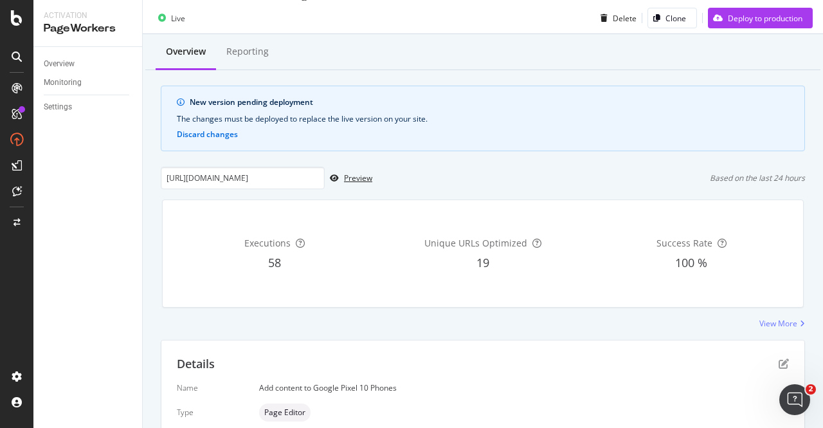
scroll to position [189, 0]
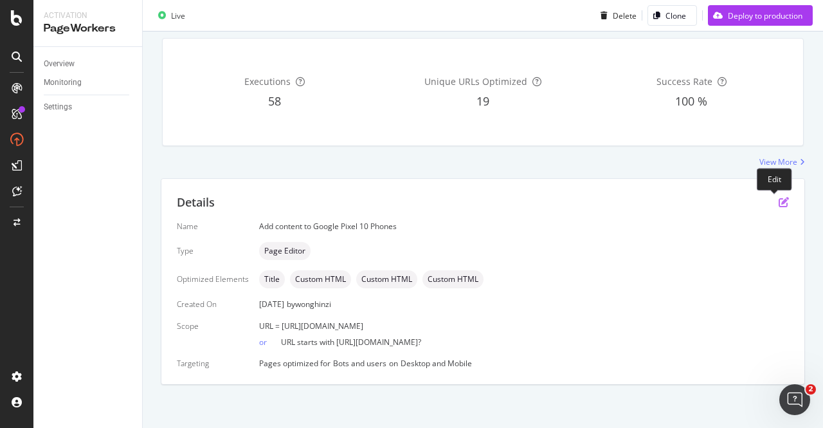
click at [779, 198] on icon "pen-to-square" at bounding box center [784, 202] width 10 height 10
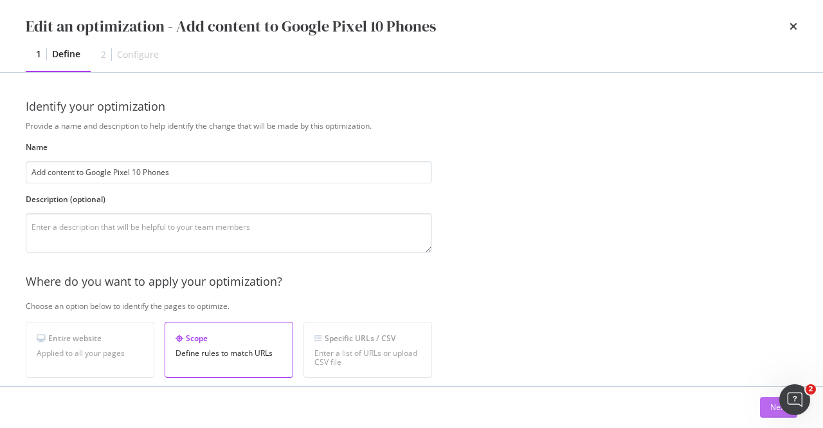
click at [767, 403] on button "Next" at bounding box center [778, 407] width 37 height 21
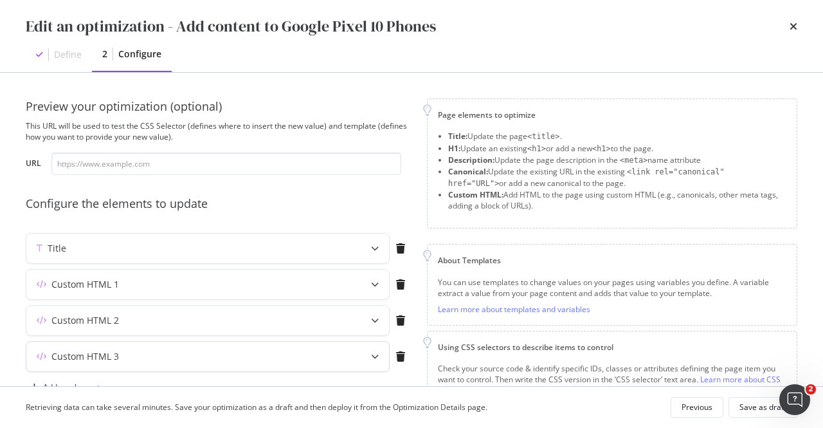
click at [262, 352] on div "Custom HTML 3" at bounding box center [182, 356] width 312 height 13
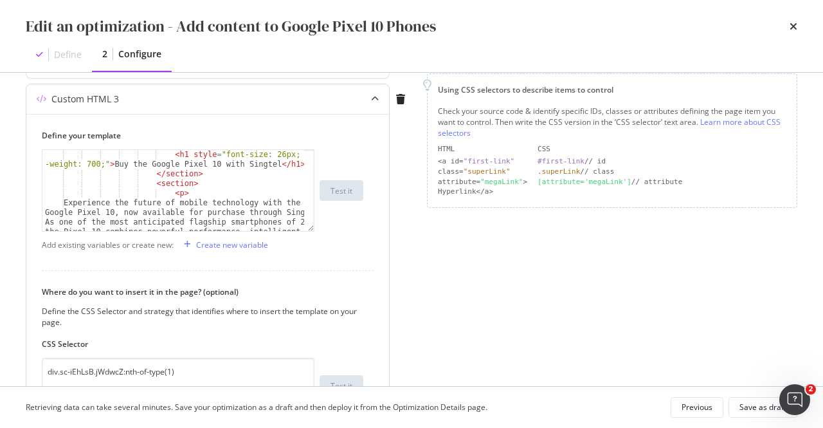
scroll to position [39, 0]
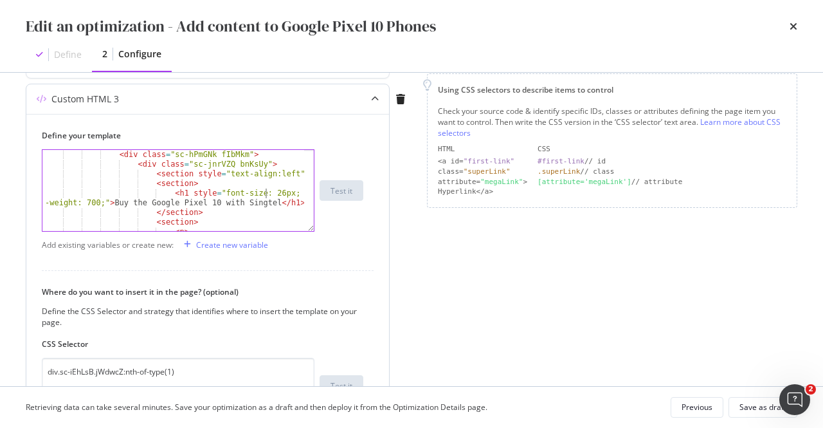
click at [265, 192] on div "< div class = "sc-hPmGNk fIbMkm" > < div class = "sc-jnrVZQ bnKsUy" > < section…" at bounding box center [173, 224] width 263 height 149
type textarea "<h1 style="font-size: 28px; font-weight: 700;">Buy the Google Pixel 10 with Sin…"
click at [756, 404] on div "Save as draft" at bounding box center [763, 406] width 47 height 11
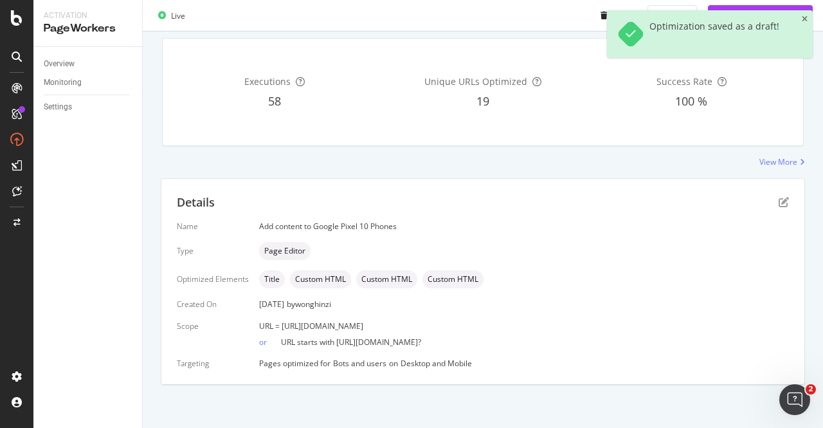
scroll to position [0, 0]
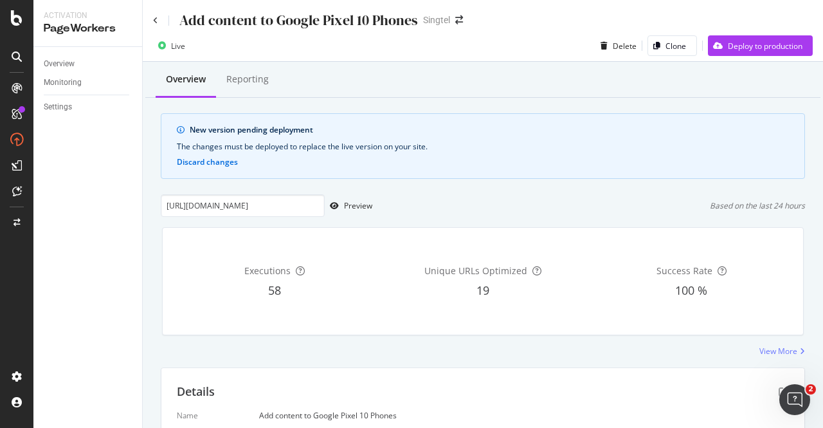
click at [805, 17] on div "Add content to Google Pixel 10 Phones Singtel" at bounding box center [483, 15] width 680 height 30
click at [346, 202] on div "Preview" at bounding box center [358, 205] width 28 height 11
click at [773, 54] on div "Deploy to production" at bounding box center [755, 45] width 95 height 19
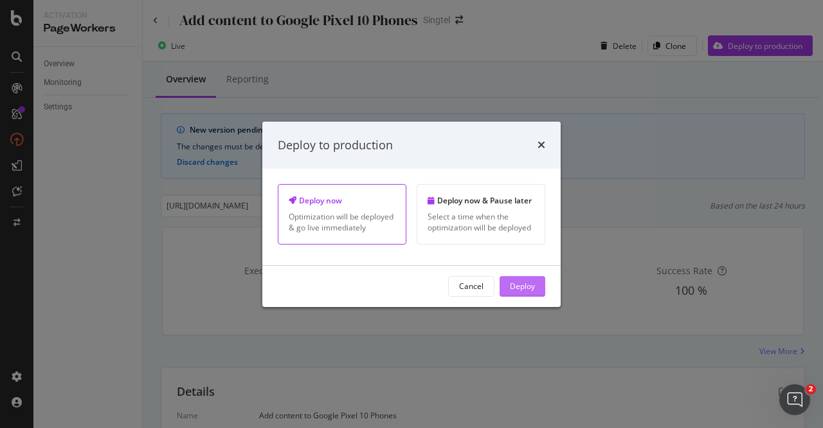
click at [533, 288] on div "Deploy" at bounding box center [522, 285] width 25 height 11
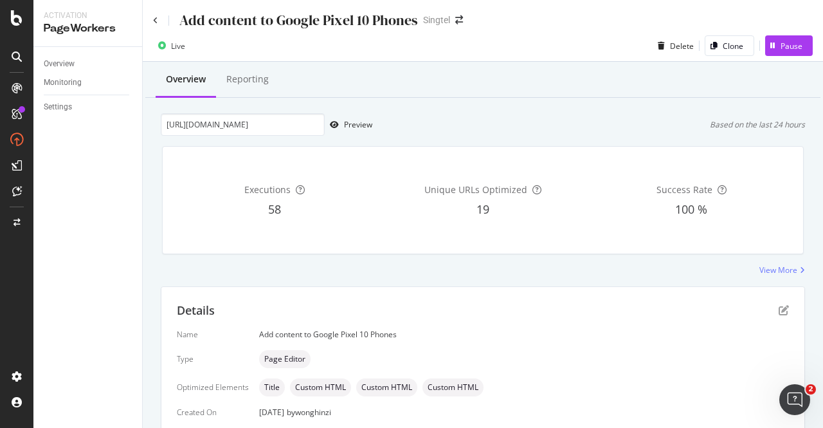
click at [159, 23] on div "Add content to Google Pixel 10 Phones" at bounding box center [285, 20] width 265 height 20
click at [157, 21] on icon at bounding box center [155, 21] width 5 height 8
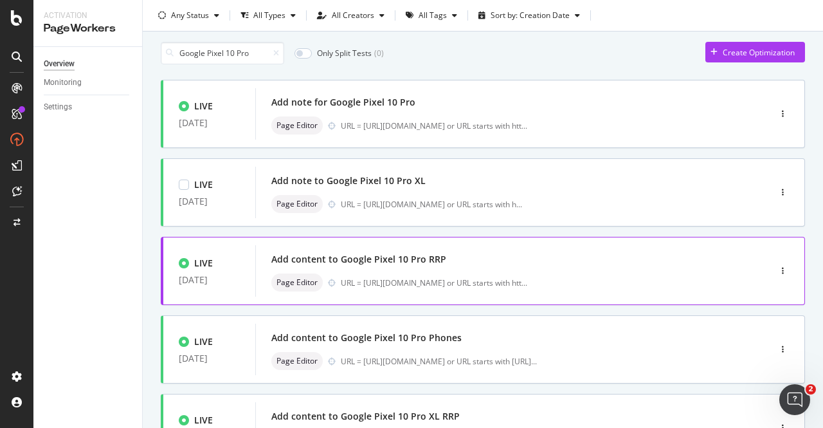
scroll to position [64, 0]
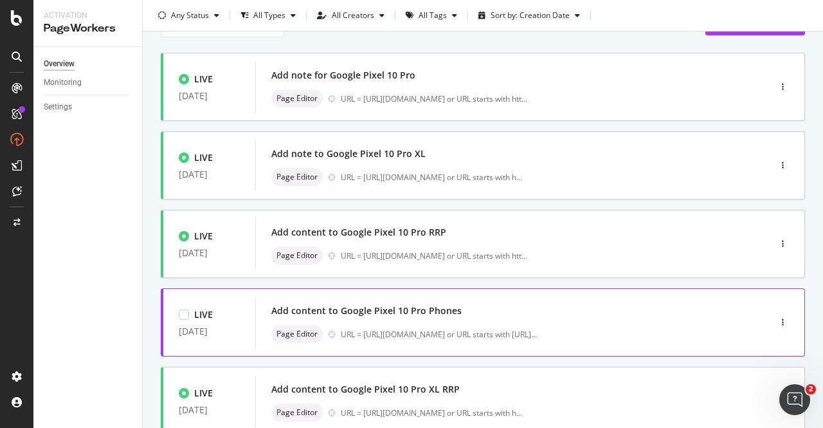
click at [387, 323] on div "Add content to Google Pixel 10 Pro Phones Page Editor URL = https://shop.singte…" at bounding box center [493, 322] width 444 height 41
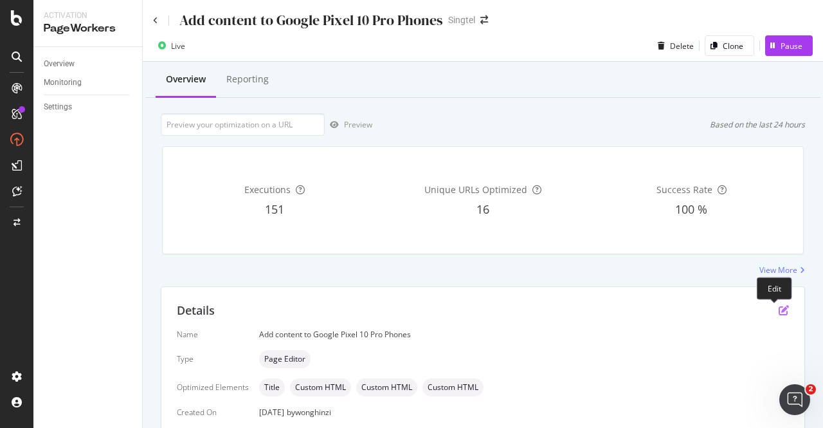
click at [779, 311] on icon "pen-to-square" at bounding box center [784, 310] width 10 height 10
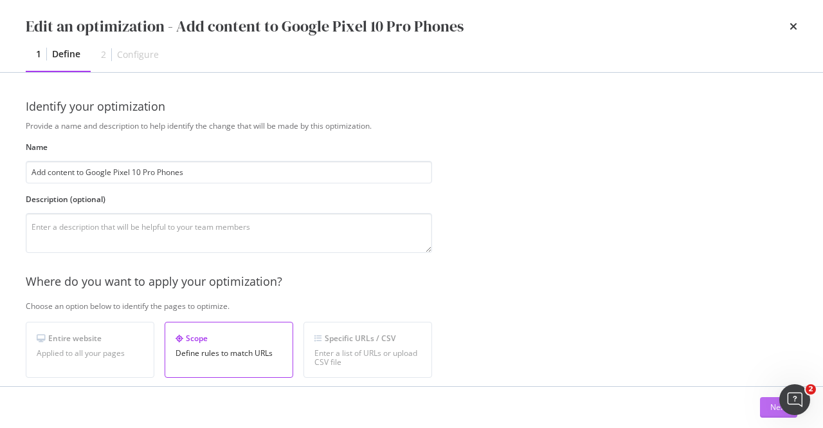
click at [770, 411] on div "Next" at bounding box center [778, 406] width 17 height 11
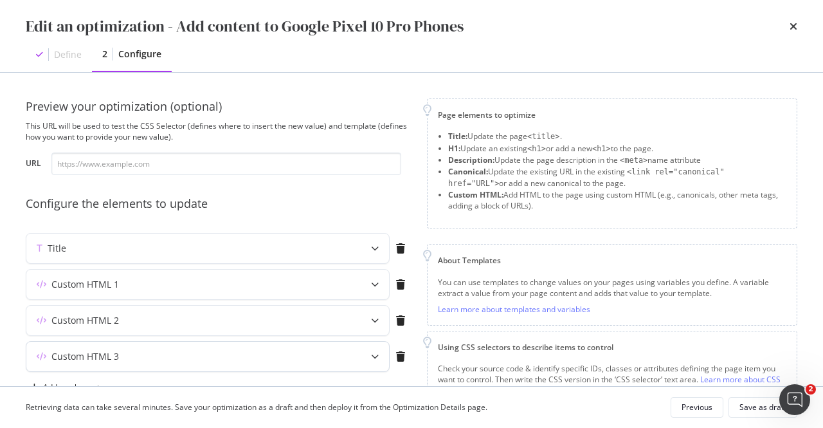
click at [328, 359] on div "Custom HTML 3" at bounding box center [182, 356] width 312 height 13
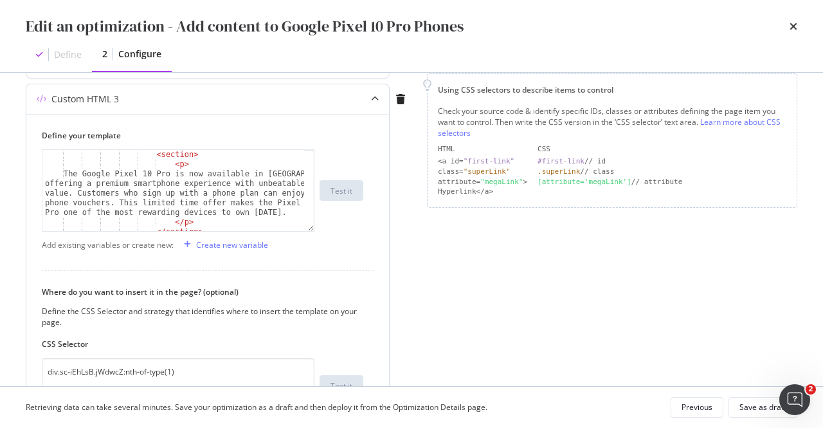
scroll to position [154, 0]
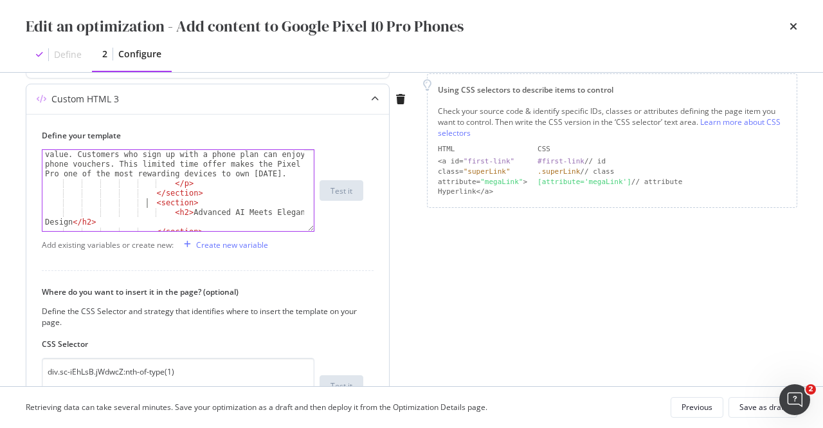
click at [148, 197] on div "The Google Pixel 10 Pro is now available in Singapore, offering a premium smart…" at bounding box center [173, 201] width 263 height 140
click at [196, 187] on div "Powered by the Google Tensor G5 chip and Gemini Nano AI , the Pixel 10 Pro deli…" at bounding box center [173, 186] width 263 height 169
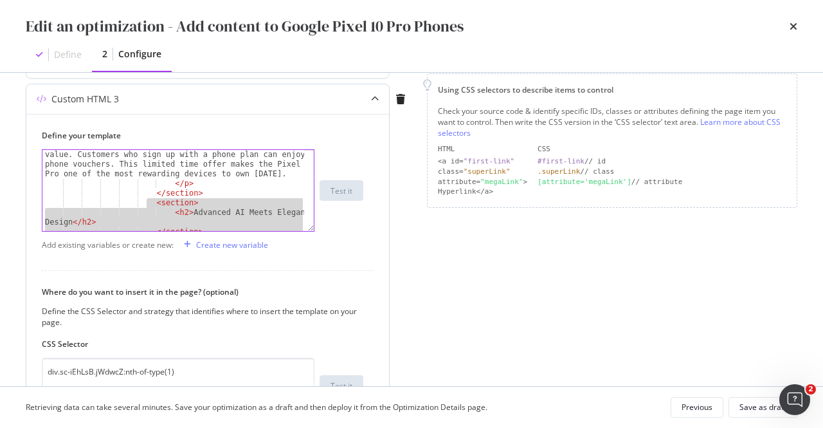
scroll to position [154, 0]
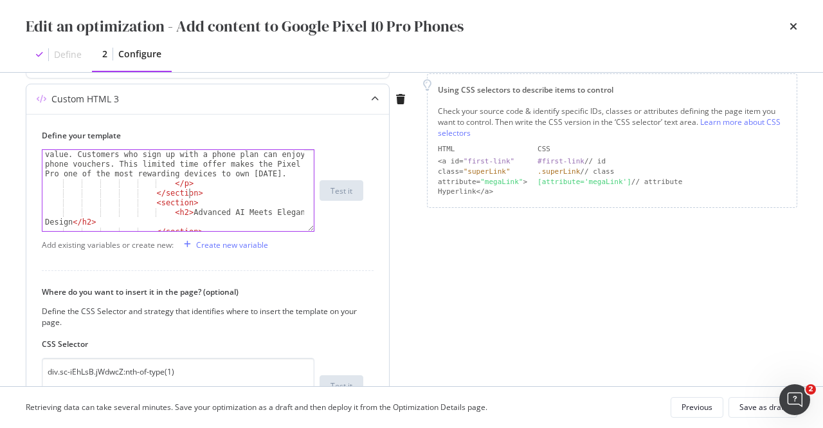
click at [198, 192] on div "The Google Pixel 10 Pro is now available in Singapore, offering a premium smart…" at bounding box center [173, 201] width 263 height 140
type textarea "</section>"
paste textarea "</section>"
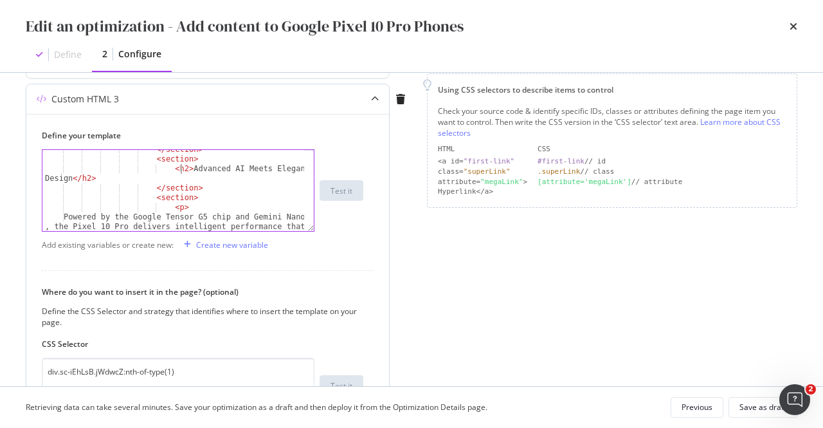
click at [181, 169] on div "</ section > < section > < h2 > Advanced AI Meets Elegant Design </ h2 > </ sec…" at bounding box center [173, 229] width 263 height 169
click at [70, 180] on div "</ section > < section > < h2 > Advanced AI Meets Elegant Design </ h2 > </ sec…" at bounding box center [173, 229] width 263 height 169
paste textarea "Trade-In and Save Big on Your Pixel 10 Pro"
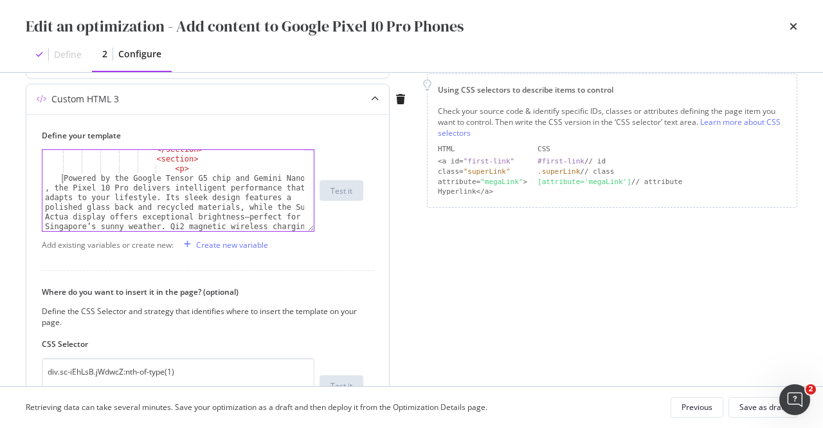
click at [64, 177] on div "</ section > < section > < p > Powered by the Google Tensor G5 chip and Gemini …" at bounding box center [173, 229] width 263 height 169
type textarea "Powered by the Google Tensor G5 chip and Gemini Nano AI, the Pixel 10 Pro deliv…"
click at [67, 177] on div "</ section > < section > < p > Powered by the Google Tensor G5 chip and Gemini …" at bounding box center [173, 229] width 263 height 169
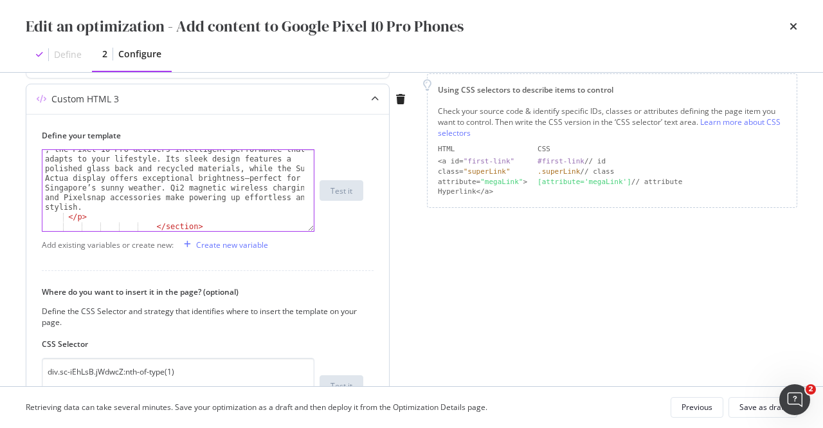
scroll to position [275, 0]
click at [141, 203] on div "Powered by the Google Tensor G5 chip and Gemini Nano AI , the Pixel 10 Pro deli…" at bounding box center [173, 219] width 263 height 169
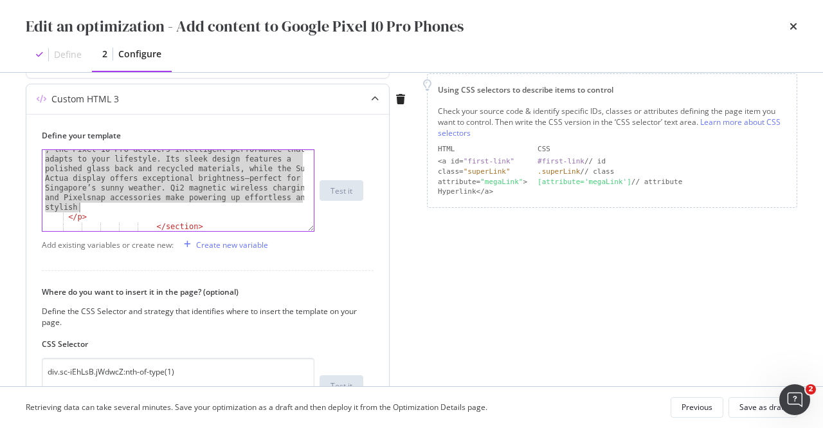
paste textarea "Upgrade to the Google Pixel 10 Pro and enjoy an exclusive $150 bonus on top of …"
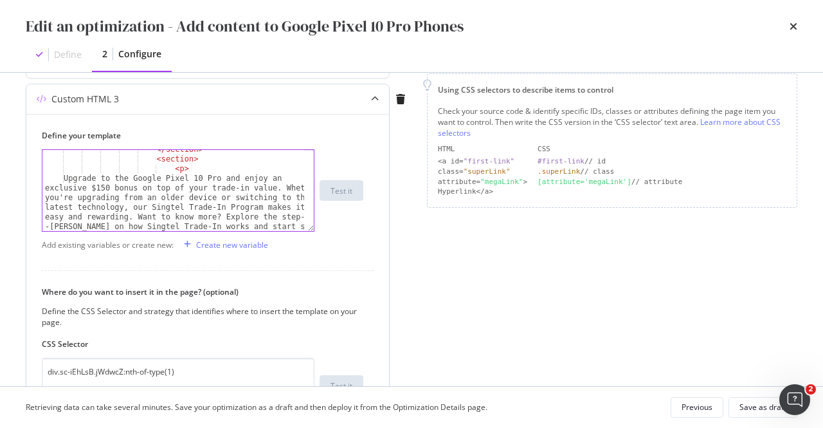
scroll to position [237, 0]
click at [144, 206] on div "</ section > < section > < p > Upgrade to the Google Pixel 10 Pro and enjoy an …" at bounding box center [173, 224] width 263 height 159
paste textarea "<a href="https://www.singtel.com/personal/products-services/mobile/trade-in">Si…"
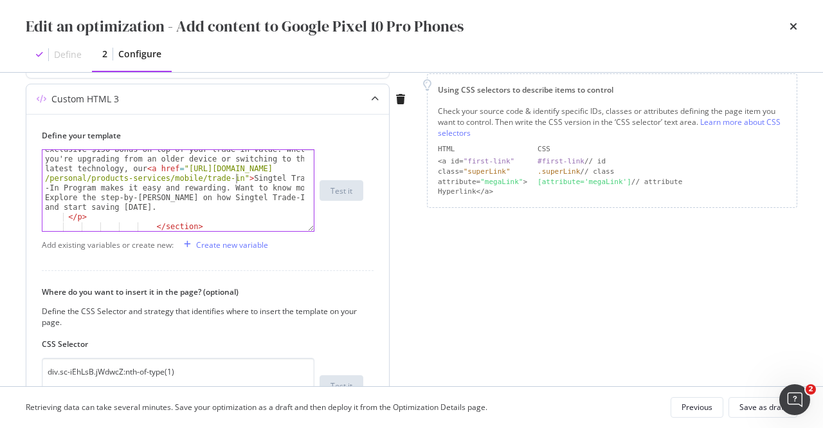
click at [91, 190] on div "Upgrade to the Google Pixel 10 Pro and enjoy an exclusive $150 bonus on top of …" at bounding box center [173, 219] width 263 height 169
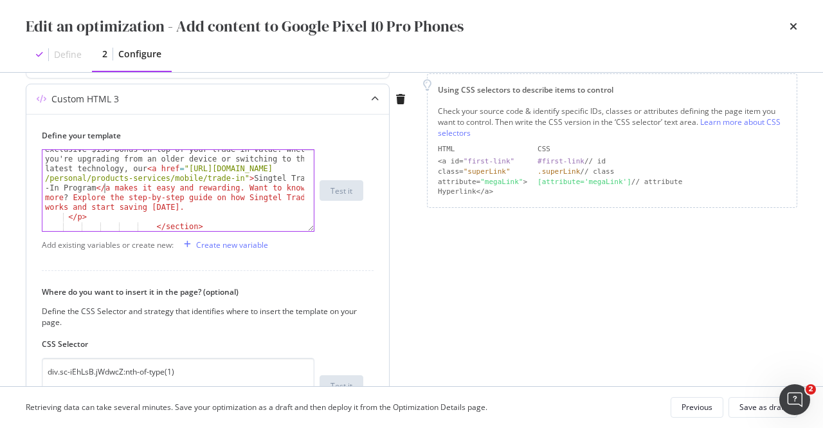
scroll to position [0, 105]
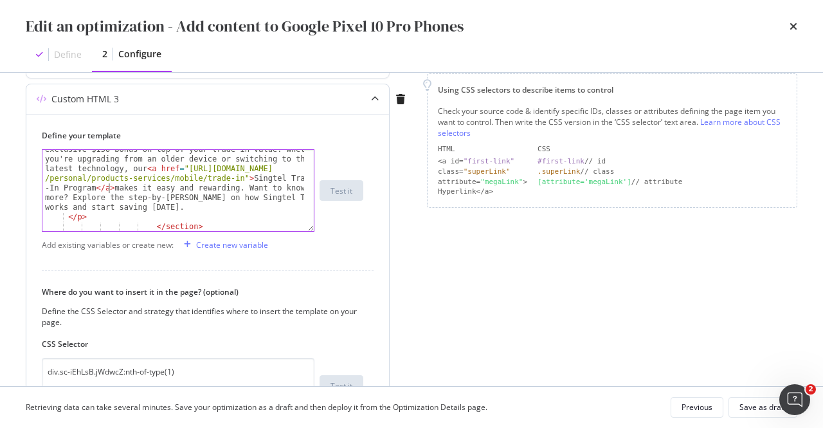
click at [121, 198] on div "Upgrade to the Google Pixel 10 Pro and enjoy an exclusive $150 bonus on top of …" at bounding box center [173, 219] width 263 height 169
type textarea "Upgrade to the Google Pixel 10 Pro and enjoy an exclusive $150 bonus on top of …"
paste textarea "Cursor at row 21"
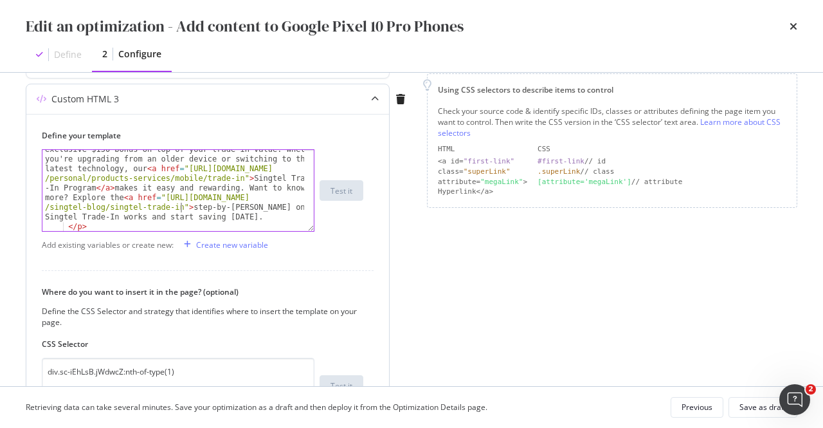
click at [137, 219] on div "Upgrade to the Google Pixel 10 Pro and enjoy an exclusive $150 bonus on top of …" at bounding box center [173, 224] width 263 height 178
type textarea "</a>"
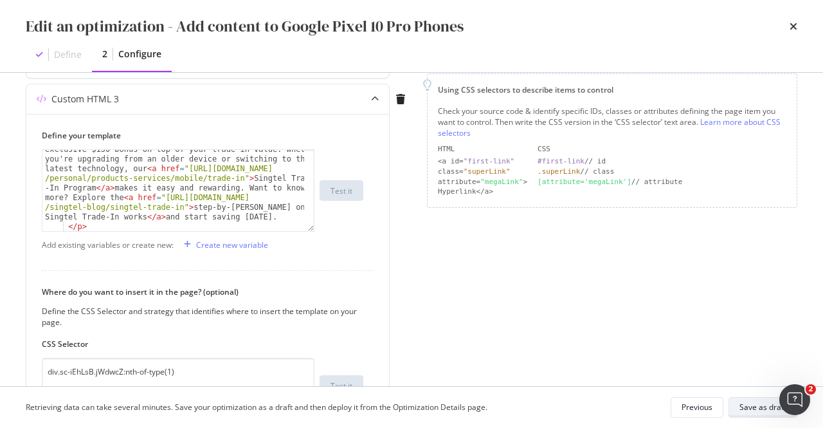
click at [745, 411] on div "Save as draft" at bounding box center [763, 406] width 47 height 11
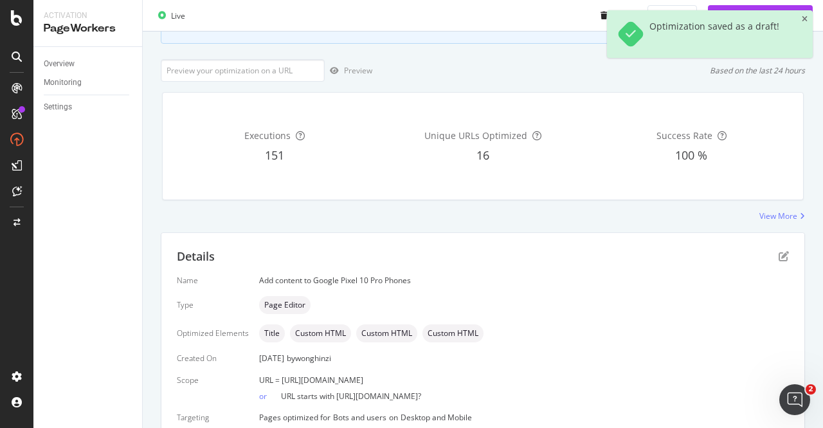
scroll to position [189, 0]
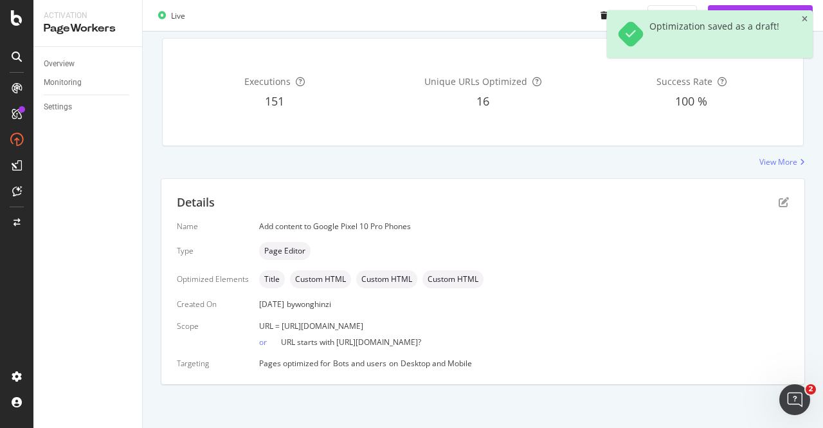
drag, startPoint x: 493, startPoint y: 320, endPoint x: 279, endPoint y: 325, distance: 214.2
click at [279, 325] on div "URL = https://shop.singtel.com/phones/google-pixel-10-pro" at bounding box center [524, 325] width 530 height 11
copy span "https://shop.singtel.com/phones/google-pixel-10-pro"
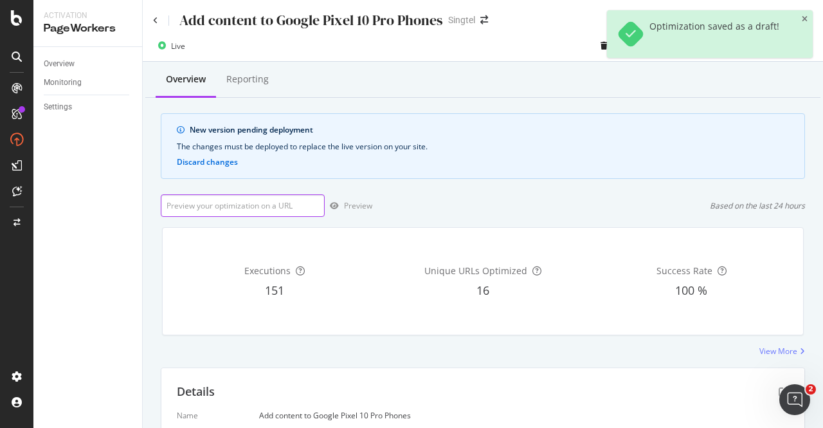
click at [278, 207] on input "url" at bounding box center [243, 205] width 164 height 23
paste input "https://shop.singtel.com/phones/google-pixel-10-pro"
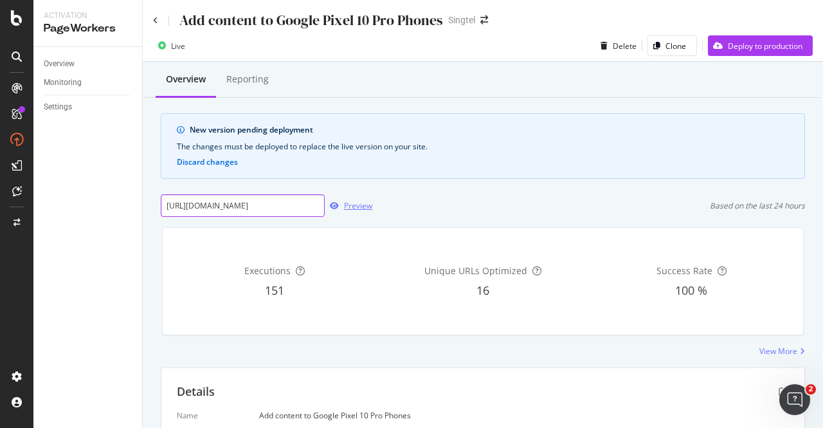
type input "https://shop.singtel.com/phones/google-pixel-10-pro"
click at [363, 208] on div "Preview" at bounding box center [358, 205] width 28 height 11
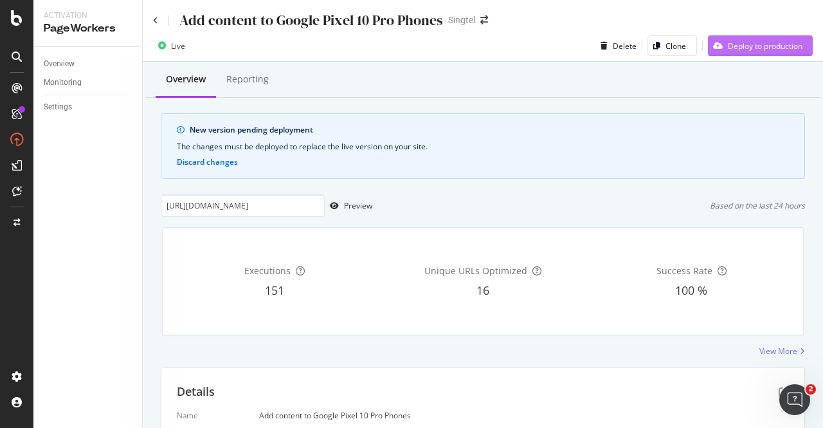
click at [764, 49] on div "Deploy to production" at bounding box center [765, 46] width 75 height 11
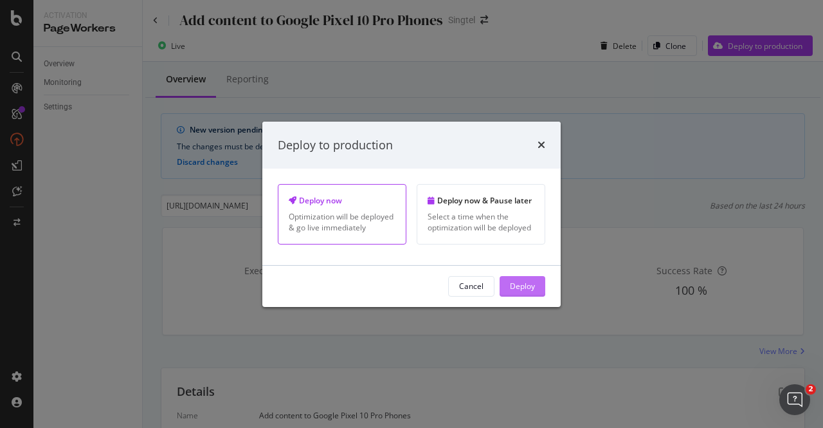
click at [537, 278] on button "Deploy" at bounding box center [523, 286] width 46 height 21
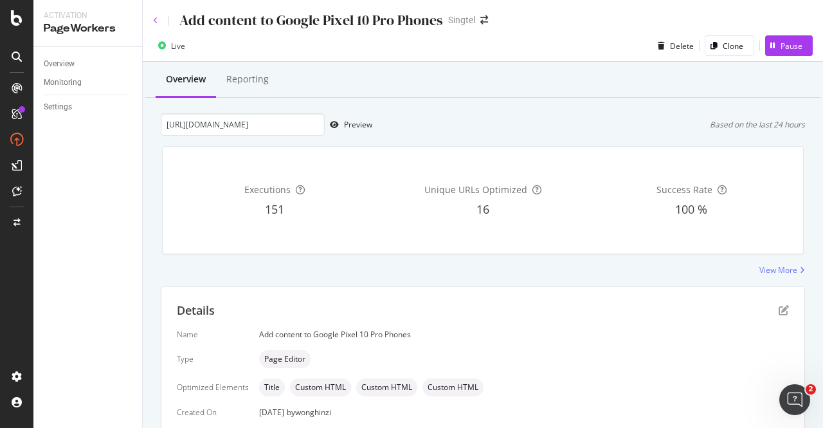
click at [157, 19] on icon at bounding box center [155, 21] width 5 height 8
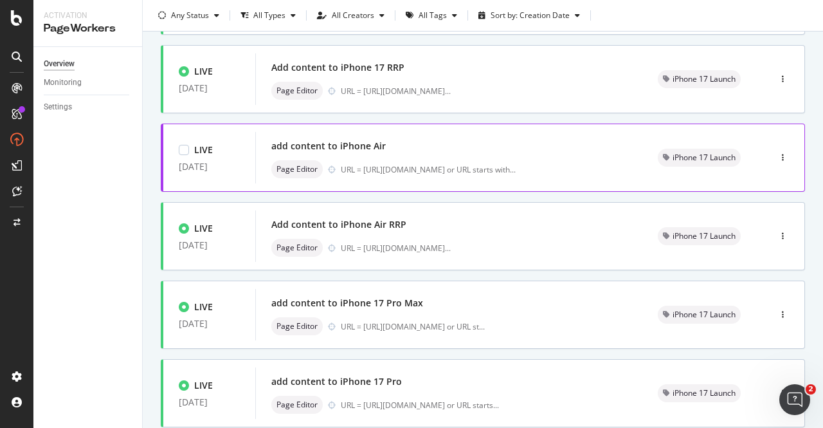
scroll to position [545, 0]
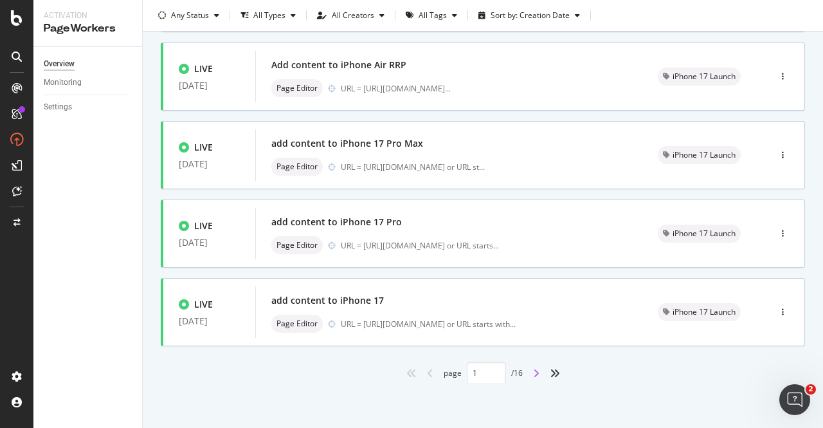
click at [533, 374] on icon "angle-right" at bounding box center [536, 373] width 6 height 10
type input "2"
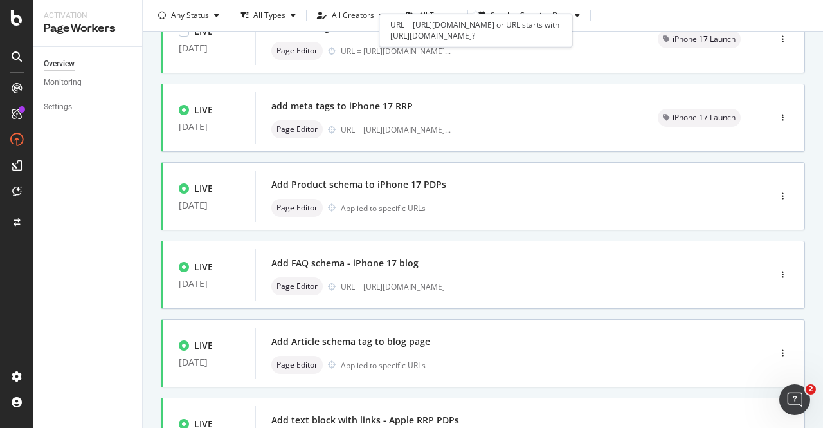
scroll to position [322, 0]
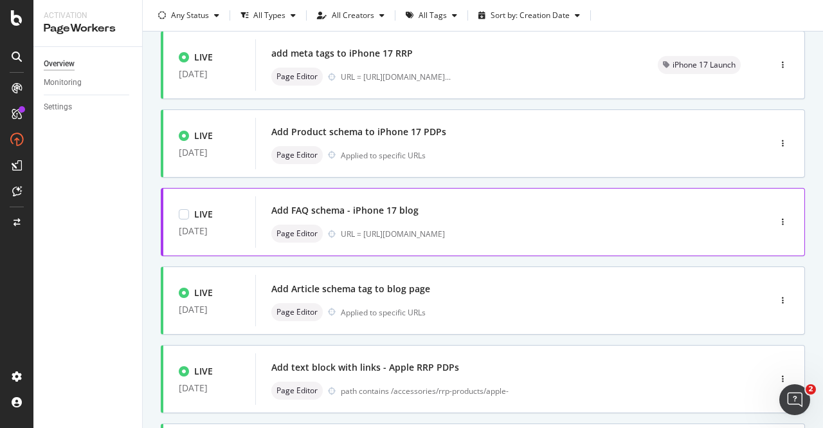
click at [374, 218] on div "Add FAQ schema - iPhone 17 blog" at bounding box center [493, 210] width 444 height 18
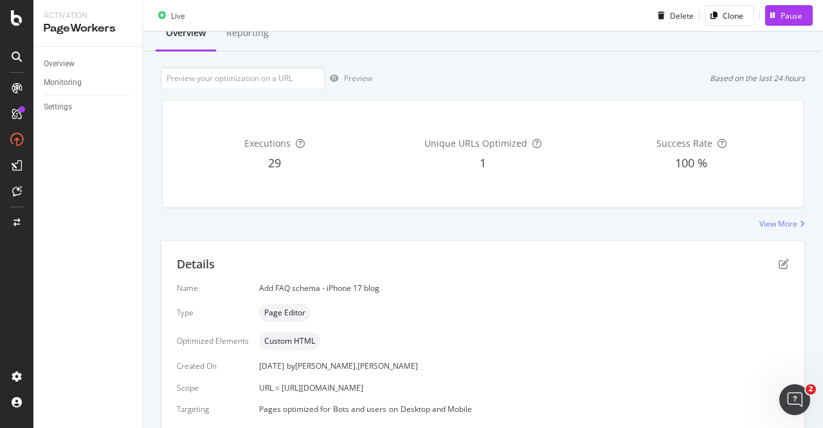
scroll to position [64, 0]
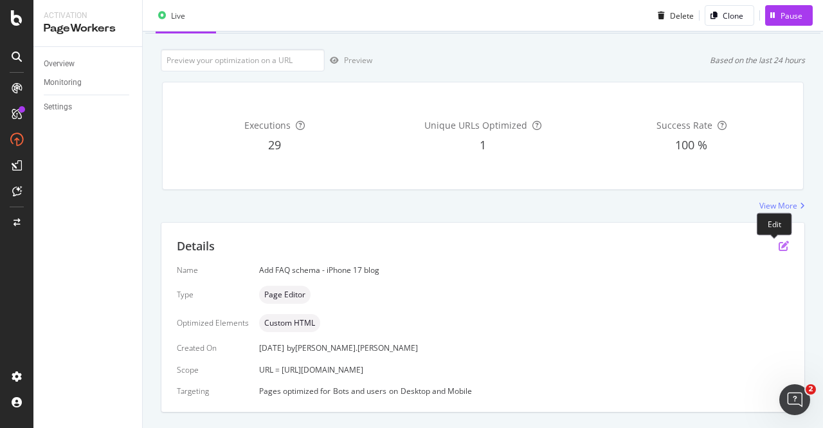
click at [779, 241] on icon "pen-to-square" at bounding box center [784, 246] width 10 height 10
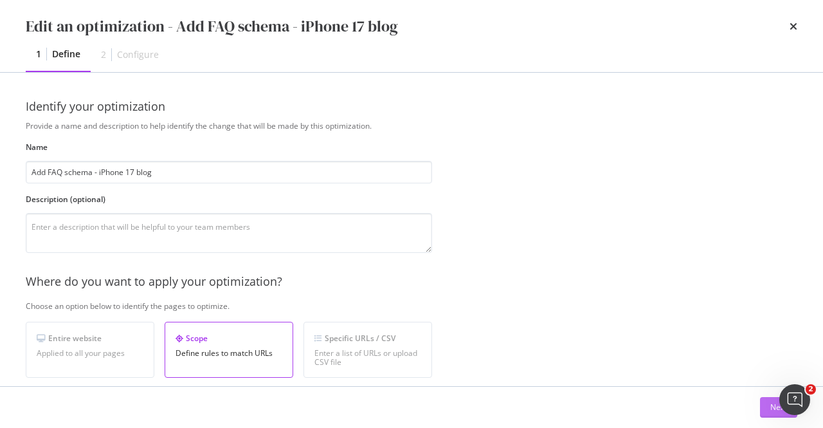
click at [770, 410] on div "Next" at bounding box center [778, 406] width 17 height 11
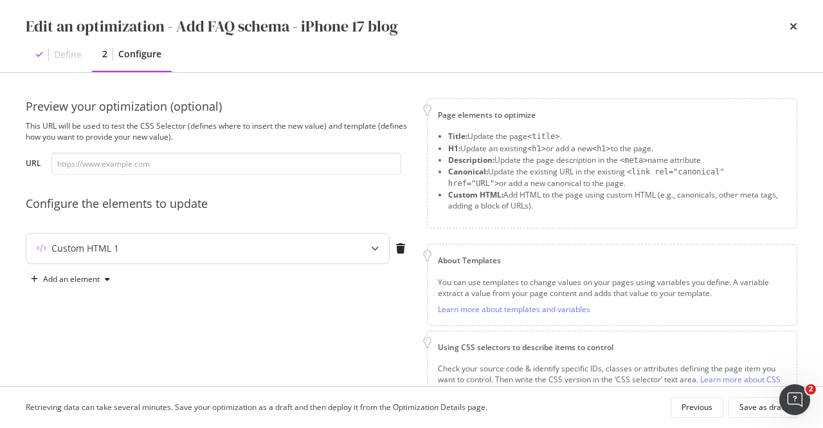
click at [245, 254] on div "Custom HTML 1" at bounding box center [182, 248] width 312 height 13
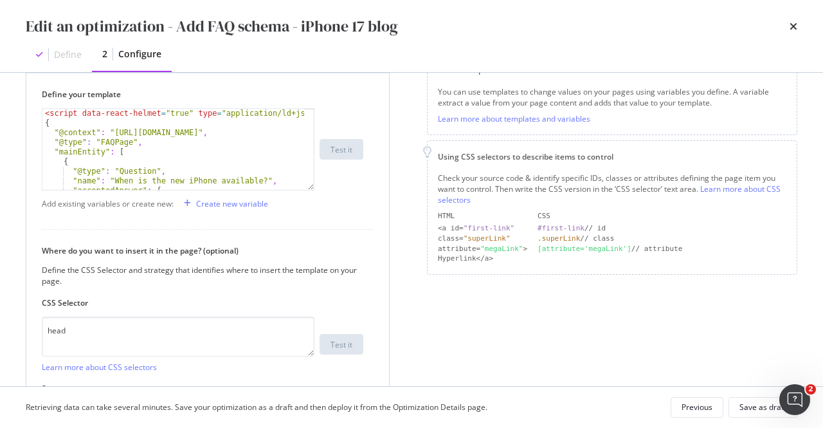
scroll to position [193, 0]
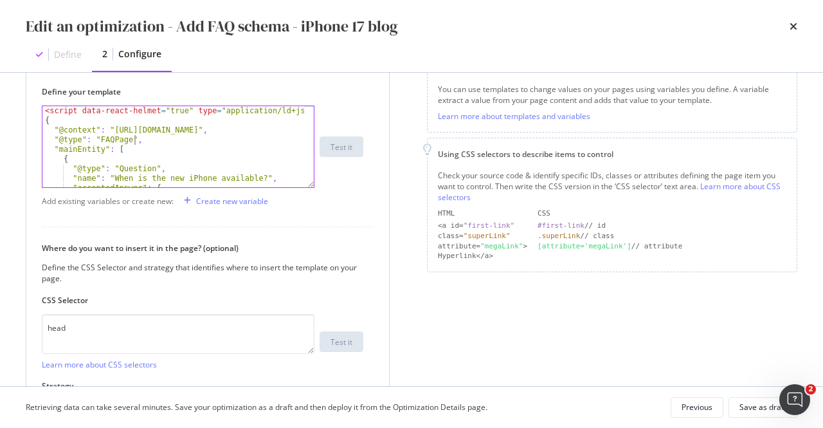
click at [139, 139] on div "< script data-react-helmet = "true" type = "application/ld+json" > { "@context"…" at bounding box center [173, 156] width 263 height 101
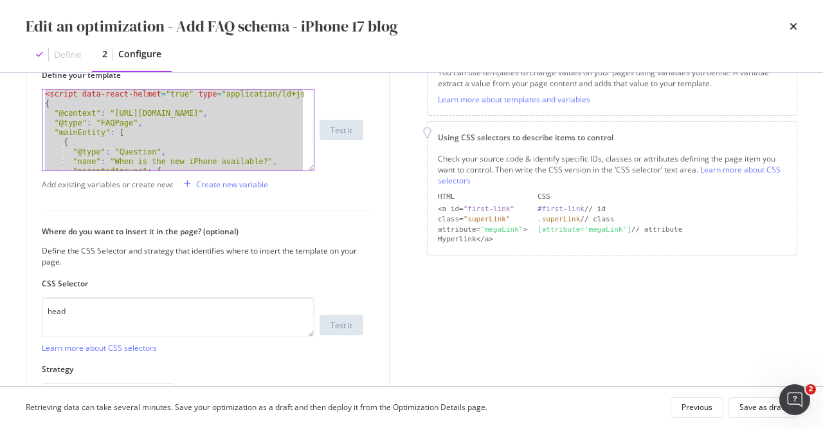
scroll to position [164, 0]
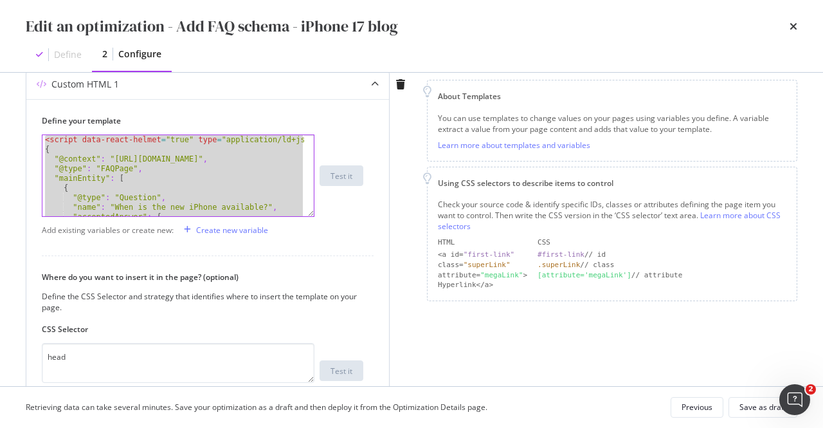
click at [160, 185] on div "< script data-react-helmet = "true" type = "application/ld+json" > { "@context"…" at bounding box center [173, 175] width 262 height 81
type textarea "{"
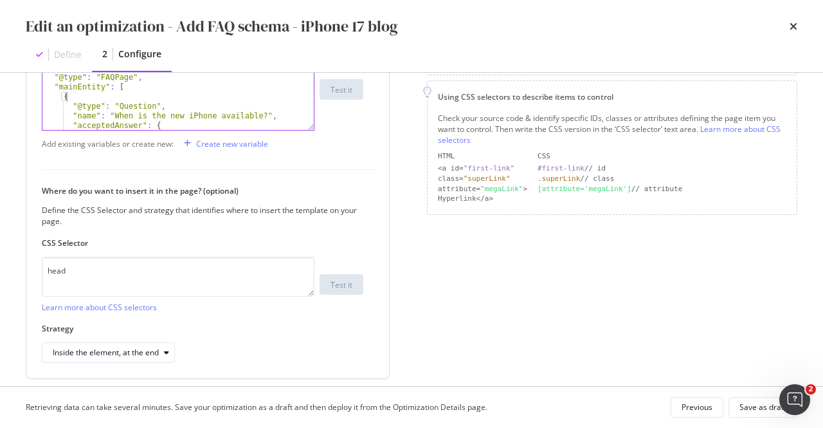
scroll to position [293, 0]
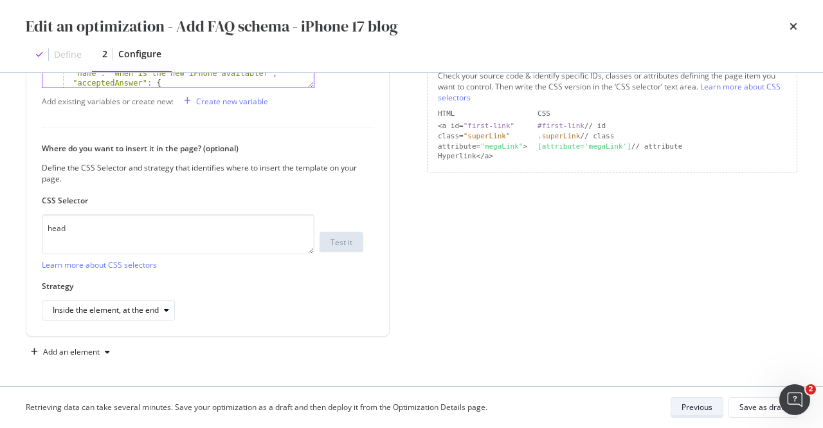
click at [691, 408] on div "Previous" at bounding box center [697, 406] width 31 height 11
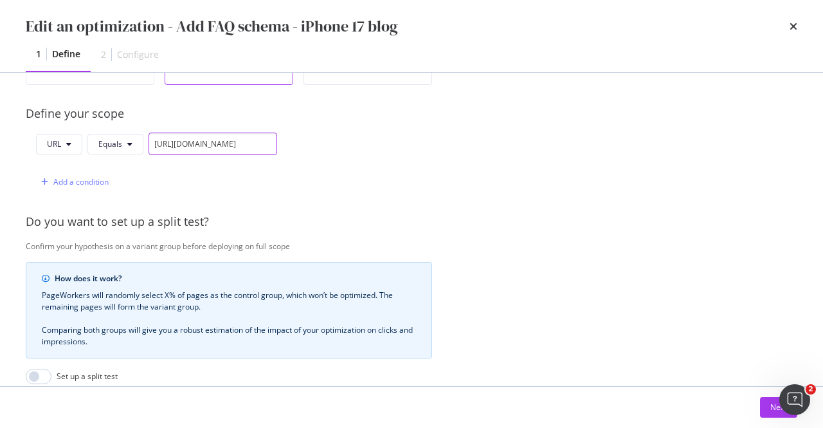
click at [238, 135] on input "https://www.singtel.com/personal/singtel-blog/iphone17" at bounding box center [213, 143] width 129 height 23
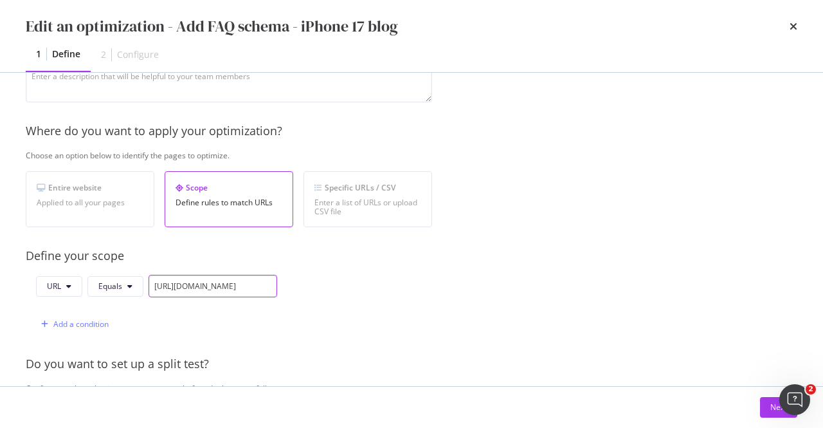
scroll to position [100, 0]
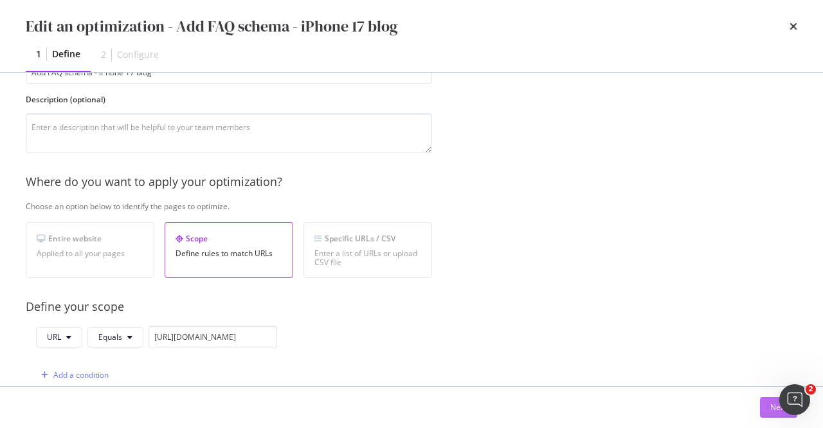
click at [764, 407] on button "Next" at bounding box center [778, 407] width 37 height 21
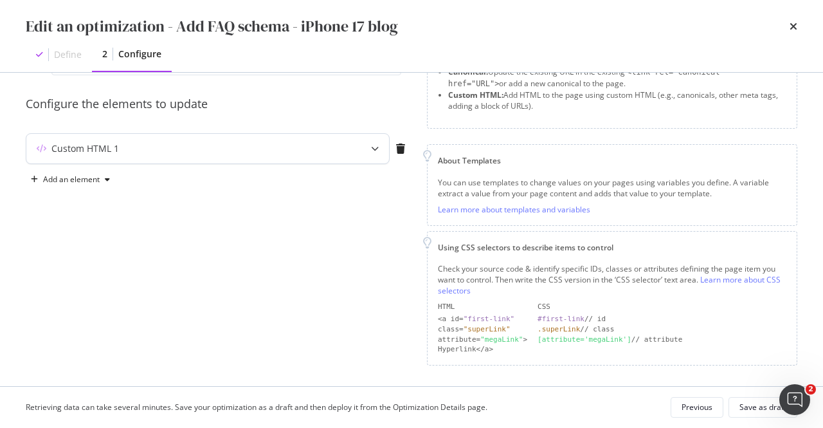
click at [340, 143] on div "Custom HTML 1" at bounding box center [207, 149] width 363 height 30
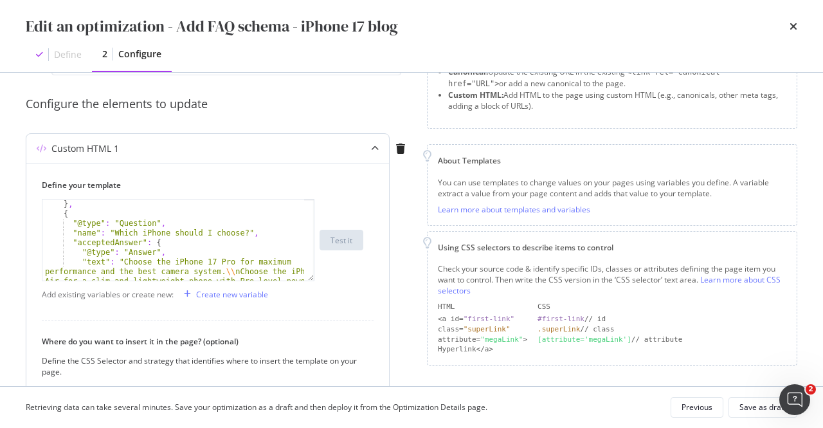
scroll to position [270, 0]
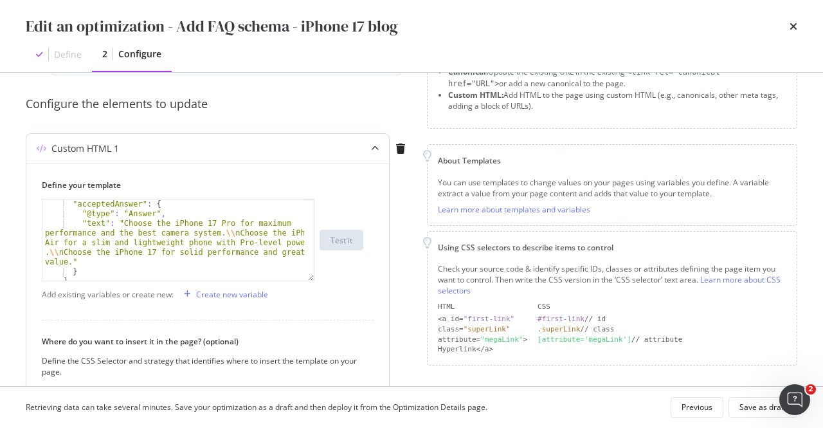
click at [118, 226] on div ""acceptedAnswer" : { "@type" : "Answer" , "text" : "Choose the iPhone 17 Pro fo…" at bounding box center [173, 249] width 263 height 101
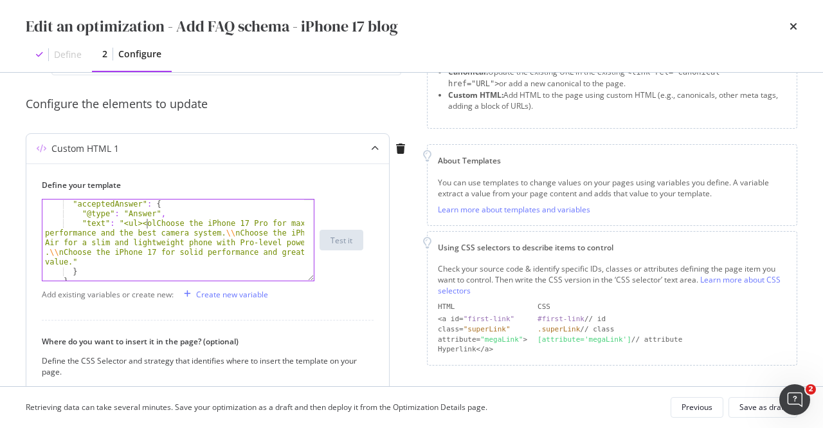
scroll to position [0, 9]
click at [144, 224] on div ""acceptedAnswer" : { "@type" : "Answer" , "text" : "<ul><ol>Choose the iPhone 1…" at bounding box center [173, 249] width 263 height 101
click at [253, 233] on div ""acceptedAnswer" : { "@type" : "Answer" , "text" : "<ul><li>Choose the iPhone 1…" at bounding box center [173, 249] width 263 height 101
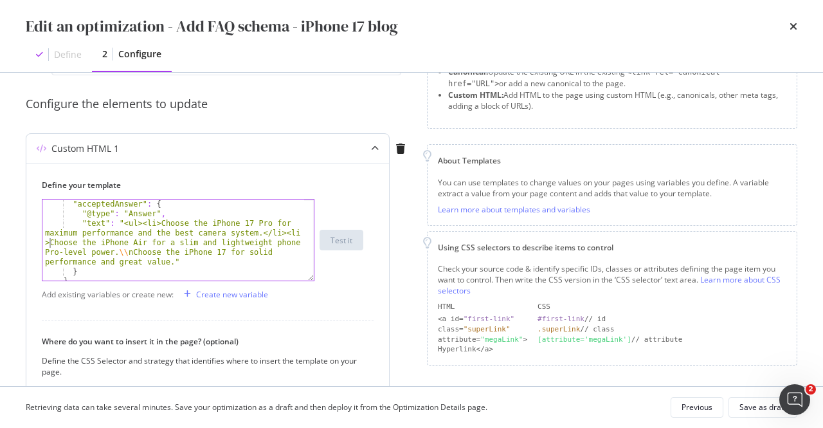
click at [126, 255] on div ""acceptedAnswer" : { "@type" : "Answer" , "text" : "<ul><li>Choose the iPhone 1…" at bounding box center [173, 249] width 263 height 101
click at [113, 250] on div ""acceptedAnswer" : { "@type" : "Answer" , "text" : "<ul><li>Choose the iPhone 1…" at bounding box center [173, 249] width 263 height 101
click at [163, 262] on div ""acceptedAnswer" : { "@type" : "Answer" , "text" : "<ul><li>Choose the iPhone 1…" at bounding box center [173, 249] width 263 height 101
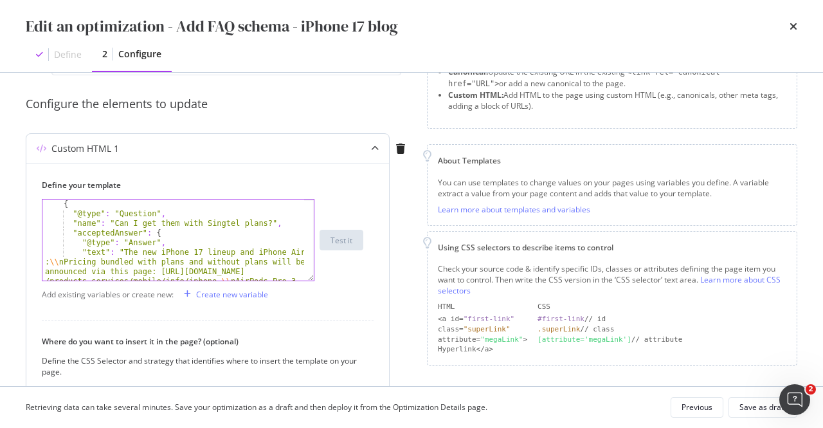
scroll to position [502, 0]
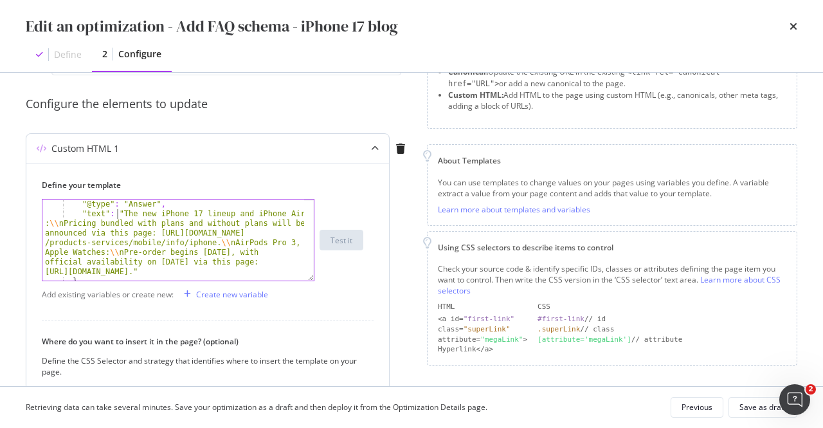
click at [116, 212] on div ""@type" : "Answer" , "text" : "The new iPhone 17 lineup and iPhone Air : \\ nPr…" at bounding box center [173, 249] width 263 height 101
click at [62, 222] on div ""@type" : "Answer" , "text" : "<p>The new iPhone 17 lineup and iPhone Air : \\ …" at bounding box center [173, 249] width 263 height 101
click at [215, 244] on div ""@type" : "Answer" , "text" : "<p>The new iPhone 17 lineup and iPhone Air :</p>…" at bounding box center [173, 249] width 263 height 101
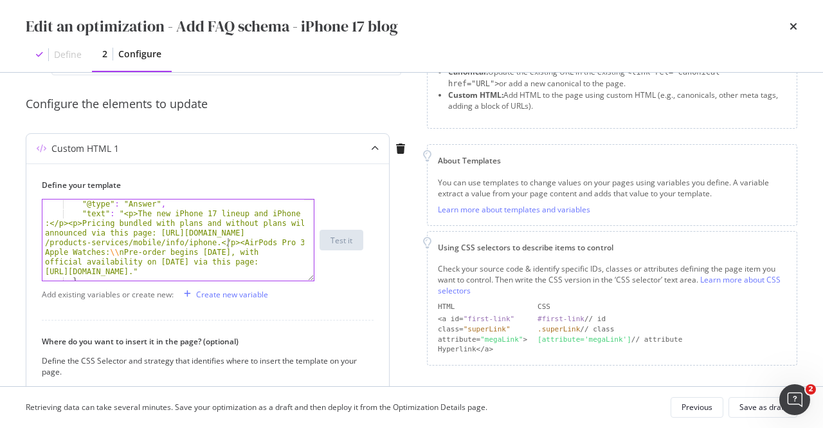
scroll to position [0, 78]
click at [115, 253] on div ""@type" : "Answer" , "text" : "<p>The new iPhone 17 lineup and iPhone Air :</p>…" at bounding box center [173, 249] width 263 height 101
click at [77, 223] on div ""@type" : "Answer" , "text" : "<p>The new iPhone 17 lineup and iPhone Air :</p>…" at bounding box center [173, 249] width 263 height 101
drag, startPoint x: 53, startPoint y: 225, endPoint x: 75, endPoint y: 223, distance: 22.6
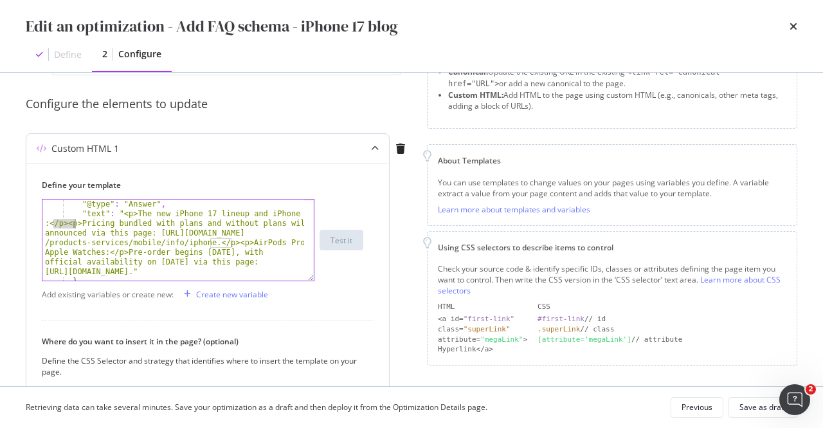
click at [75, 223] on div ""@type" : "Answer" , "text" : "<p>The new iPhone 17 lineup and iPhone Air :</p>…" at bounding box center [173, 249] width 263 height 101
click at [224, 241] on div ""@type" : "Answer" , "text" : "<p>The new iPhone 17 lineup and iPhone Air :<br>…" at bounding box center [173, 249] width 263 height 101
click at [116, 250] on div ""@type" : "Answer" , "text" : "<p>The new iPhone 17 lineup and iPhone Air :<br>…" at bounding box center [173, 249] width 263 height 101
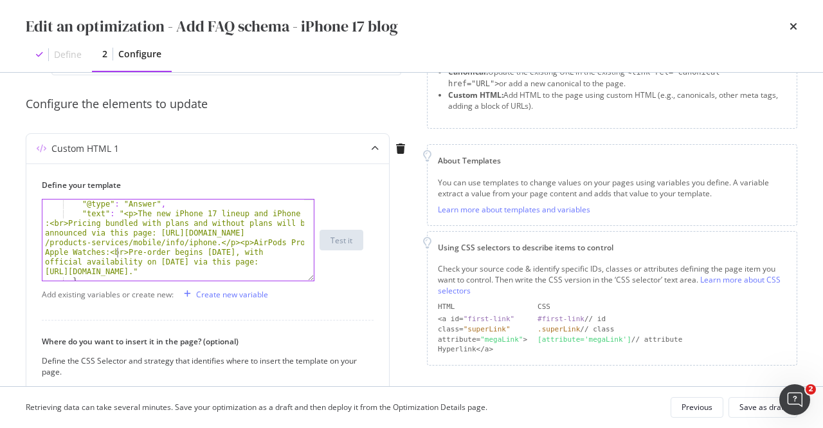
type textarea ""text": "<p>The new iPhone 17 lineup and iPhone Air:<br>Pricing bundled with pl…"
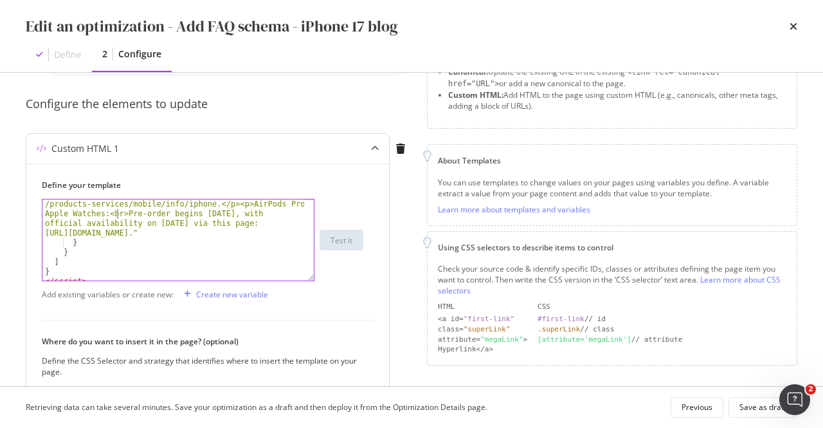
scroll to position [540, 0]
click at [252, 234] on div ""text" : "<p>The new iPhone 17 lineup and iPhone Air :<br>Pricing bundled with …" at bounding box center [173, 249] width 263 height 159
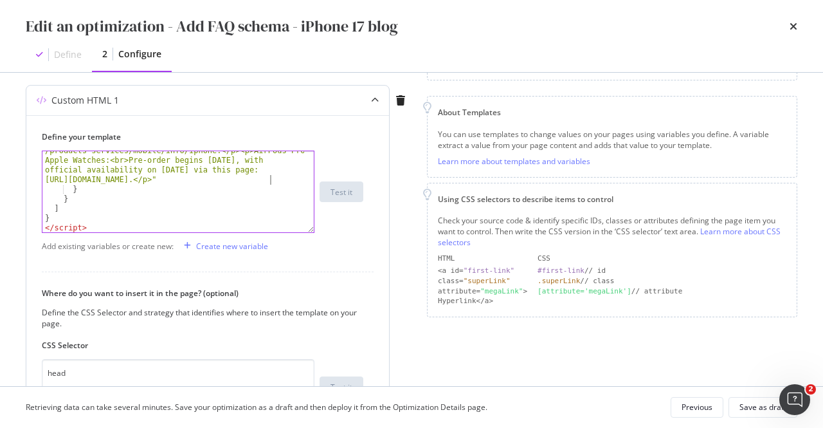
scroll to position [228, 0]
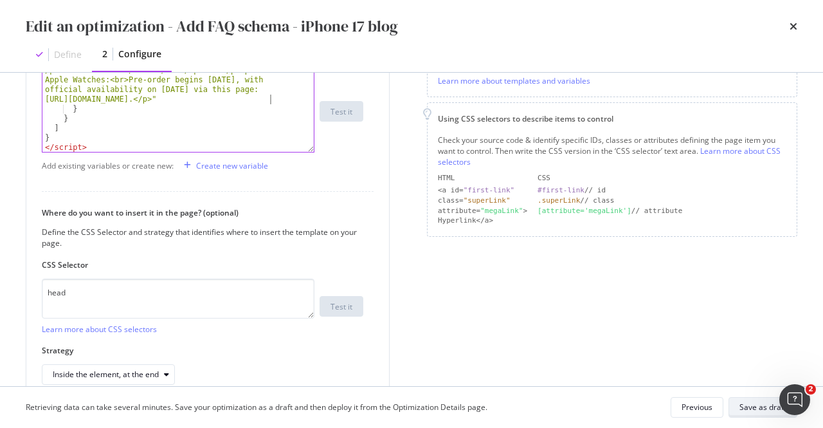
type textarea "</p>"
click at [744, 399] on div "Save as draft" at bounding box center [763, 407] width 47 height 18
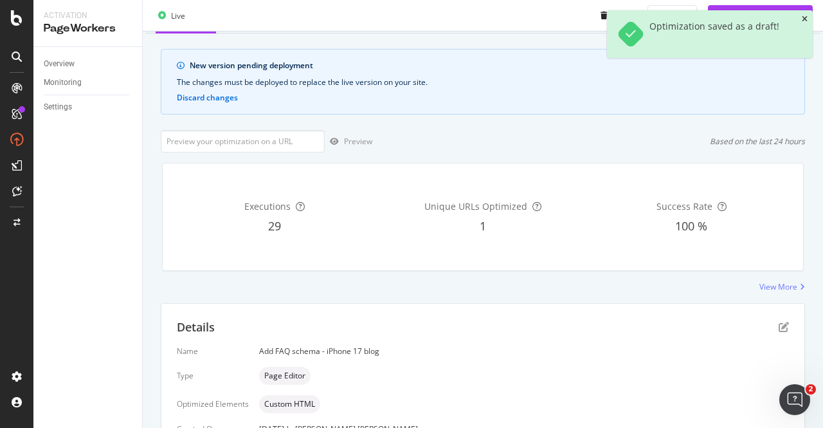
click at [804, 19] on icon "close toast" at bounding box center [805, 19] width 6 height 8
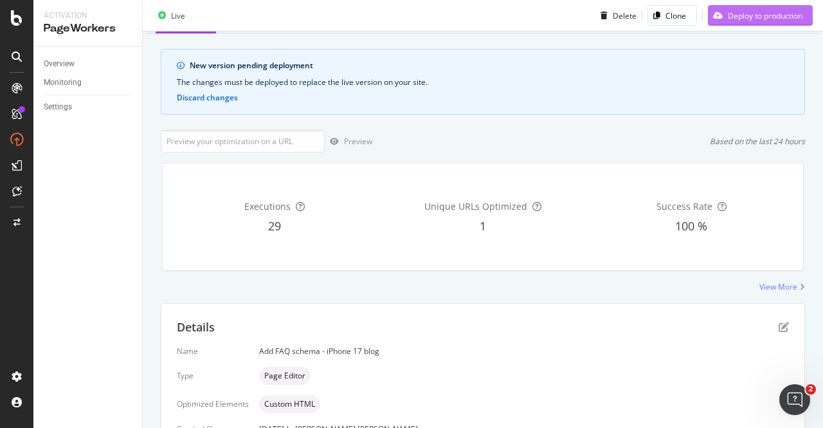
click at [776, 14] on div "Deploy to production" at bounding box center [765, 15] width 75 height 11
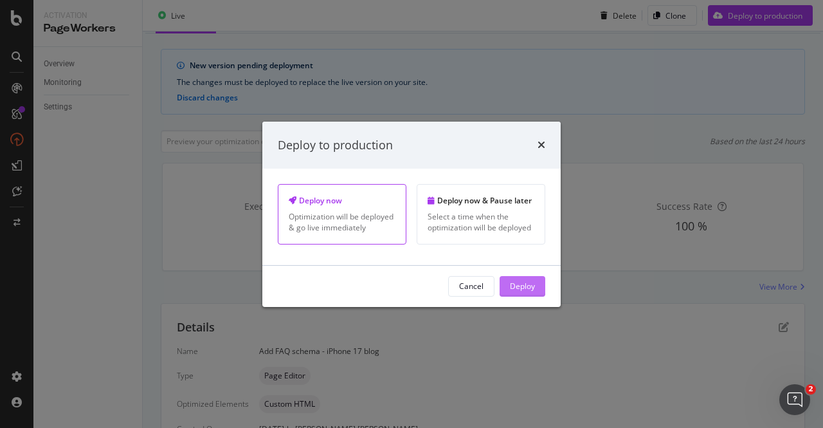
click at [523, 286] on div "Deploy" at bounding box center [522, 285] width 25 height 11
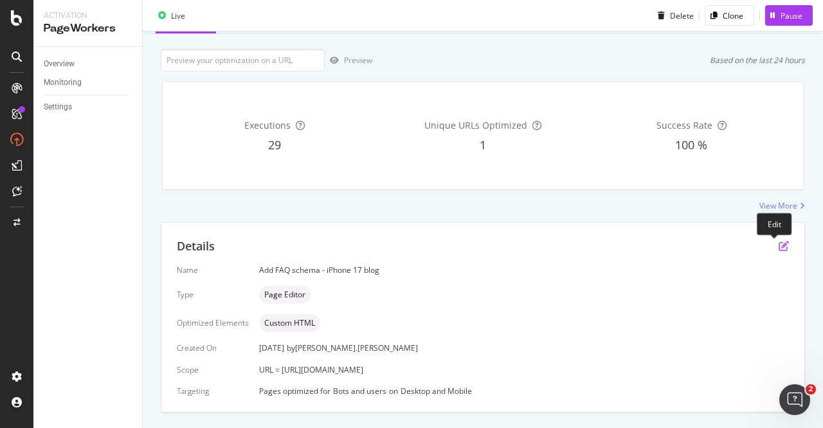
click at [779, 242] on icon "pen-to-square" at bounding box center [784, 246] width 10 height 10
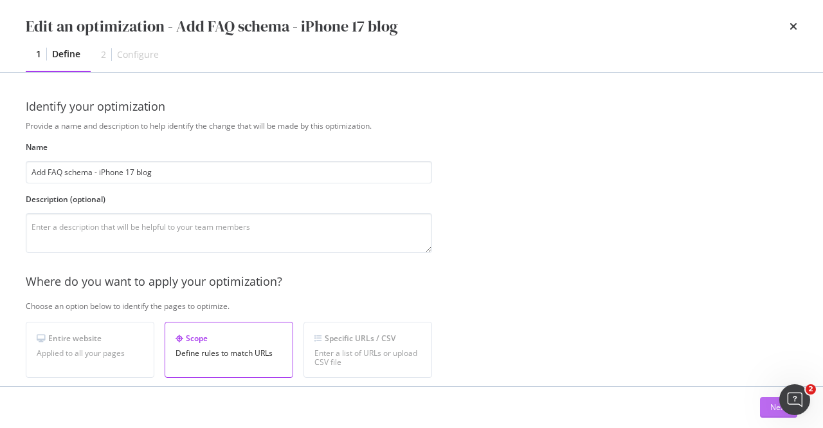
click at [769, 404] on button "Next" at bounding box center [778, 407] width 37 height 21
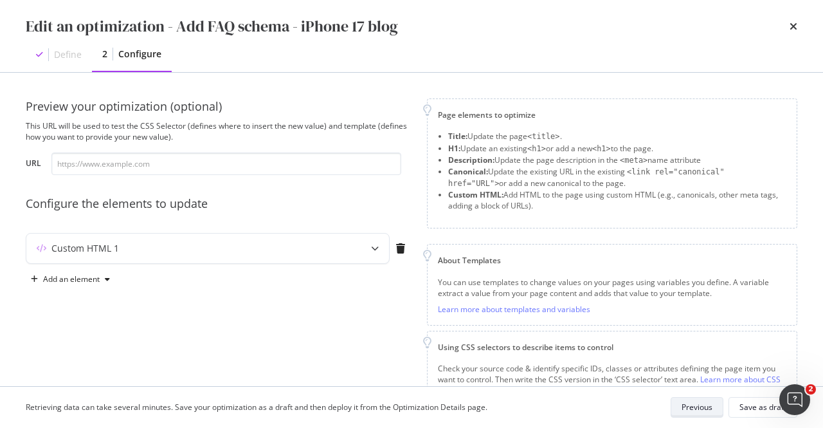
click at [718, 409] on button "Previous" at bounding box center [697, 407] width 53 height 21
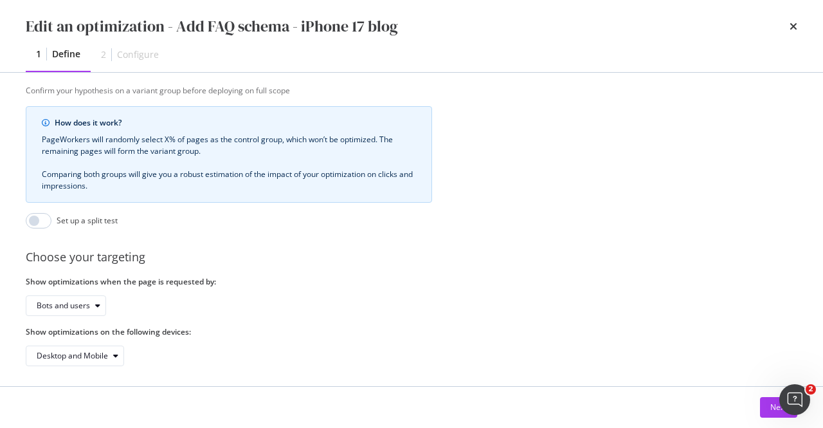
scroll to position [450, 0]
click at [770, 417] on button "Next" at bounding box center [778, 407] width 37 height 21
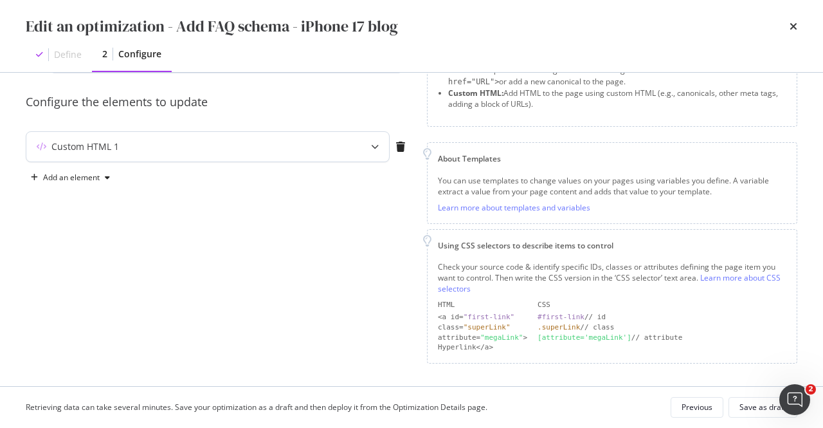
click at [226, 136] on div "Custom HTML 1" at bounding box center [207, 147] width 363 height 30
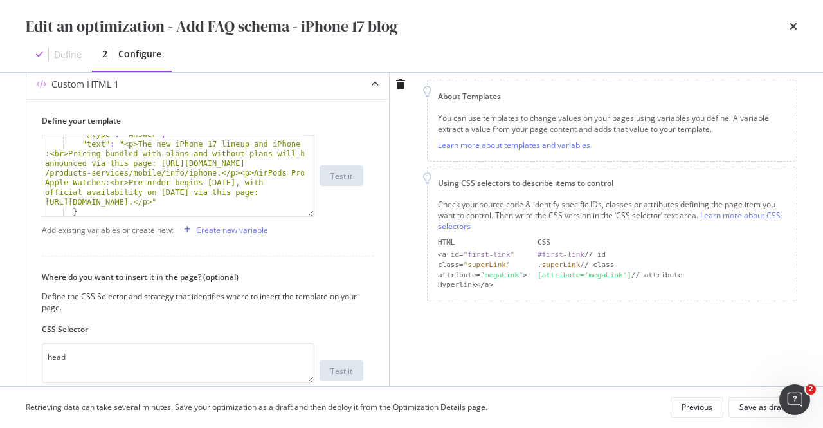
scroll to position [468, 0]
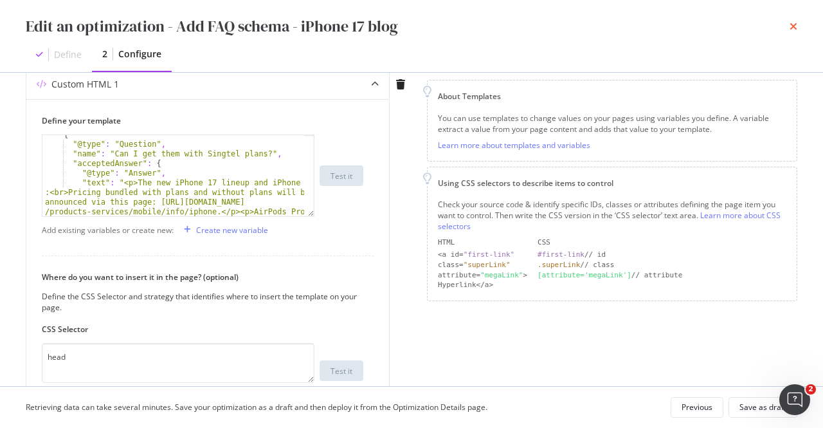
click at [794, 28] on icon "times" at bounding box center [794, 26] width 8 height 10
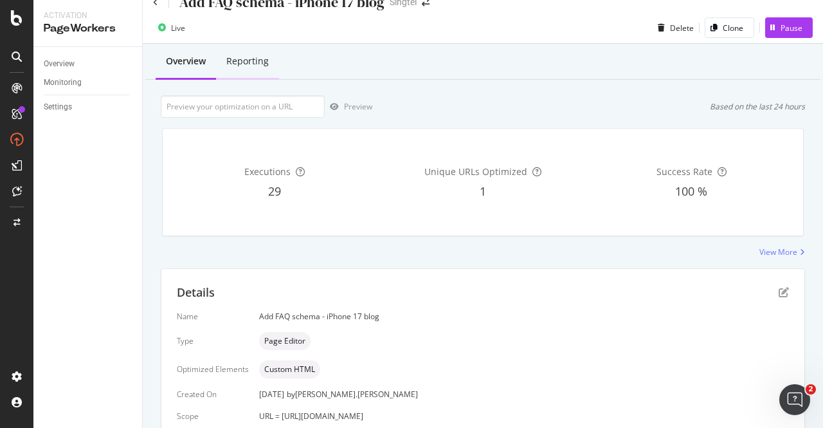
scroll to position [0, 0]
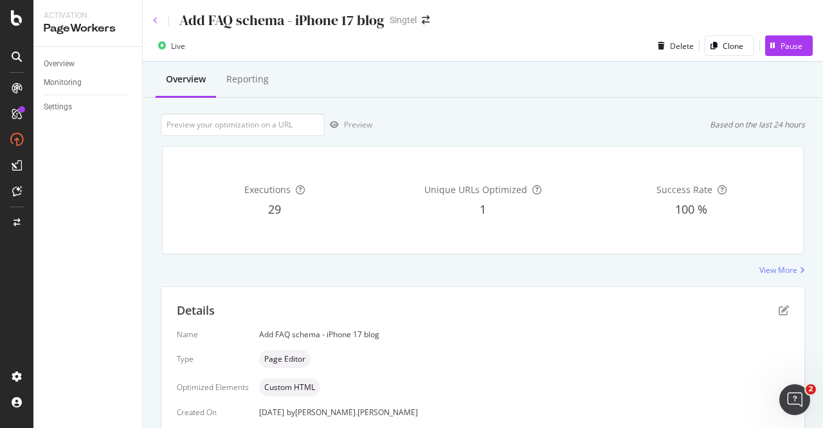
drag, startPoint x: 150, startPoint y: 23, endPoint x: 157, endPoint y: 21, distance: 6.6
click at [151, 23] on div "Add FAQ schema - iPhone 17 blog Singtel" at bounding box center [483, 15] width 680 height 30
click at [157, 21] on icon at bounding box center [155, 21] width 5 height 8
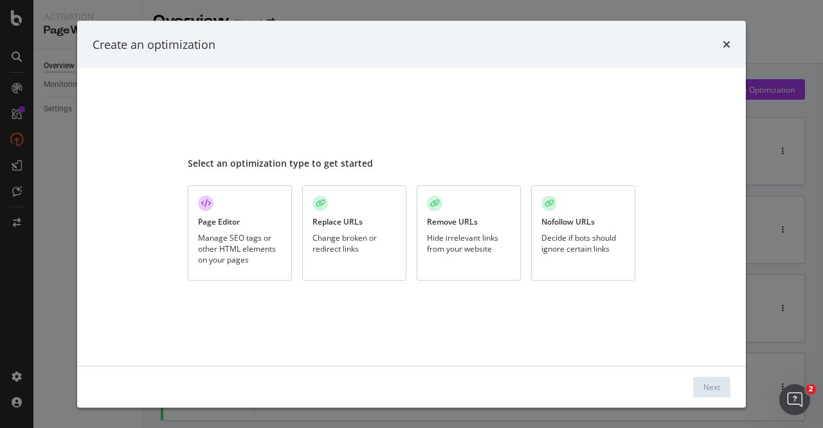
click at [280, 239] on div "Page Editor Manage SEO tags or other HTML elements on your pages" at bounding box center [240, 233] width 104 height 96
click at [700, 384] on button "Next" at bounding box center [711, 386] width 37 height 21
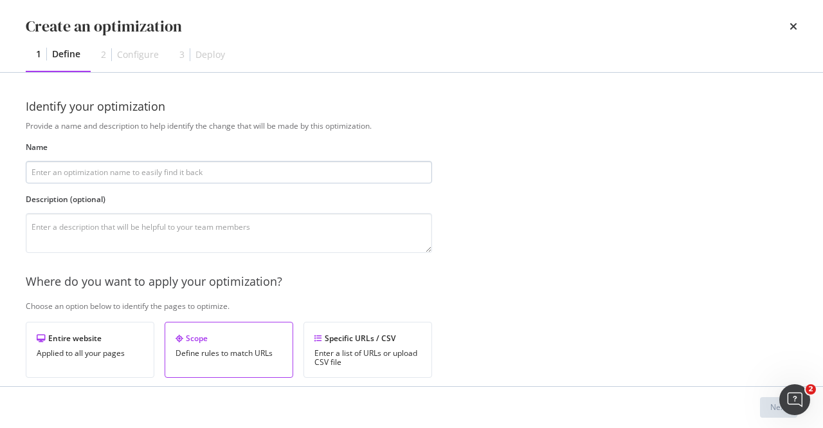
click at [269, 181] on input "modal" at bounding box center [229, 172] width 406 height 23
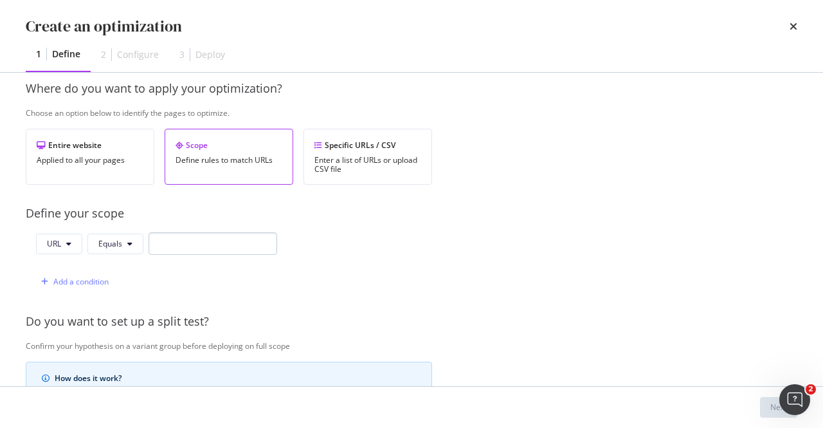
type input "Add FAQ schema tag to Trade-in page"
click at [236, 244] on input "modal" at bounding box center [213, 243] width 129 height 23
paste input "https://www.singtel.com/personal/singtel-blog/singtel-trade-in"
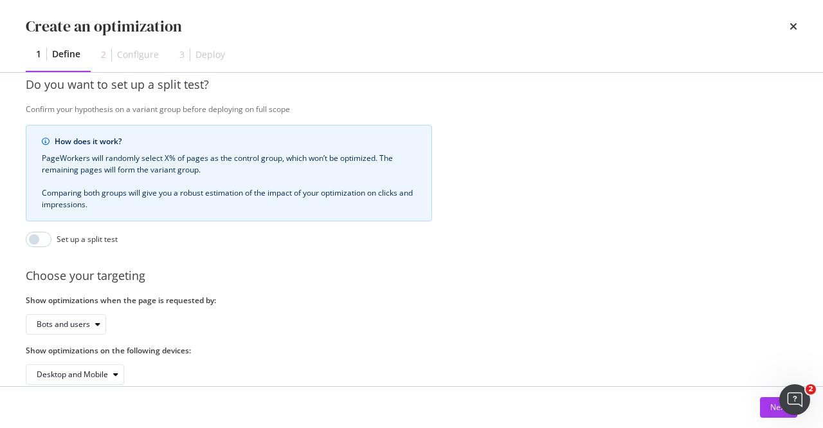
scroll to position [461, 0]
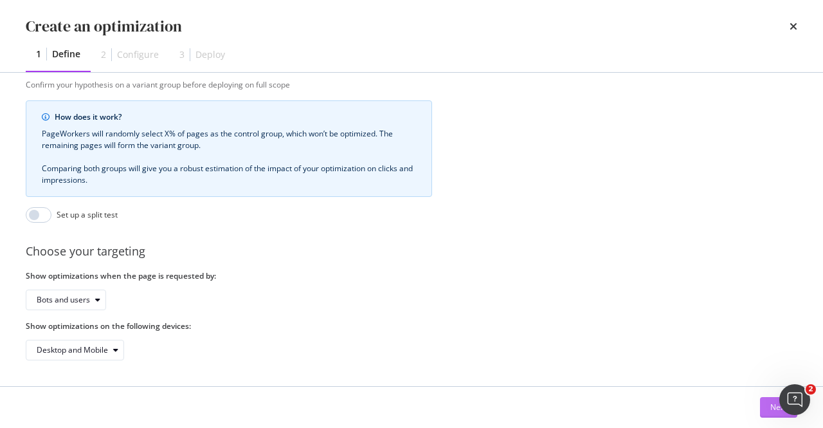
type input "https://www.singtel.com/personal/singtel-blog/singtel-trade-in"
click at [763, 408] on button "Next" at bounding box center [778, 407] width 37 height 21
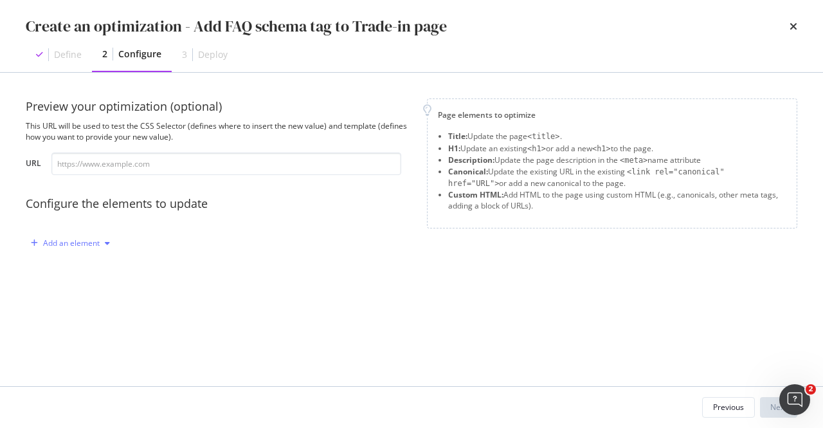
click at [98, 251] on div "Add an element" at bounding box center [70, 242] width 89 height 19
click at [93, 345] on div "Custom HTML" at bounding box center [77, 353] width 87 height 16
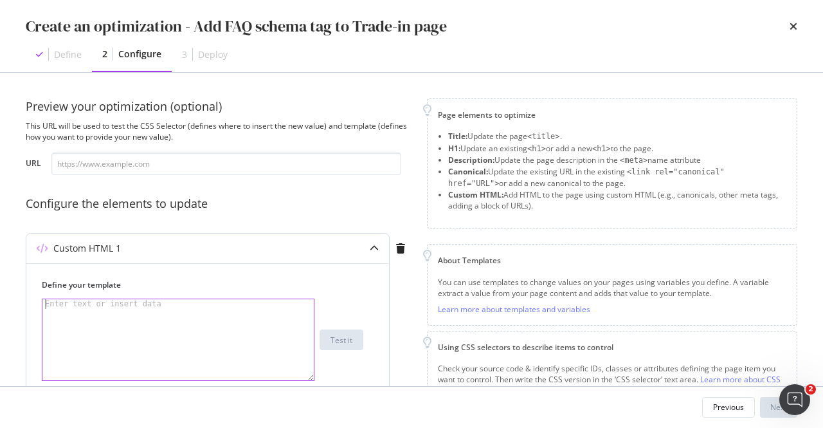
click at [188, 322] on div "modal" at bounding box center [178, 349] width 273 height 101
paste textarea "</script>"
type textarea "</script>"
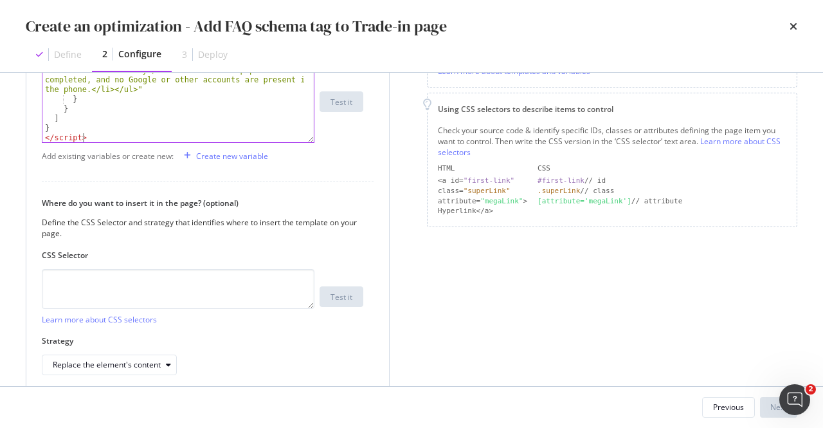
scroll to position [257, 0]
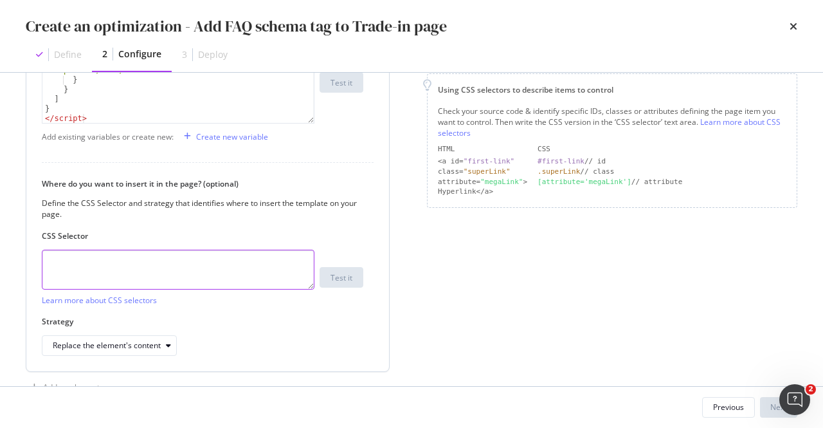
click at [283, 273] on textarea "modal" at bounding box center [178, 270] width 273 height 40
type textarea "head"
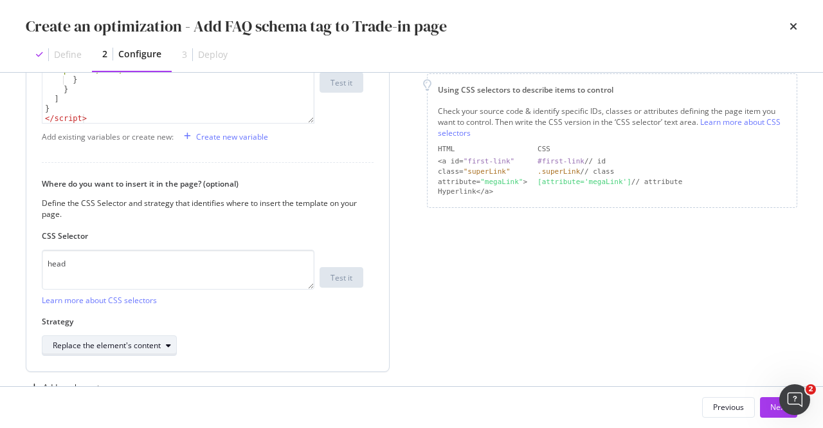
click at [129, 348] on div "Replace the element's content" at bounding box center [107, 346] width 108 height 8
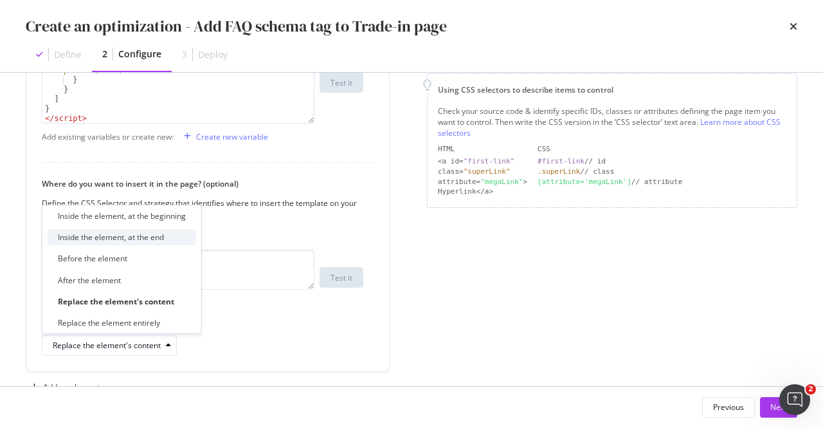
click at [144, 232] on div "Inside the element, at the end" at bounding box center [111, 237] width 106 height 11
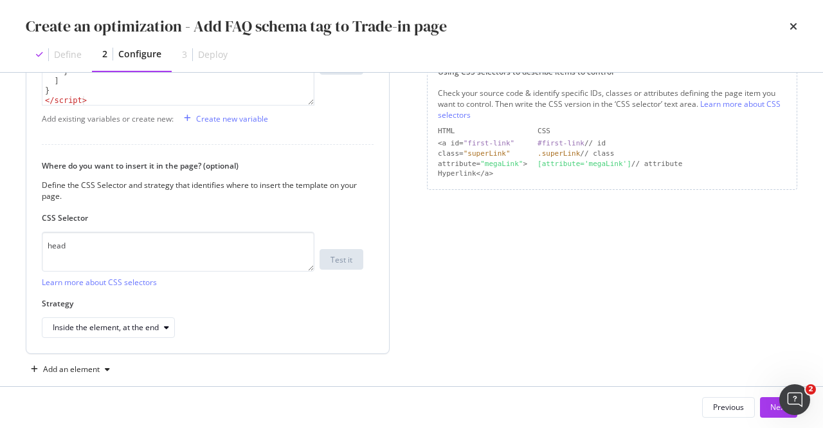
scroll to position [293, 0]
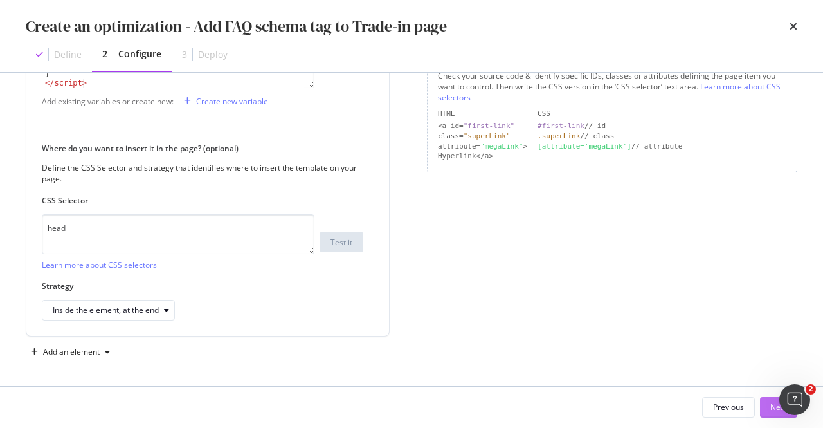
click at [767, 411] on button "Next" at bounding box center [778, 407] width 37 height 21
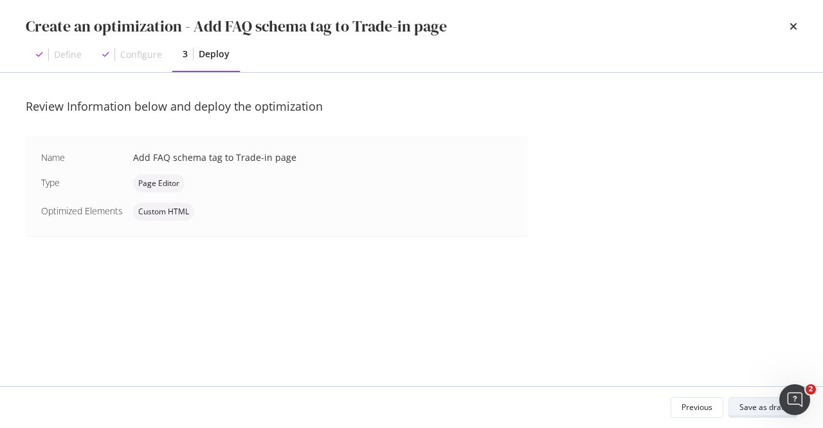
scroll to position [0, 0]
click at [767, 405] on div "Save as draft" at bounding box center [763, 406] width 47 height 11
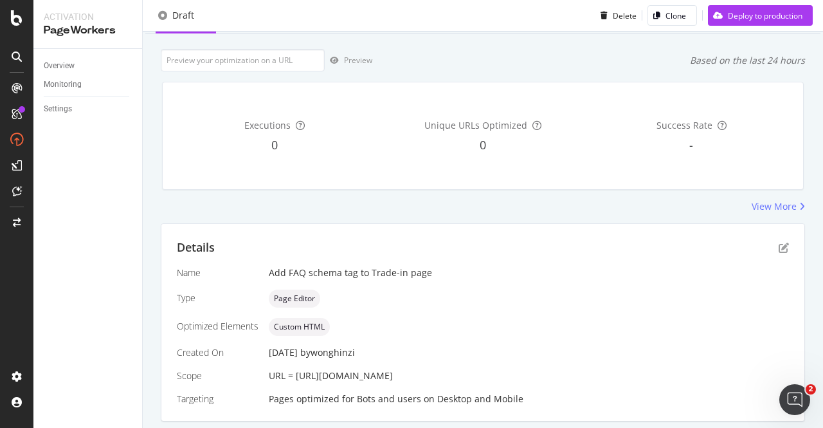
scroll to position [102, 0]
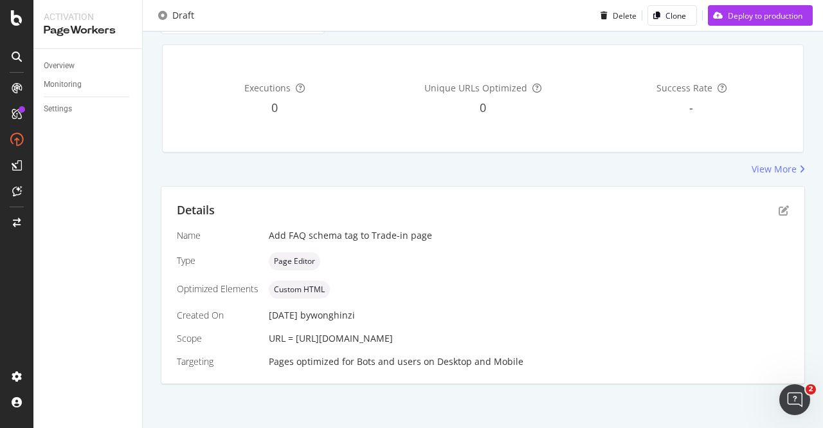
drag, startPoint x: 572, startPoint y: 342, endPoint x: 295, endPoint y: 342, distance: 277.8
click at [295, 342] on div "URL = https://www.singtel.com/personal/singtel-blog/singtel-trade-in" at bounding box center [529, 338] width 520 height 13
copy span "https://www.singtel.com/personal/singtel-blog/singtel-trade-in"
click at [779, 210] on icon "pen-to-square" at bounding box center [784, 210] width 10 height 10
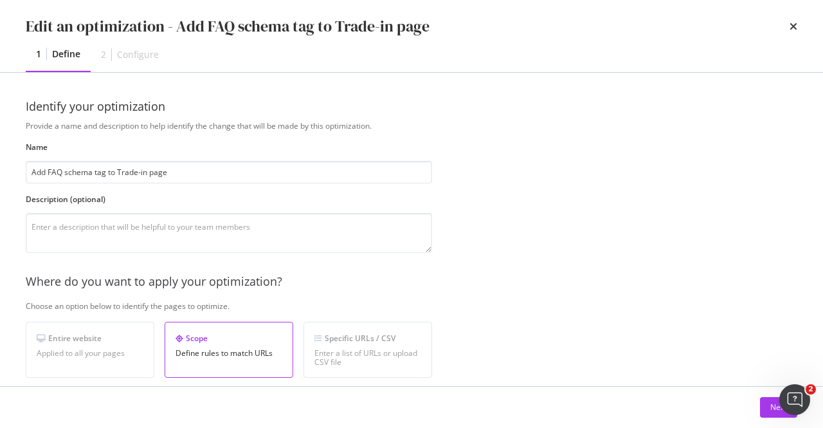
scroll to position [129, 0]
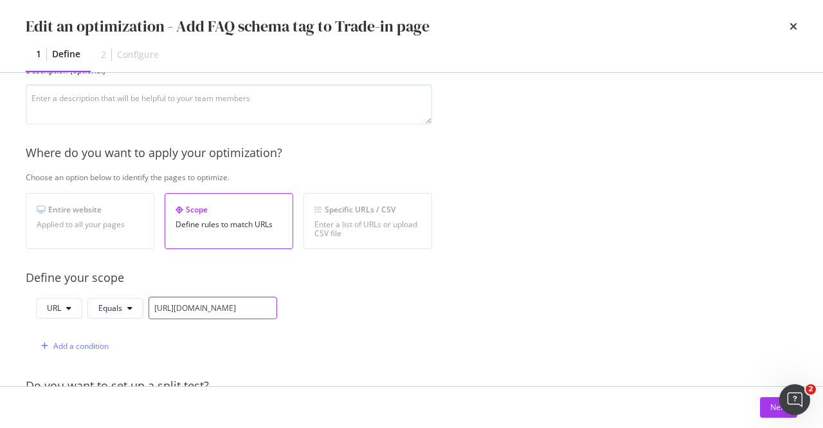
click at [230, 311] on input "https://www.singtel.com/personal/singtel-blog/singtel-trade-in" at bounding box center [213, 307] width 129 height 23
paste input "products-services/mobile/"
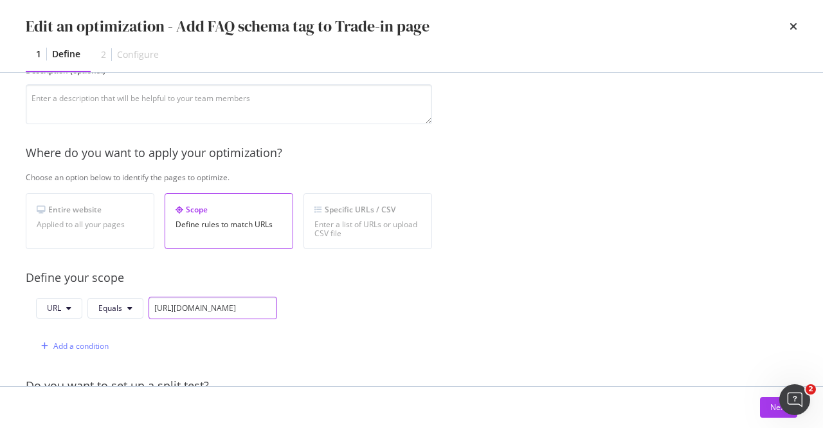
type input "[URL][DOMAIN_NAME]"
click at [769, 409] on button "Next" at bounding box center [778, 407] width 37 height 21
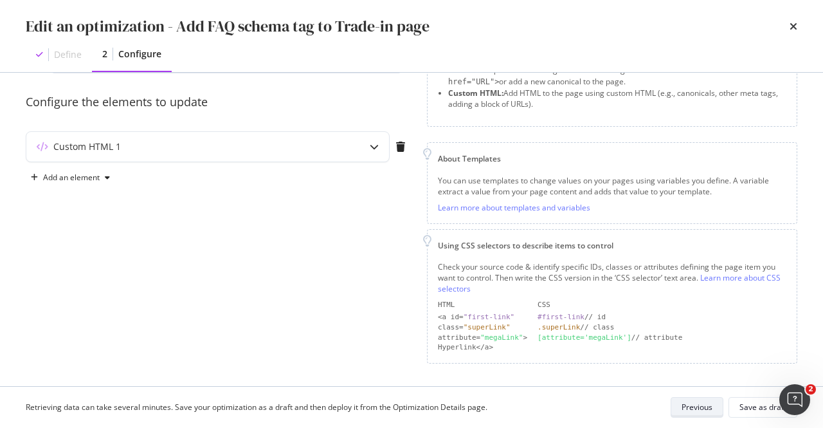
click at [769, 409] on div "Save as draft" at bounding box center [763, 406] width 47 height 11
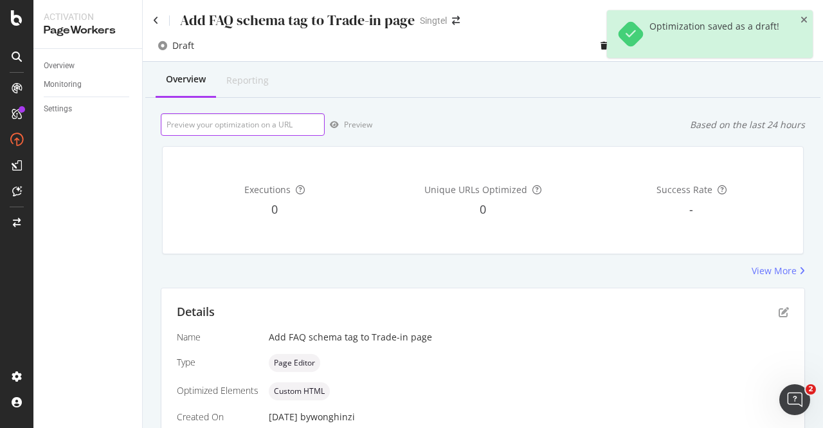
click at [306, 120] on input "url" at bounding box center [243, 124] width 164 height 23
paste input "[URL][DOMAIN_NAME]"
type input "[URL][DOMAIN_NAME]"
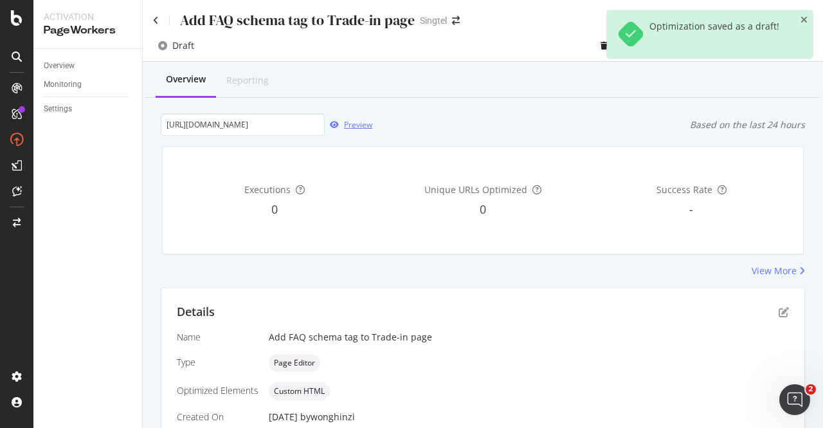
click at [357, 124] on div "Preview" at bounding box center [358, 124] width 28 height 11
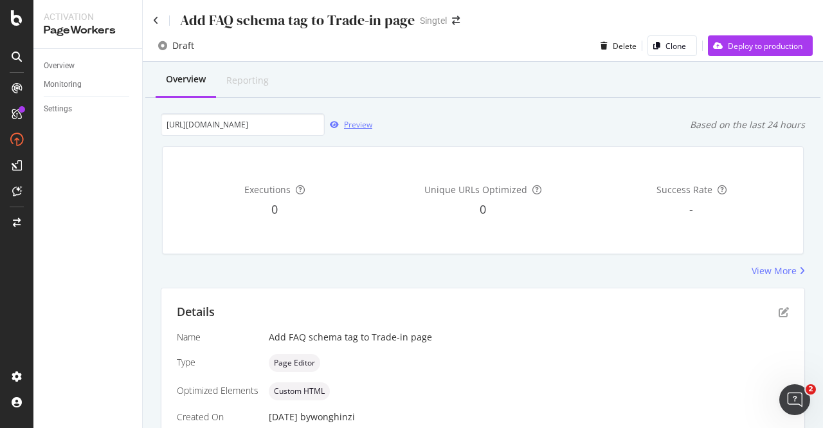
click at [352, 122] on div "Preview" at bounding box center [358, 124] width 28 height 11
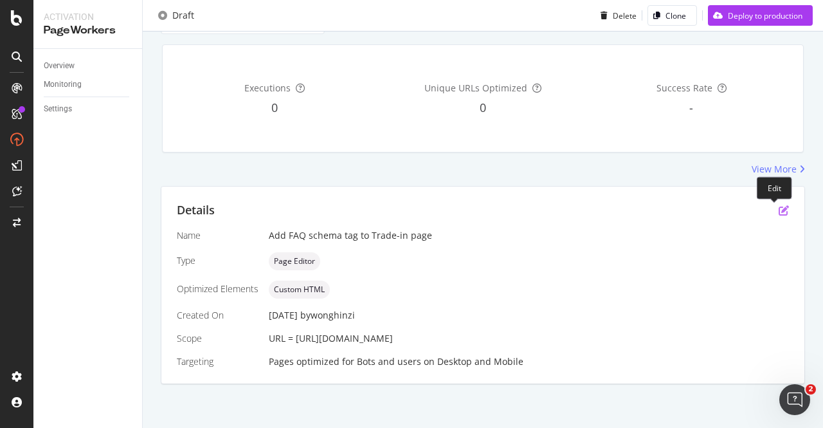
click at [779, 212] on icon "pen-to-square" at bounding box center [784, 210] width 10 height 10
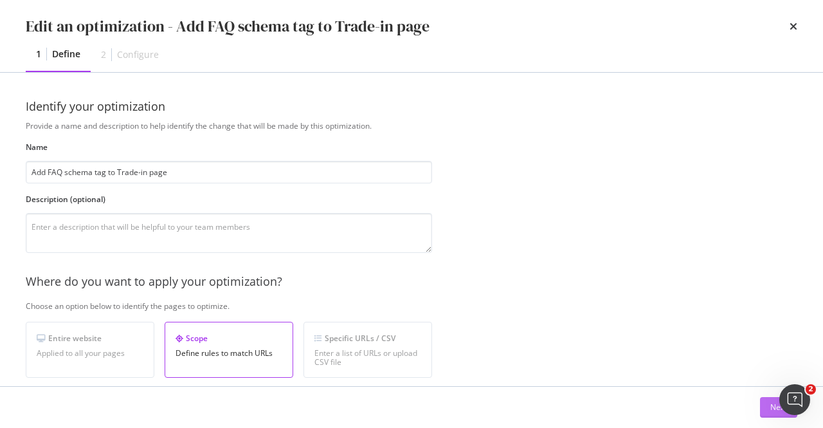
click at [765, 410] on button "Next" at bounding box center [778, 407] width 37 height 21
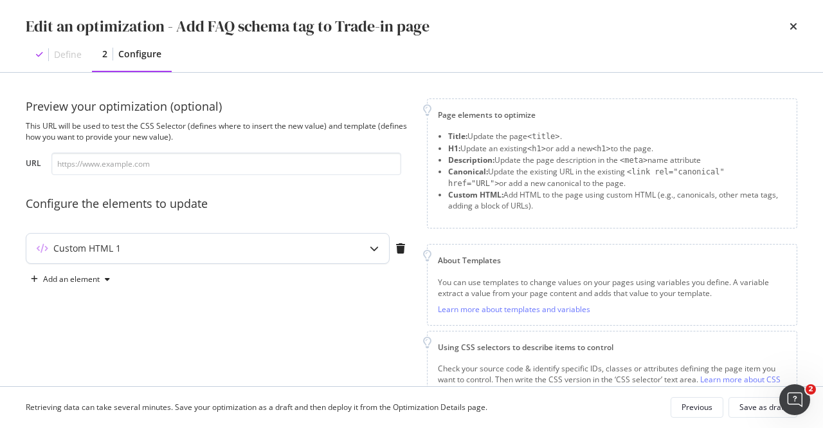
click at [234, 250] on div "Custom HTML 1" at bounding box center [182, 248] width 312 height 13
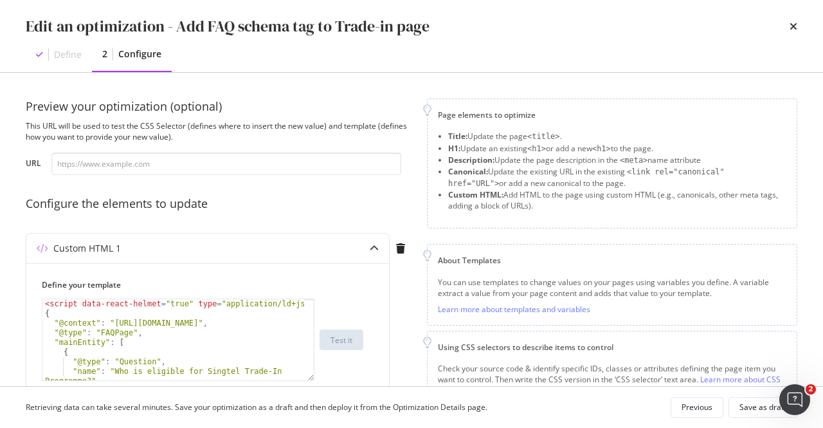
click at [792, 26] on icon "times" at bounding box center [794, 26] width 8 height 10
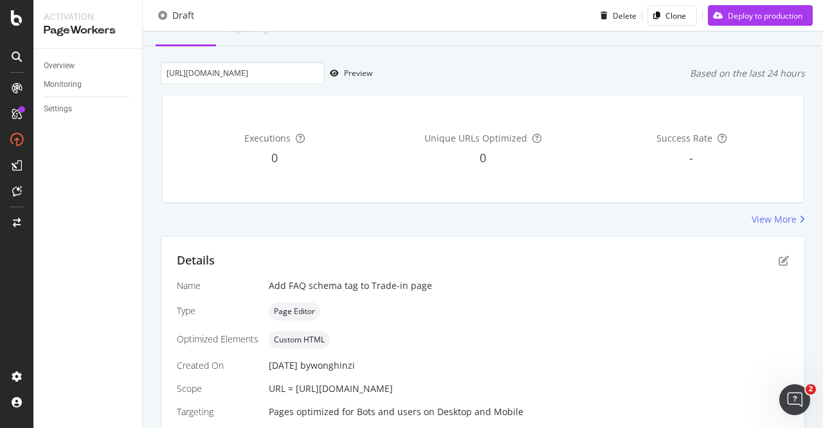
scroll to position [0, 0]
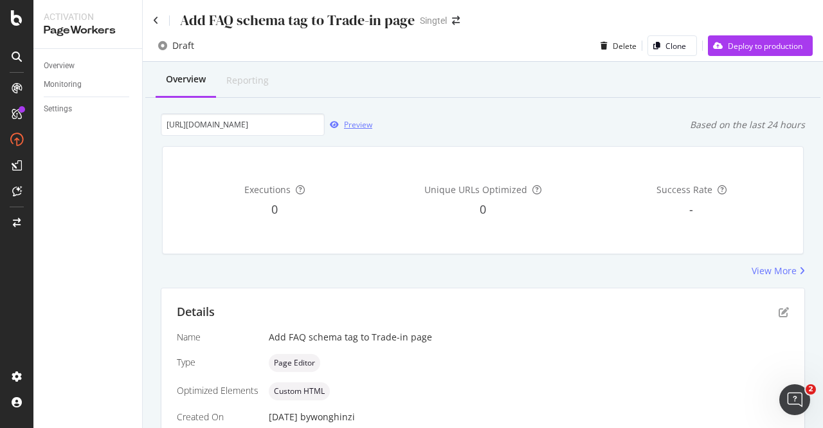
click at [347, 123] on div "Preview" at bounding box center [358, 124] width 28 height 11
click at [779, 313] on icon "pen-to-square" at bounding box center [784, 312] width 10 height 10
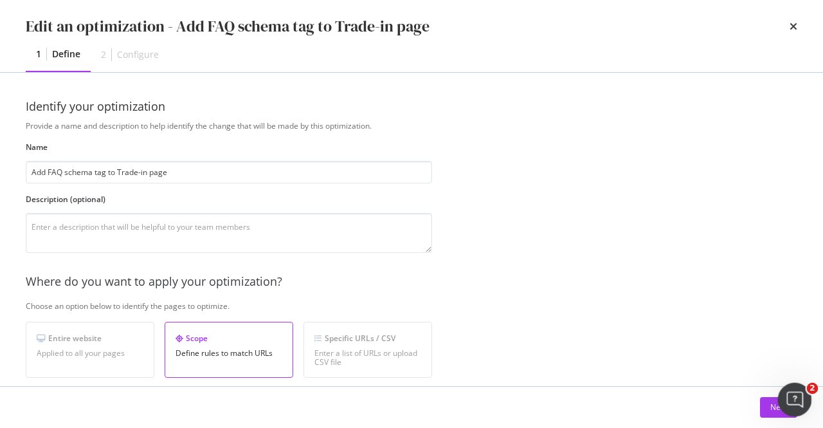
click at [778, 405] on body "Activation PageWorkers Overview Monitoring Settings Add FAQ schema tag to Trade…" at bounding box center [411, 214] width 823 height 428
click at [764, 408] on button "Next" at bounding box center [778, 407] width 37 height 21
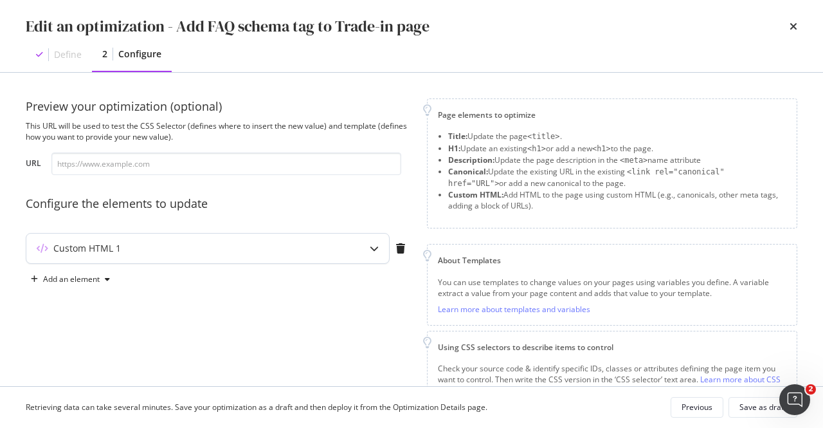
click at [342, 259] on div "Custom HTML 1" at bounding box center [207, 248] width 363 height 30
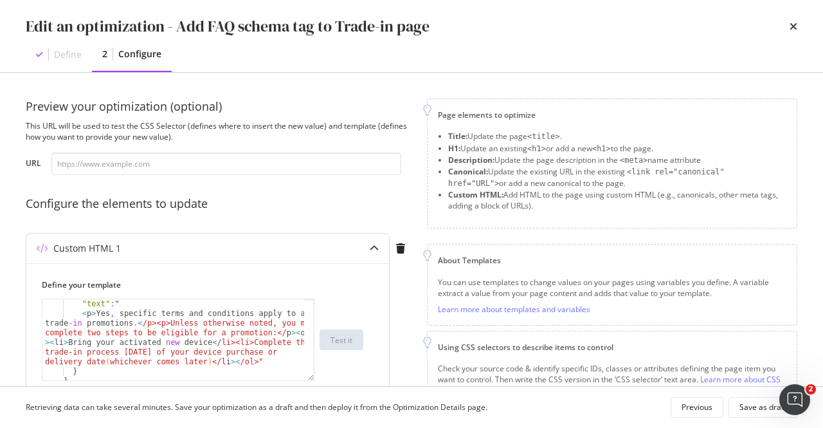
scroll to position [309, 0]
click at [141, 302] on div ""text" : " < p > Yes , specific terms and conditions apply to all trade - in pr…" at bounding box center [173, 349] width 263 height 101
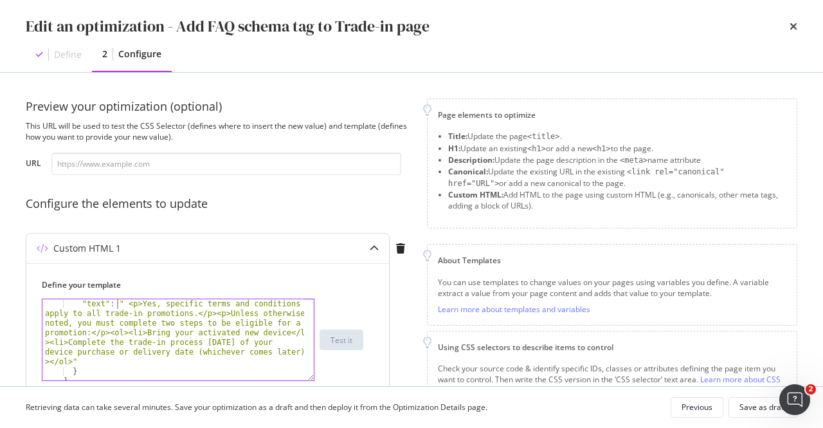
type textarea ""text": "<p>Yes, specific terms and conditions apply to all trade-in promotions…"
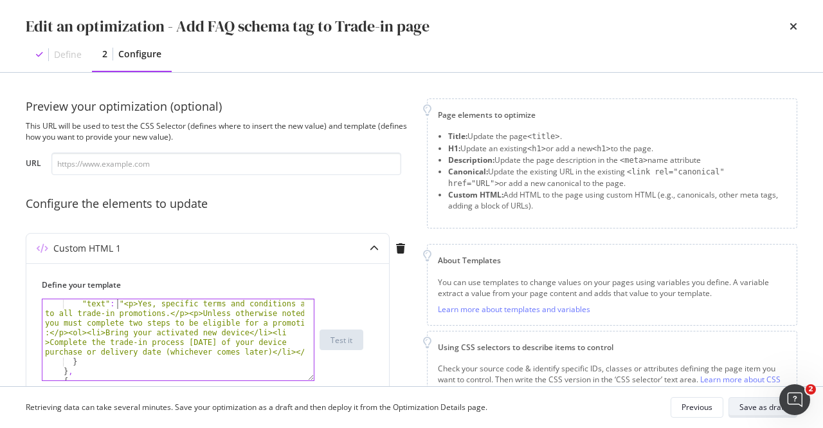
click at [756, 401] on div "Save as draft" at bounding box center [763, 406] width 47 height 11
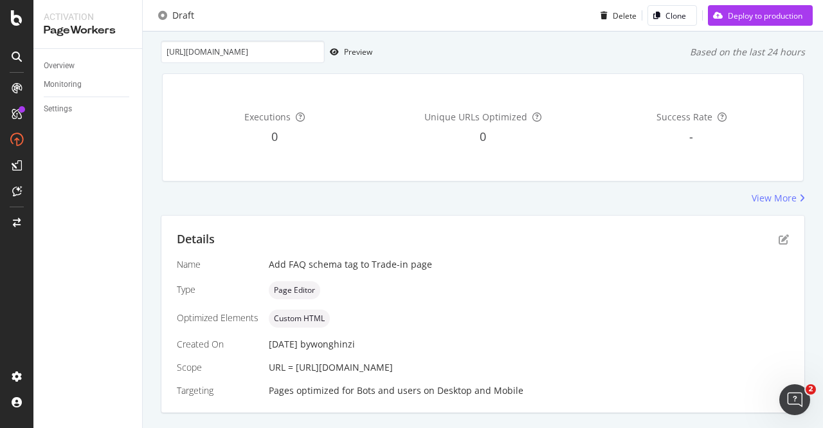
scroll to position [102, 0]
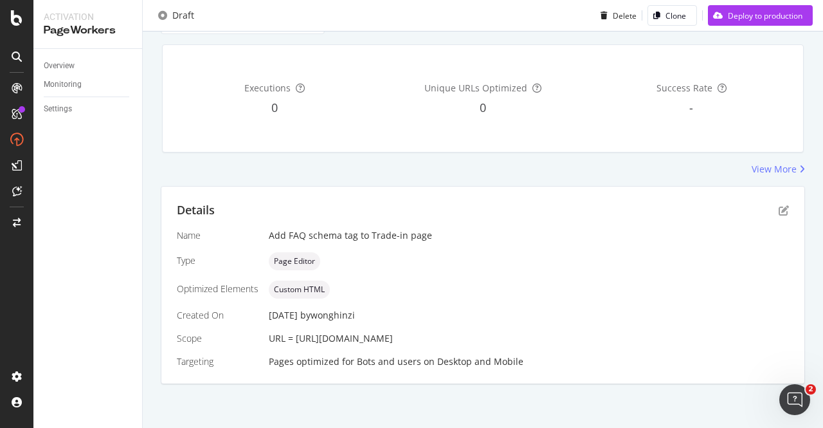
drag, startPoint x: 603, startPoint y: 336, endPoint x: 358, endPoint y: 154, distance: 305.6
click at [300, 324] on div "Name Add FAQ schema tag to Trade-in page Type Page Editor Optimized Elements Cu…" at bounding box center [483, 298] width 612 height 139
click at [302, 343] on div "Name Add FAQ schema tag to Trade-in page Type Page Editor Optimized Elements Cu…" at bounding box center [483, 298] width 612 height 139
click at [298, 336] on span "URL = https://www.singtel.com/personal/products-services/mobile/trade-in" at bounding box center [331, 338] width 124 height 12
drag, startPoint x: 296, startPoint y: 336, endPoint x: 598, endPoint y: 336, distance: 302.3
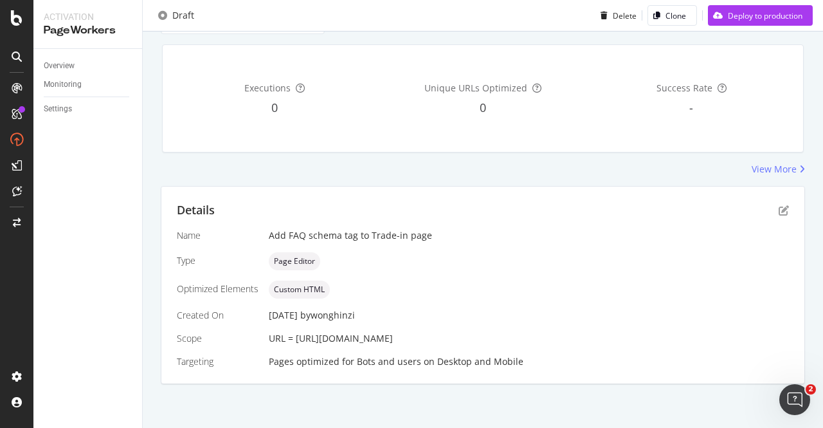
click at [598, 336] on div "URL = https://www.singtel.com/personal/products-services/mobile/trade-in" at bounding box center [529, 338] width 520 height 13
copy span "[URL][DOMAIN_NAME]"
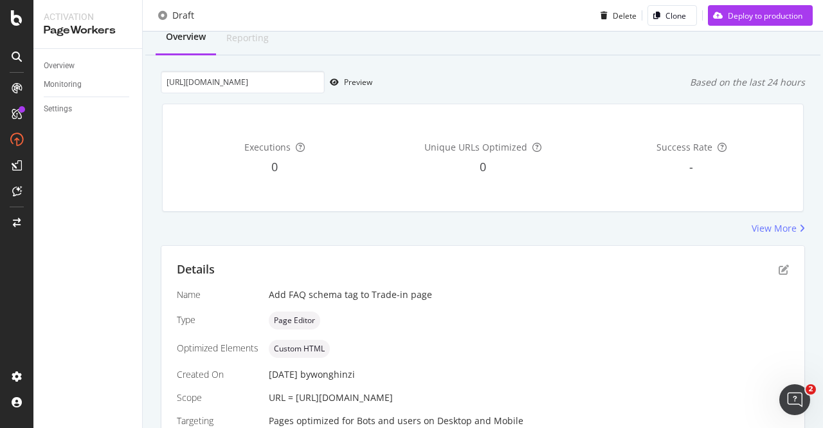
scroll to position [0, 0]
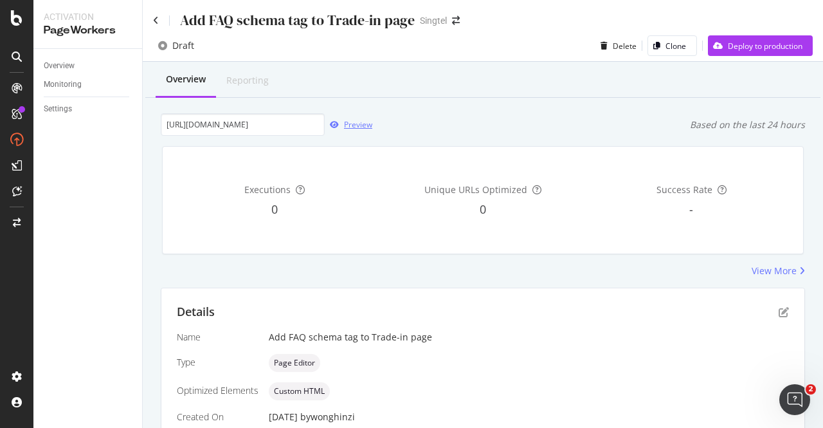
click at [349, 122] on div "Preview" at bounding box center [358, 124] width 28 height 11
click at [739, 45] on div "Deploy to production" at bounding box center [765, 46] width 75 height 11
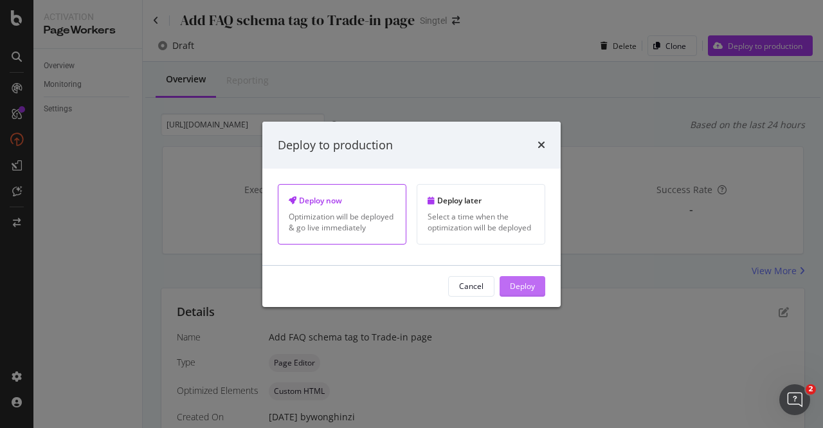
click at [523, 289] on div "Deploy" at bounding box center [522, 285] width 25 height 11
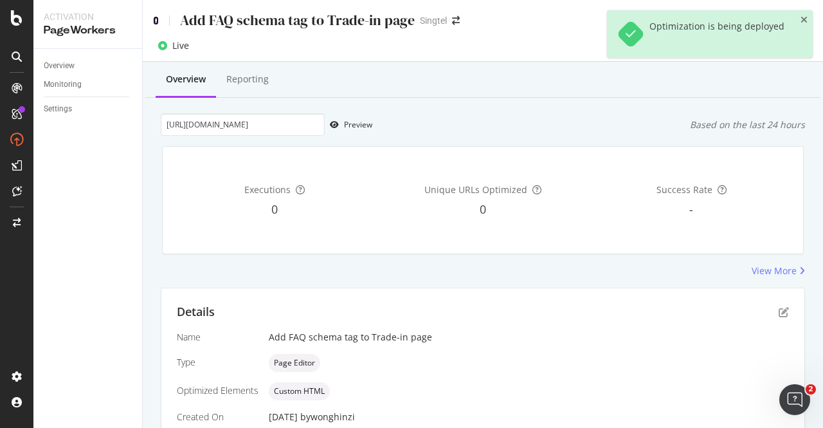
click at [153, 19] on icon at bounding box center [156, 20] width 6 height 9
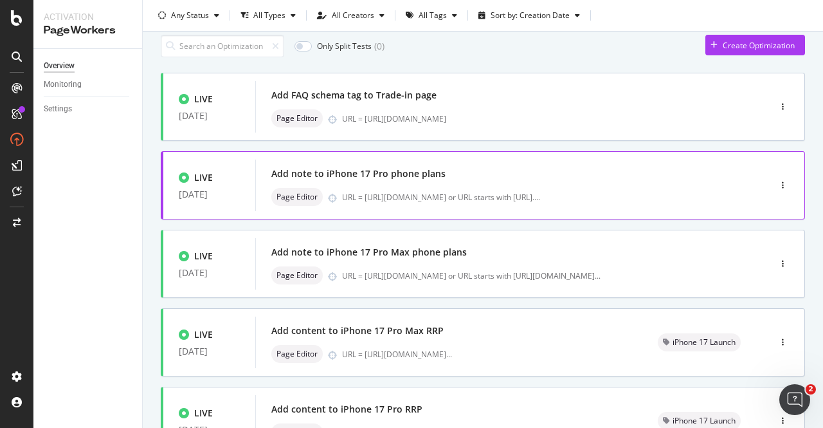
scroll to position [64, 0]
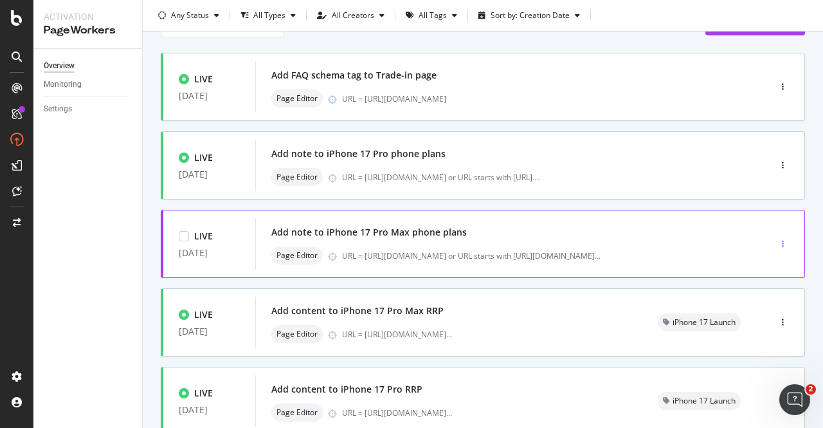
click at [782, 246] on icon "button" at bounding box center [783, 244] width 2 height 8
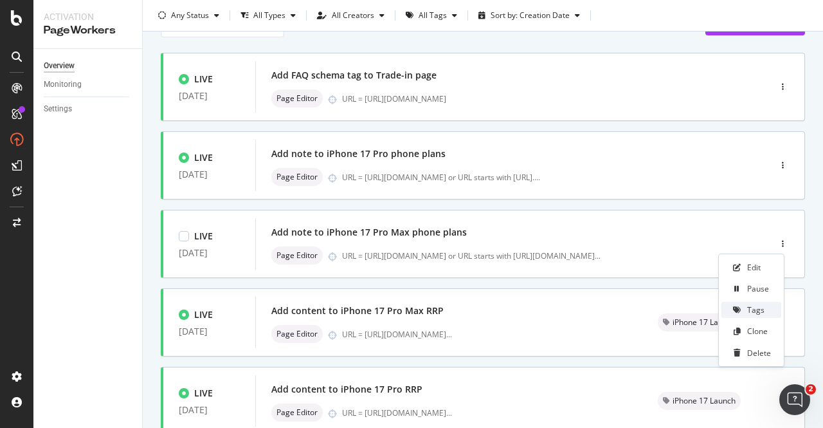
click at [754, 313] on div "Tags" at bounding box center [755, 309] width 17 height 11
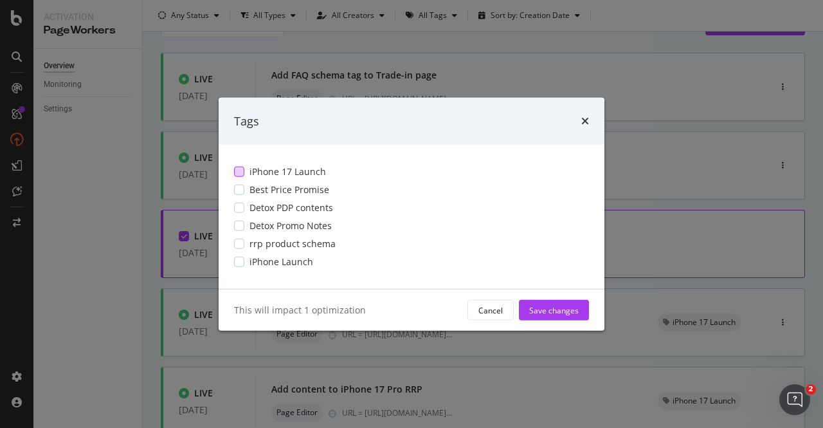
click at [268, 176] on span "iPhone 17 Launch" at bounding box center [288, 171] width 77 height 13
click at [553, 311] on div "Save changes" at bounding box center [554, 309] width 50 height 11
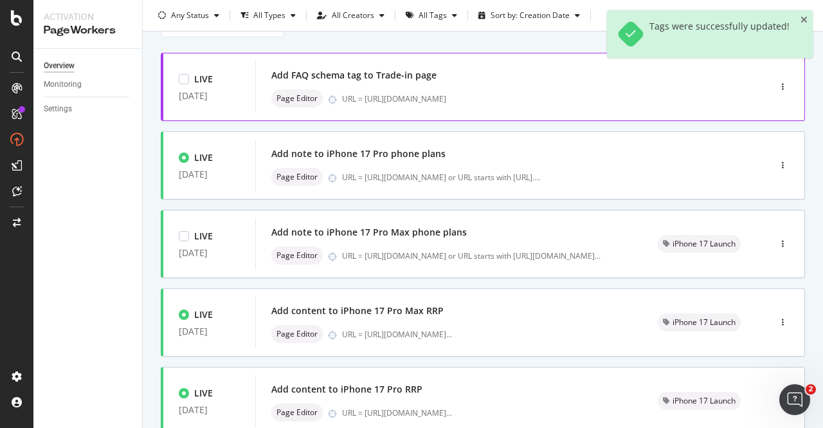
click at [433, 75] on div "Add FAQ schema tag to Trade-in page" at bounding box center [353, 75] width 165 height 13
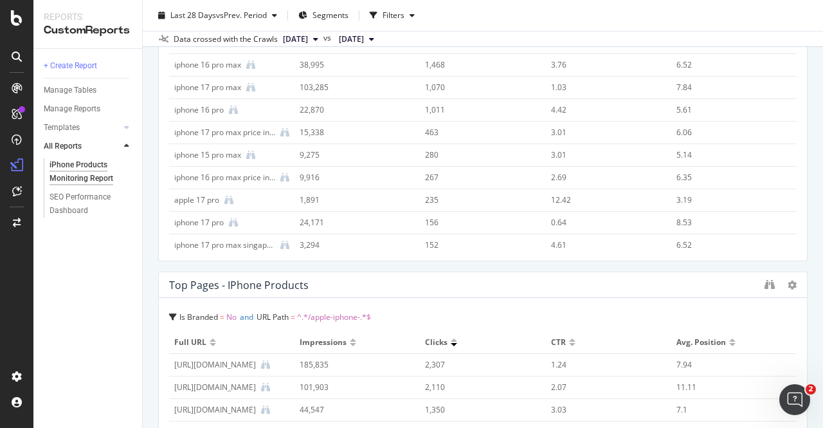
scroll to position [1222, 0]
